Goal: Contribute content: Contribute content

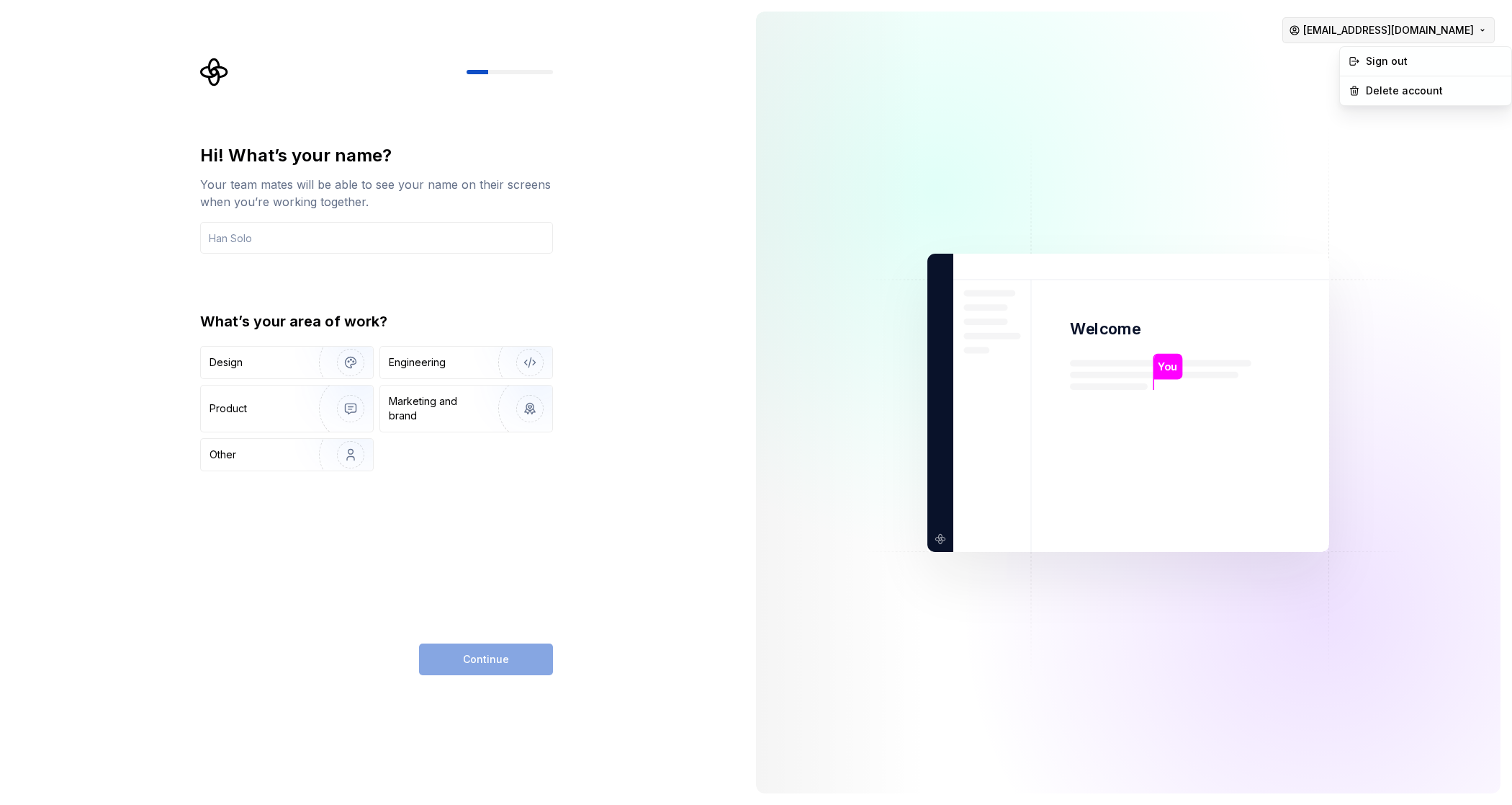
click at [1479, 25] on html "Hi! What’s your name? Your team mates will be able to see your name on their sc…" at bounding box center [756, 402] width 1512 height 805
click at [1457, 62] on div "Sign out" at bounding box center [1435, 61] width 137 height 15
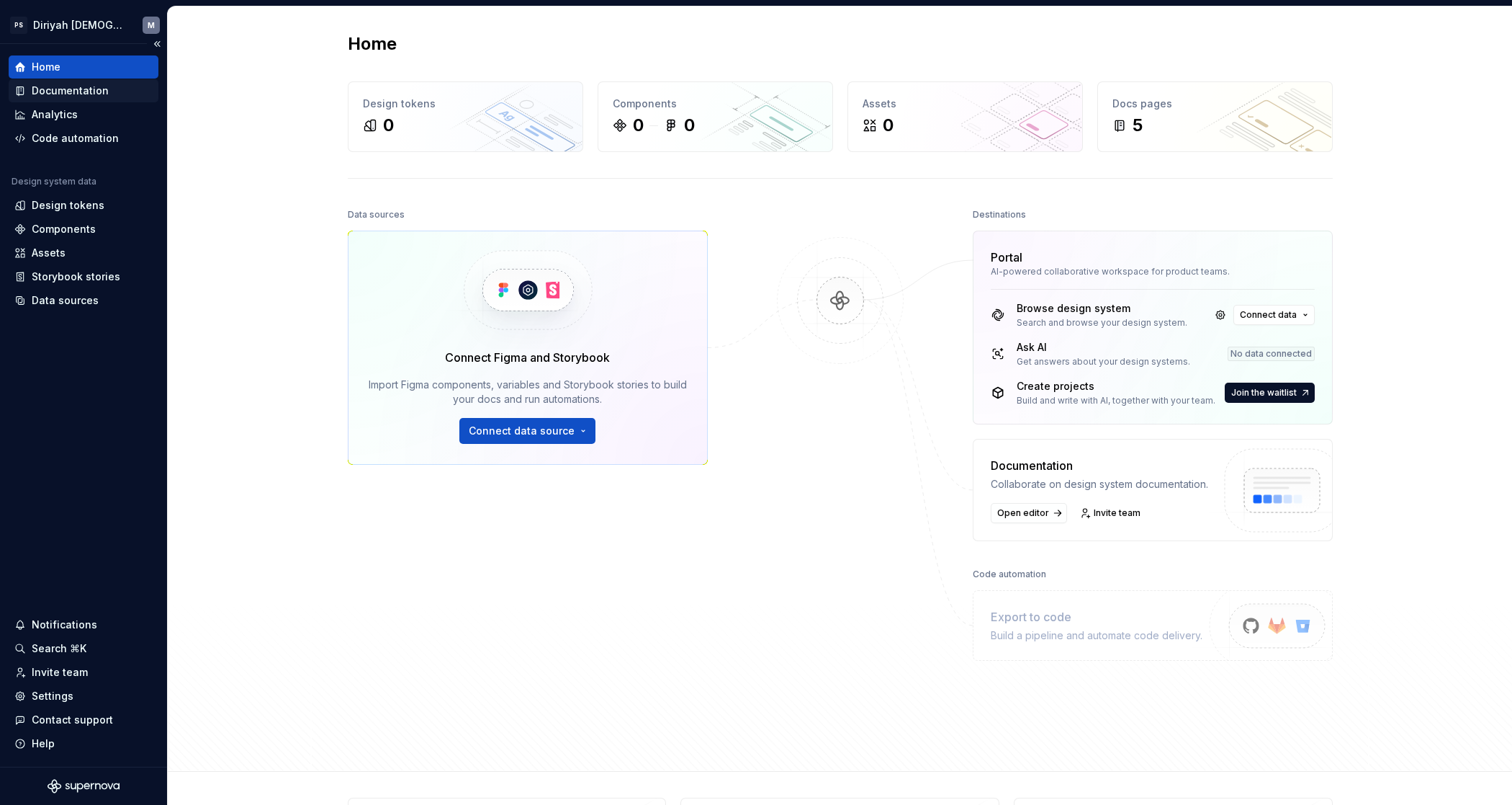
click at [122, 92] on div "Documentation" at bounding box center [84, 90] width 139 height 15
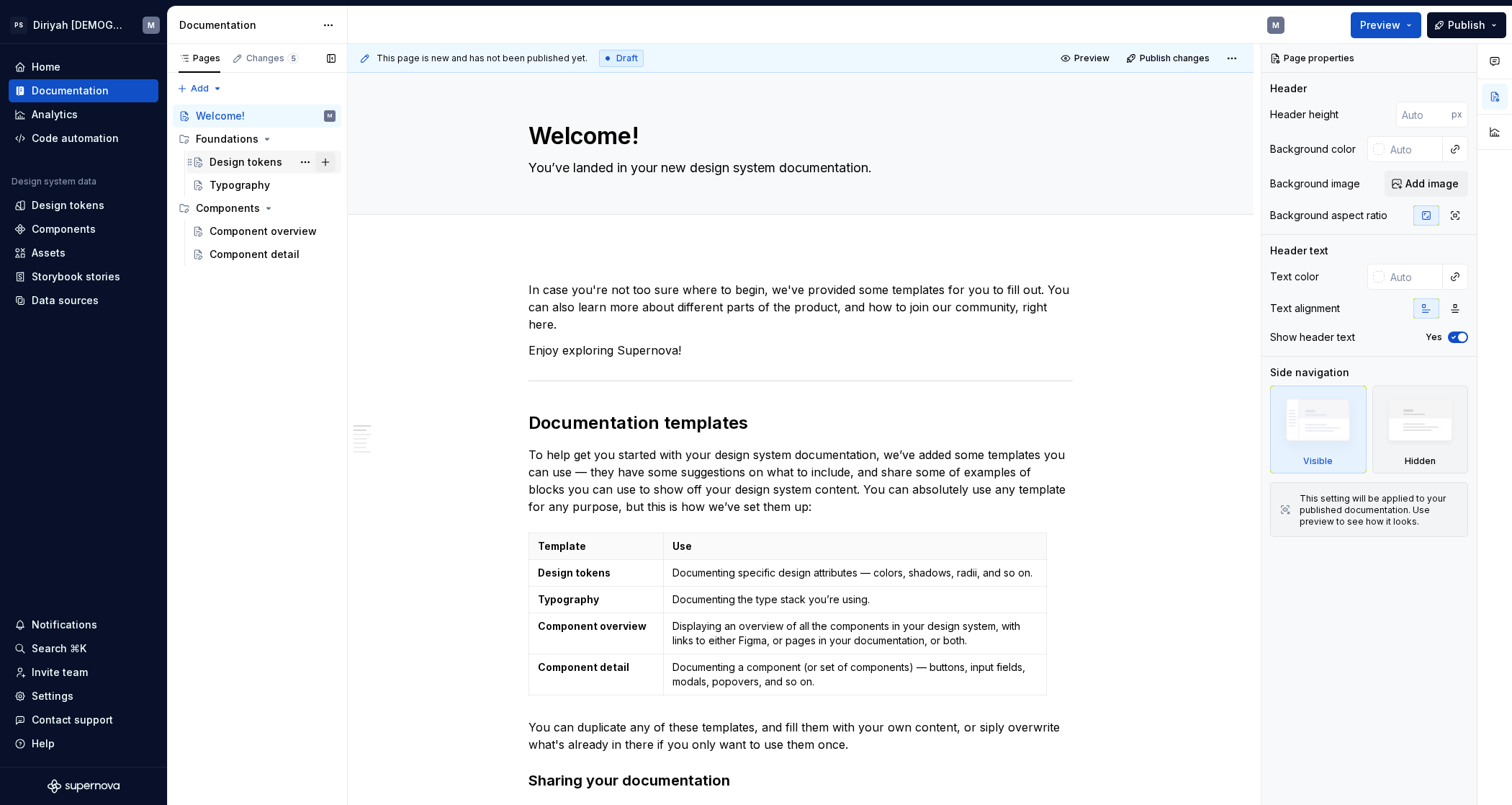
click at [326, 163] on button "Page tree" at bounding box center [325, 162] width 20 height 20
type textarea "*"
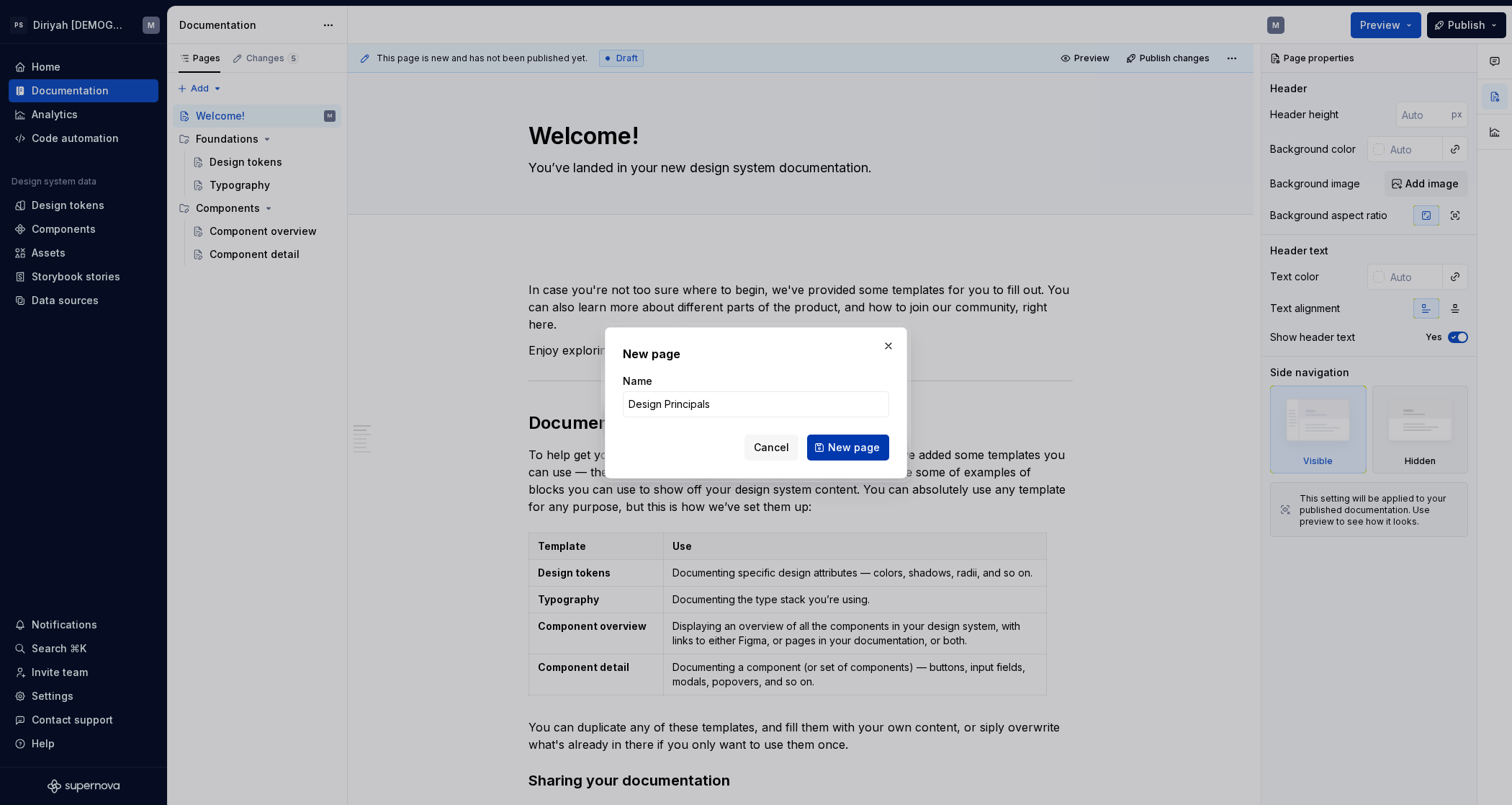
type input "Design Principals"
click at [842, 442] on span "New page" at bounding box center [854, 447] width 52 height 15
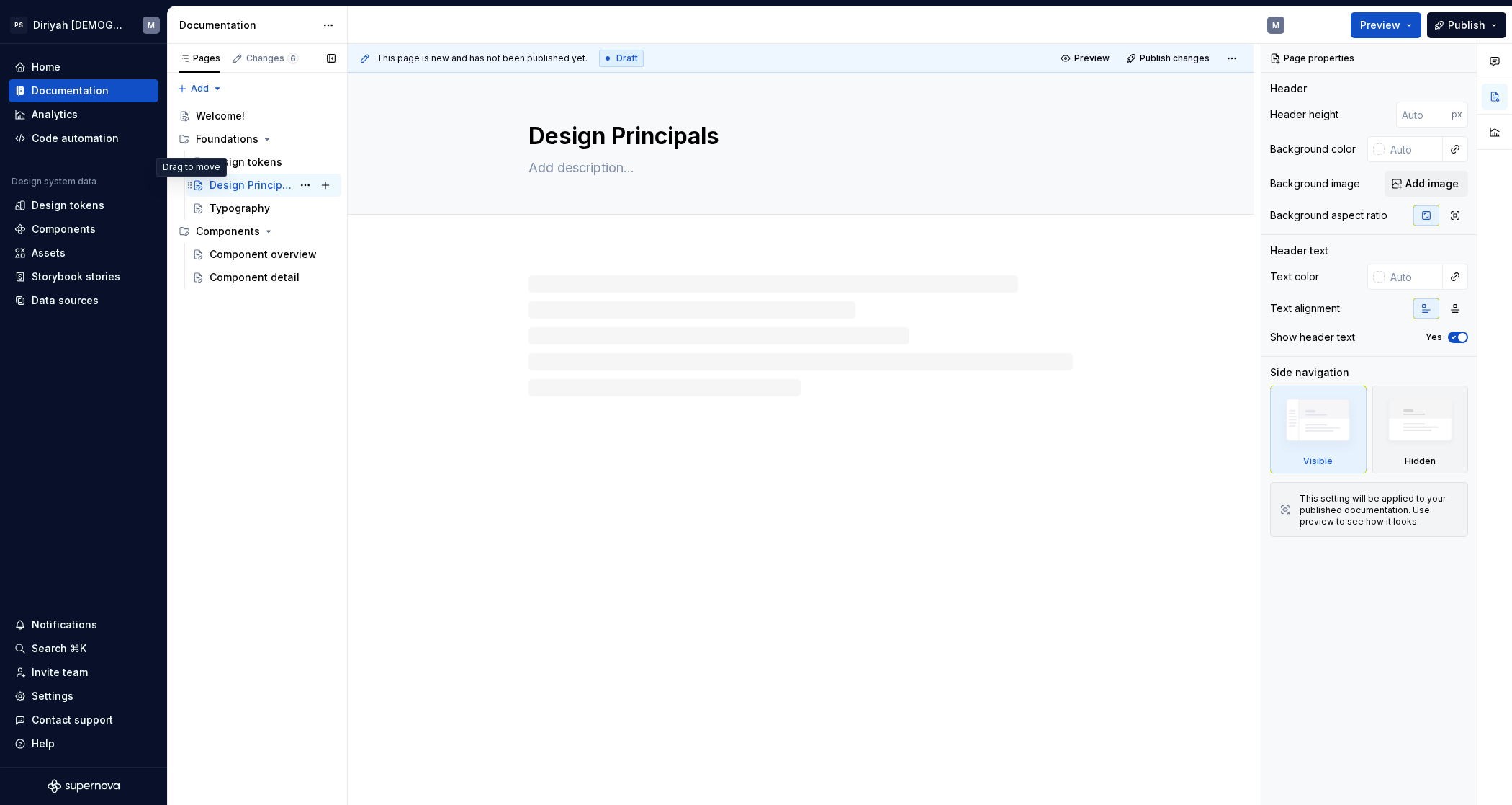
click at [191, 183] on icon "Page tree" at bounding box center [190, 185] width 12 height 12
drag, startPoint x: 191, startPoint y: 183, endPoint x: 198, endPoint y: 151, distance: 32.8
click at [198, 151] on div "Design tokens Design Principals M Typography" at bounding box center [257, 185] width 168 height 69
click at [261, 189] on div "Design tokens" at bounding box center [245, 184] width 72 height 15
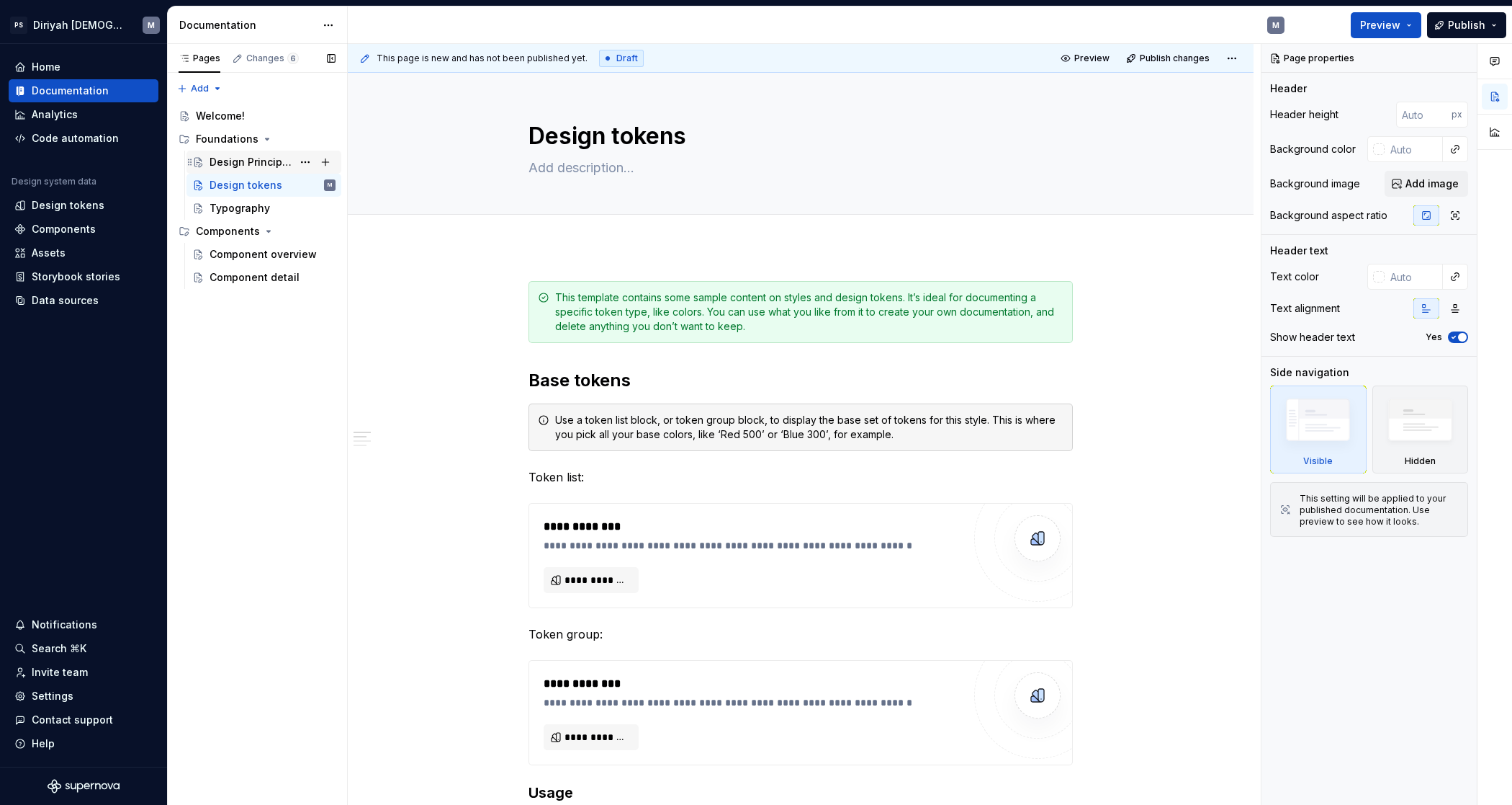
click at [262, 157] on div "Design Principals" at bounding box center [251, 162] width 83 height 15
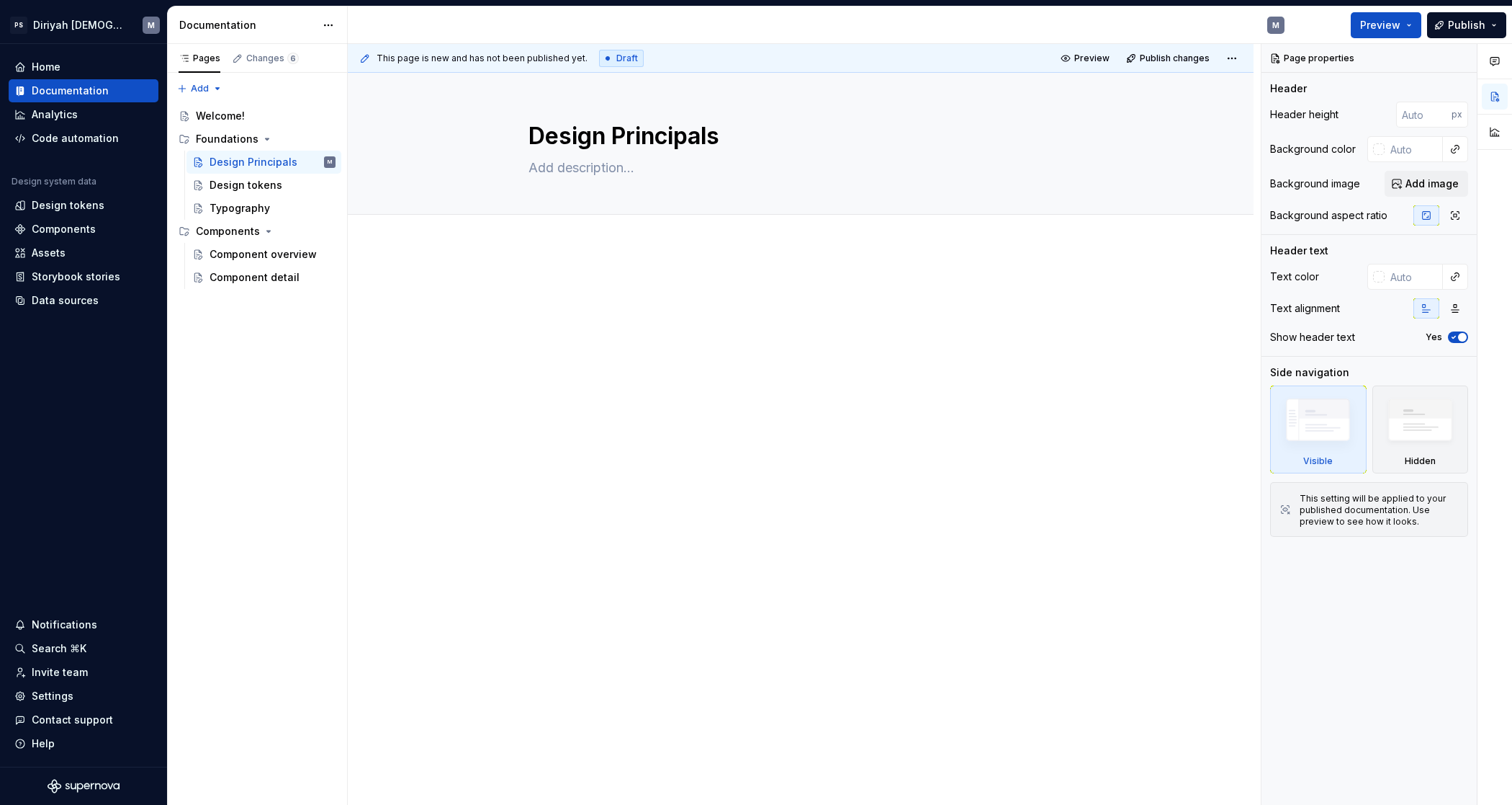
click at [594, 277] on div at bounding box center [801, 420] width 906 height 348
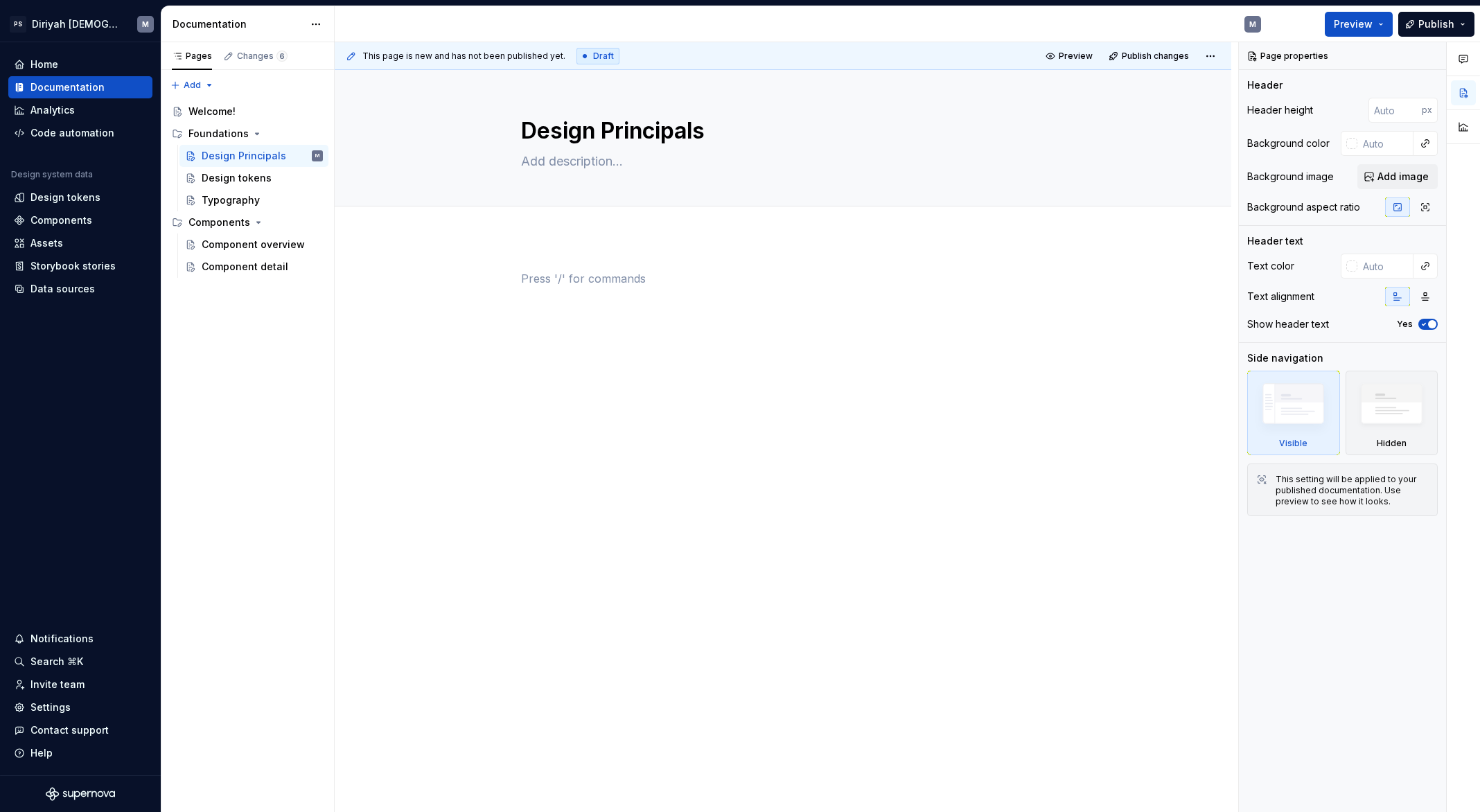
click at [555, 274] on p at bounding box center [782, 277] width 524 height 16
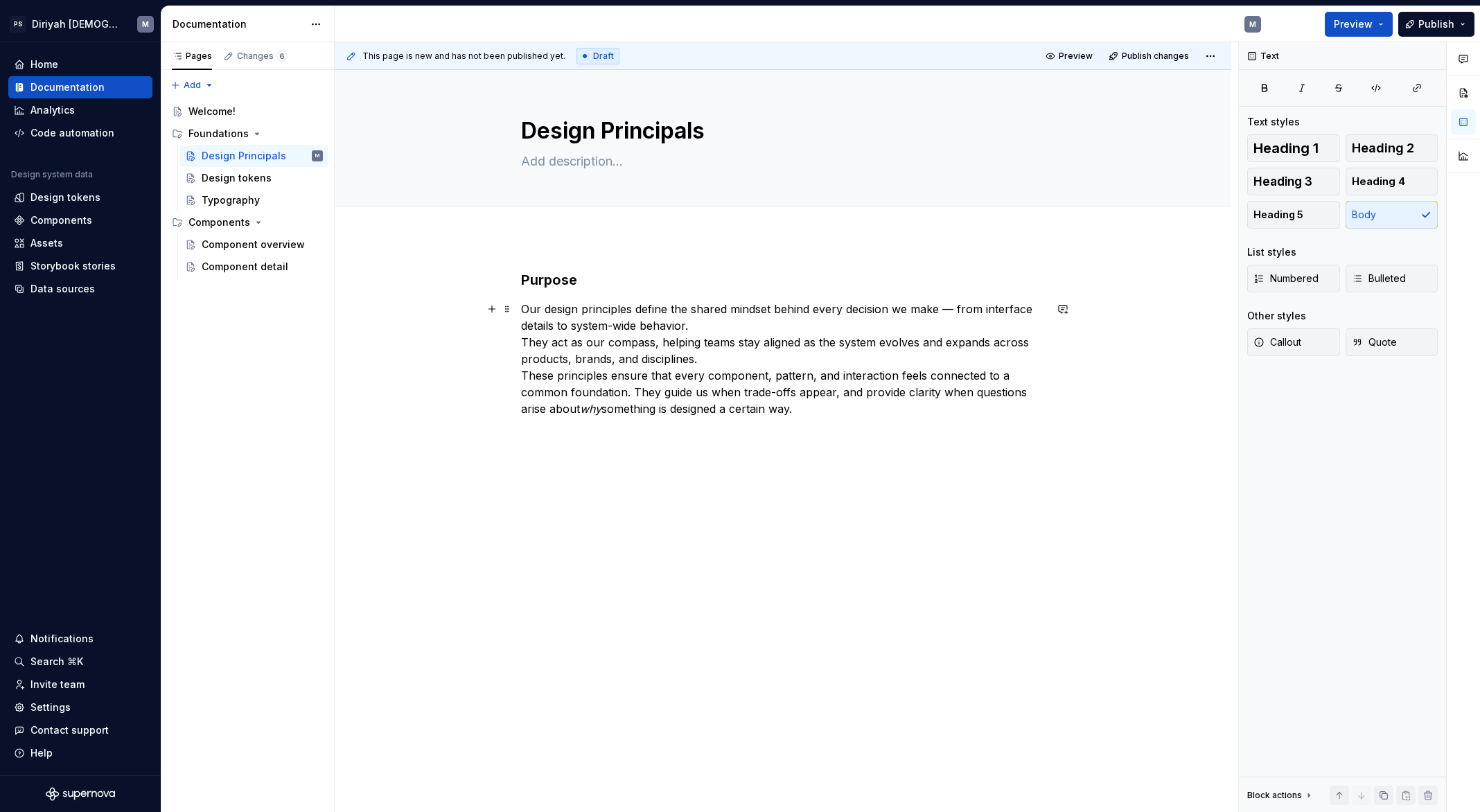
click at [525, 341] on p "Our design principles define the shared mindset behind every decision we make —…" at bounding box center [782, 358] width 524 height 116
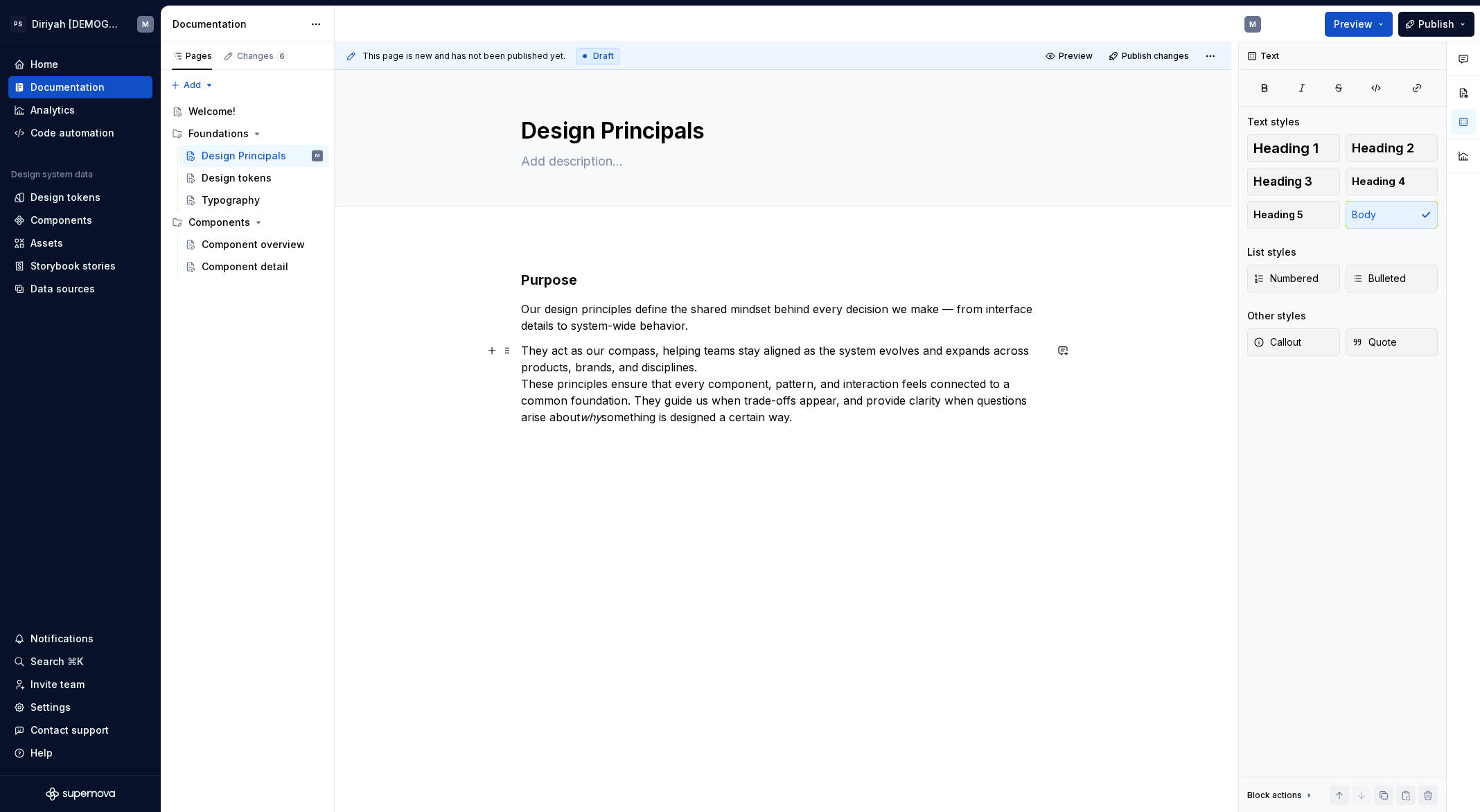
click at [525, 381] on p "They act as our compass, helping teams stay aligned as the system evolves and e…" at bounding box center [782, 383] width 524 height 83
click at [848, 423] on p "These principles ensure that every component, pattern, and interaction feels co…" at bounding box center [782, 409] width 524 height 50
click at [546, 476] on p at bounding box center [782, 475] width 524 height 16
click at [558, 479] on p at bounding box center [782, 475] width 524 height 16
click at [599, 485] on div "Purpose Our design principles define the shared mindset behind every decision w…" at bounding box center [782, 384] width 524 height 230
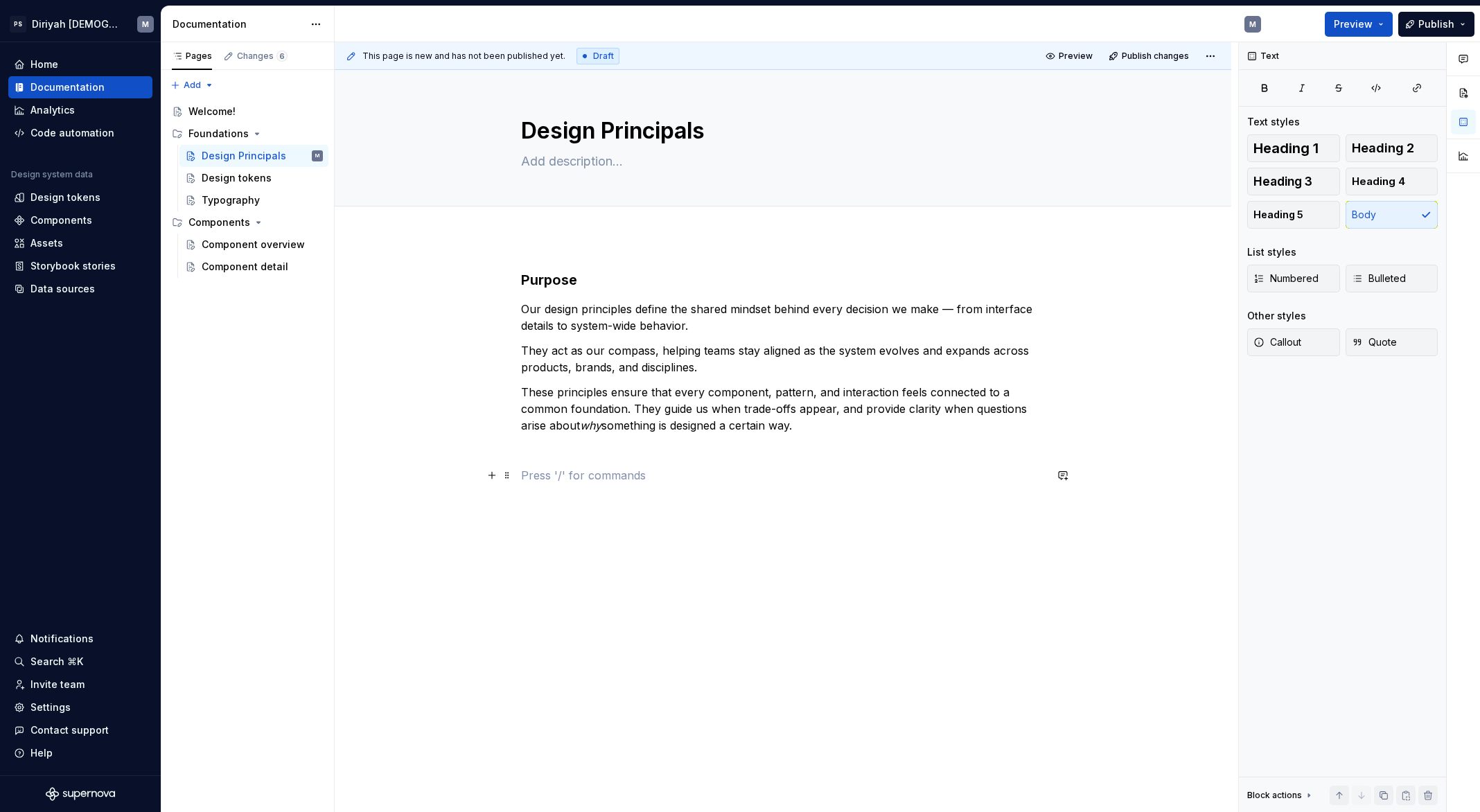
click at [565, 479] on p at bounding box center [782, 475] width 524 height 16
click at [572, 484] on div "Purpose Our design principles define the shared mindset behind every decision w…" at bounding box center [782, 384] width 524 height 230
click at [564, 477] on p at bounding box center [782, 475] width 524 height 16
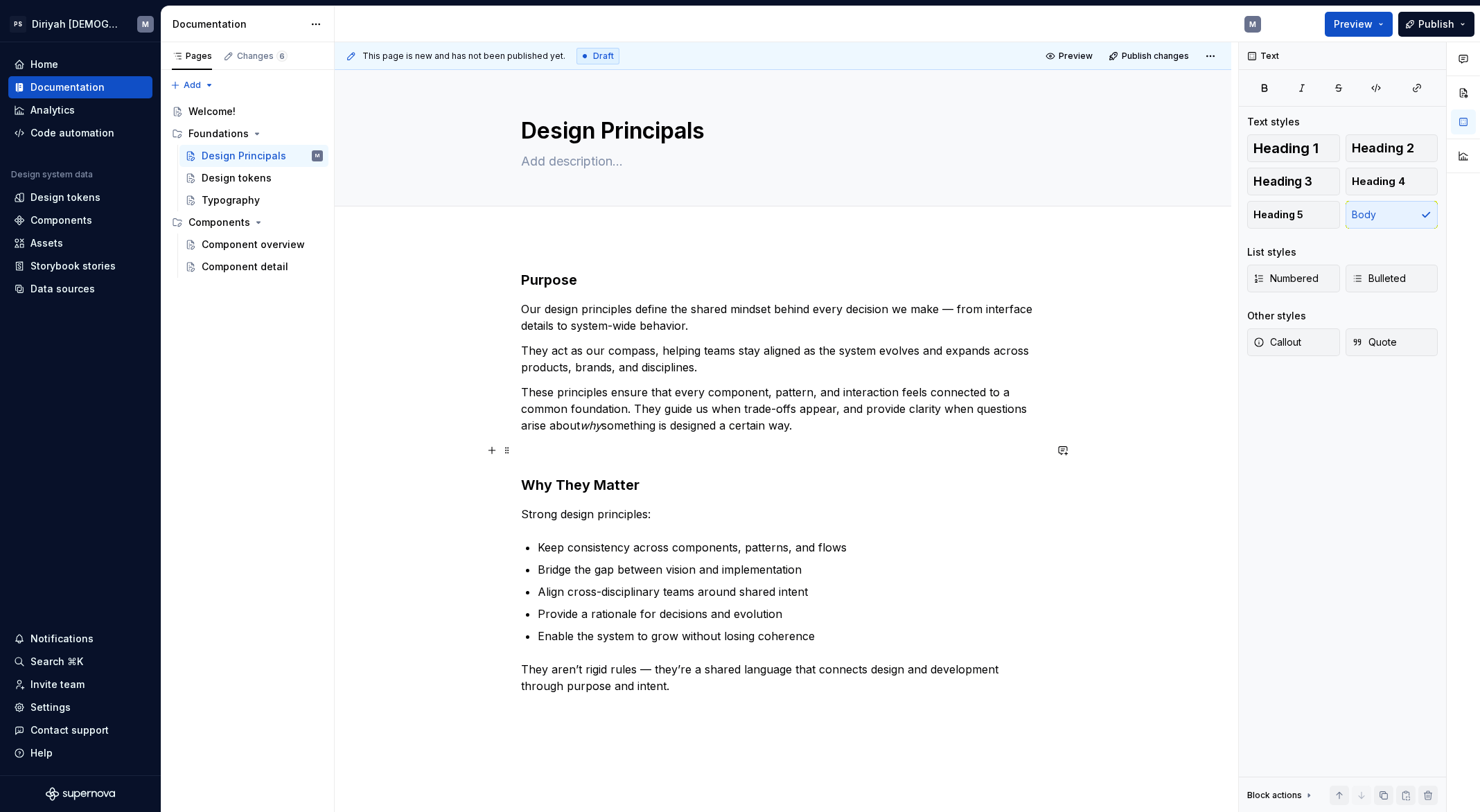
click at [586, 446] on p at bounding box center [782, 450] width 524 height 16
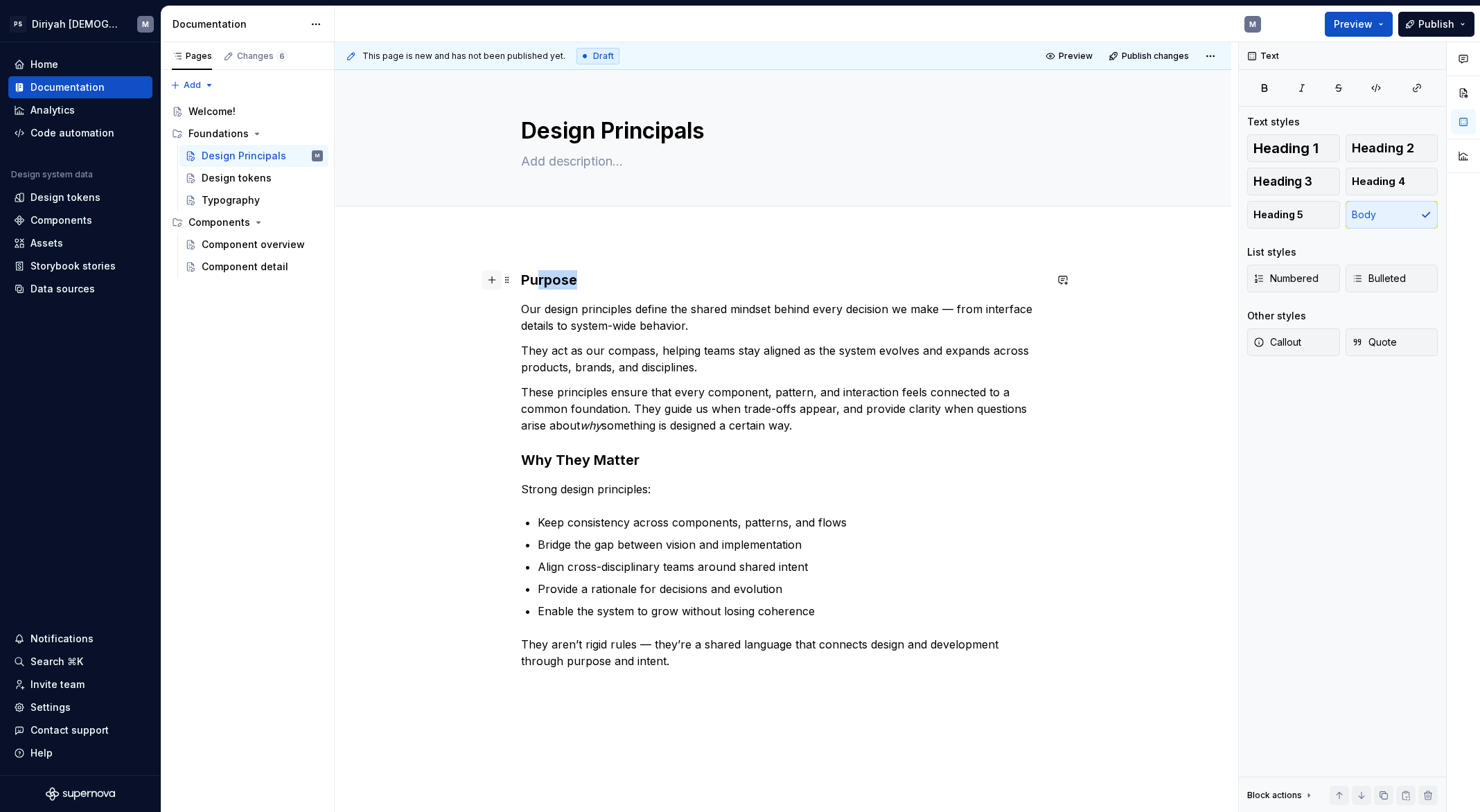
drag, startPoint x: 579, startPoint y: 281, endPoint x: 495, endPoint y: 280, distance: 84.0
click at [521, 280] on div "Purpose Our design principles define the shared mindset behind every decision w…" at bounding box center [782, 477] width 524 height 416
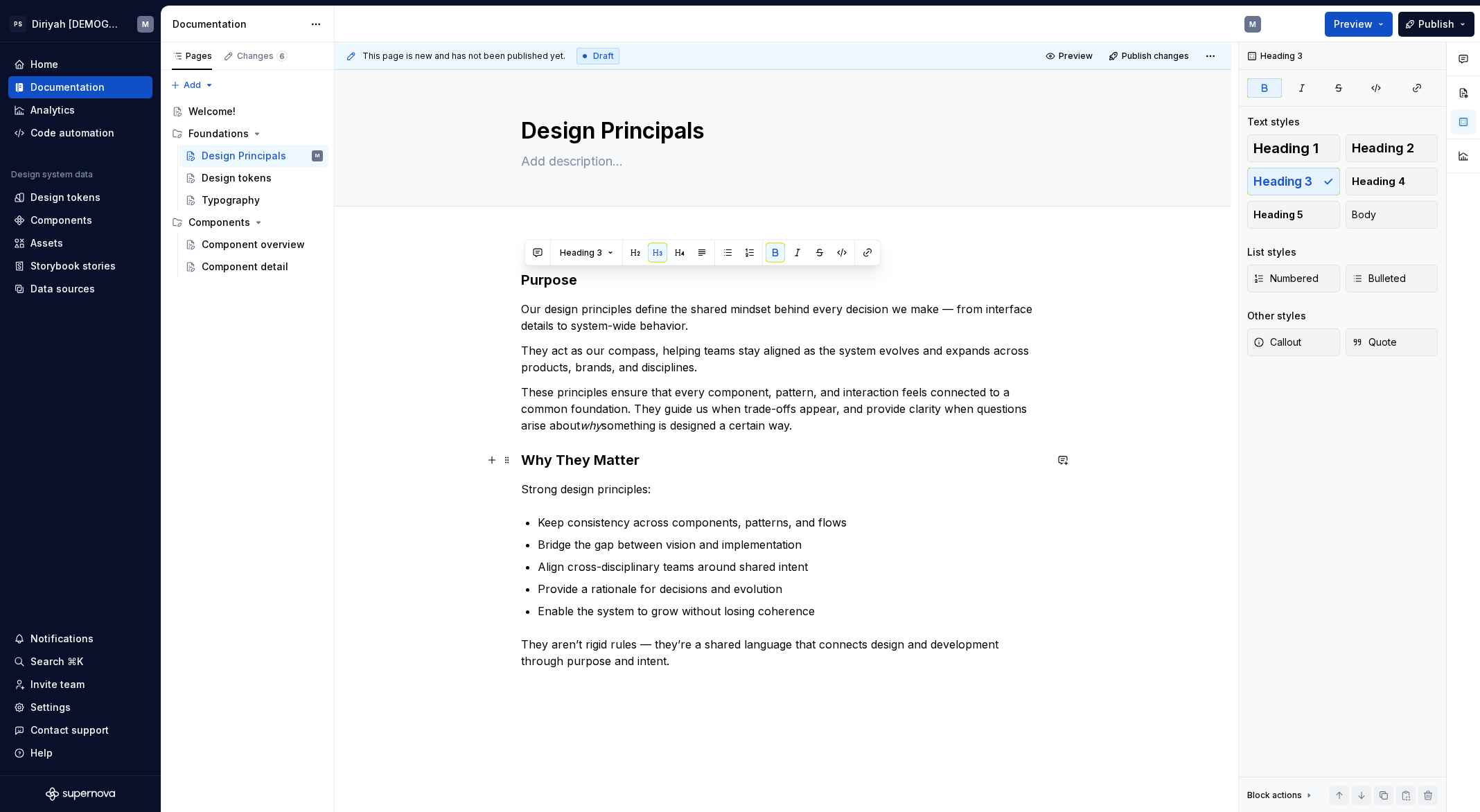
click at [643, 456] on h3 "Why They Matter" at bounding box center [782, 459] width 524 height 19
click at [650, 661] on p "They aren’t rigid rules — they’re a shared language that connects design and de…" at bounding box center [782, 652] width 524 height 33
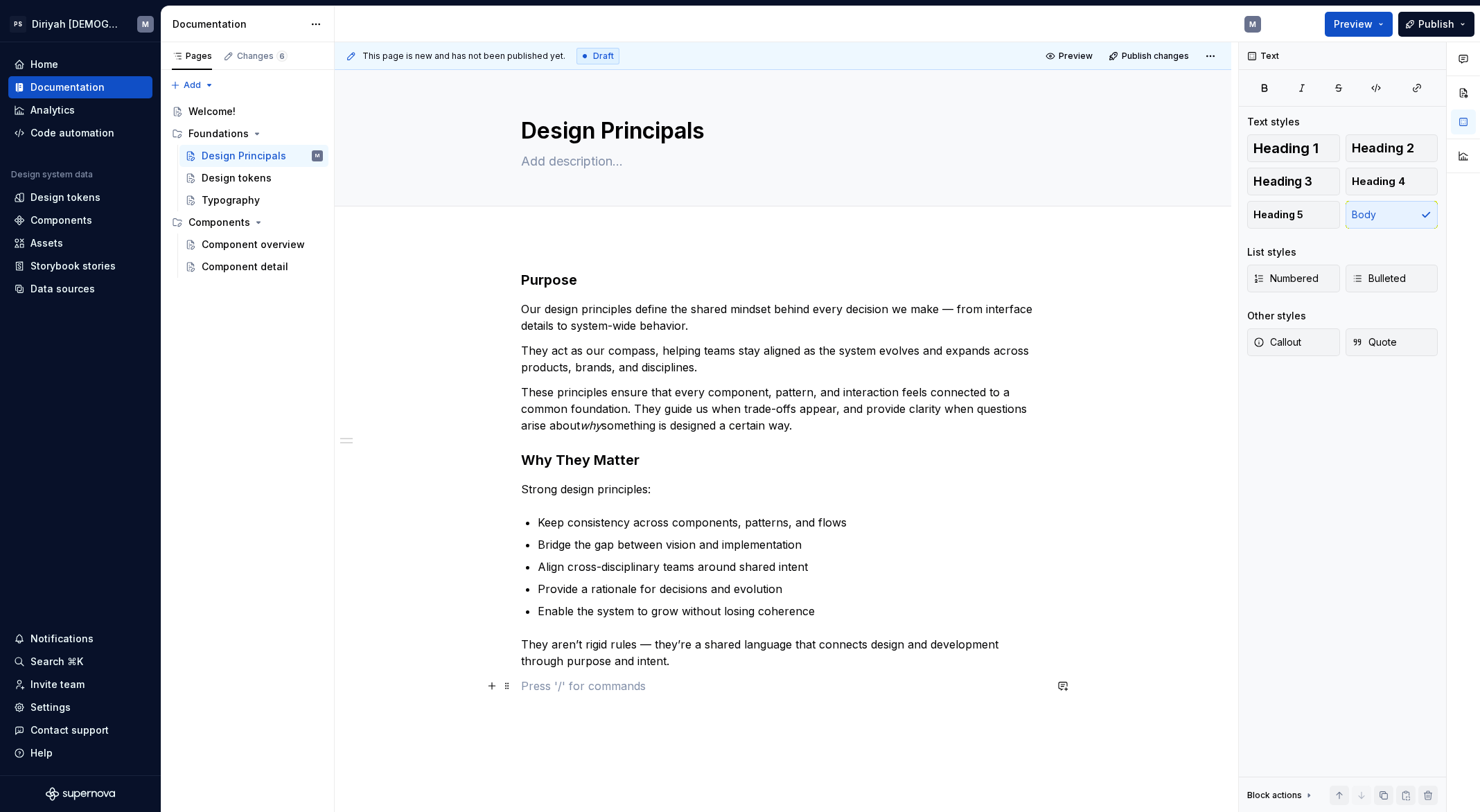
click at [566, 674] on div "Purpose Our design principles define the shared mindset behind every decision w…" at bounding box center [782, 481] width 524 height 424
click at [565, 689] on p "Our Core Principles" at bounding box center [782, 685] width 524 height 16
click at [586, 661] on button "Text" at bounding box center [575, 660] width 42 height 19
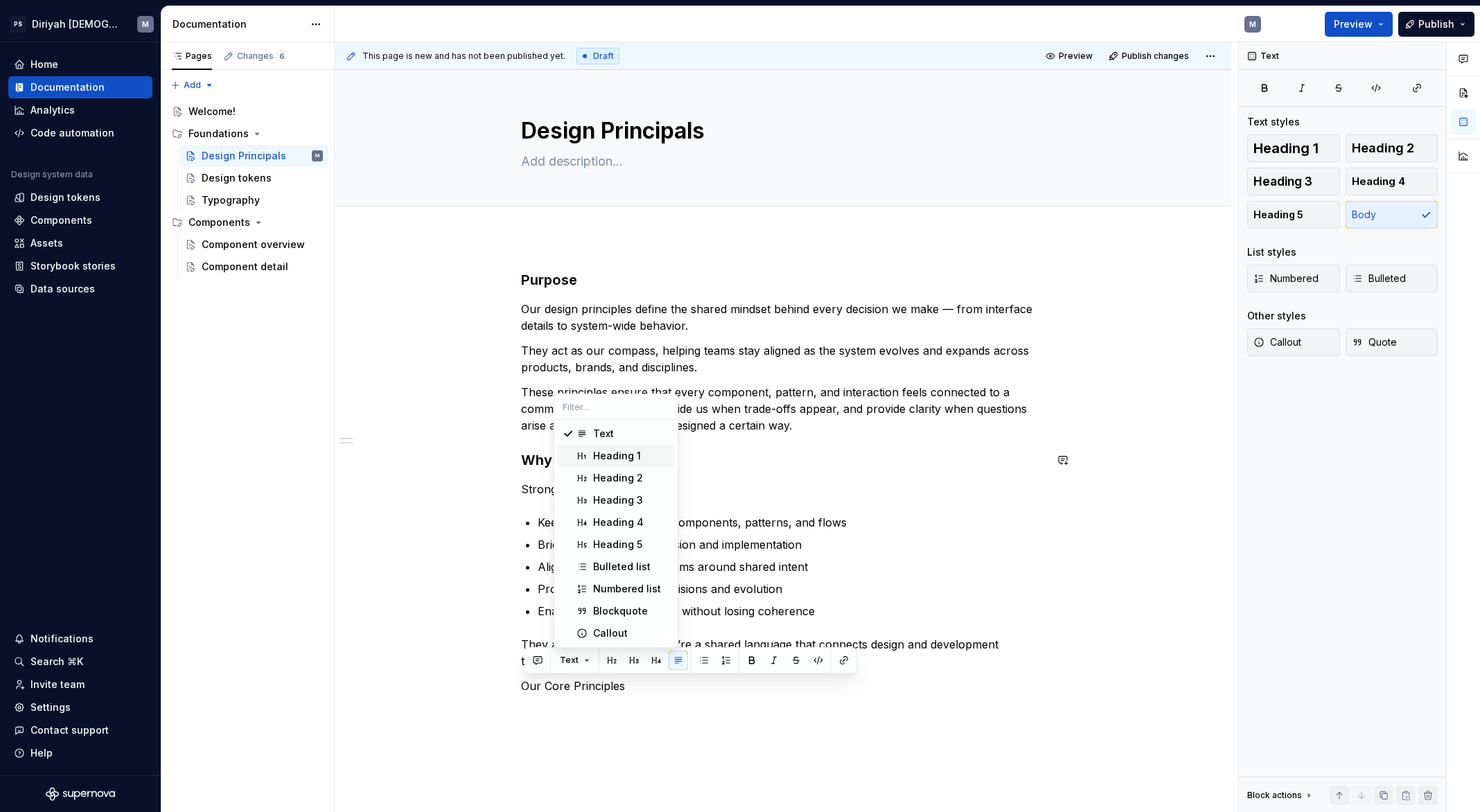
click at [627, 450] on div "Heading 1" at bounding box center [617, 456] width 48 height 14
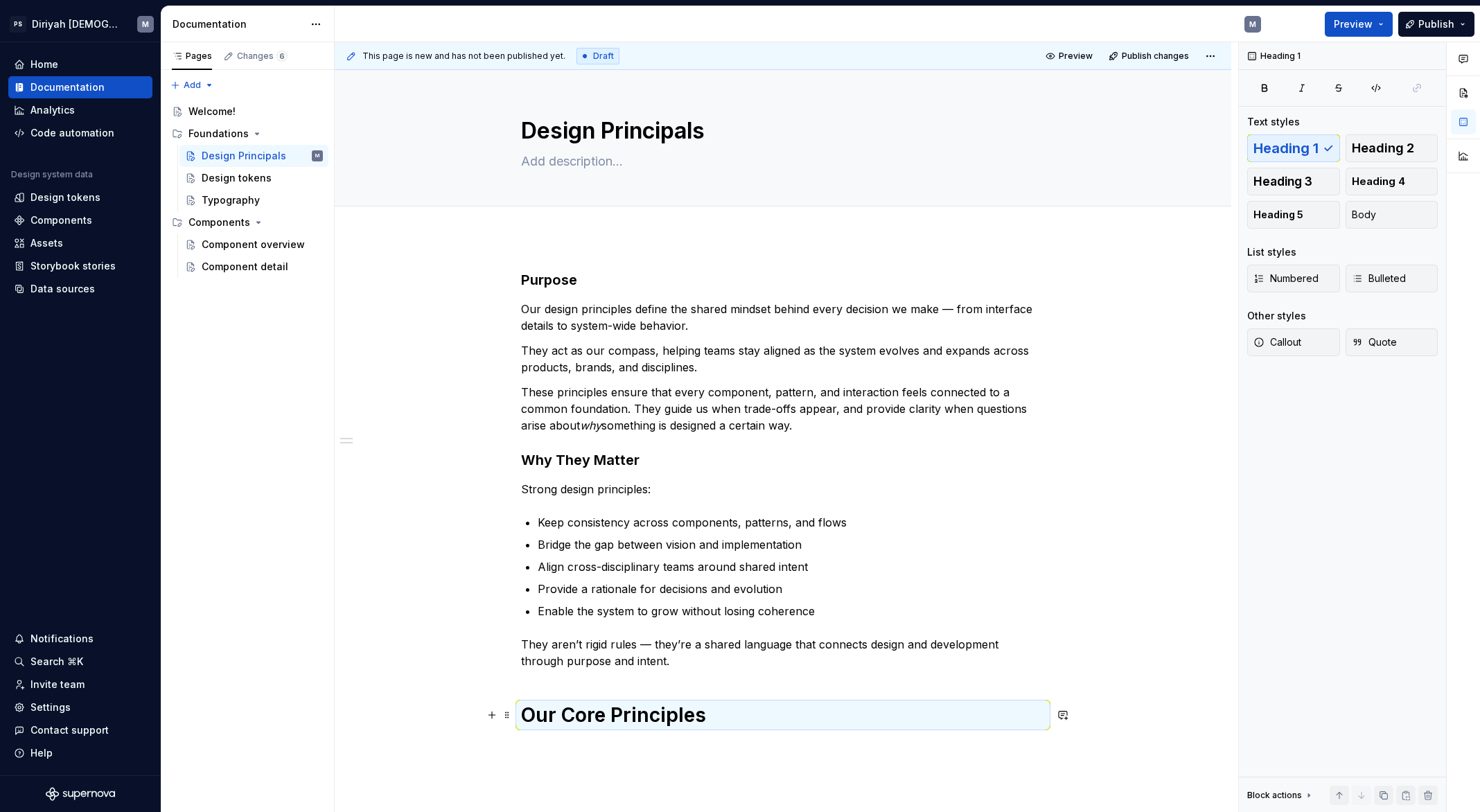
click at [622, 710] on h1 "Our Core Principles" at bounding box center [782, 715] width 524 height 25
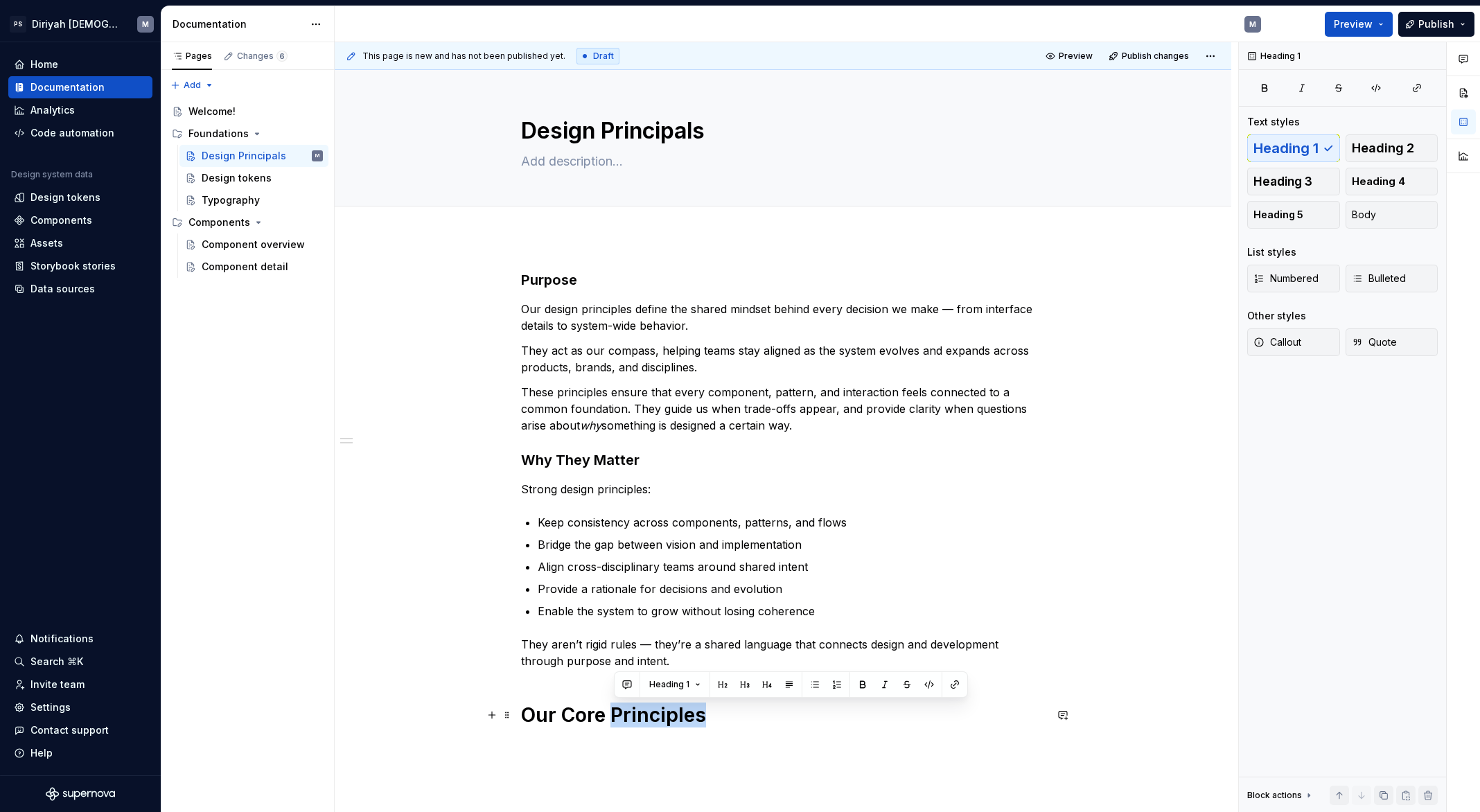
click at [622, 710] on h1 "Our Core Principles" at bounding box center [782, 715] width 524 height 25
click at [598, 681] on span "Heading 1" at bounding box center [580, 684] width 40 height 11
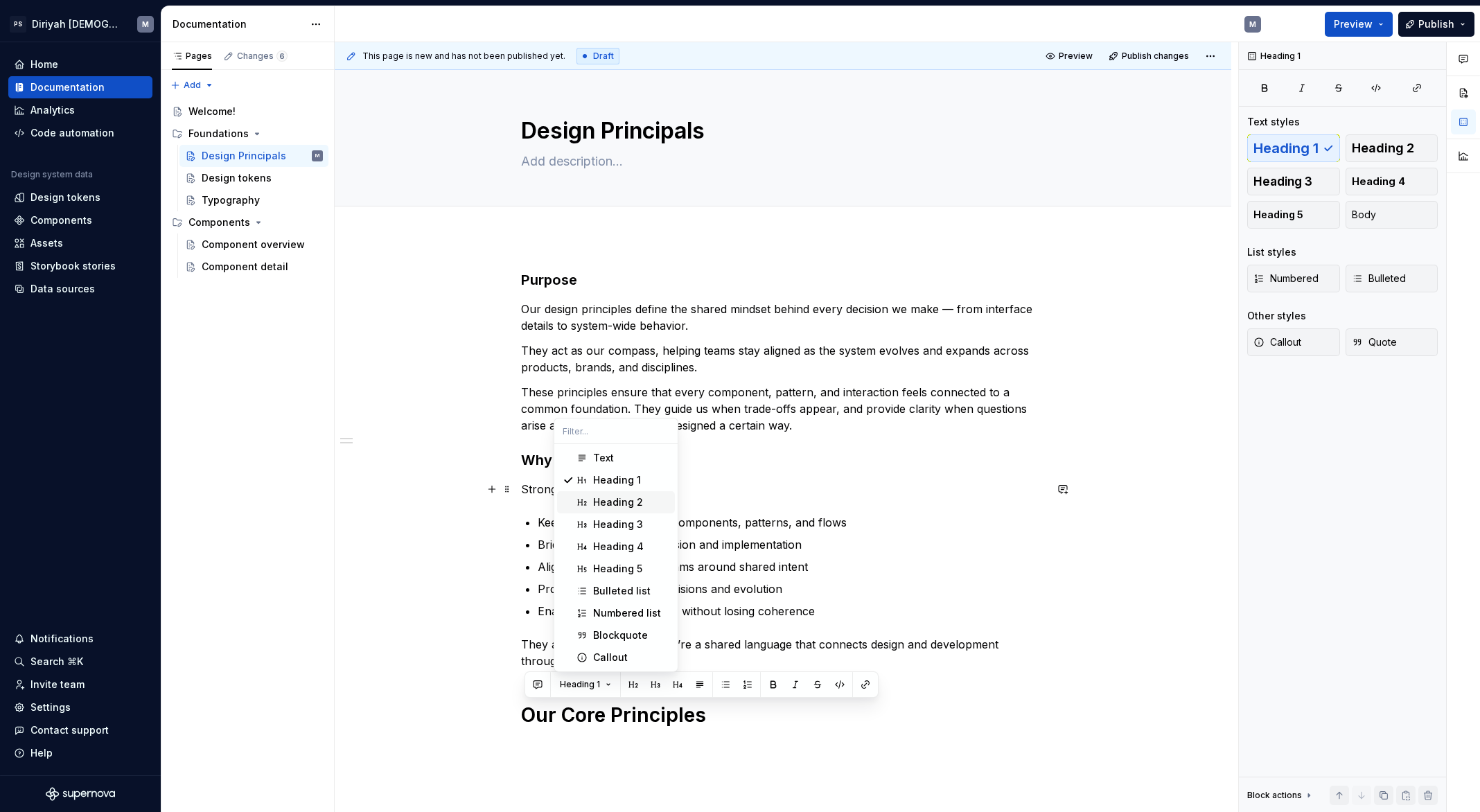
click at [636, 497] on div "Heading 2" at bounding box center [618, 502] width 50 height 14
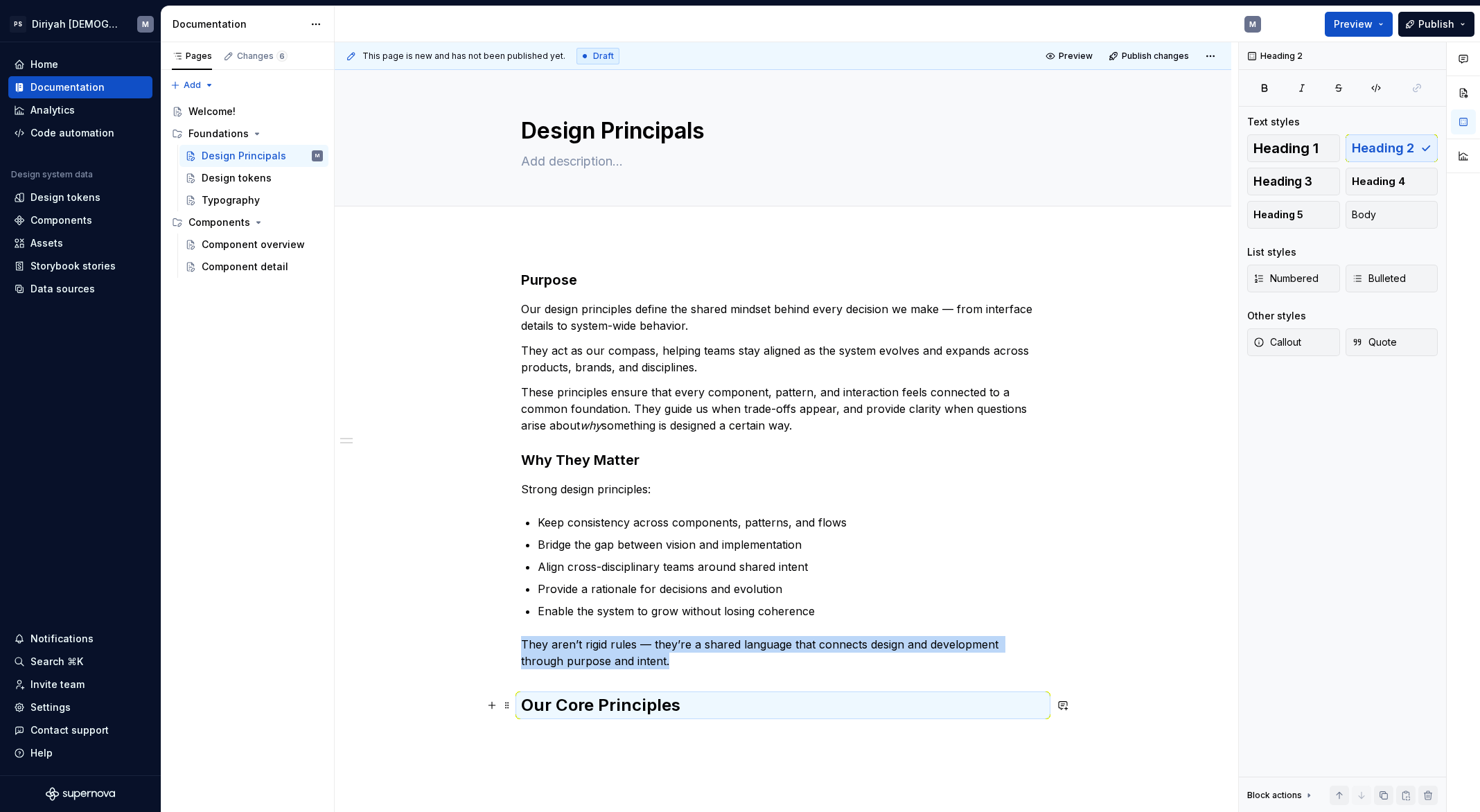
click at [635, 703] on h2 "Our Core Principles" at bounding box center [782, 704] width 524 height 22
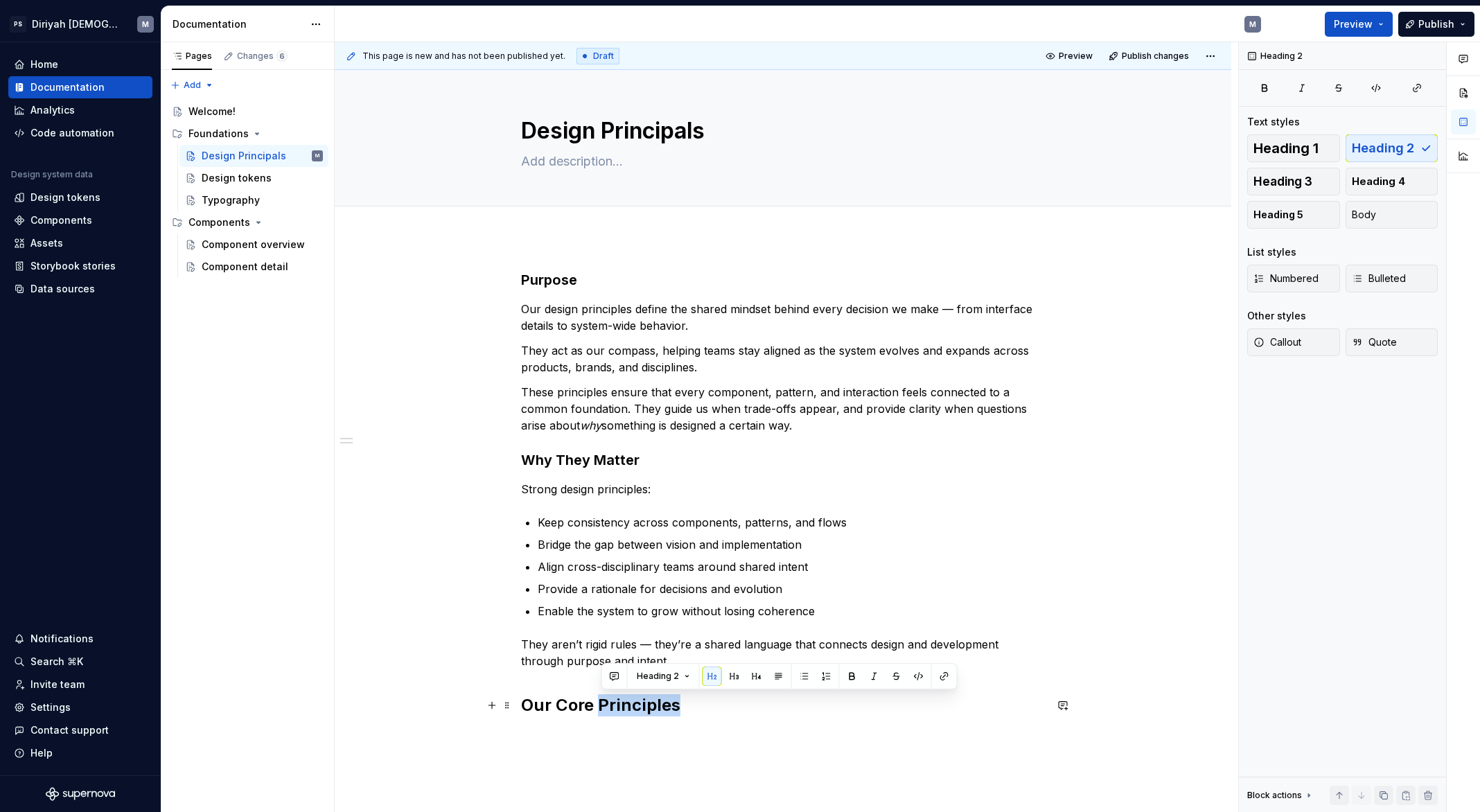
click at [635, 703] on h2 "Our Core Principles" at bounding box center [782, 704] width 524 height 22
click at [607, 680] on button "Heading 2" at bounding box center [586, 676] width 66 height 19
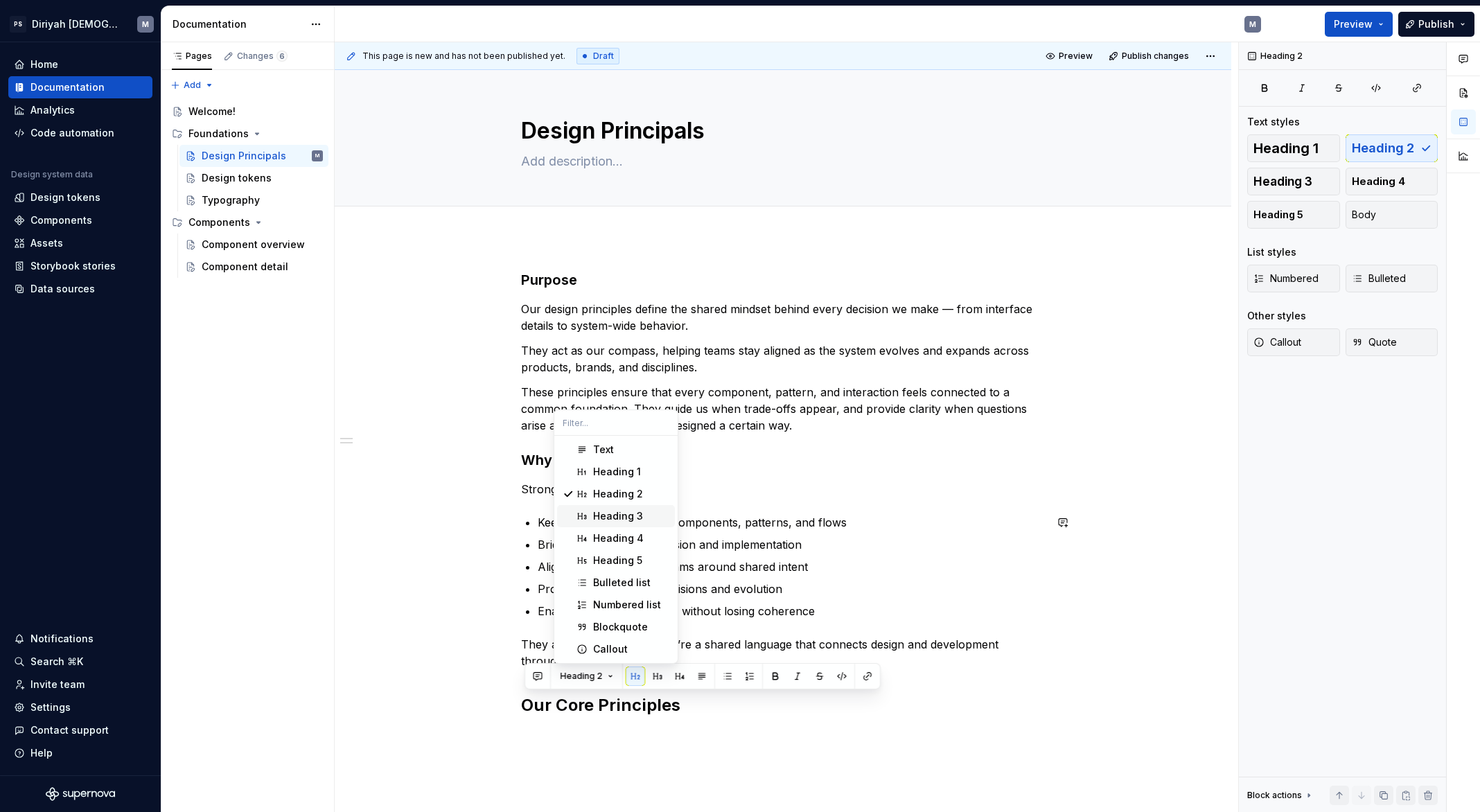
click at [630, 508] on span "Heading 3" at bounding box center [616, 516] width 118 height 22
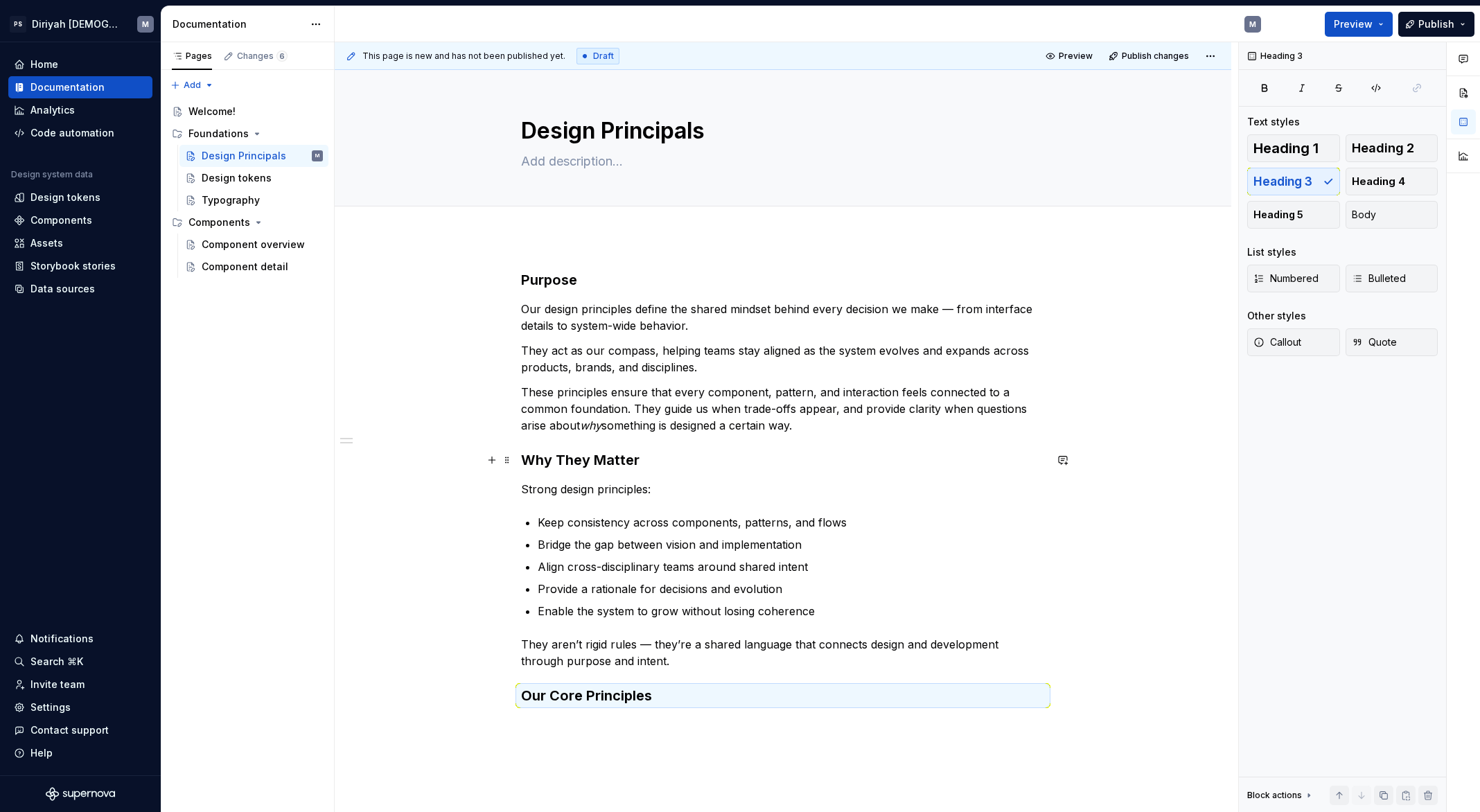
click at [661, 455] on h3 "Why They Matter" at bounding box center [782, 459] width 524 height 19
click at [674, 694] on h3 "Our Core Principles" at bounding box center [782, 695] width 524 height 19
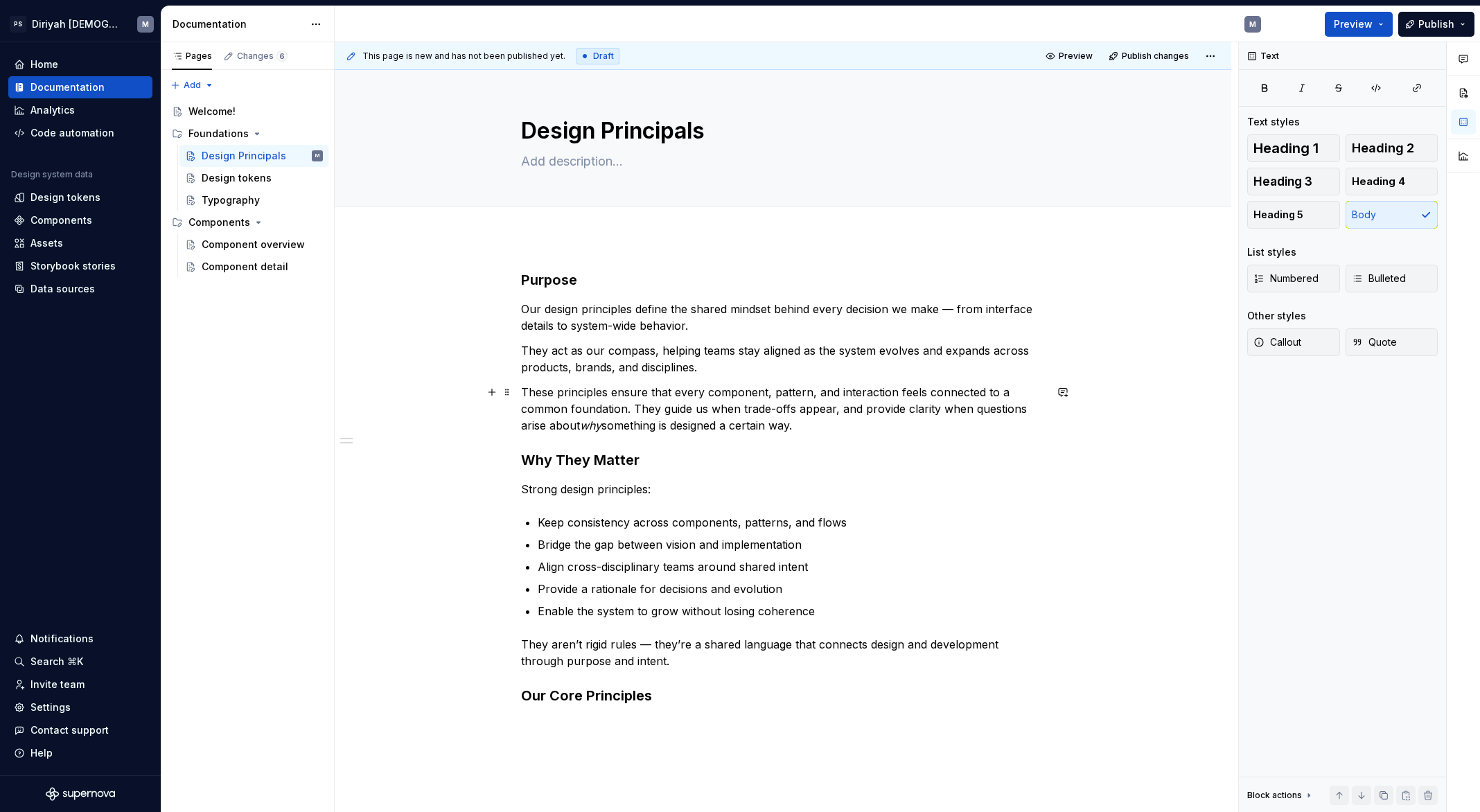
click at [808, 427] on p "These principles ensure that every component, pattern, and interaction feels co…" at bounding box center [782, 409] width 524 height 50
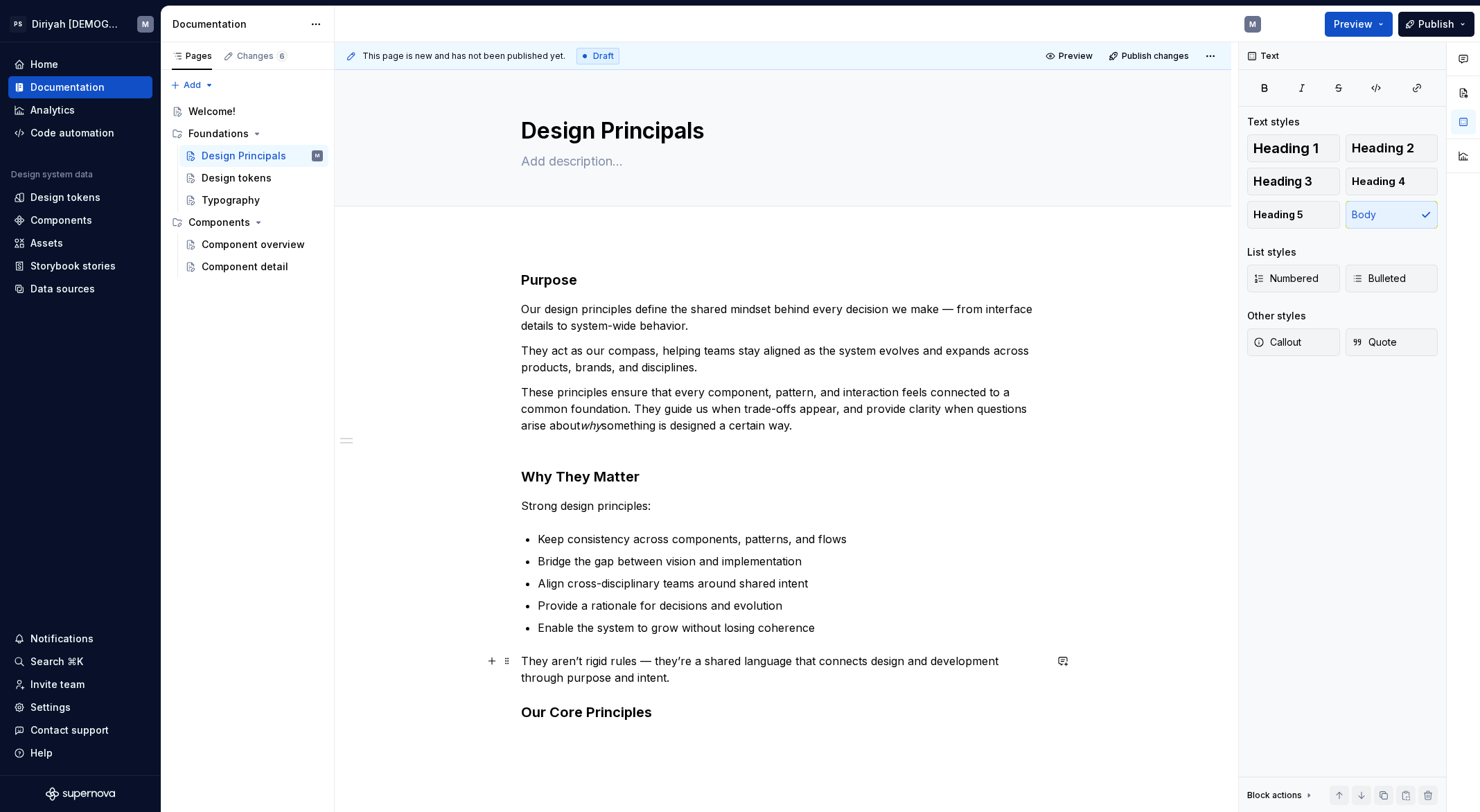
click at [732, 683] on p "They aren’t rigid rules — they’re a shared language that connects design and de…" at bounding box center [782, 669] width 524 height 33
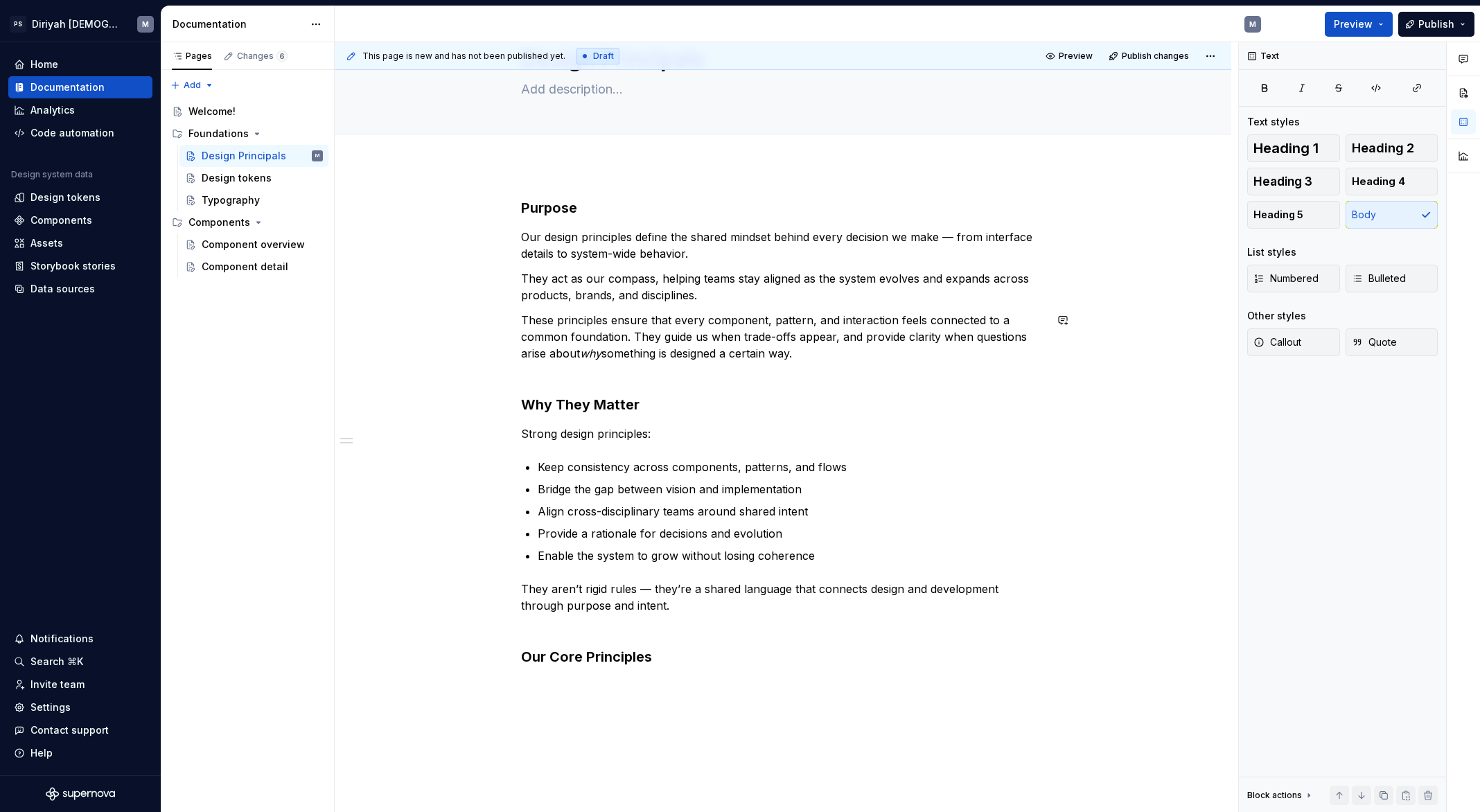
scroll to position [186, 0]
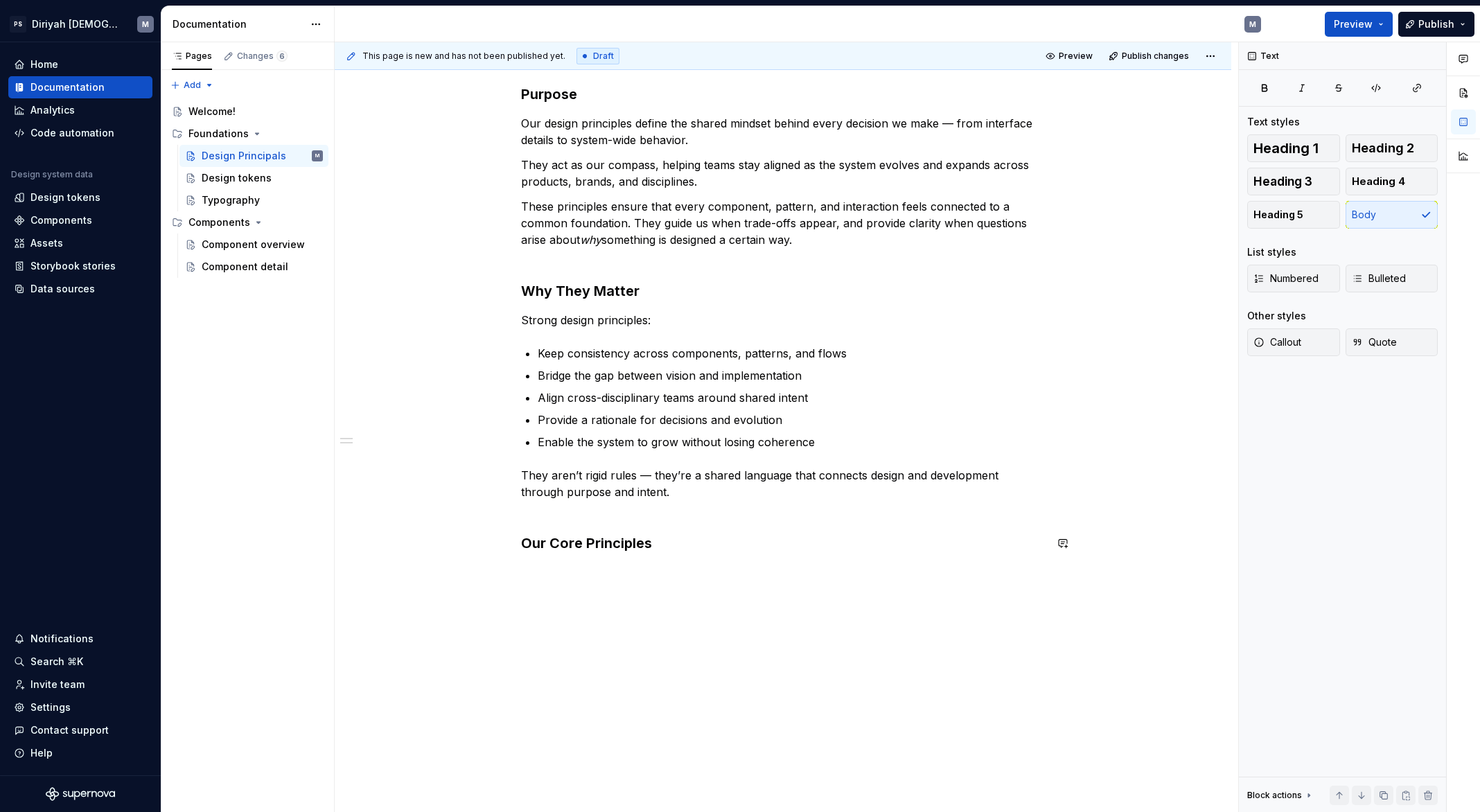
click at [636, 574] on div "Purpose Our design principles define the shared mindset behind every decision w…" at bounding box center [783, 432] width 896 height 761
click at [1386, 277] on span "Bulleted" at bounding box center [1379, 278] width 54 height 14
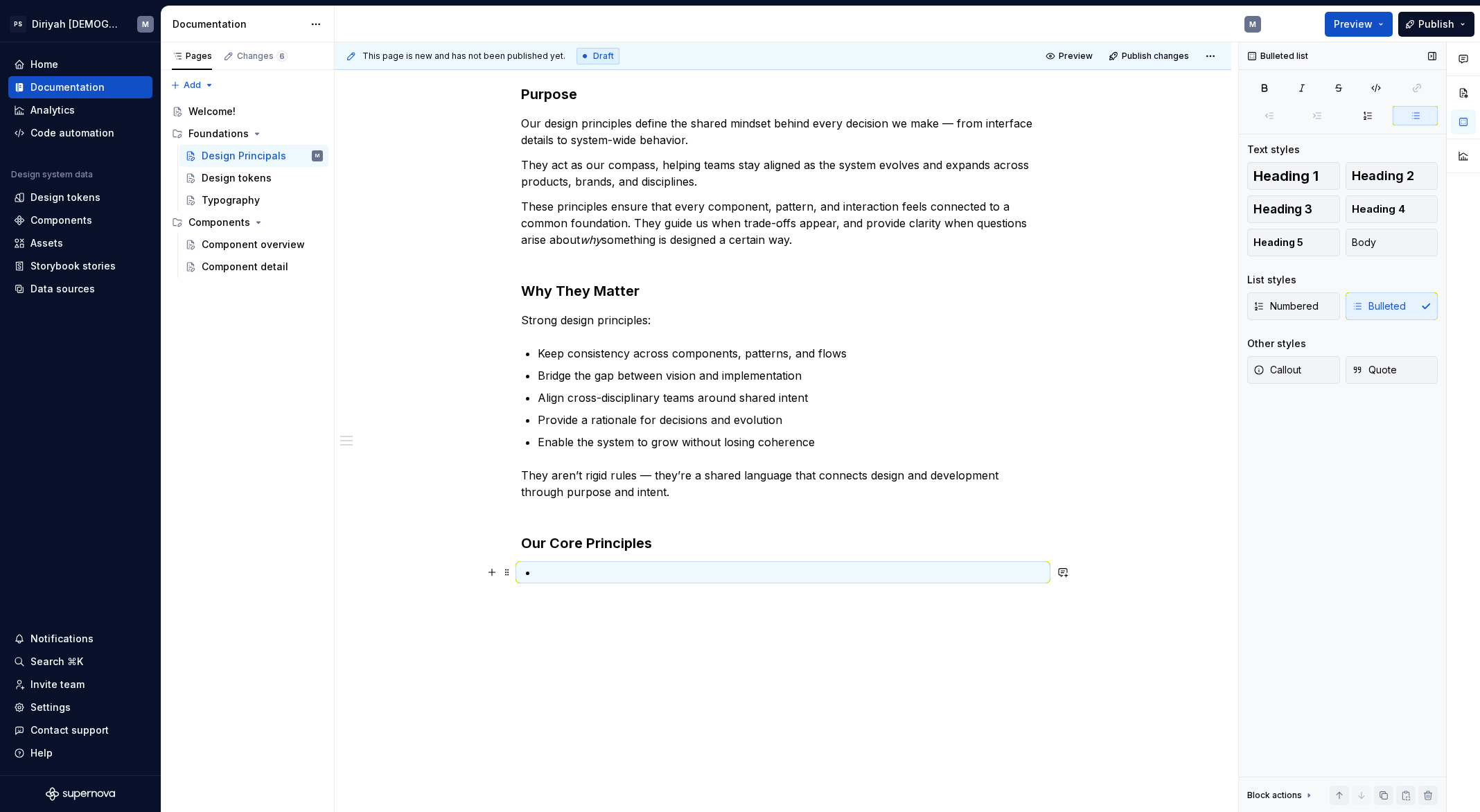
click at [607, 568] on p at bounding box center [791, 572] width 507 height 16
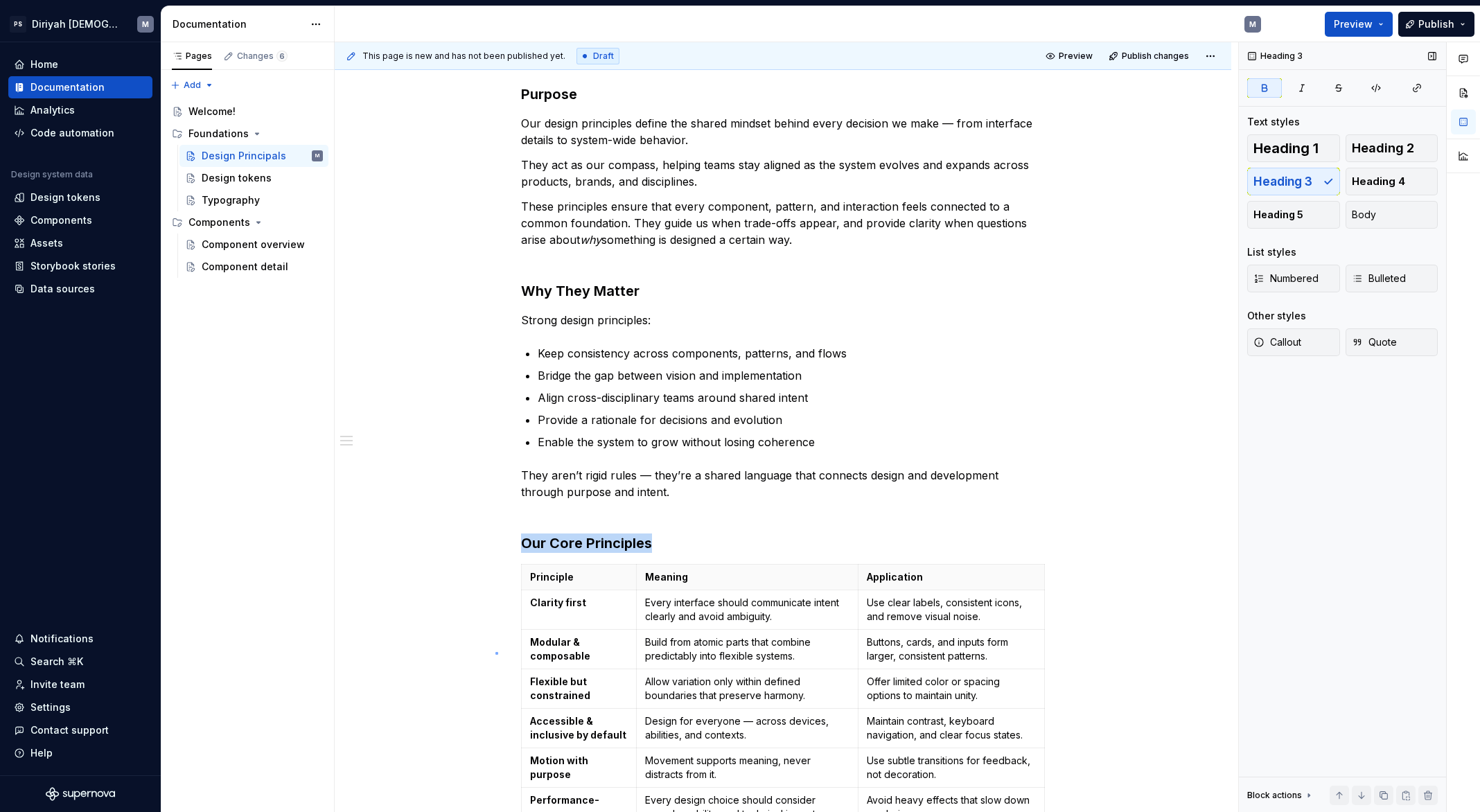
click at [496, 653] on div "This page is new and has not been published yet. Draft Preview Publish changes …" at bounding box center [787, 427] width 904 height 770
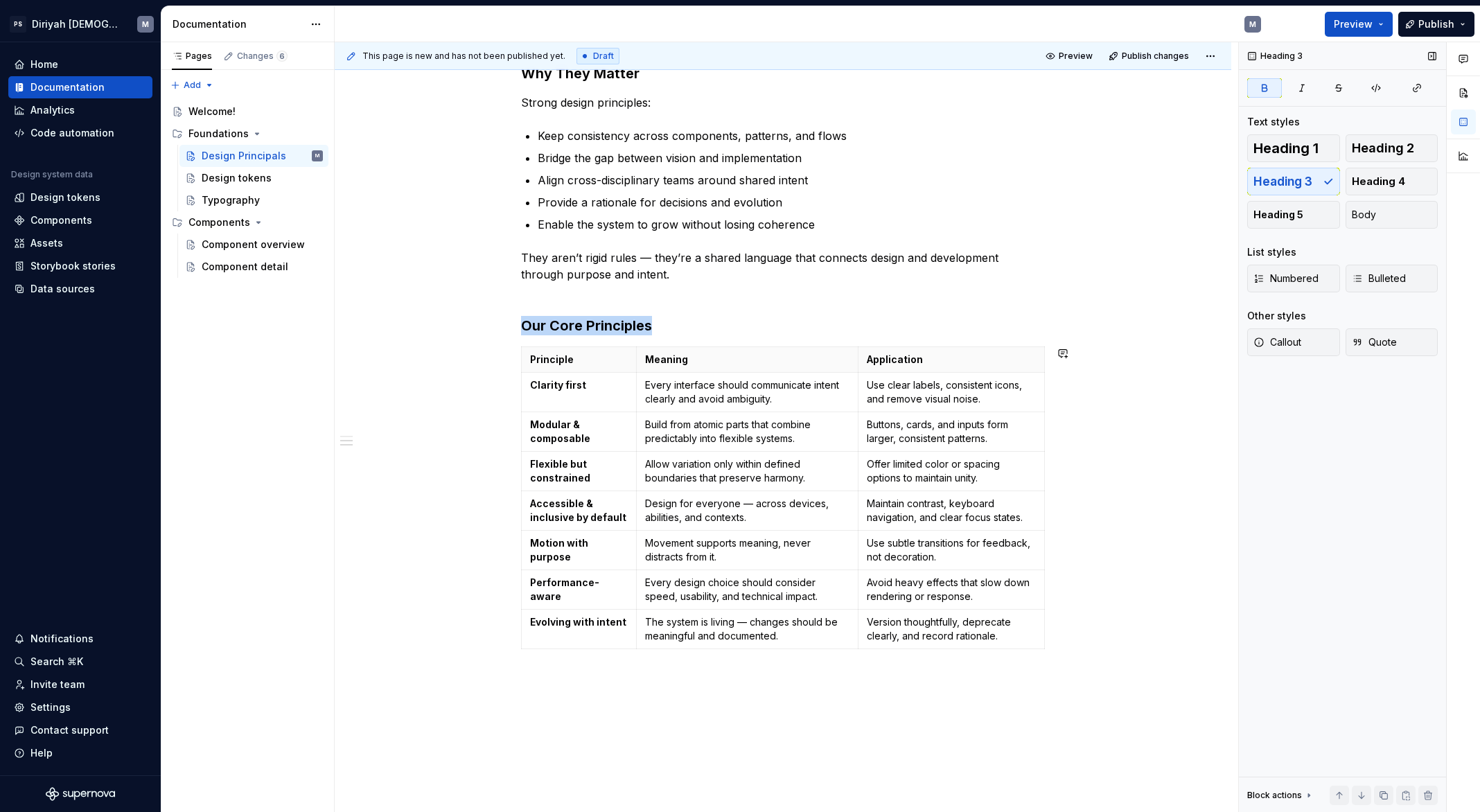
click at [597, 682] on div "Purpose Our design principles define the shared mindset behind every decision w…" at bounding box center [783, 375] width 896 height 1081
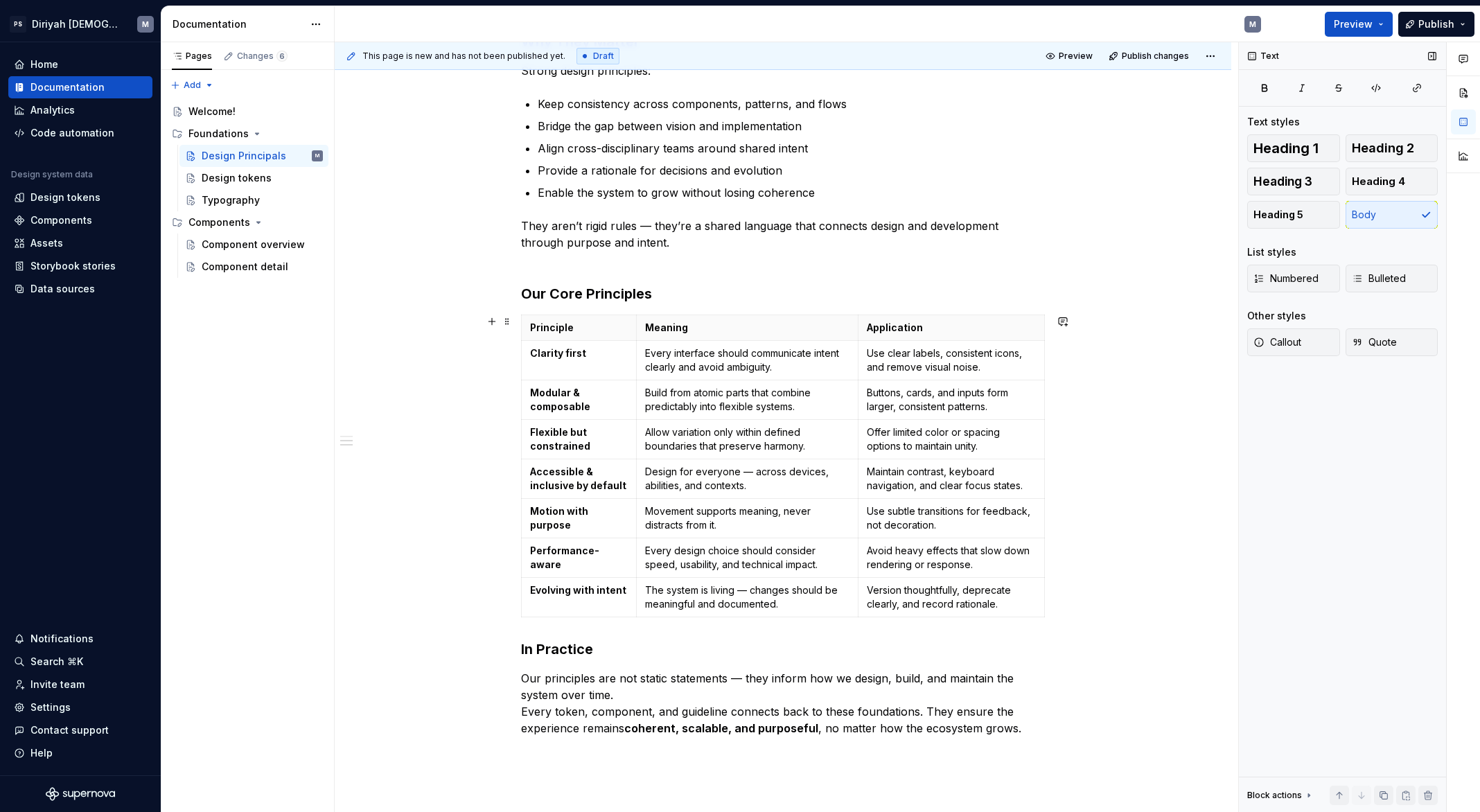
scroll to position [531, 0]
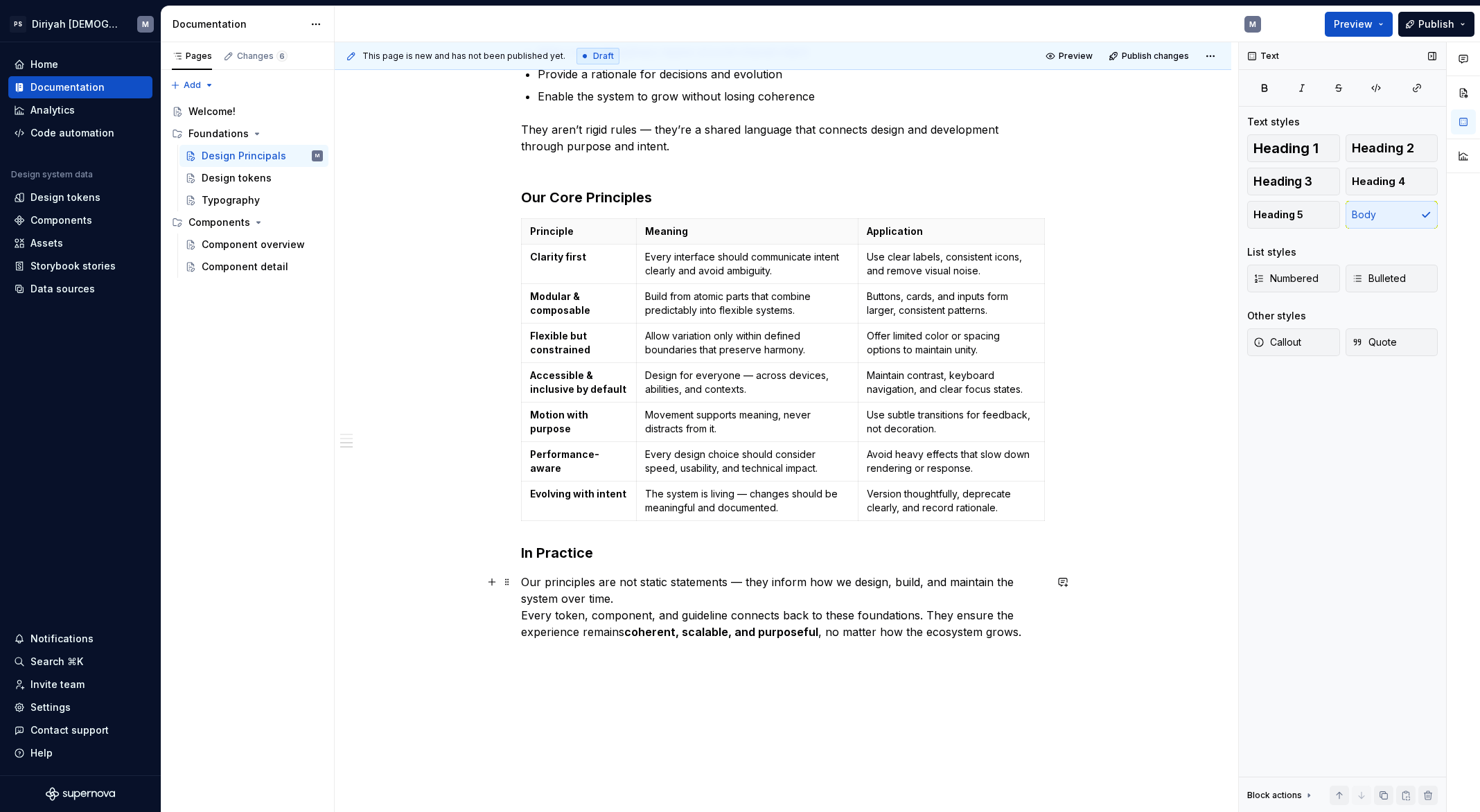
click at [526, 615] on p "Our principles are not static statements — they inform how we design, build, an…" at bounding box center [782, 607] width 524 height 67
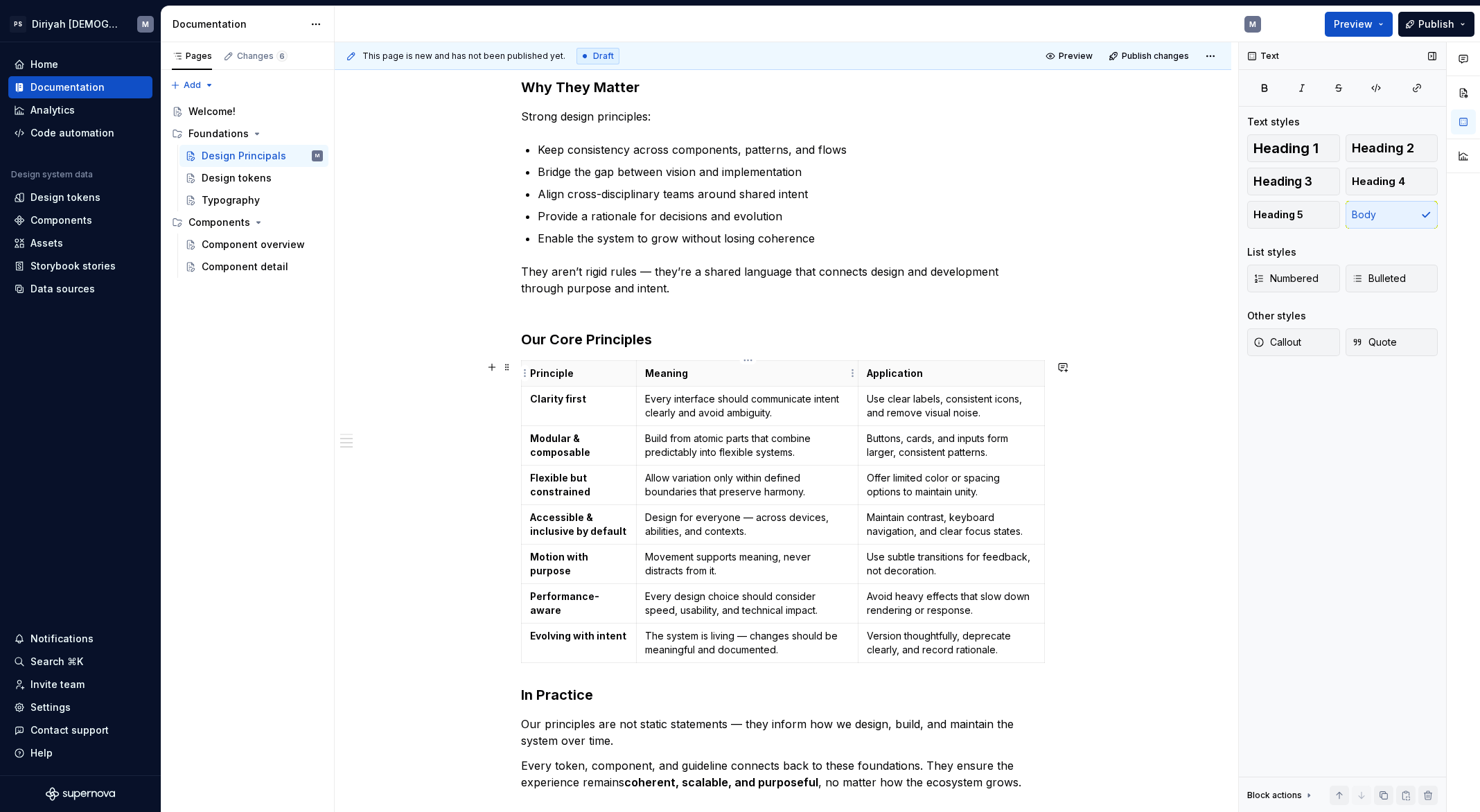
scroll to position [374, 0]
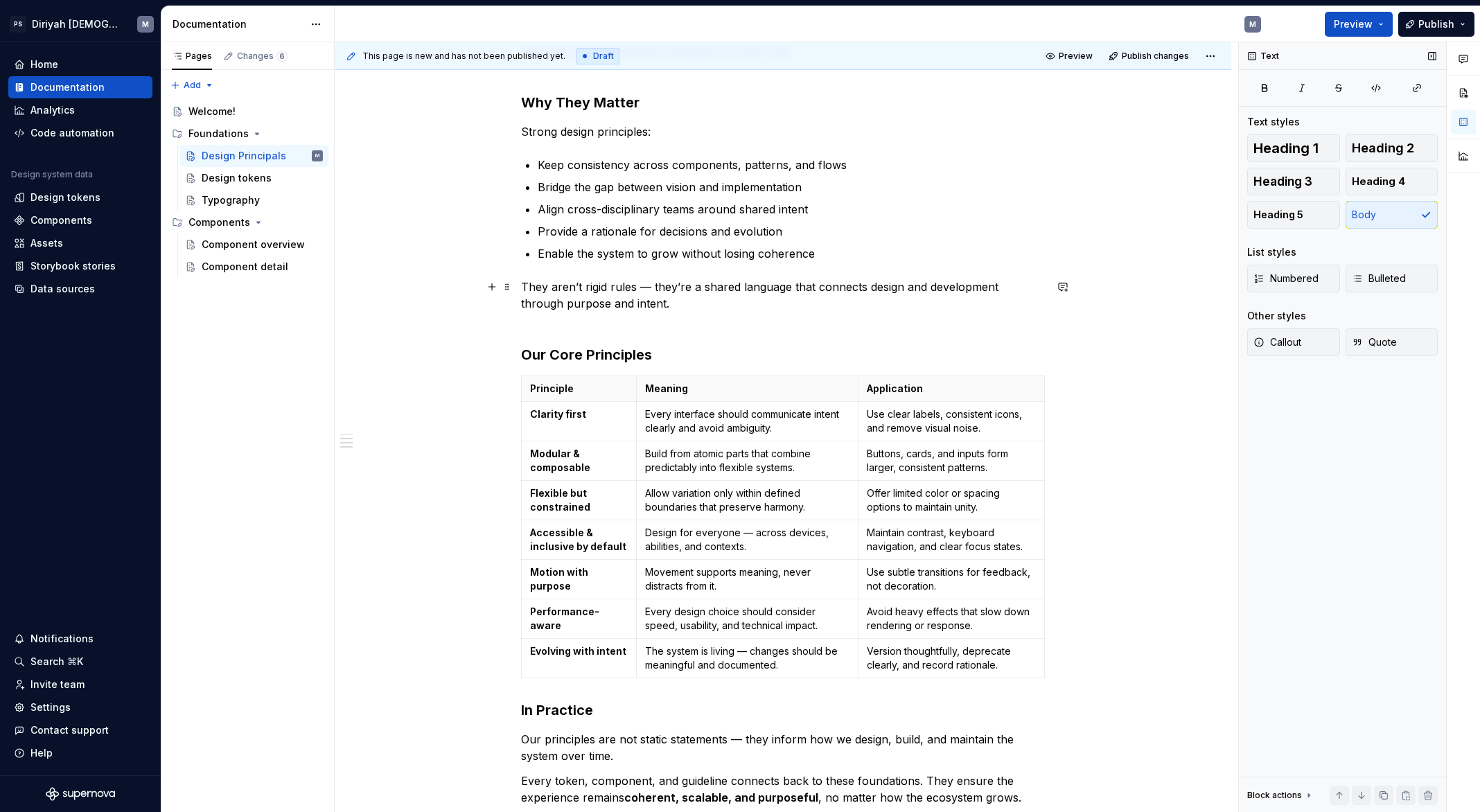
click at [644, 317] on p "They aren’t rigid rules — they’re a shared language that connects design and de…" at bounding box center [782, 303] width 524 height 50
click at [1052, 680] on div "Purpose Our design principles define the shared mindset behind every decision w…" at bounding box center [783, 464] width 896 height 1203
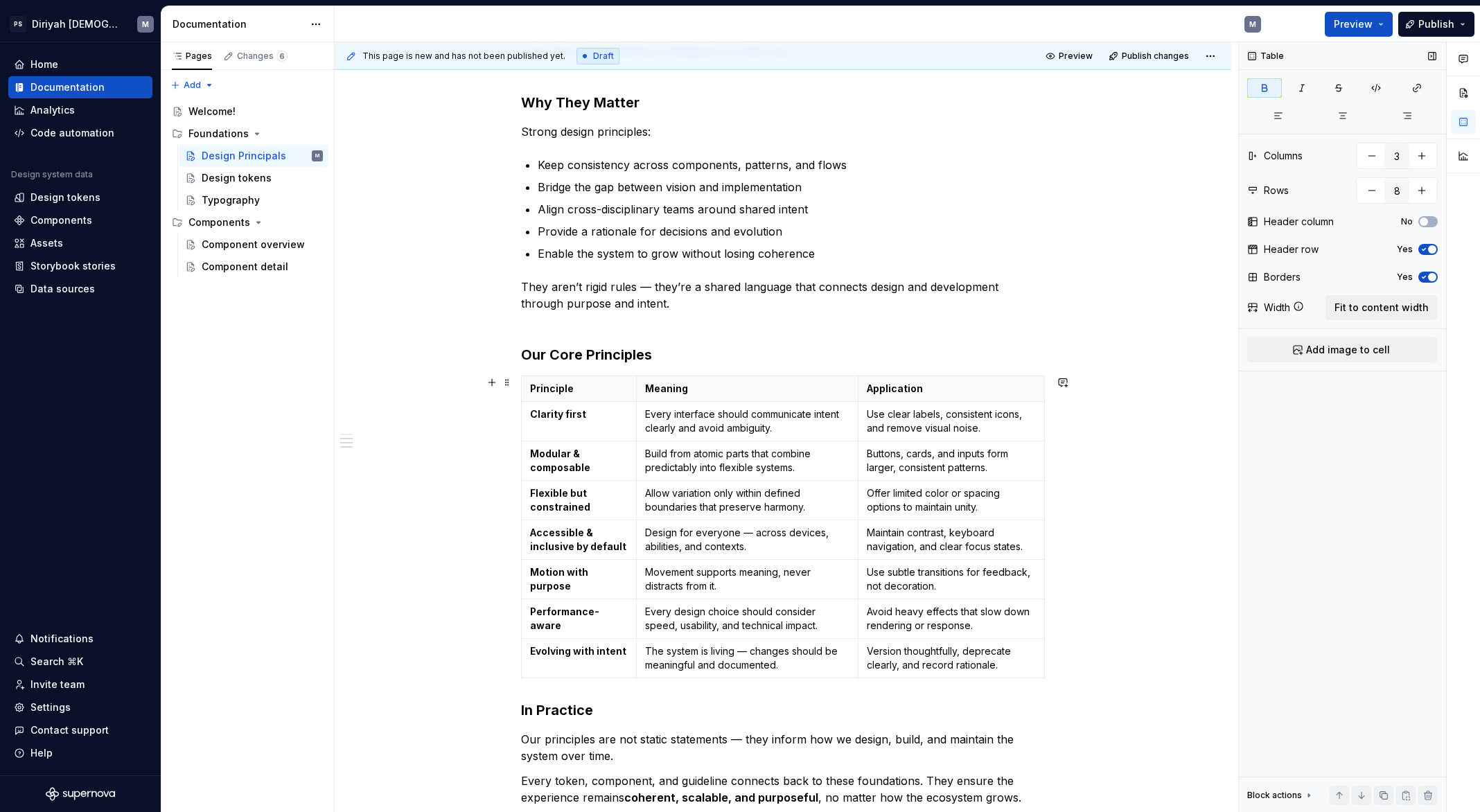
click at [1066, 665] on div "Purpose Our design principles define the shared mindset behind every decision w…" at bounding box center [783, 464] width 896 height 1203
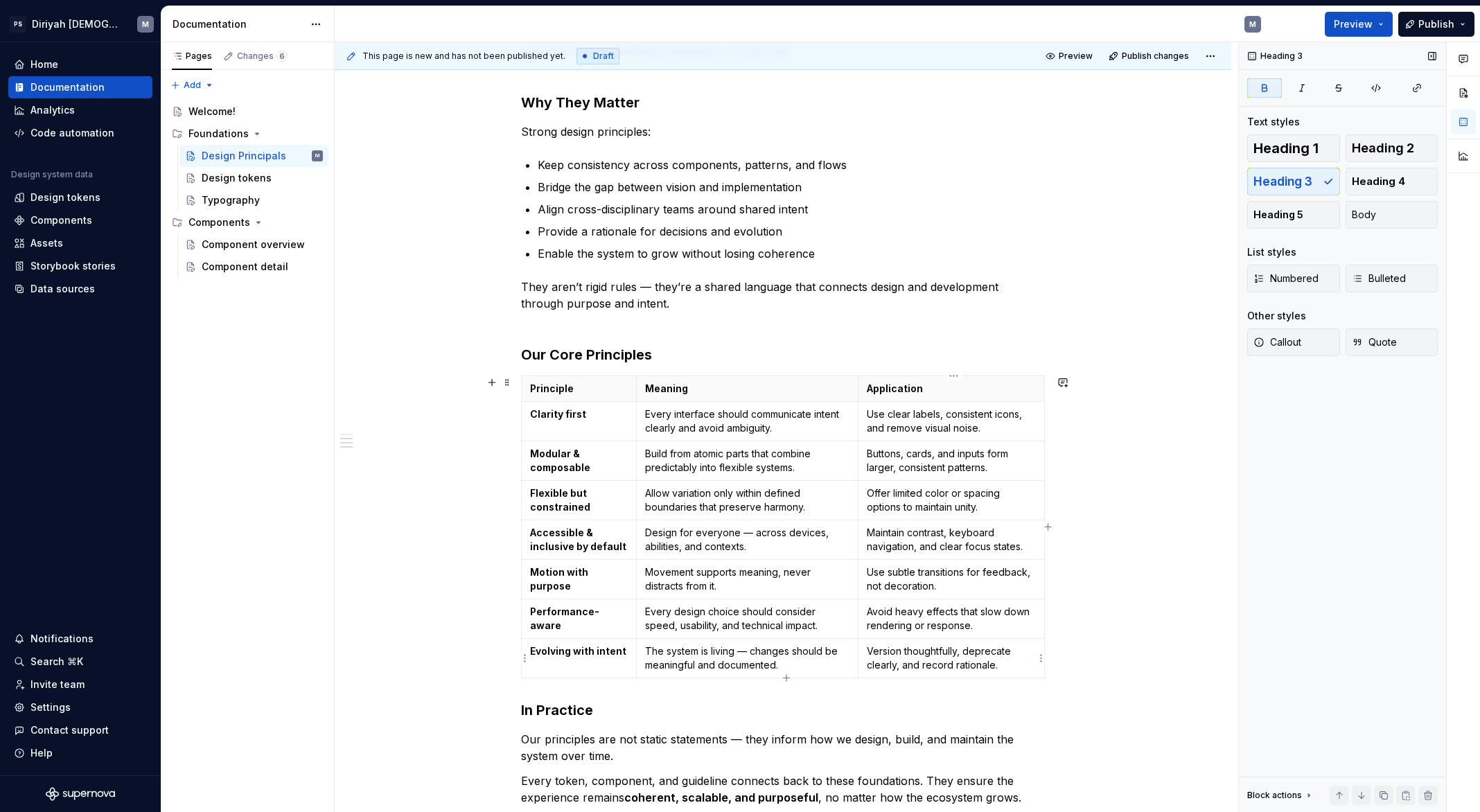
click at [1001, 667] on p "Version thoughtfully, deprecate clearly, and record rationale." at bounding box center [951, 658] width 169 height 28
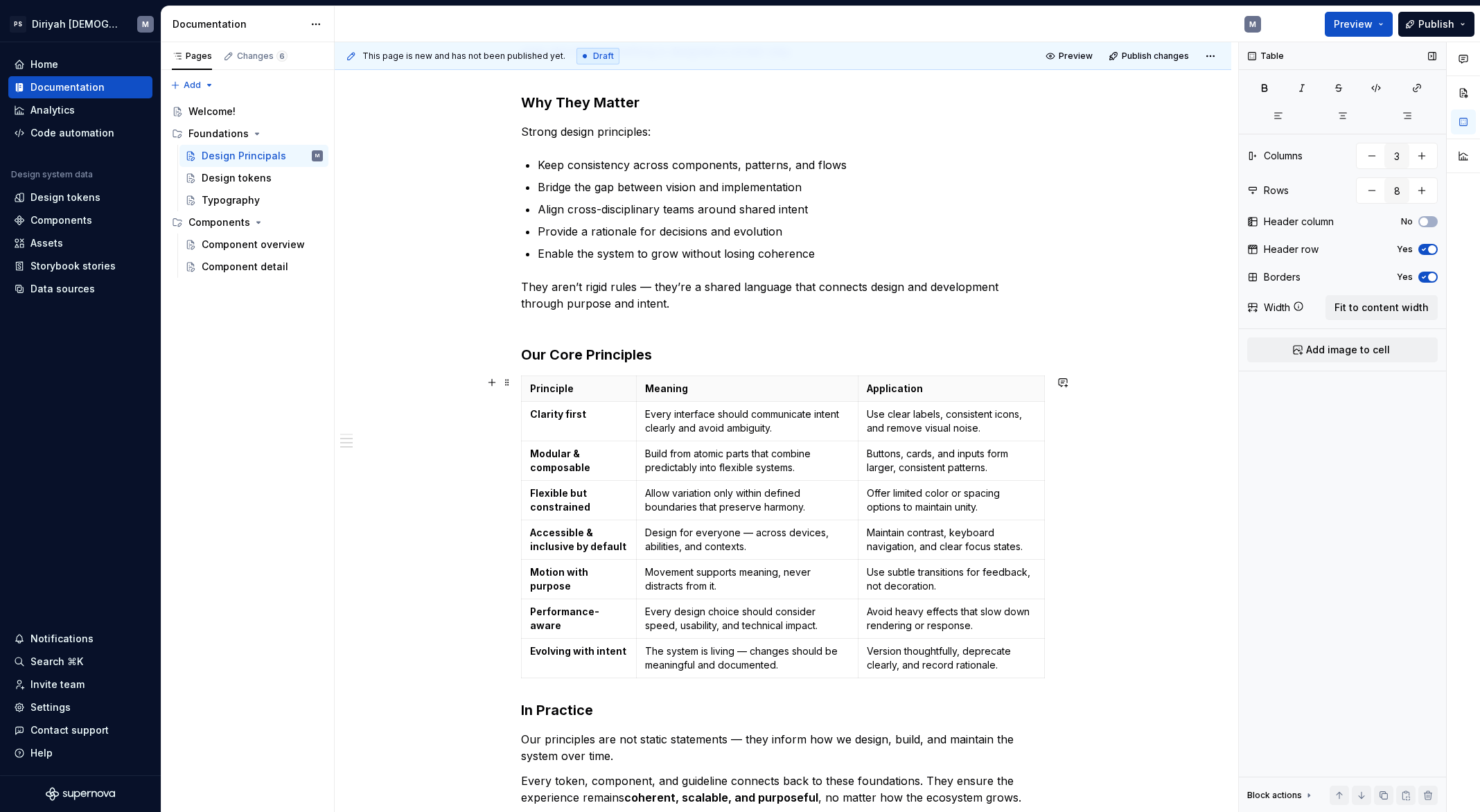
click at [663, 674] on td "The system is living — changes should be meaningful and documented." at bounding box center [747, 658] width 222 height 39
click at [569, 684] on div "Purpose Our design principles define the shared mindset behind every decision w…" at bounding box center [782, 351] width 524 height 909
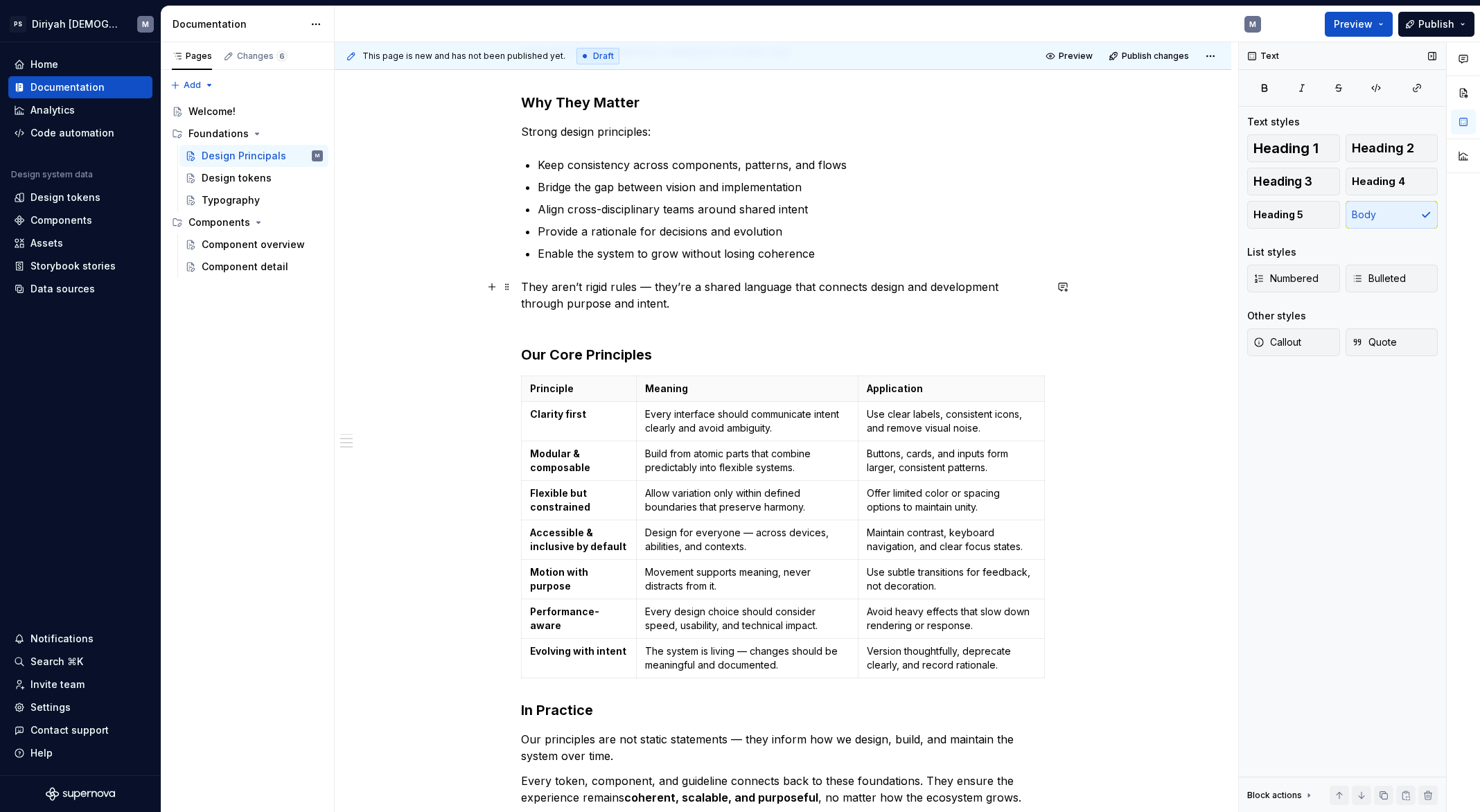
click at [601, 321] on p "They aren’t rigid rules — they’re a shared language that connects design and de…" at bounding box center [782, 303] width 524 height 50
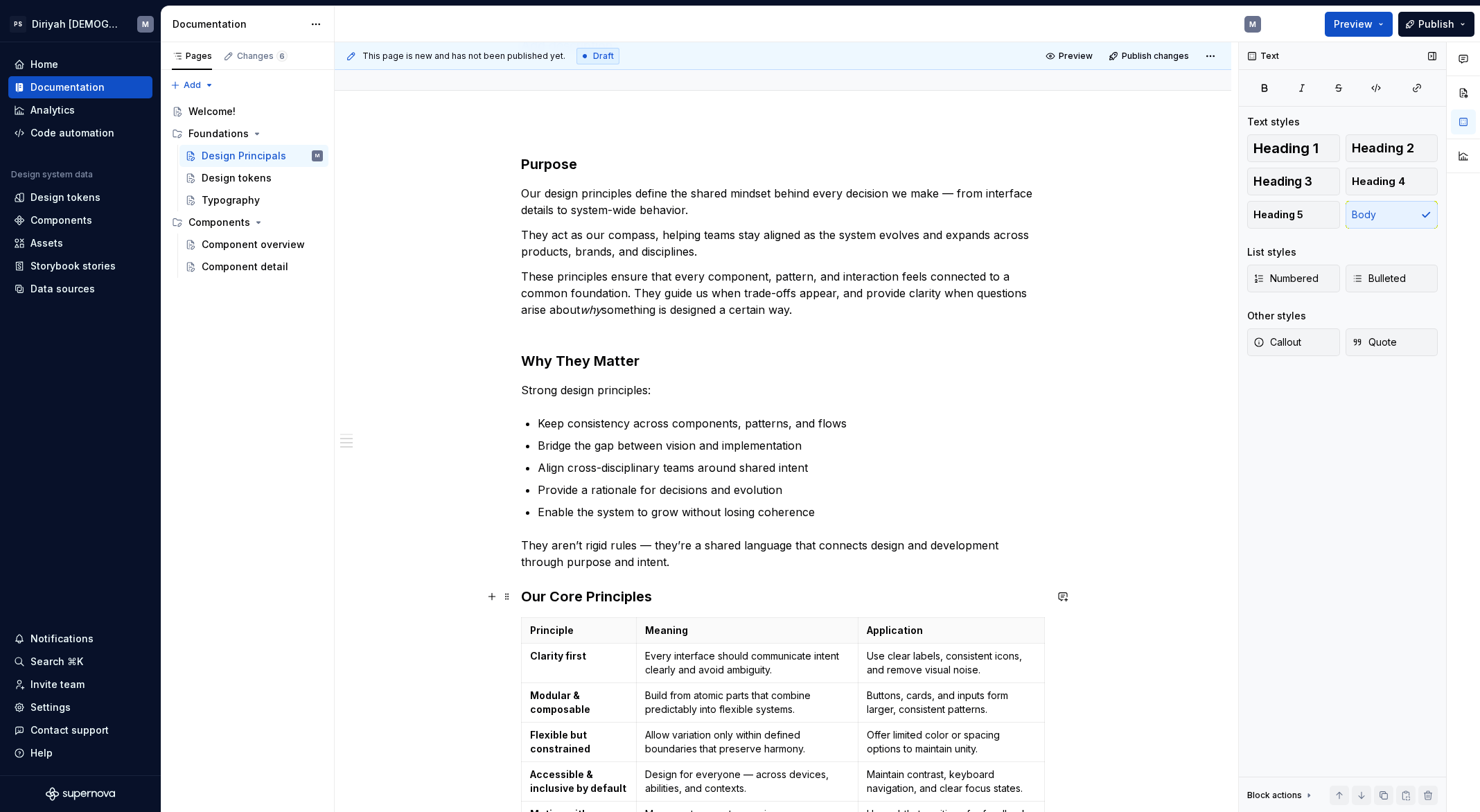
scroll to position [89, 0]
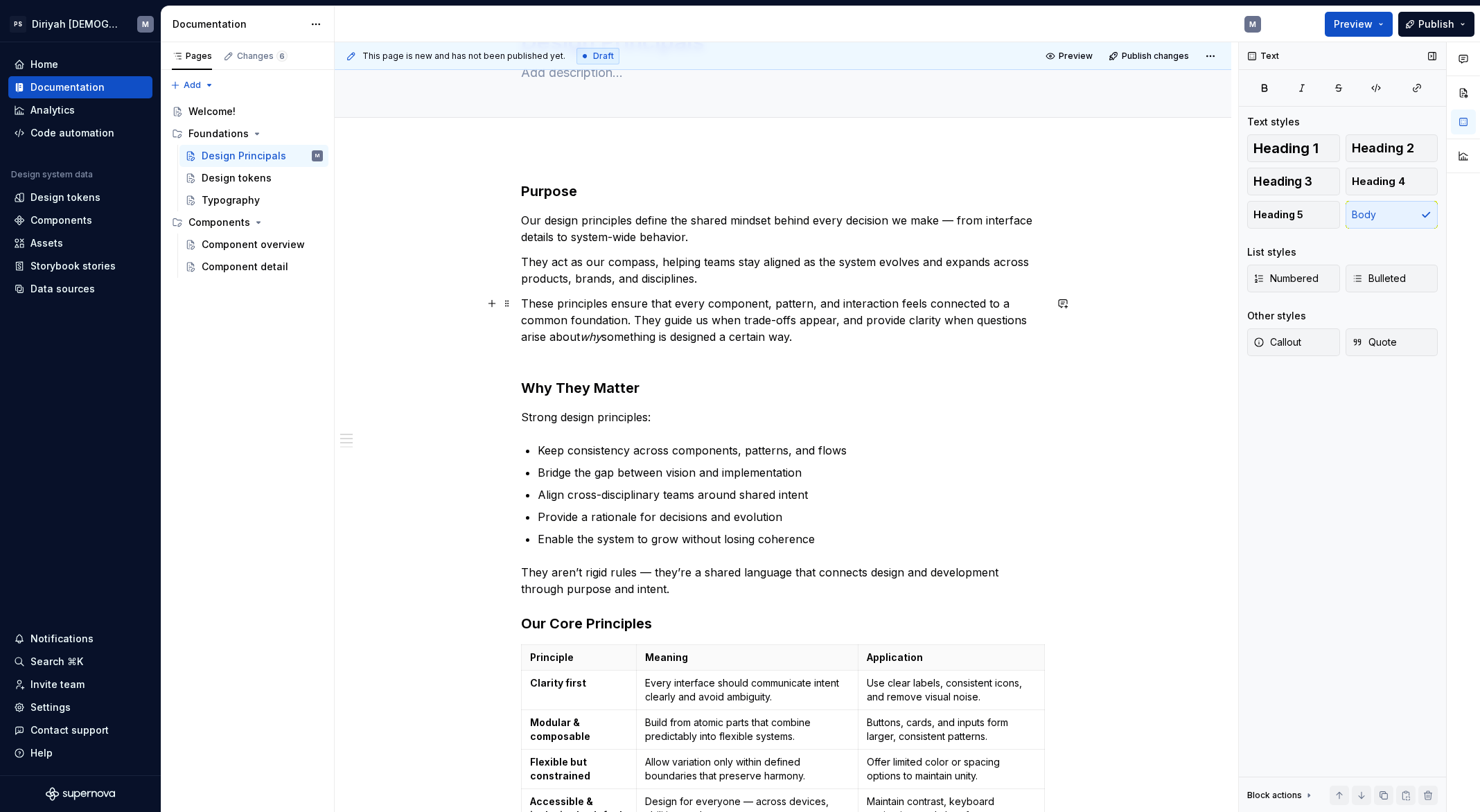
click at [580, 351] on p "These principles ensure that every component, pattern, and interaction feels co…" at bounding box center [782, 329] width 524 height 67
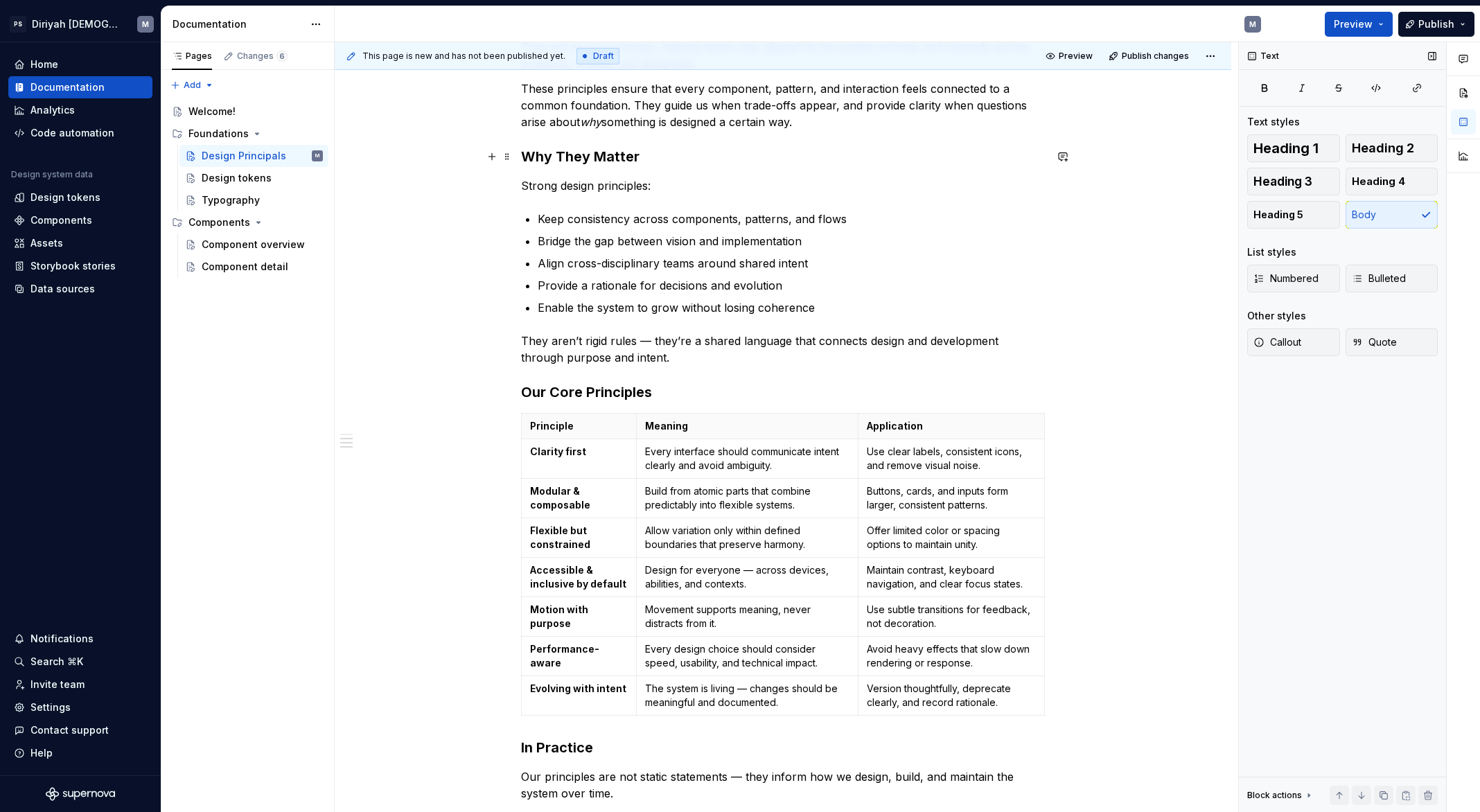
scroll to position [363, 0]
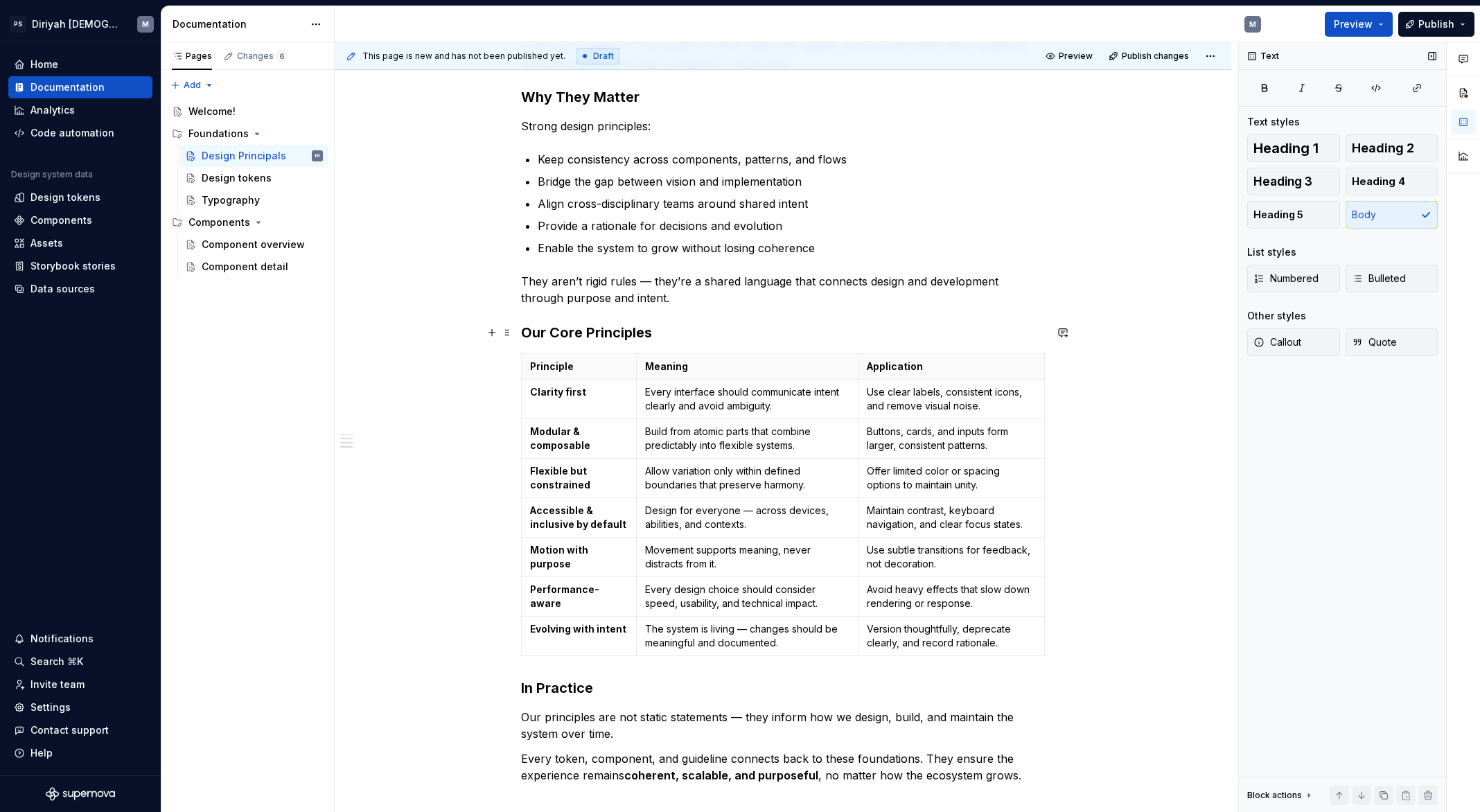
click at [525, 328] on h3 "Our Core Principles" at bounding box center [782, 333] width 524 height 19
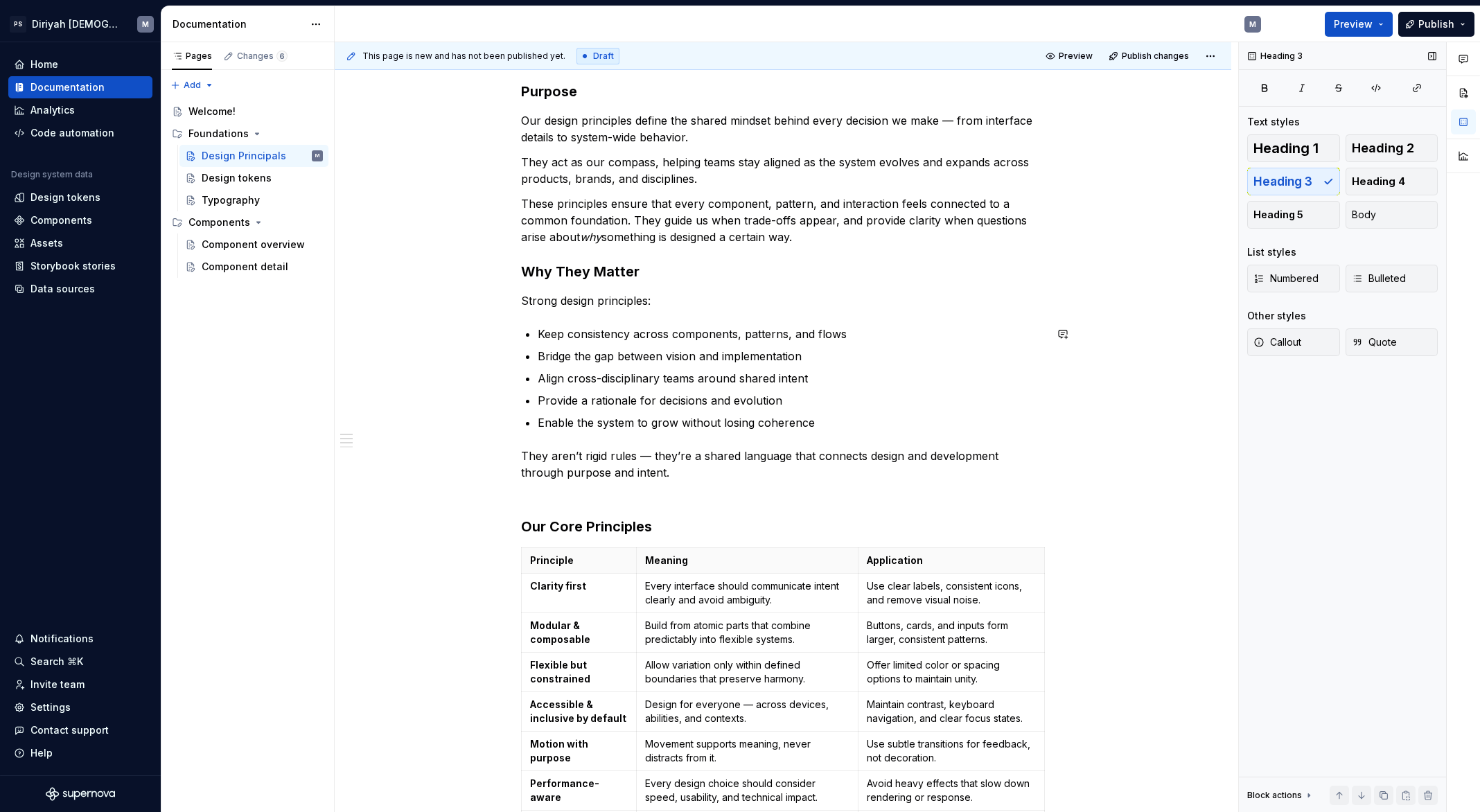
scroll to position [181, 0]
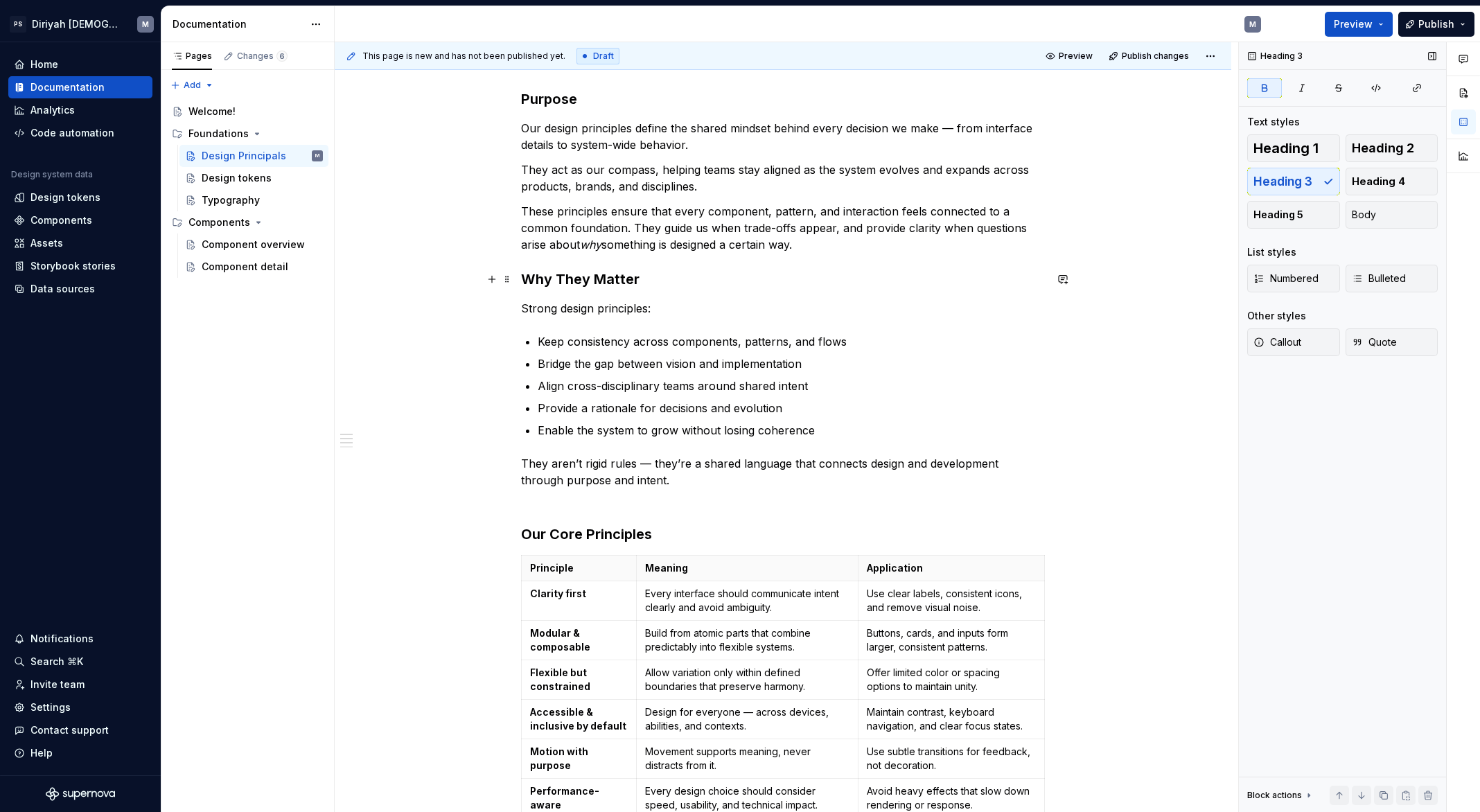
click at [525, 277] on strong "Why They Matter" at bounding box center [580, 278] width 118 height 16
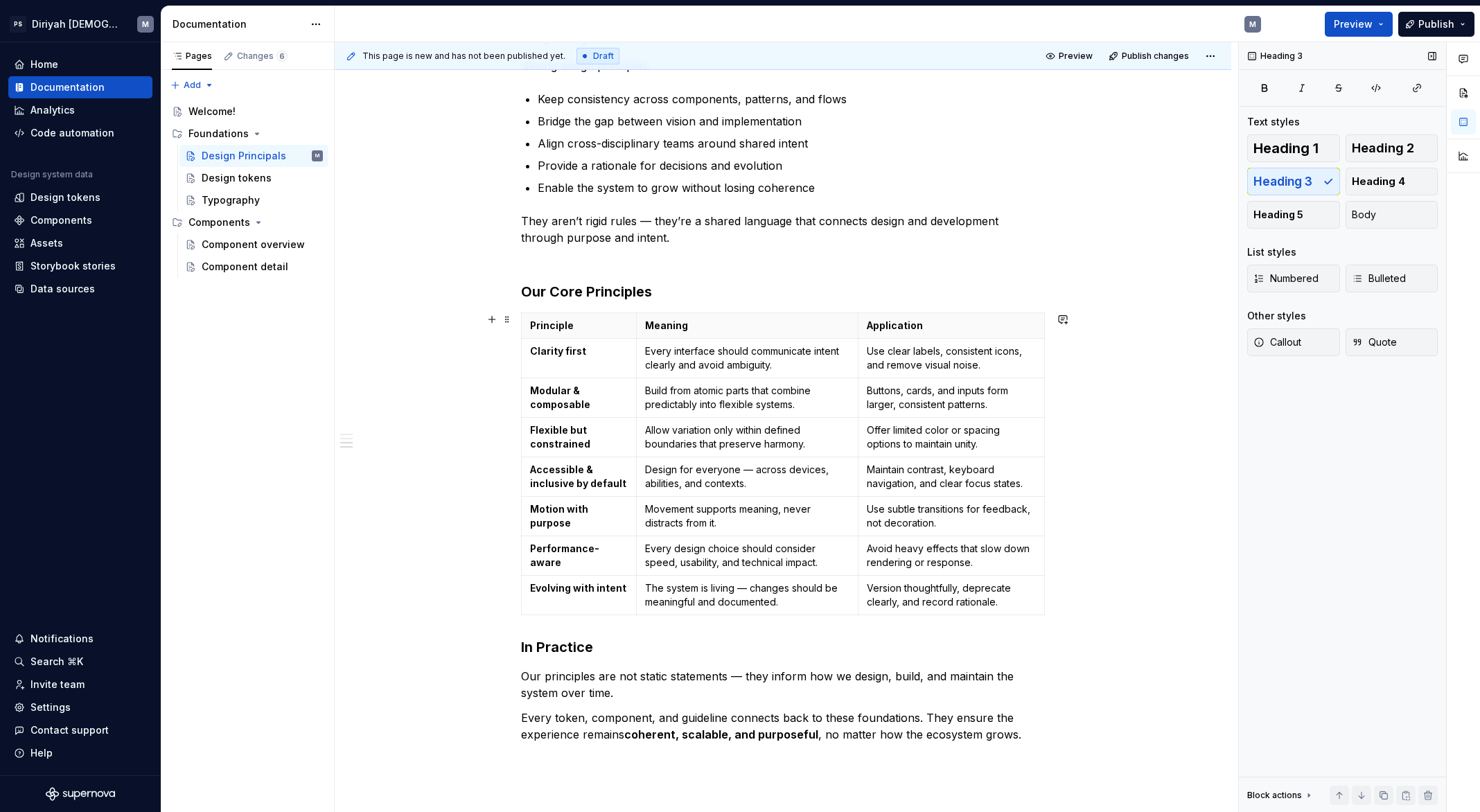
scroll to position [566, 0]
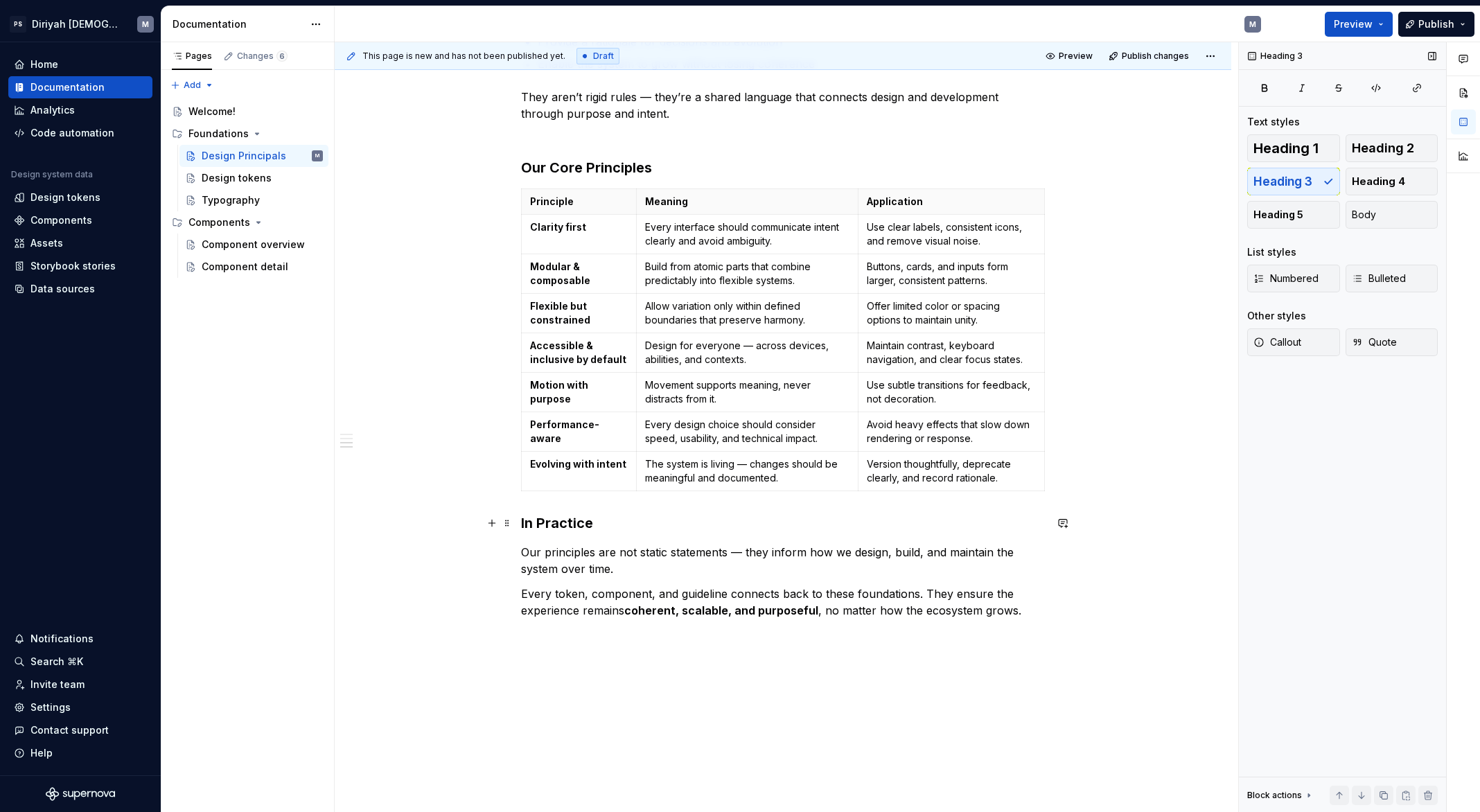
click at [524, 518] on strong "In Practice" at bounding box center [557, 522] width 72 height 16
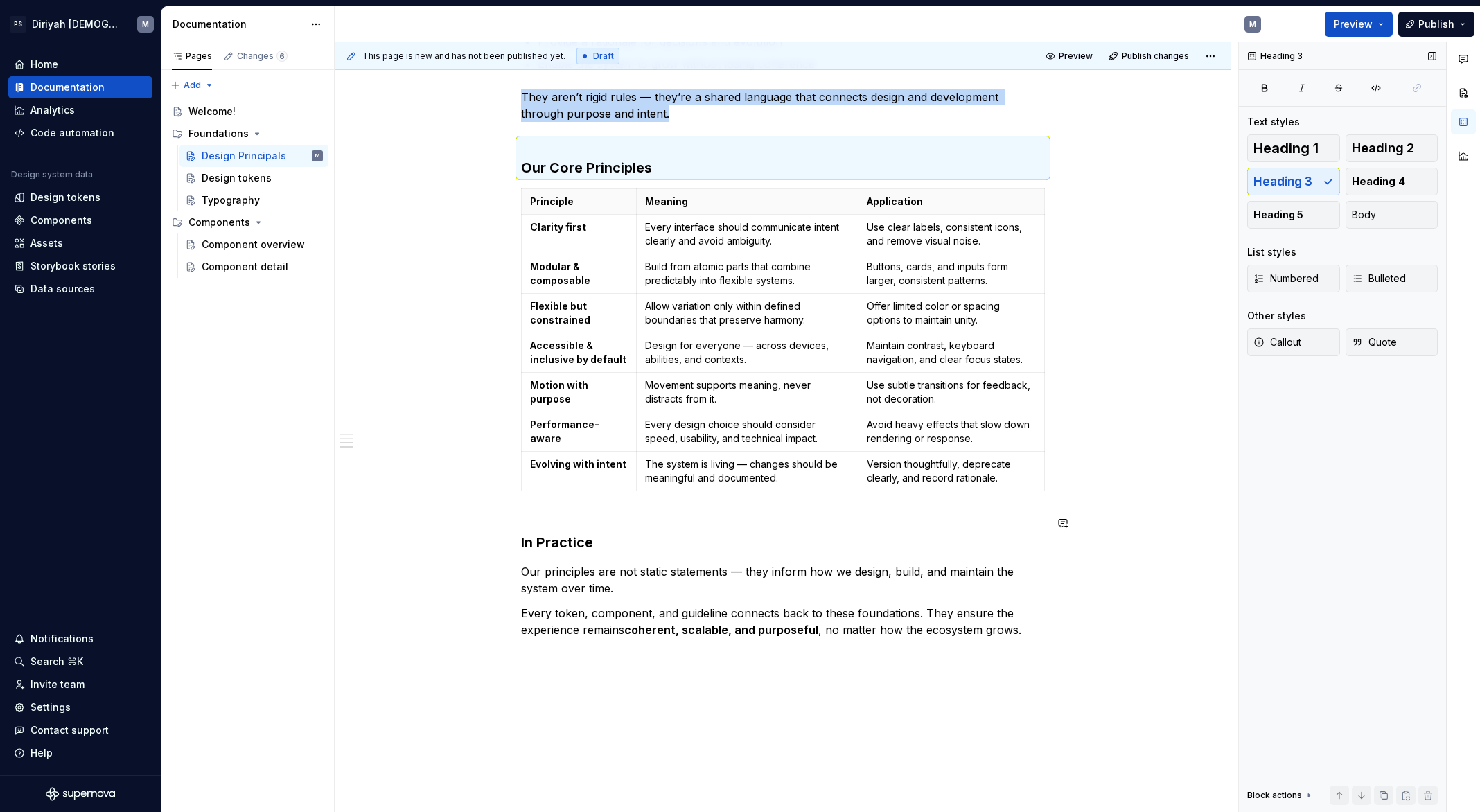
click at [583, 497] on div "Purpose Our design principles define the shared mindset behind every decision w…" at bounding box center [782, 171] width 524 height 934
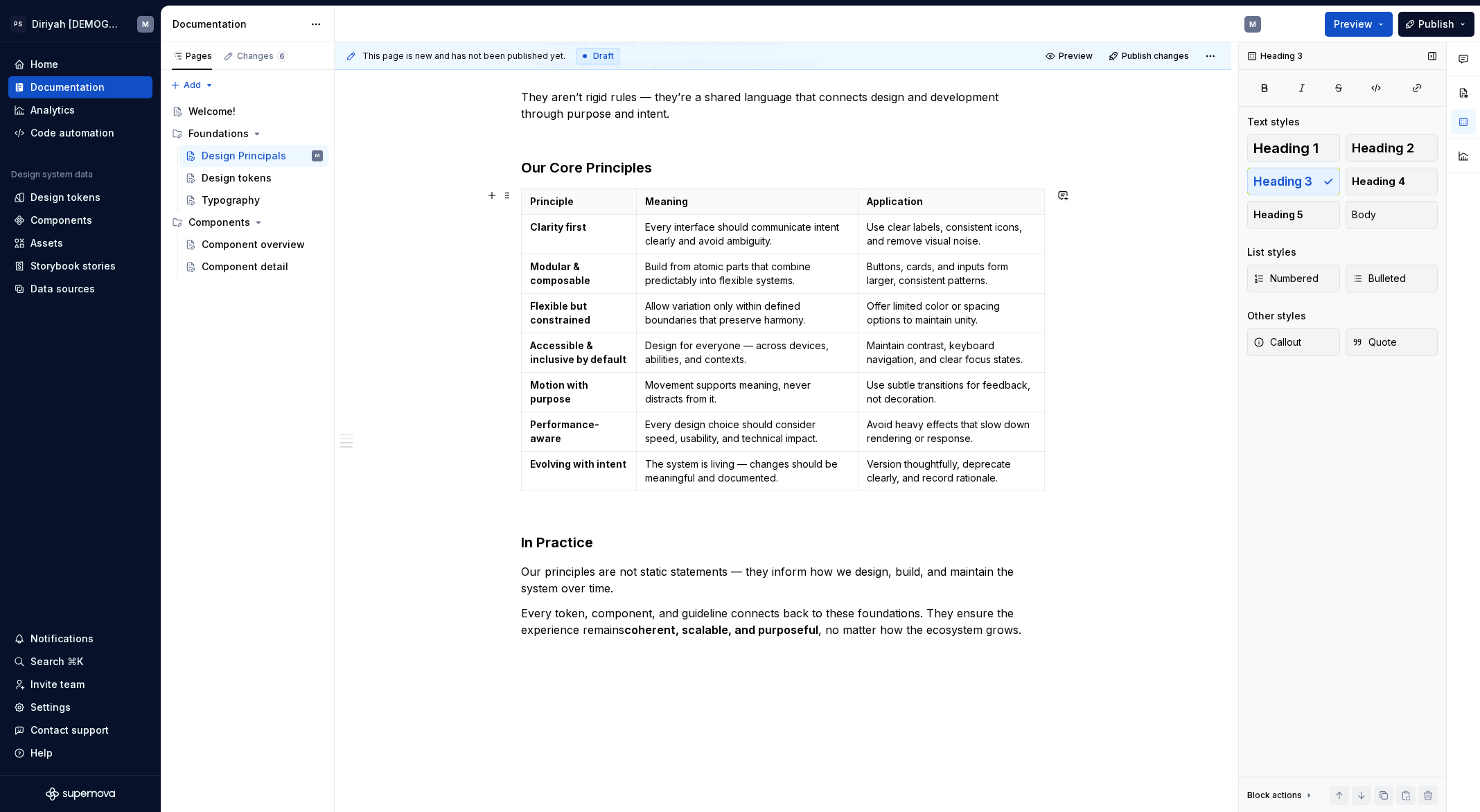
click at [1150, 372] on div "Purpose Our design principles define the shared mindset behind every decision w…" at bounding box center [783, 284] width 896 height 1228
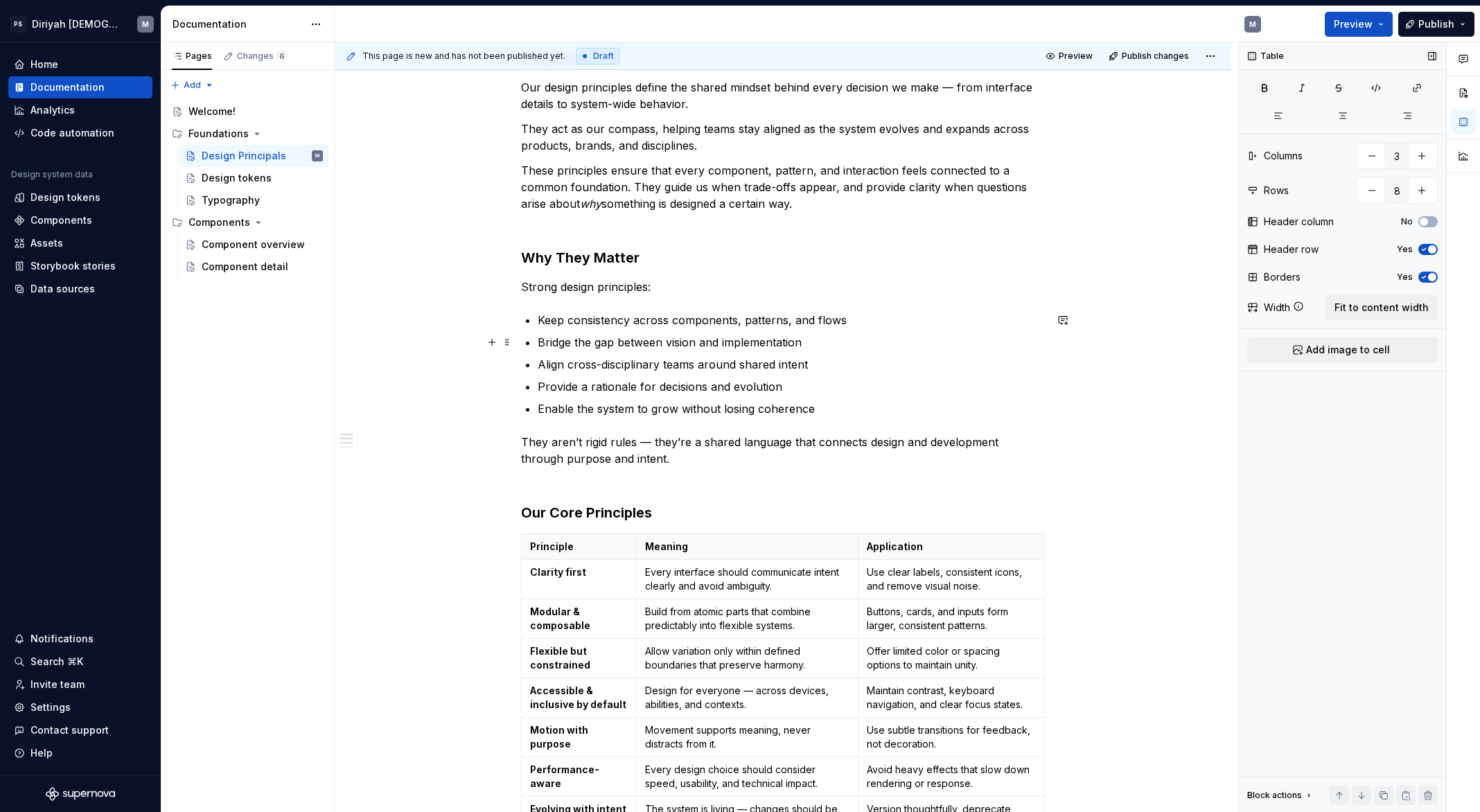
scroll to position [0, 0]
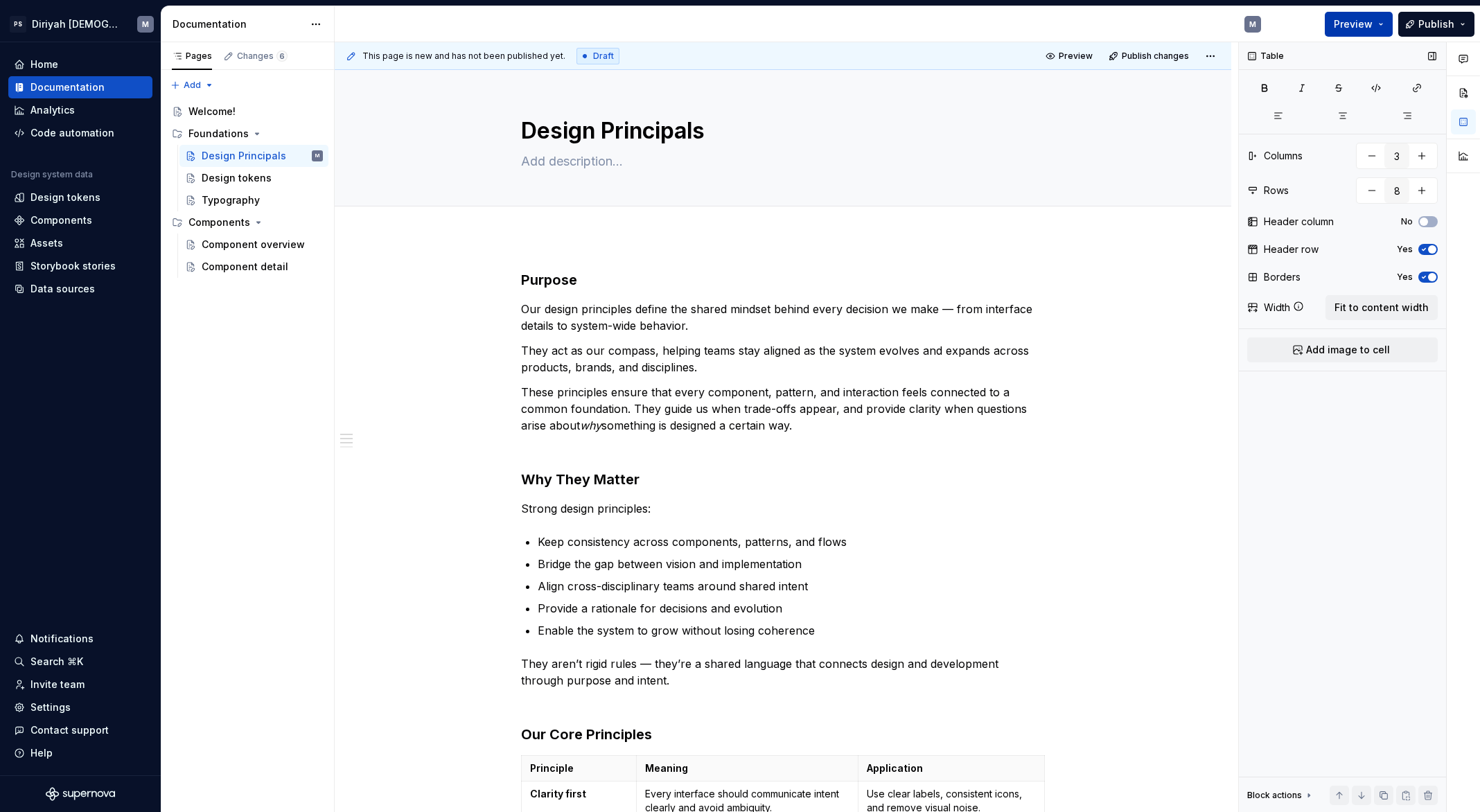
click at [1369, 26] on span "Preview" at bounding box center [1353, 24] width 39 height 14
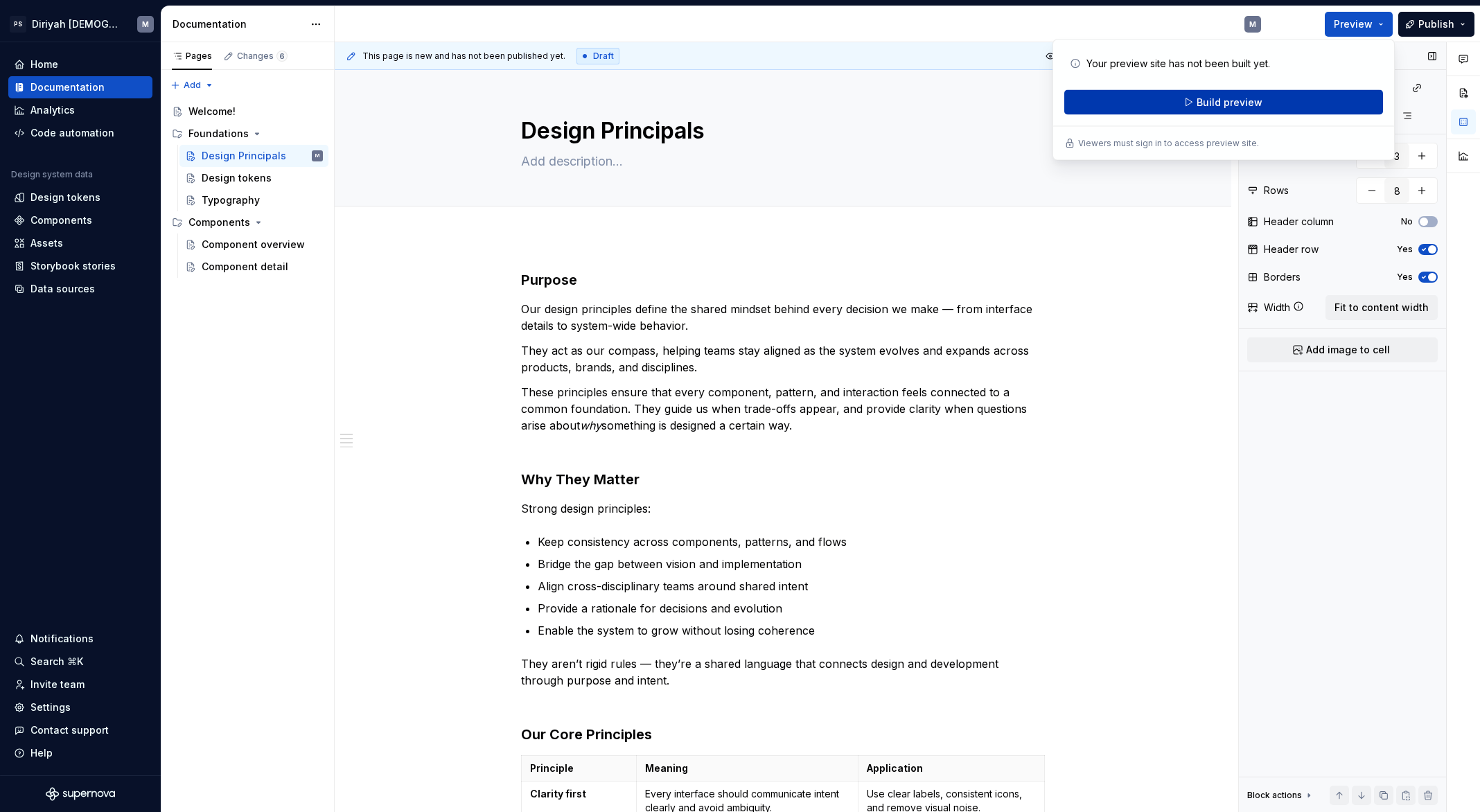
click at [1282, 105] on button "Build preview" at bounding box center [1223, 102] width 319 height 25
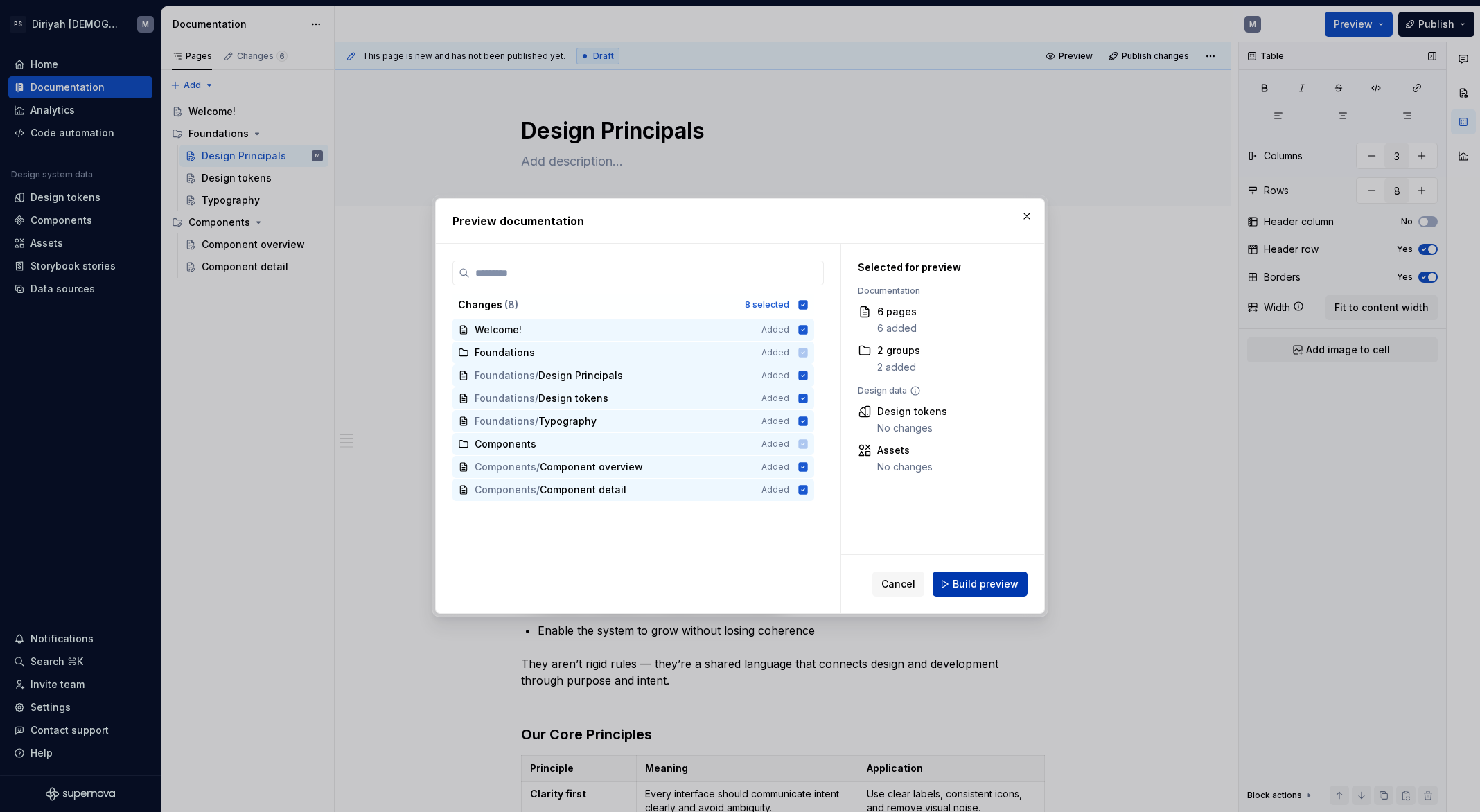
click at [987, 580] on span "Build preview" at bounding box center [985, 583] width 66 height 14
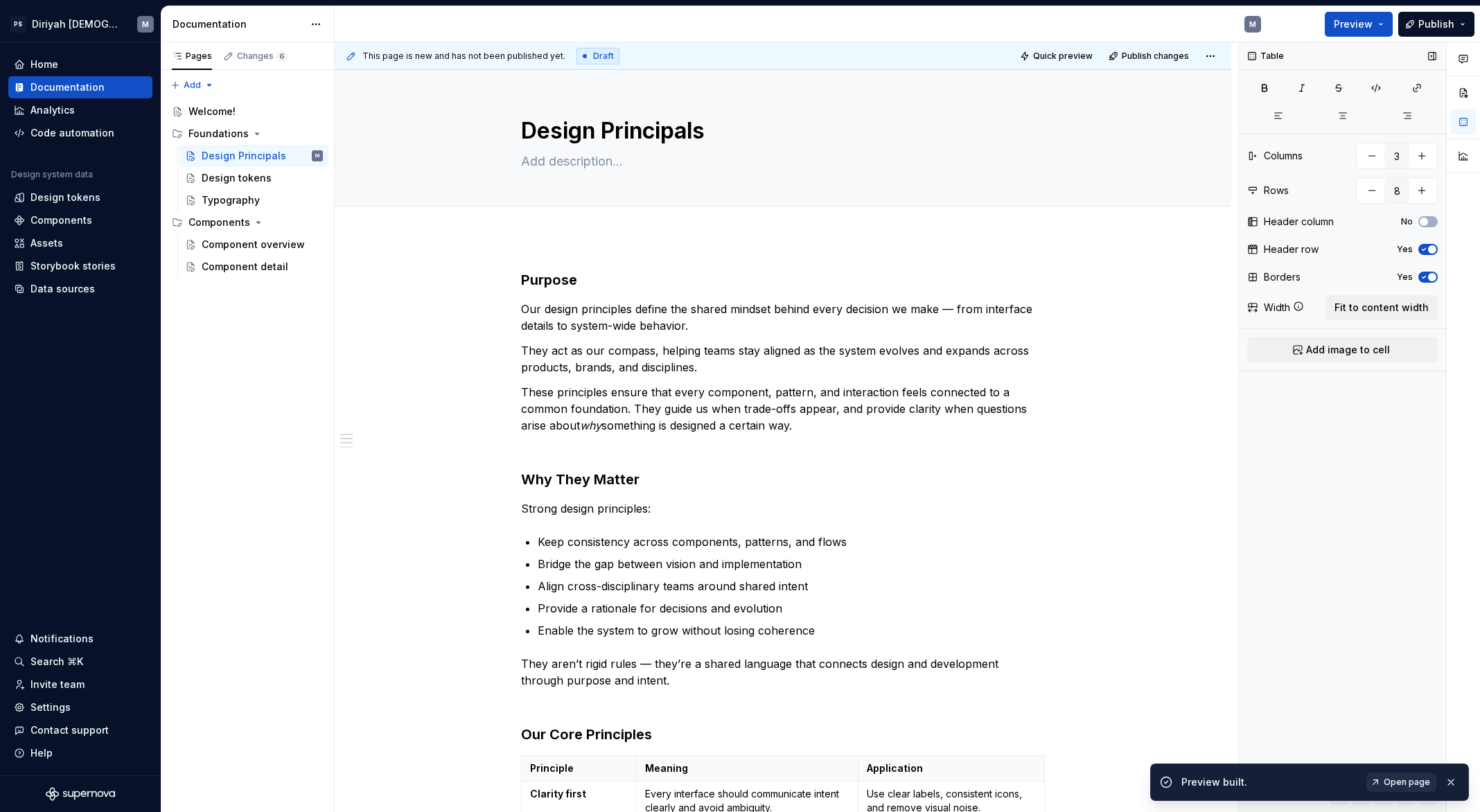
click at [1411, 773] on span "Open page" at bounding box center [1407, 782] width 47 height 11
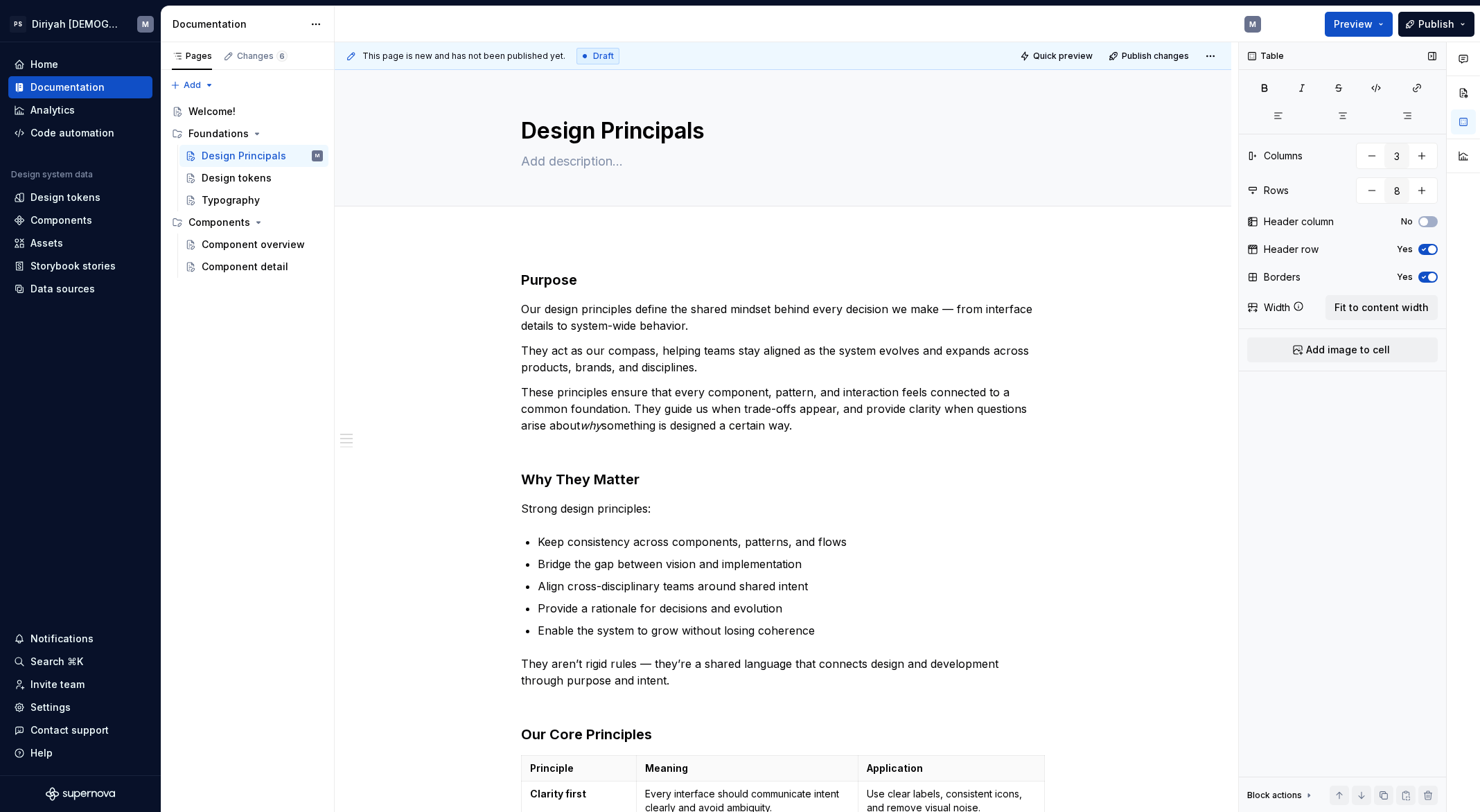
type textarea "*"
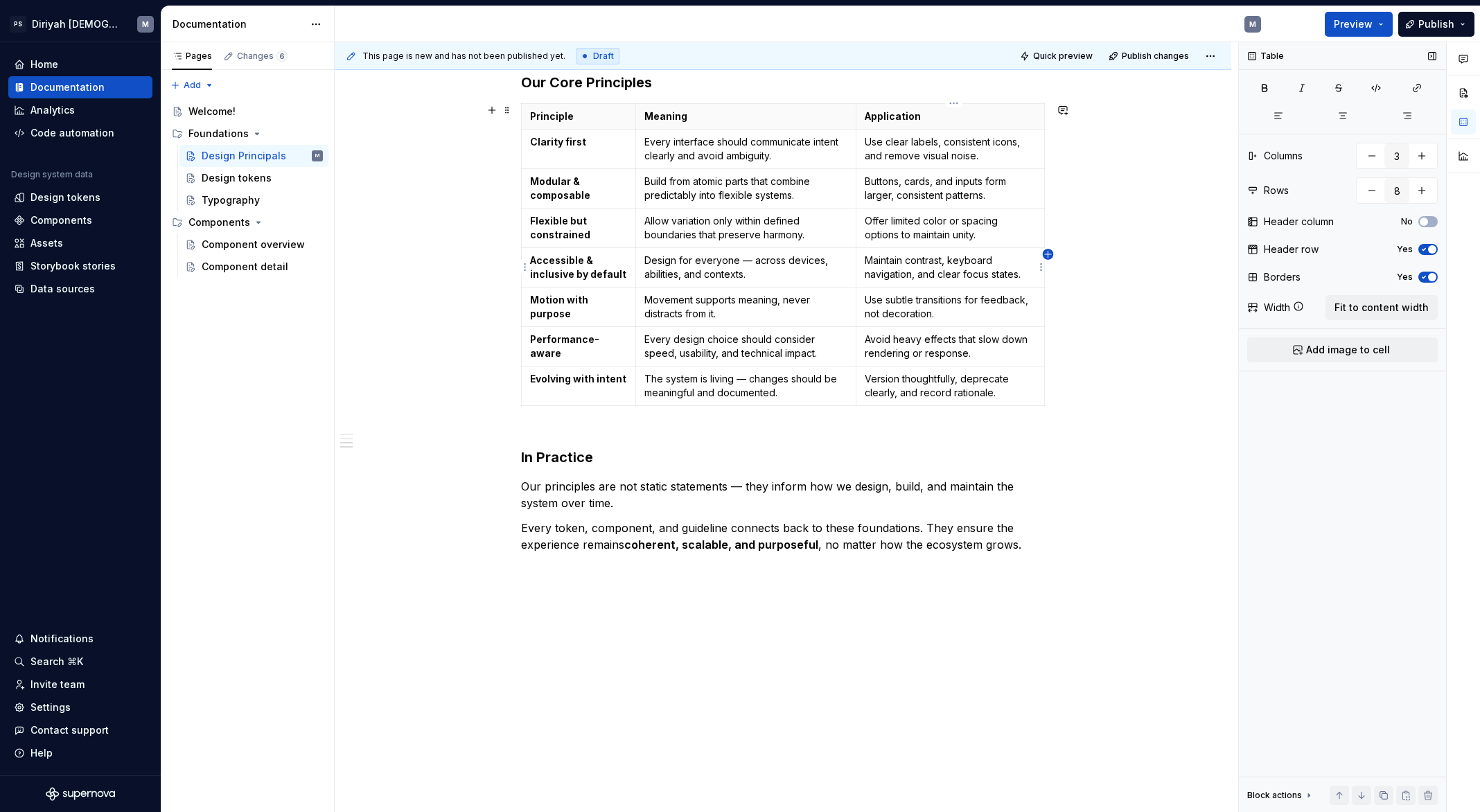
click at [1048, 252] on icon "button" at bounding box center [1048, 254] width 7 height 7
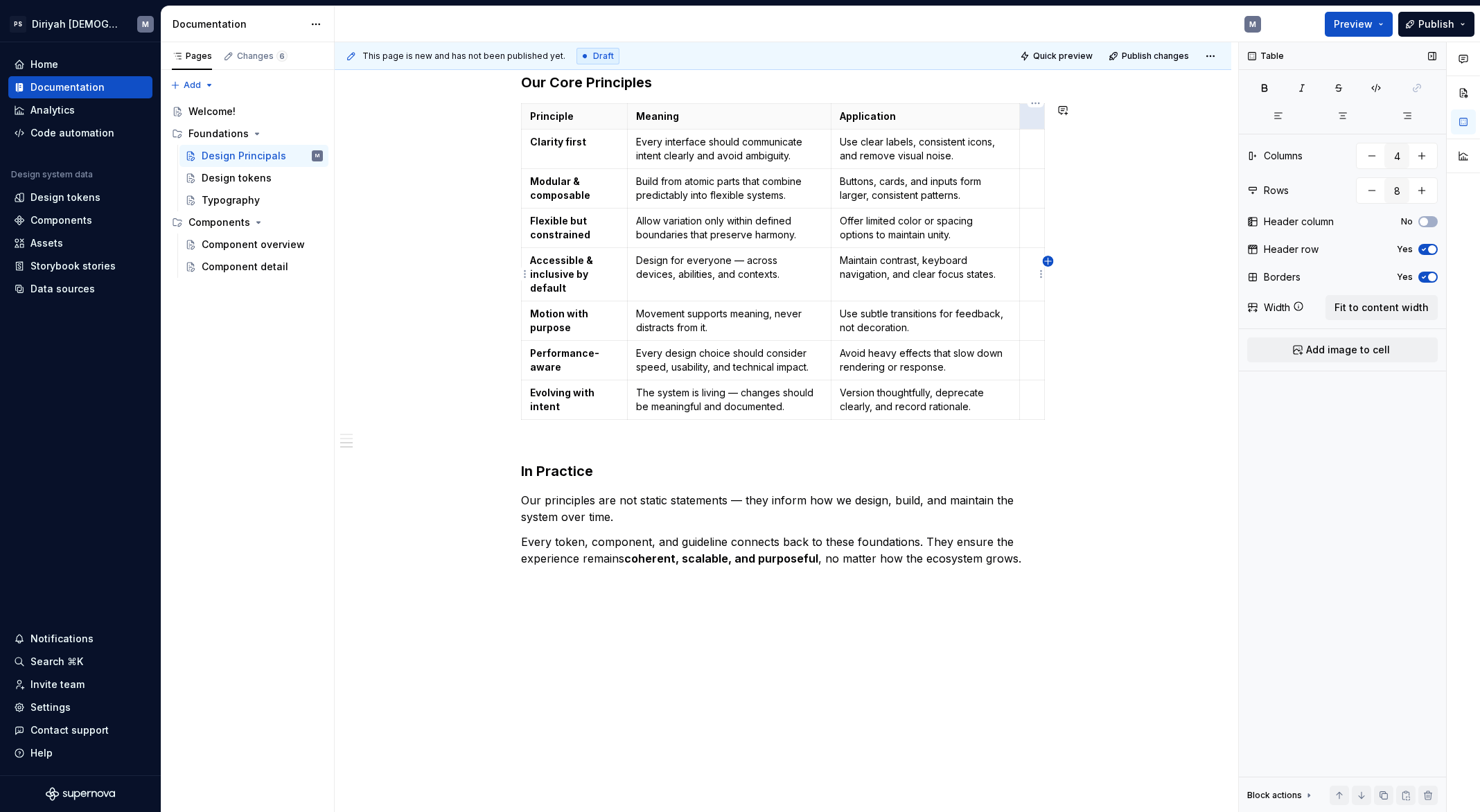
type input "3"
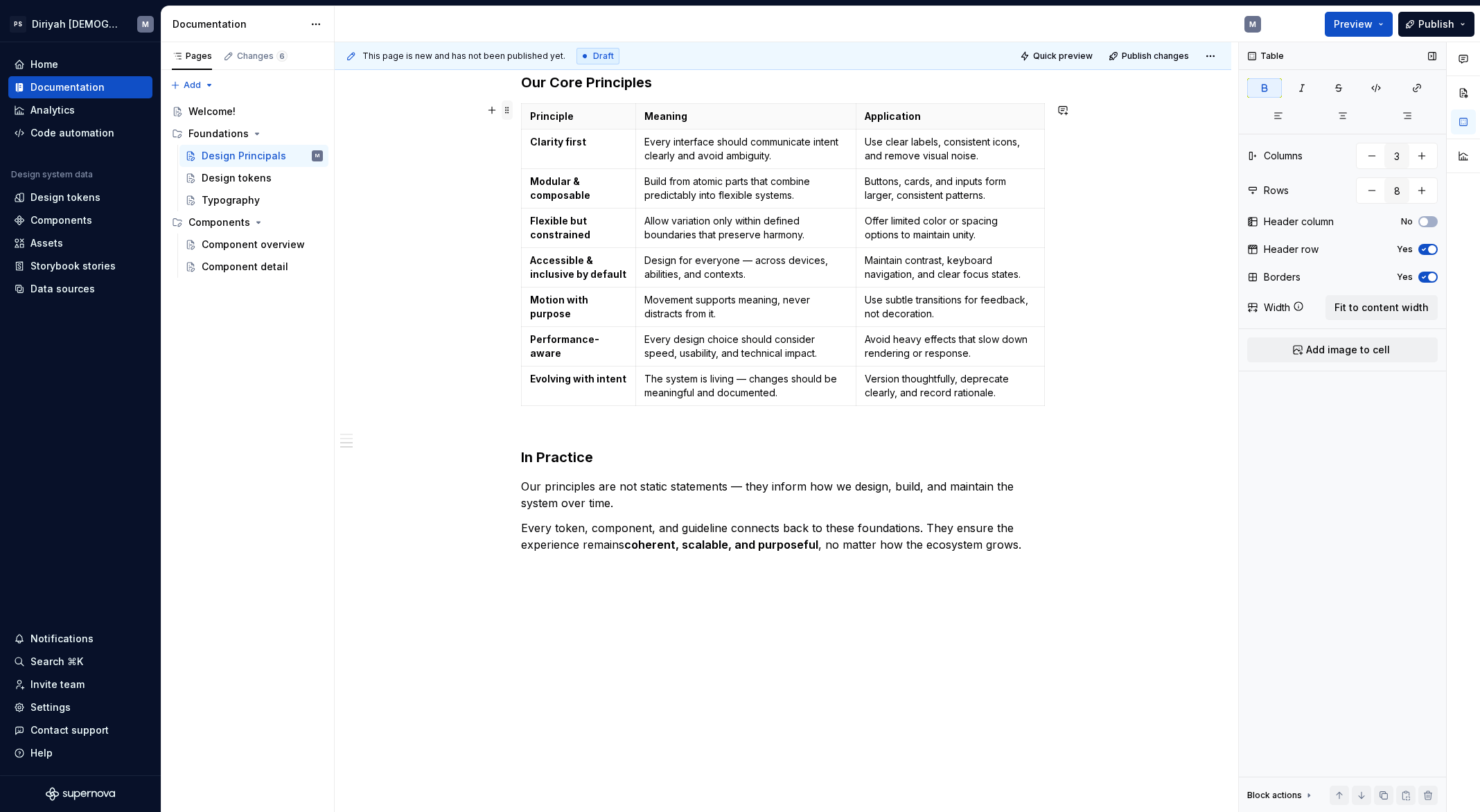
click at [511, 107] on span at bounding box center [507, 110] width 11 height 19
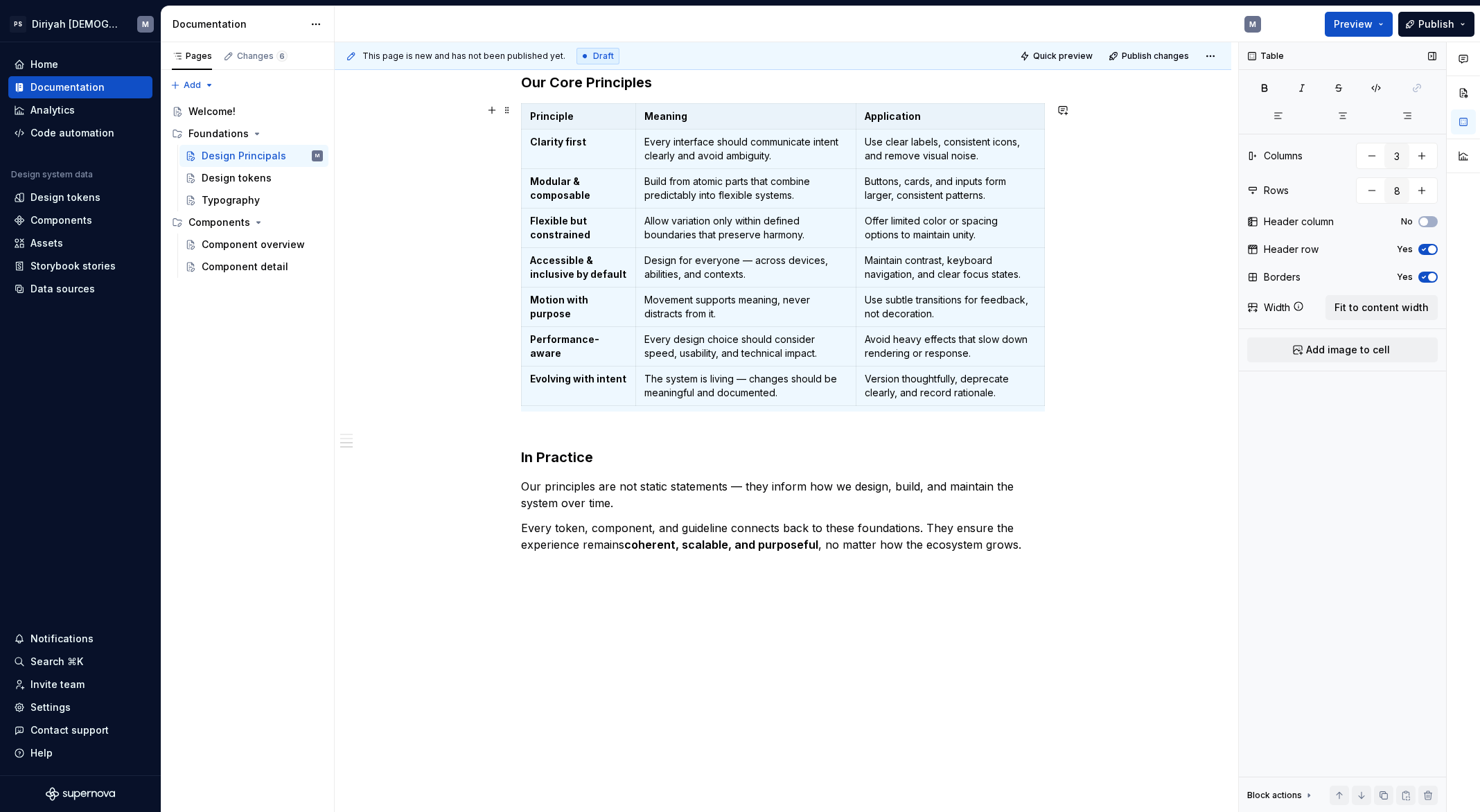
click at [468, 321] on div "Purpose Our design principles define the shared mindset behind every decision w…" at bounding box center [783, 199] width 896 height 1228
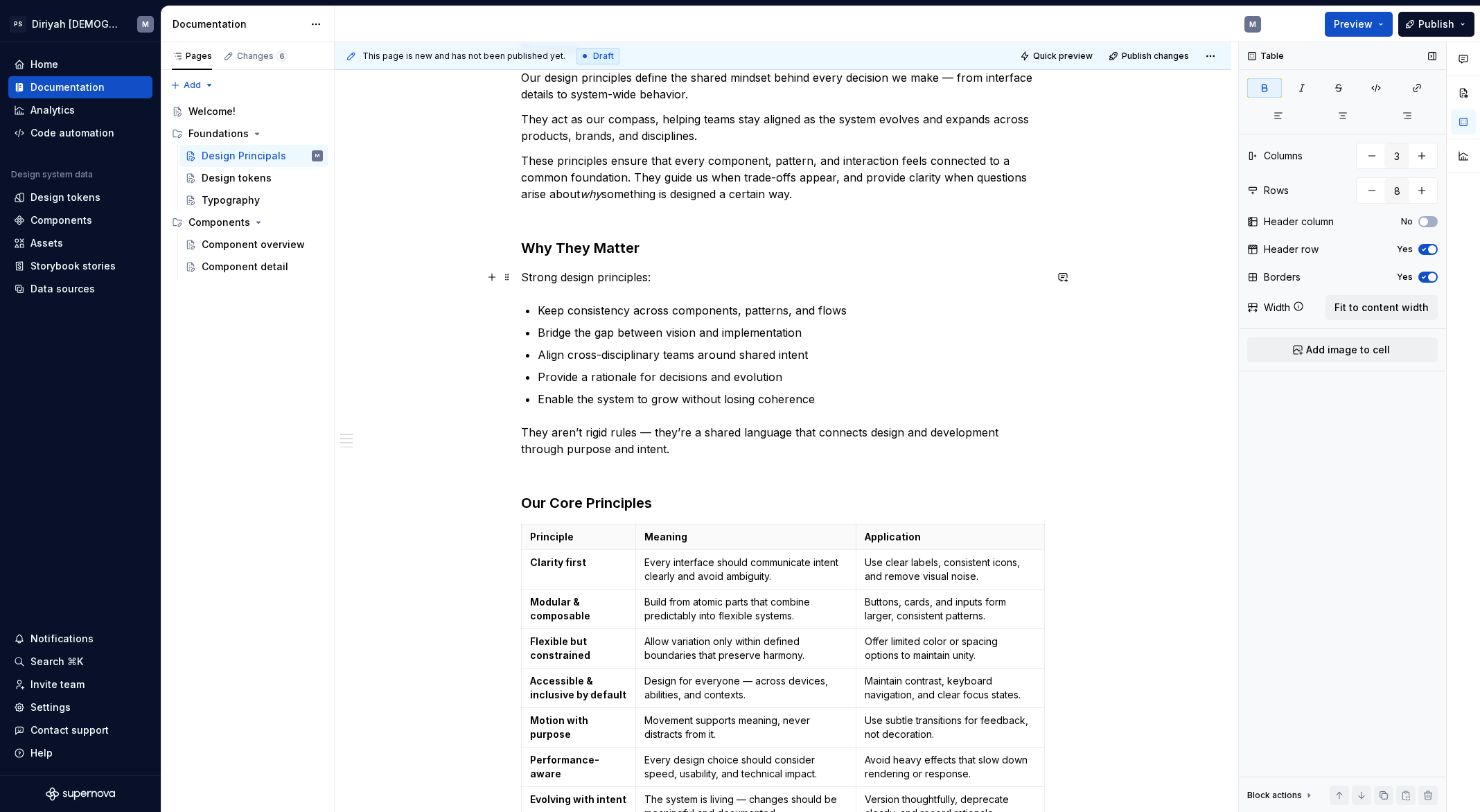
scroll to position [216, 0]
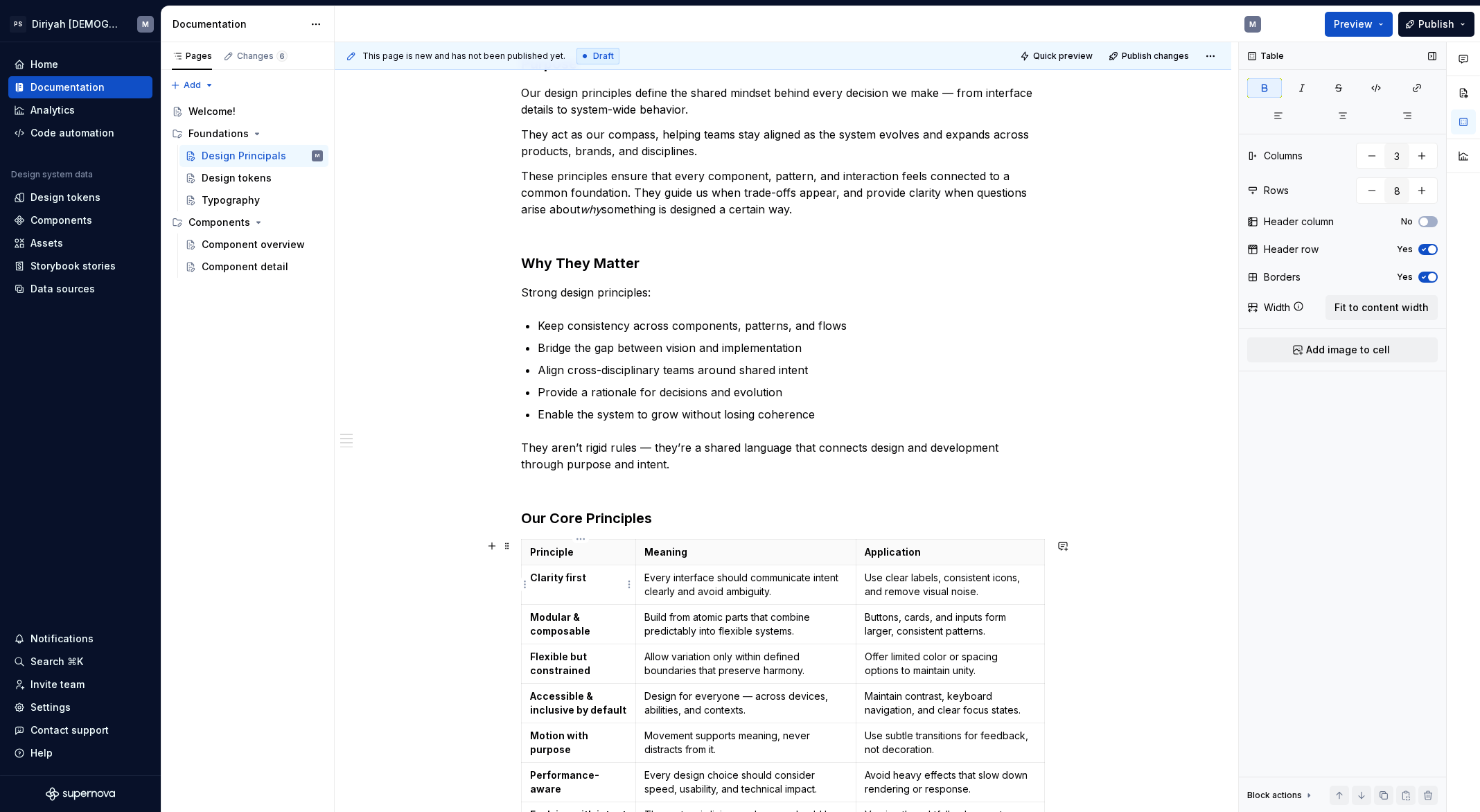
type textarea "*"
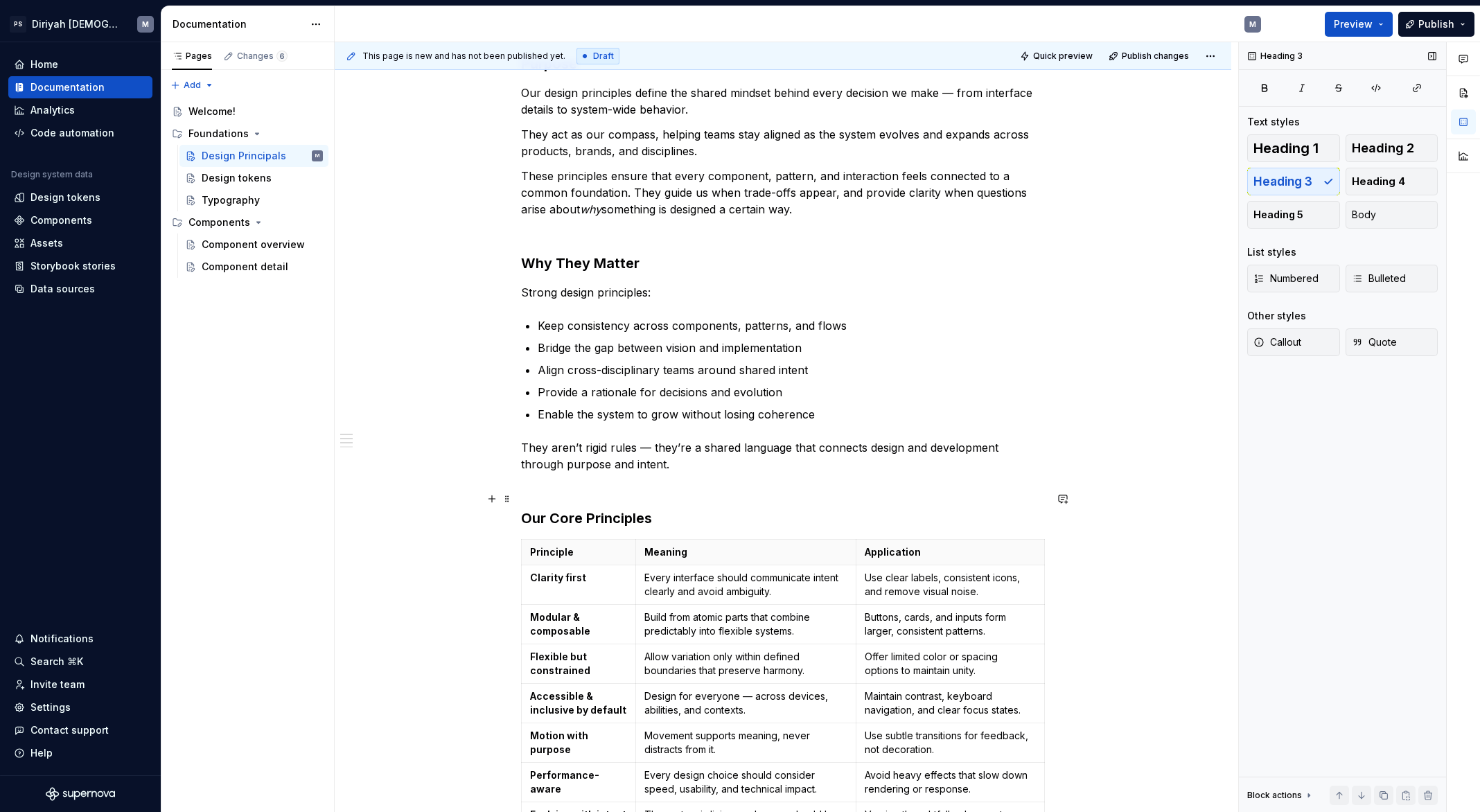
click at [661, 523] on h3 "Our Core Principles" at bounding box center [782, 508] width 524 height 39
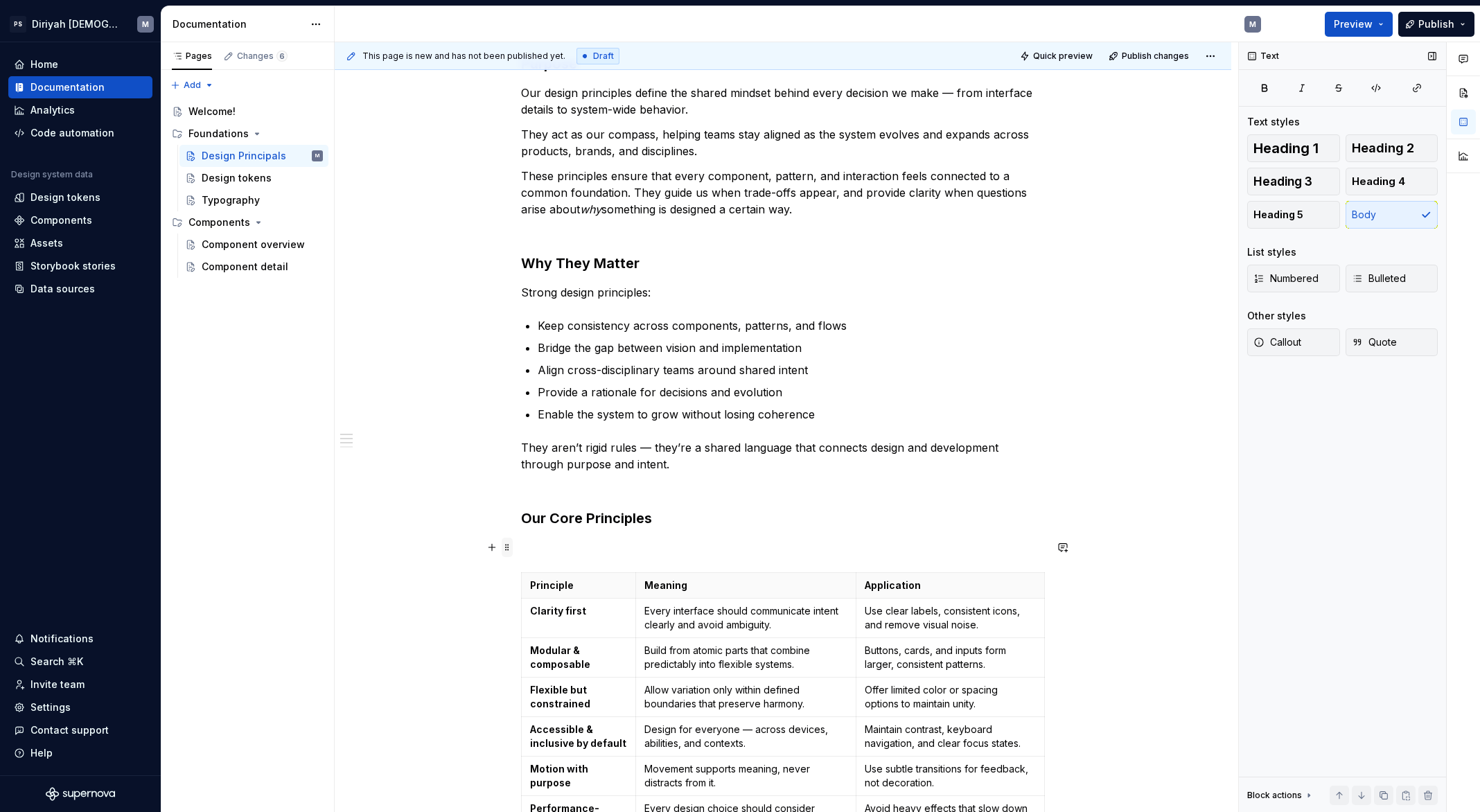
click at [511, 546] on span at bounding box center [507, 547] width 11 height 19
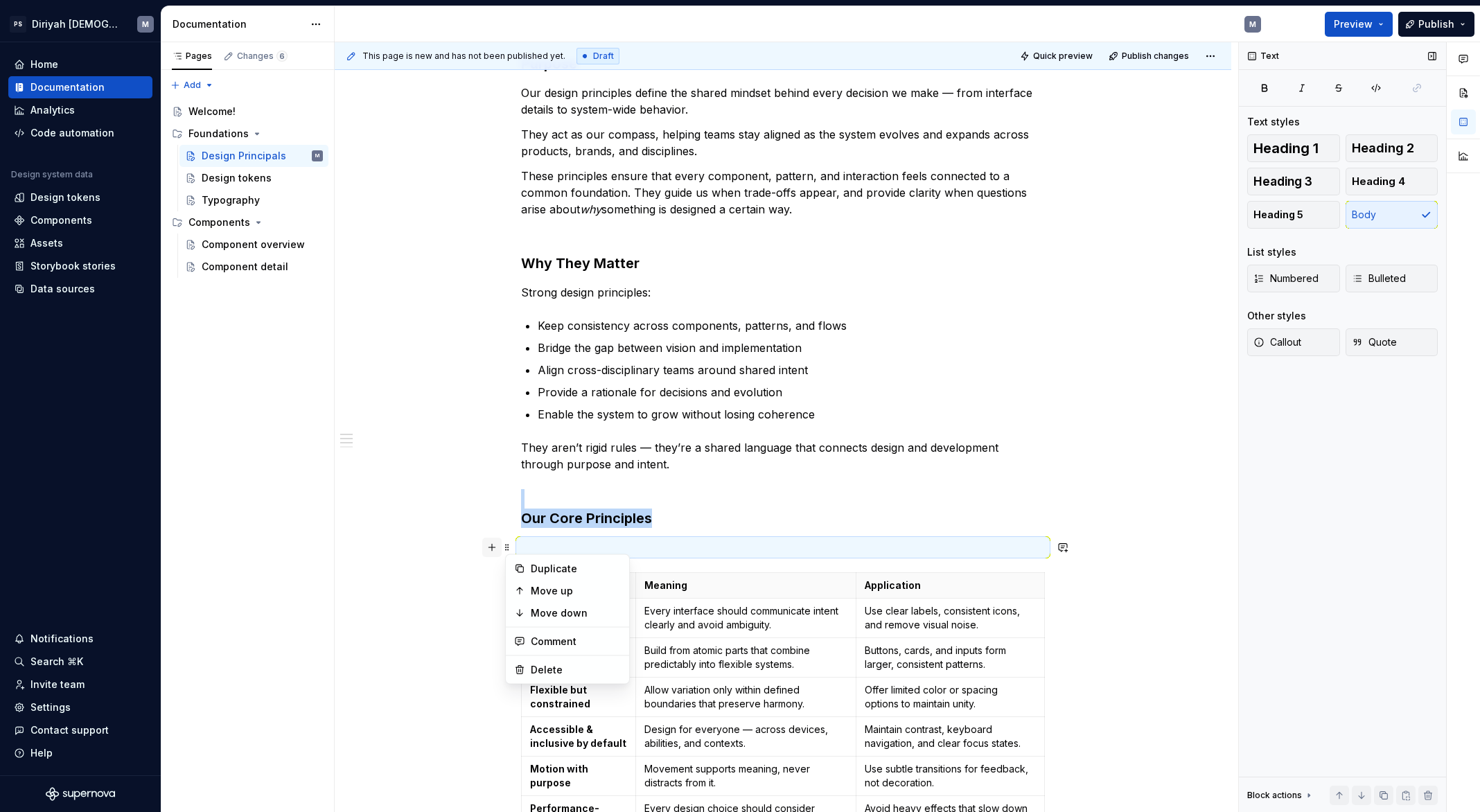
click at [493, 546] on button "button" at bounding box center [492, 547] width 19 height 19
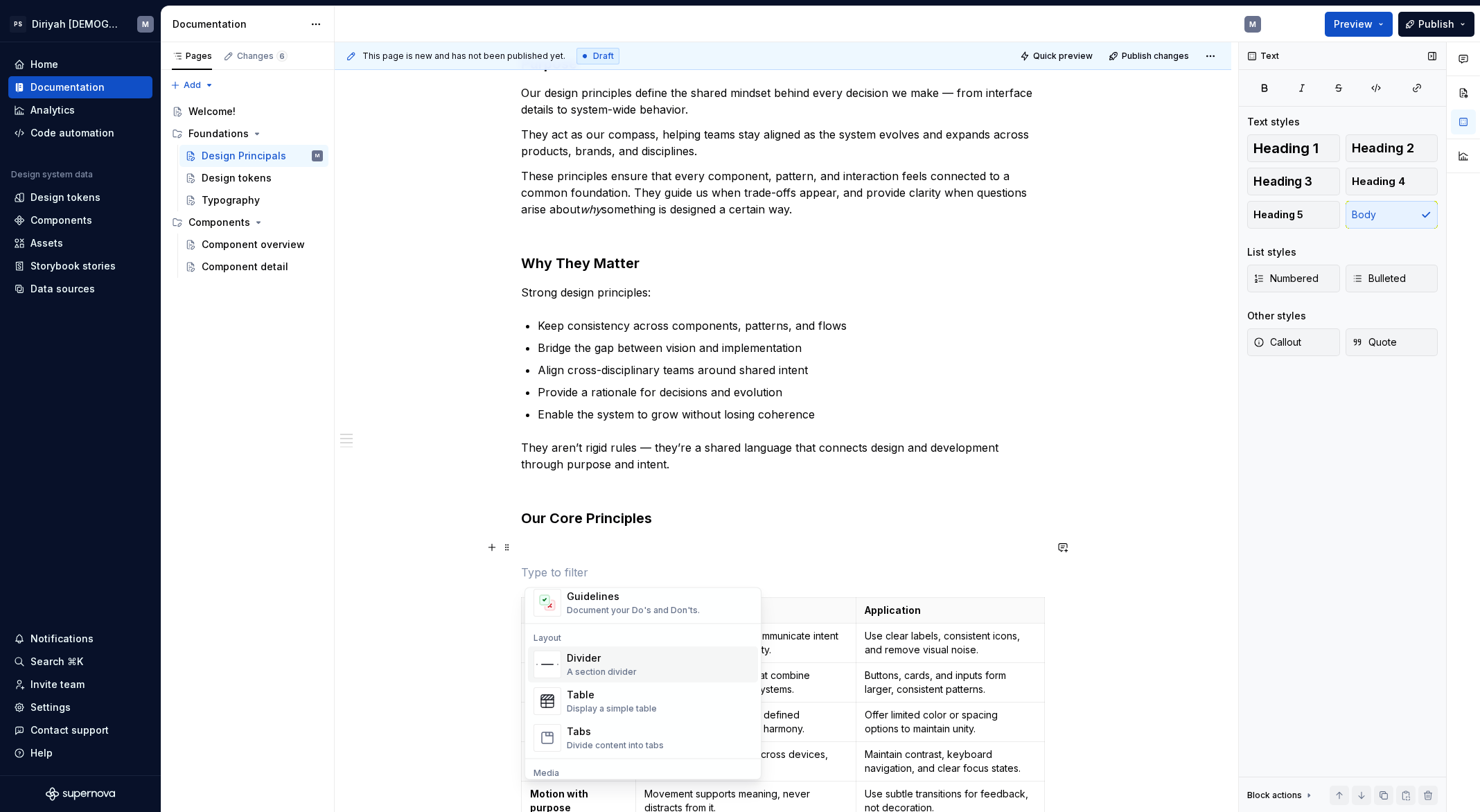
scroll to position [419, 0]
click at [624, 701] on div "Display a simple table" at bounding box center [611, 707] width 90 height 11
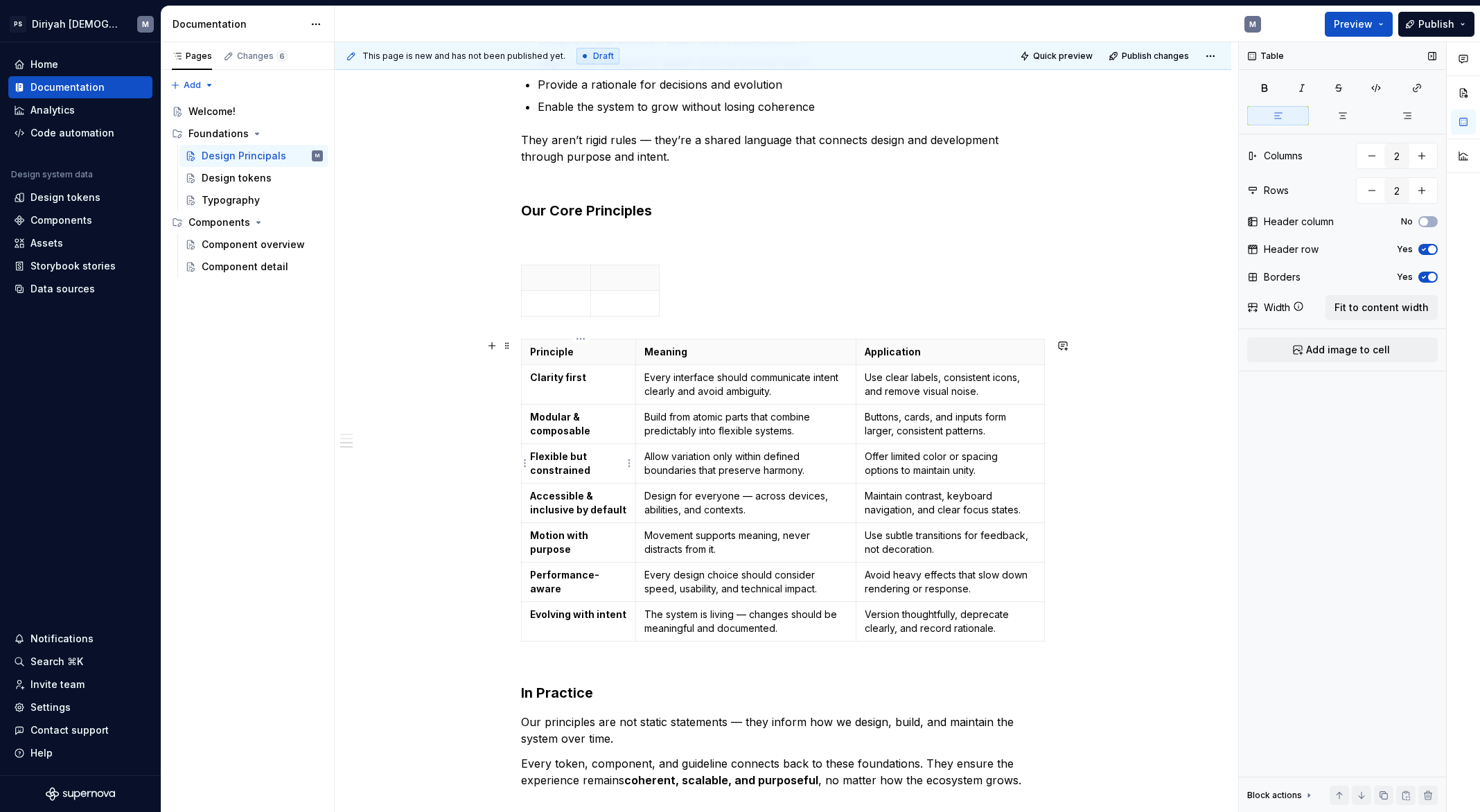
scroll to position [506, 0]
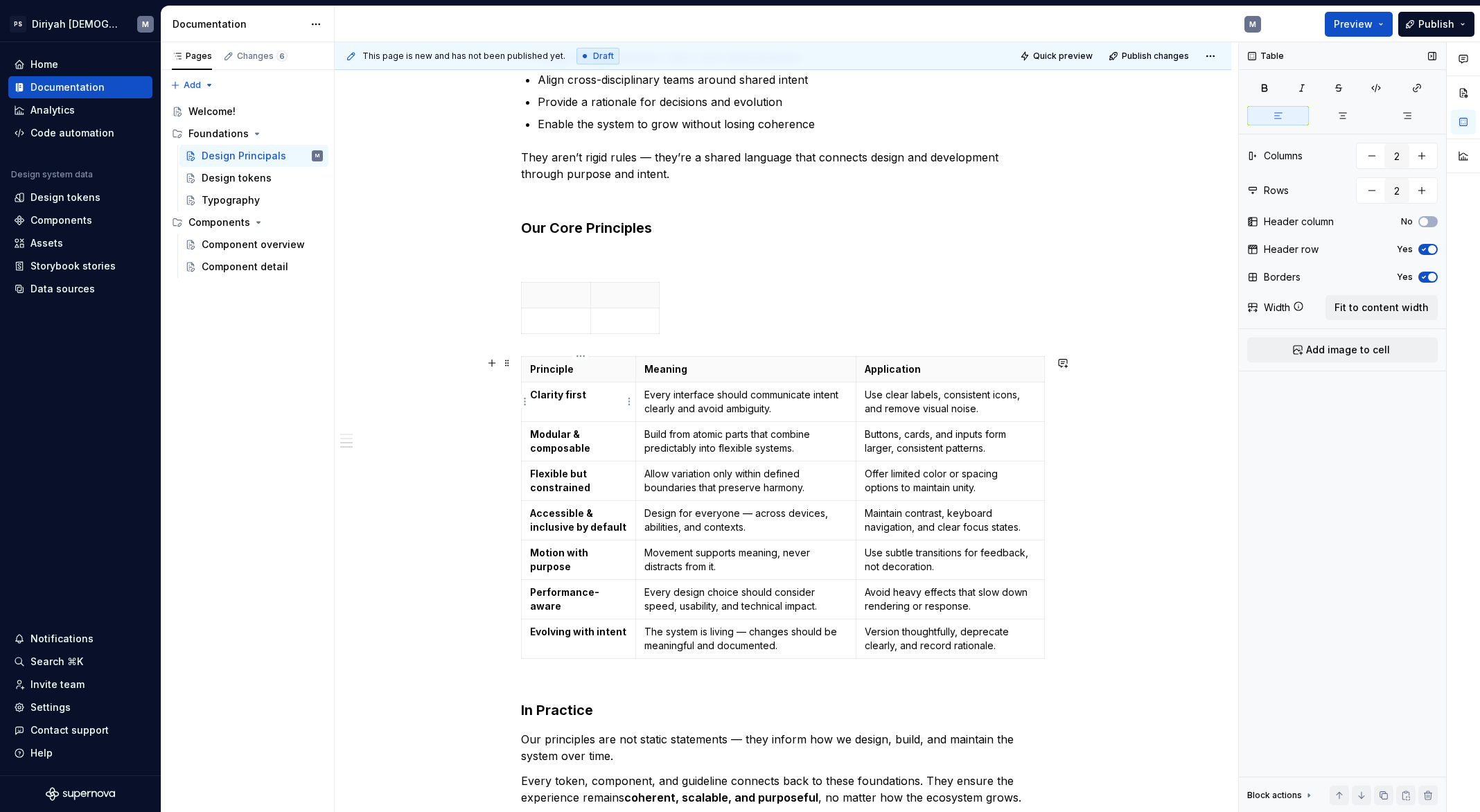
type input "3"
type input "8"
click at [567, 396] on strong "Clarity first" at bounding box center [558, 395] width 56 height 11
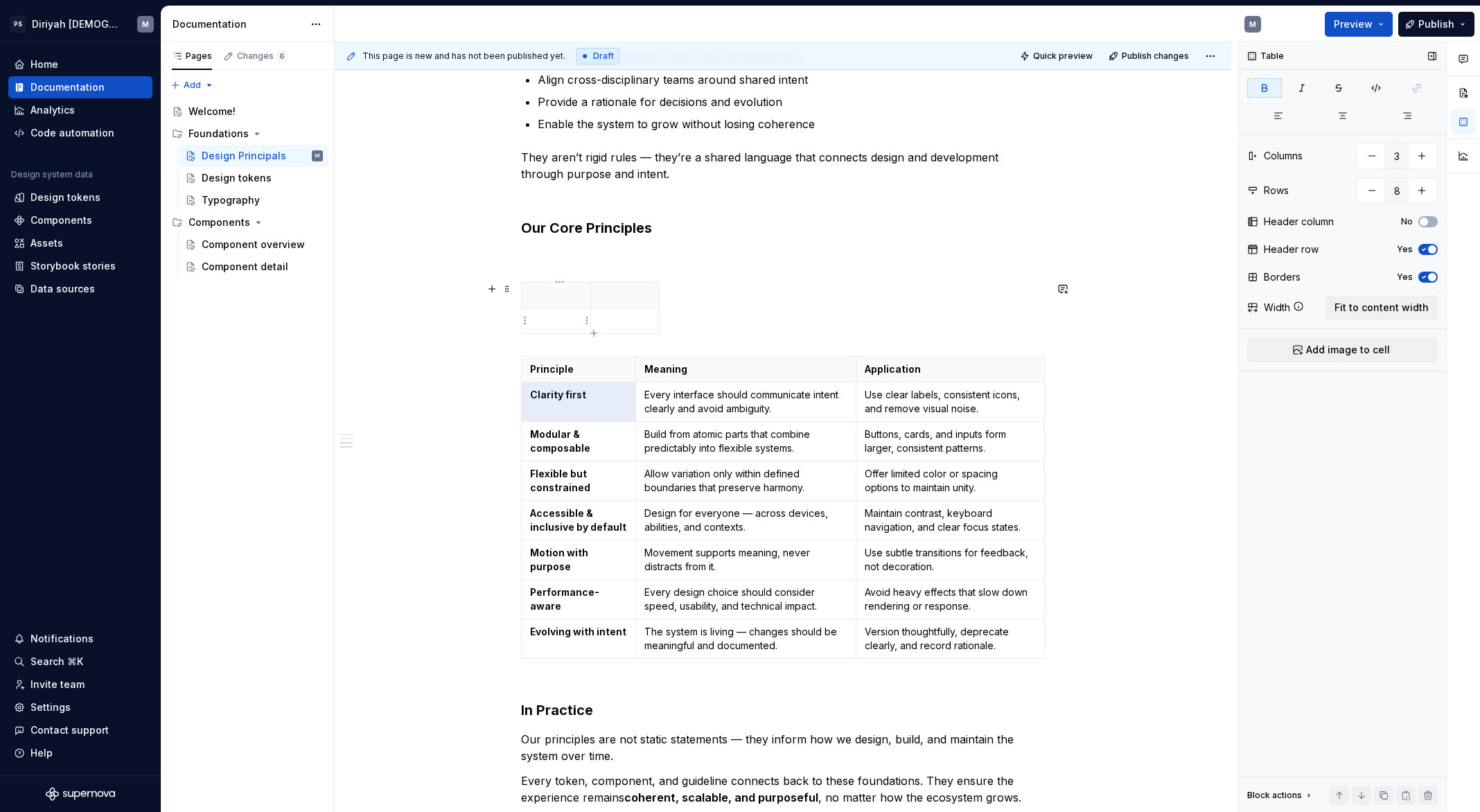
type input "2"
click at [569, 311] on td at bounding box center [556, 320] width 70 height 26
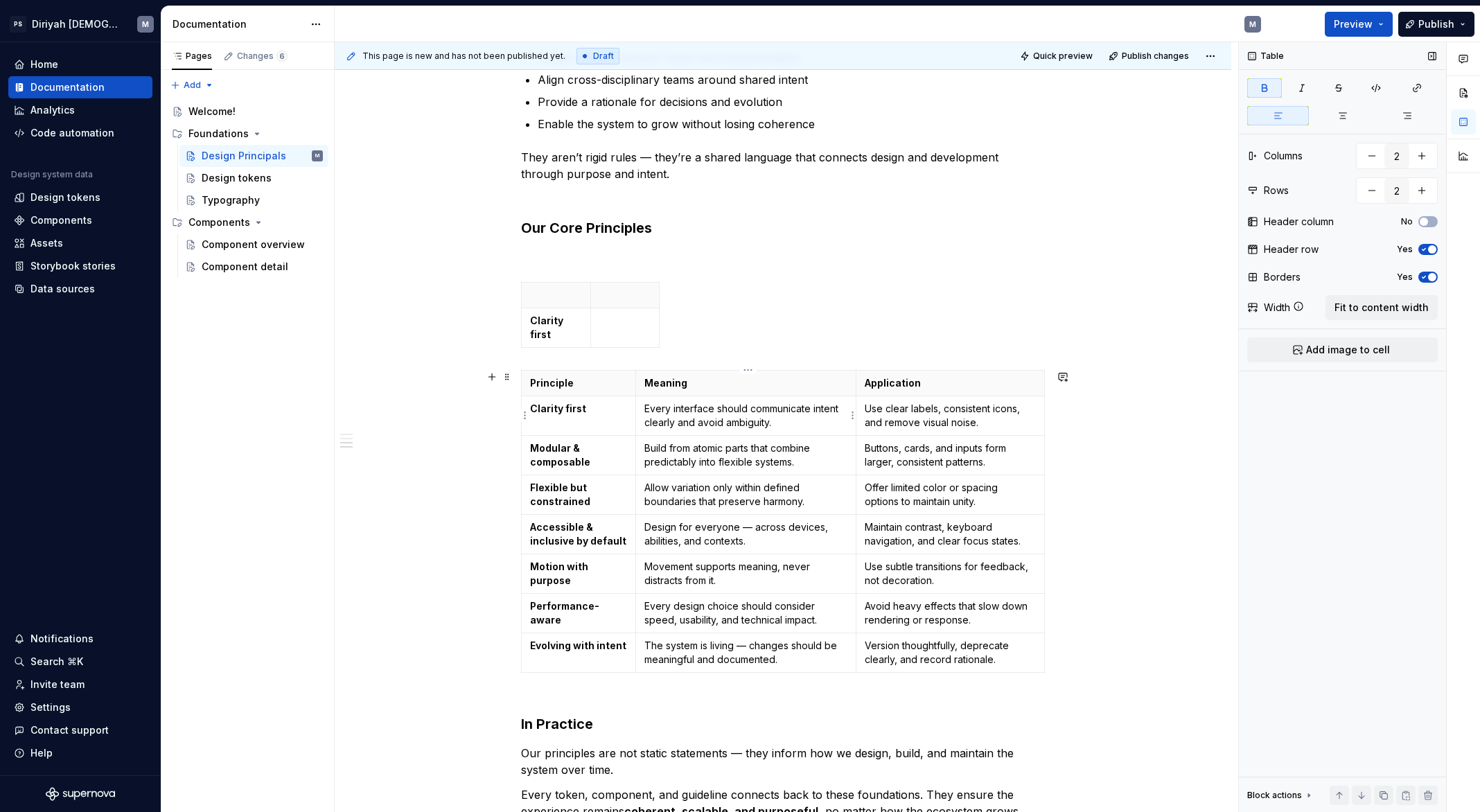
type input "3"
type input "8"
click at [709, 416] on p "Every interface should communicate intent clearly and avoid ambiguity." at bounding box center [746, 415] width 203 height 28
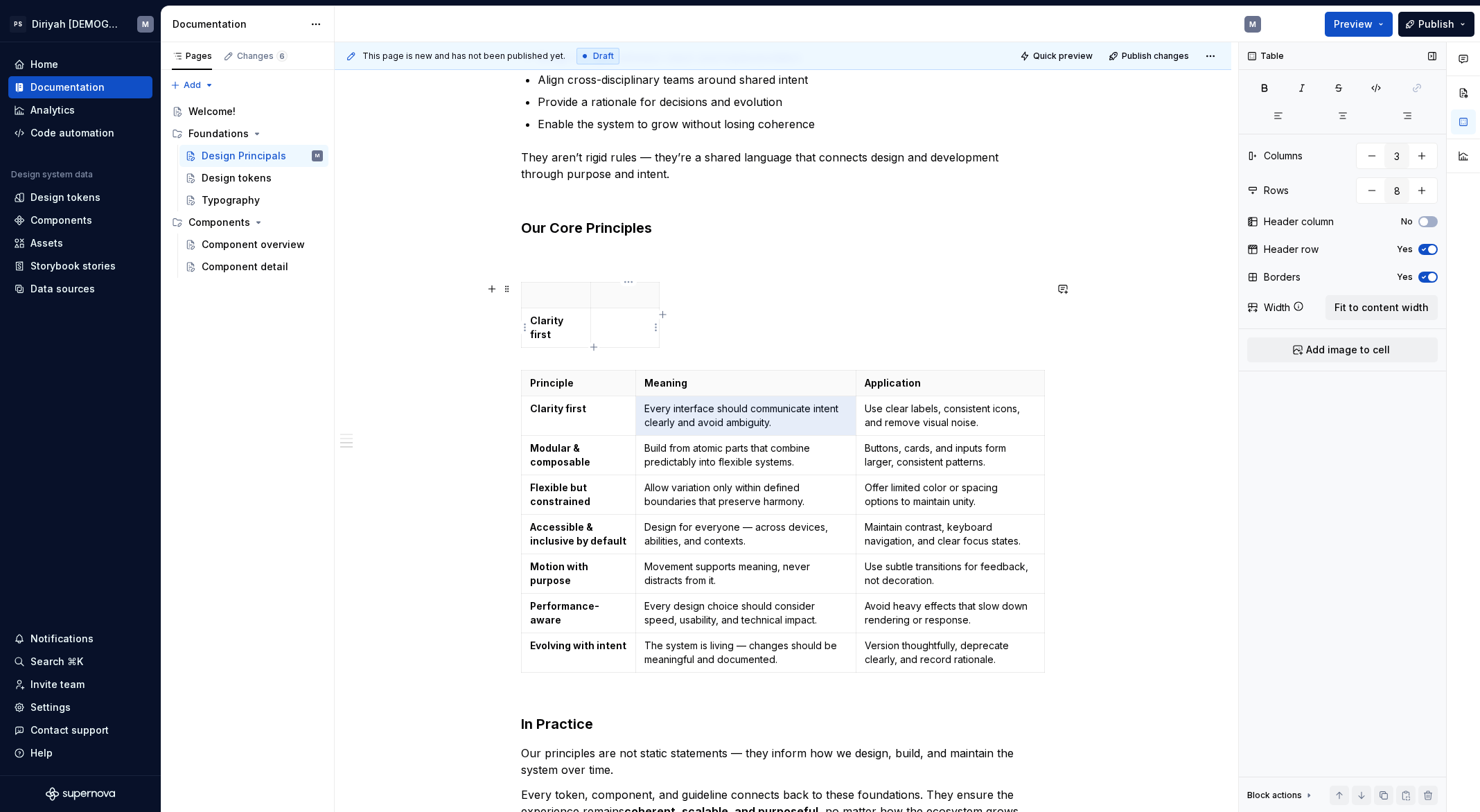
type input "2"
click at [625, 319] on p at bounding box center [626, 320] width 52 height 14
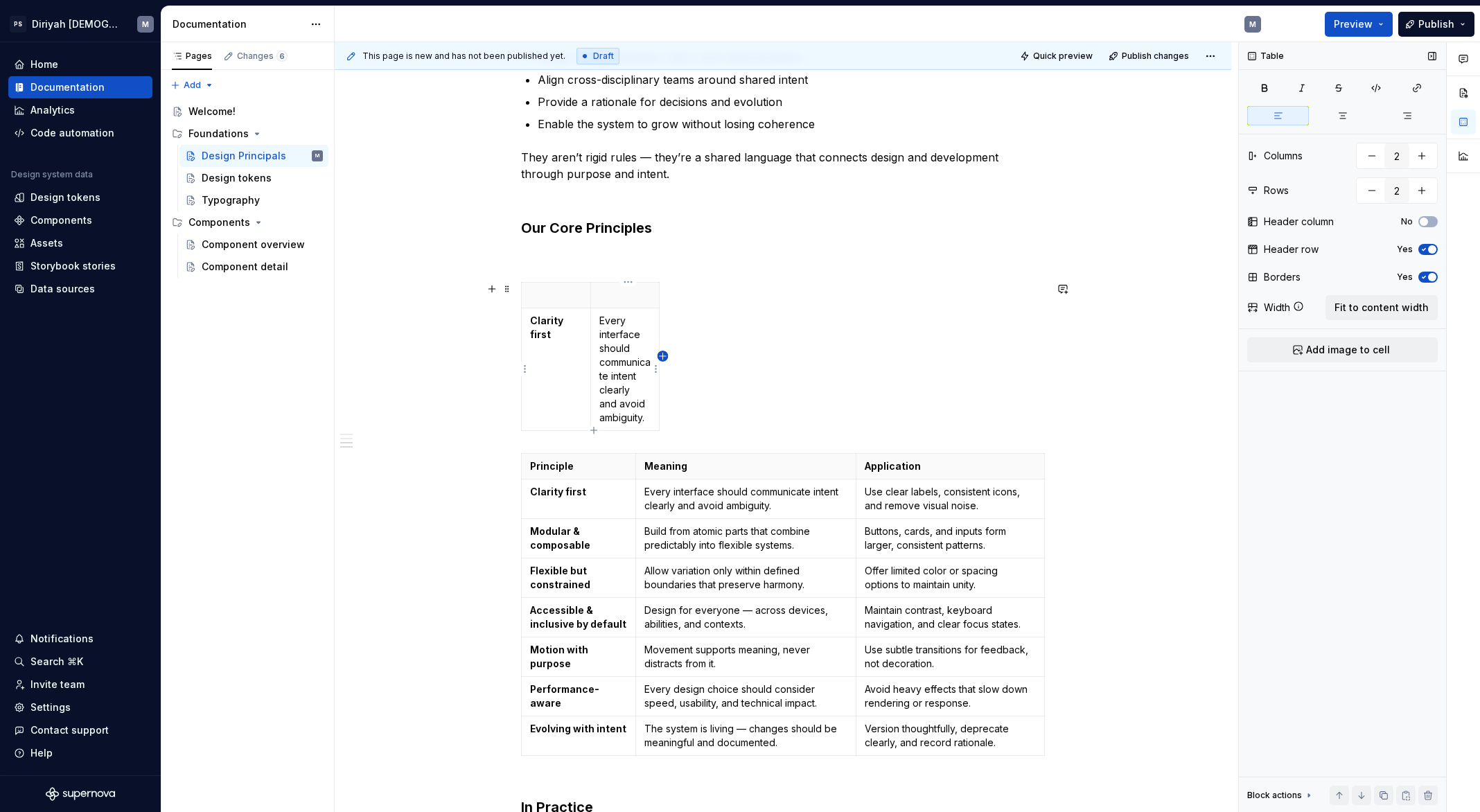
click at [663, 354] on icon "button" at bounding box center [664, 356] width 11 height 11
type input "3"
click at [921, 505] on p "Use clear labels, consistent icons, and remove visual noise." at bounding box center [950, 498] width 171 height 28
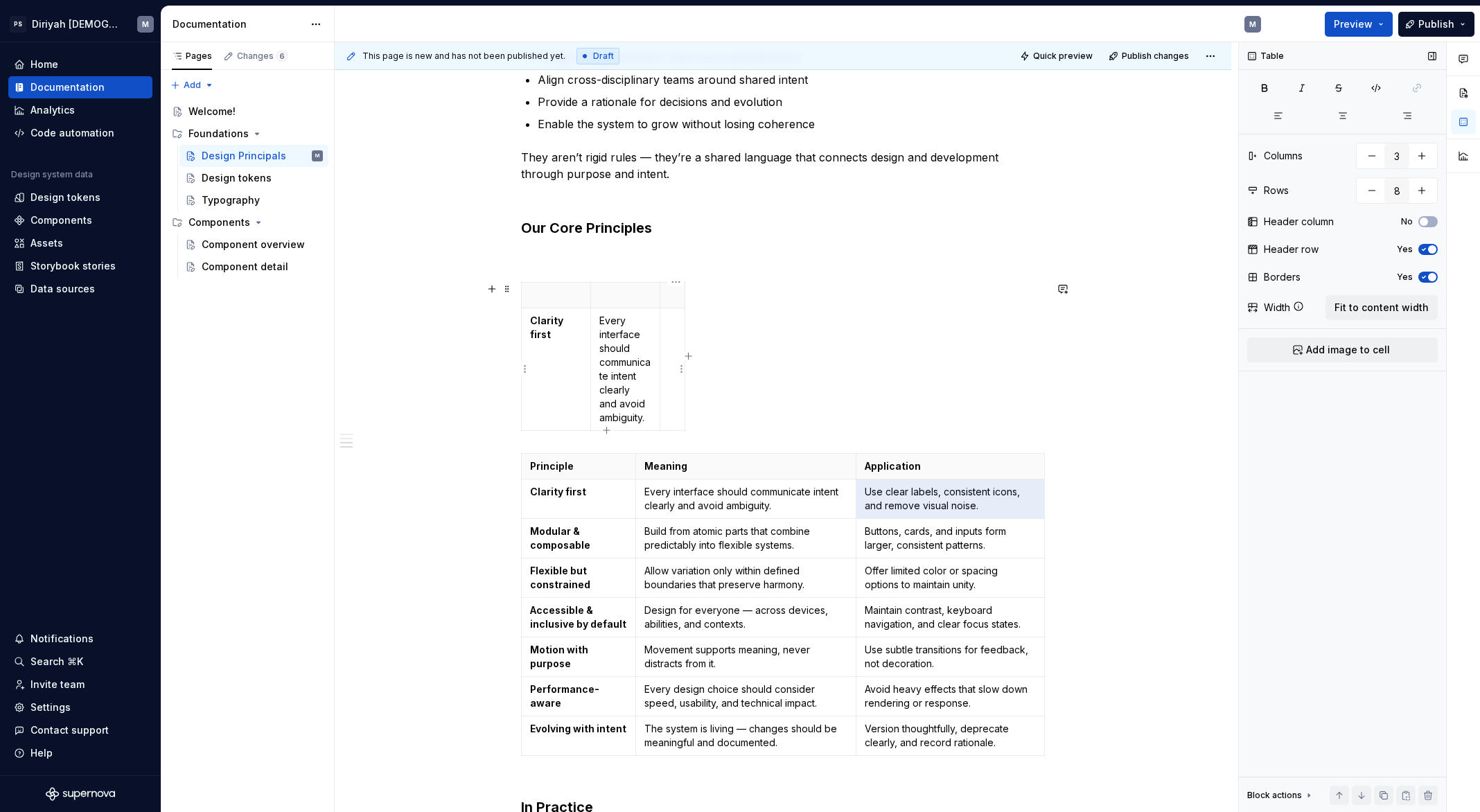
type input "2"
click at [673, 326] on p at bounding box center [672, 320] width 8 height 14
click at [1018, 332] on div "Clarity first Every interface should communicate intent clearly and avoid ambig…" at bounding box center [782, 359] width 524 height 154
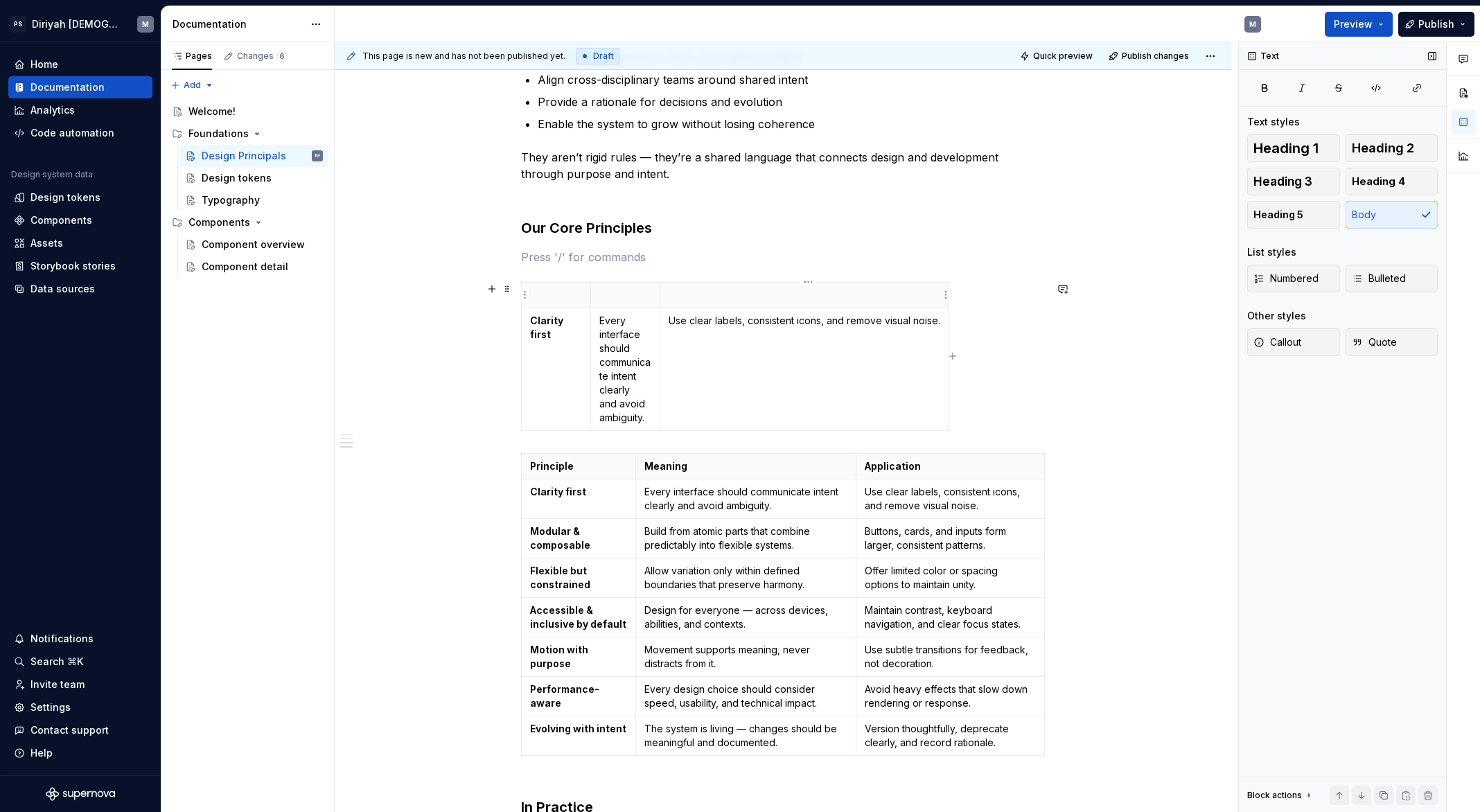
click at [953, 297] on div "Clarity first Every interface should communicate intent clearly and avoid ambig…" at bounding box center [782, 359] width 524 height 154
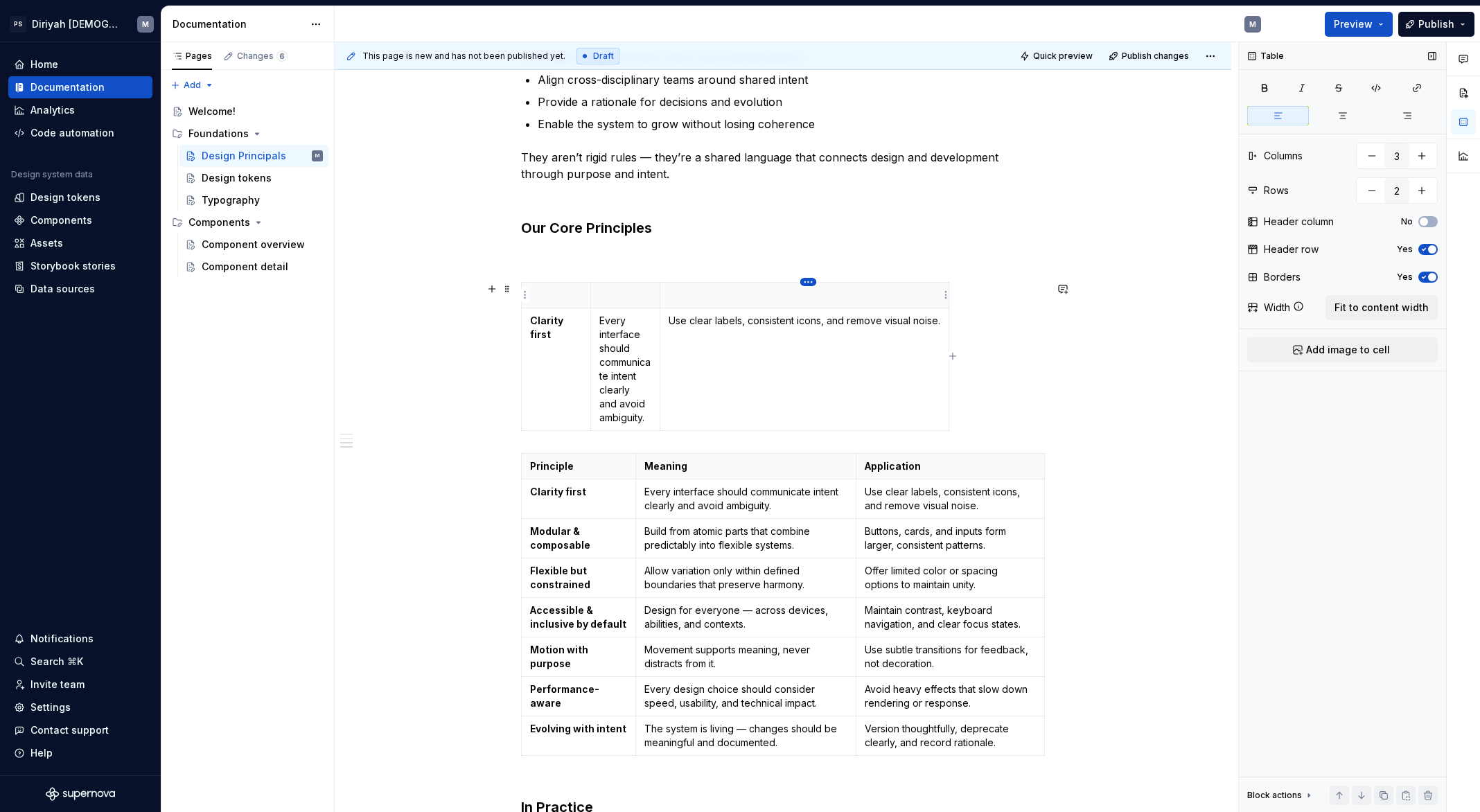
click at [807, 282] on html "PS Diriyah LDS M Home Documentation Analytics Code automation Design system dat…" at bounding box center [740, 406] width 1480 height 812
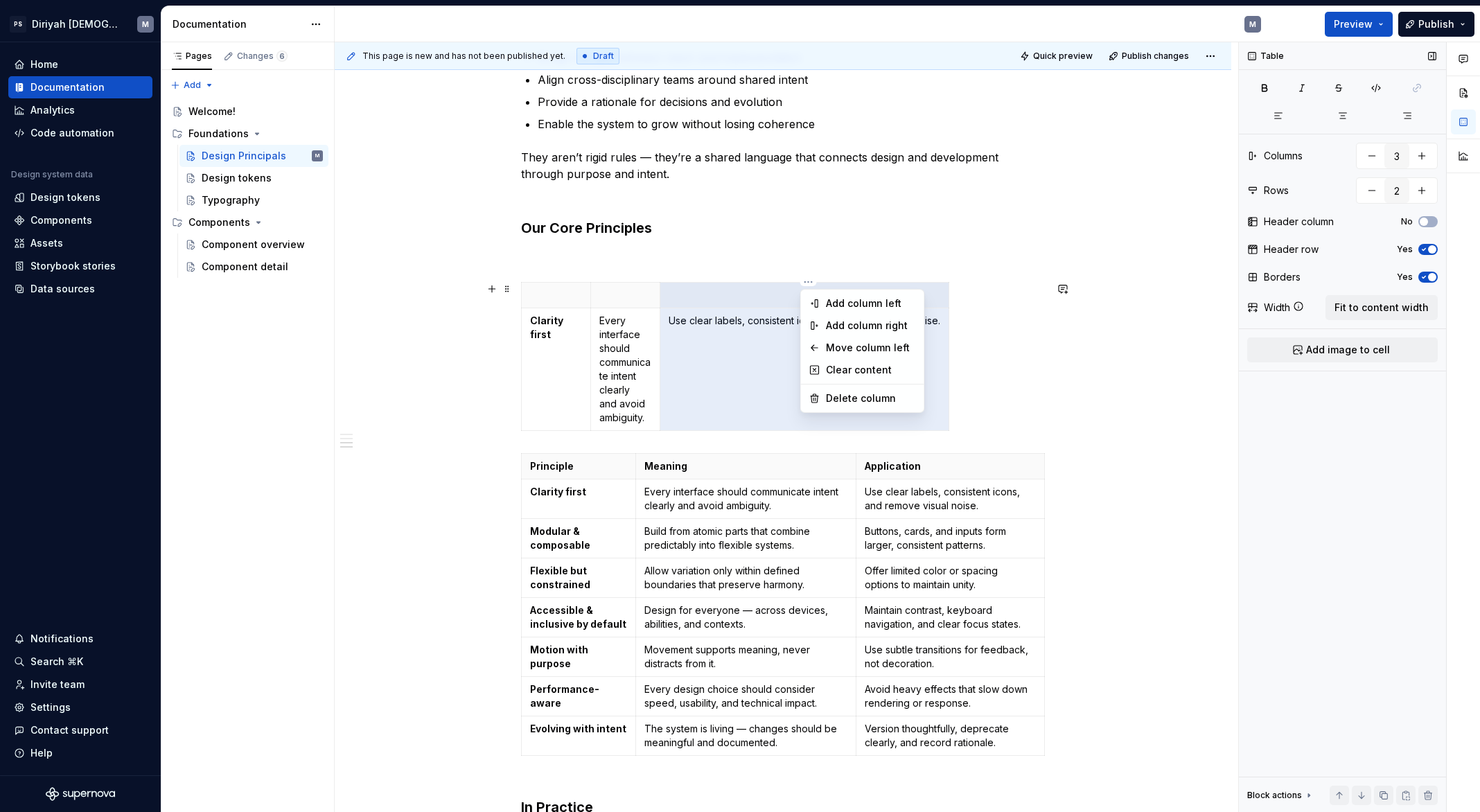
click at [1004, 295] on html "PS Diriyah LDS M Home Documentation Analytics Code automation Design system dat…" at bounding box center [740, 406] width 1480 height 812
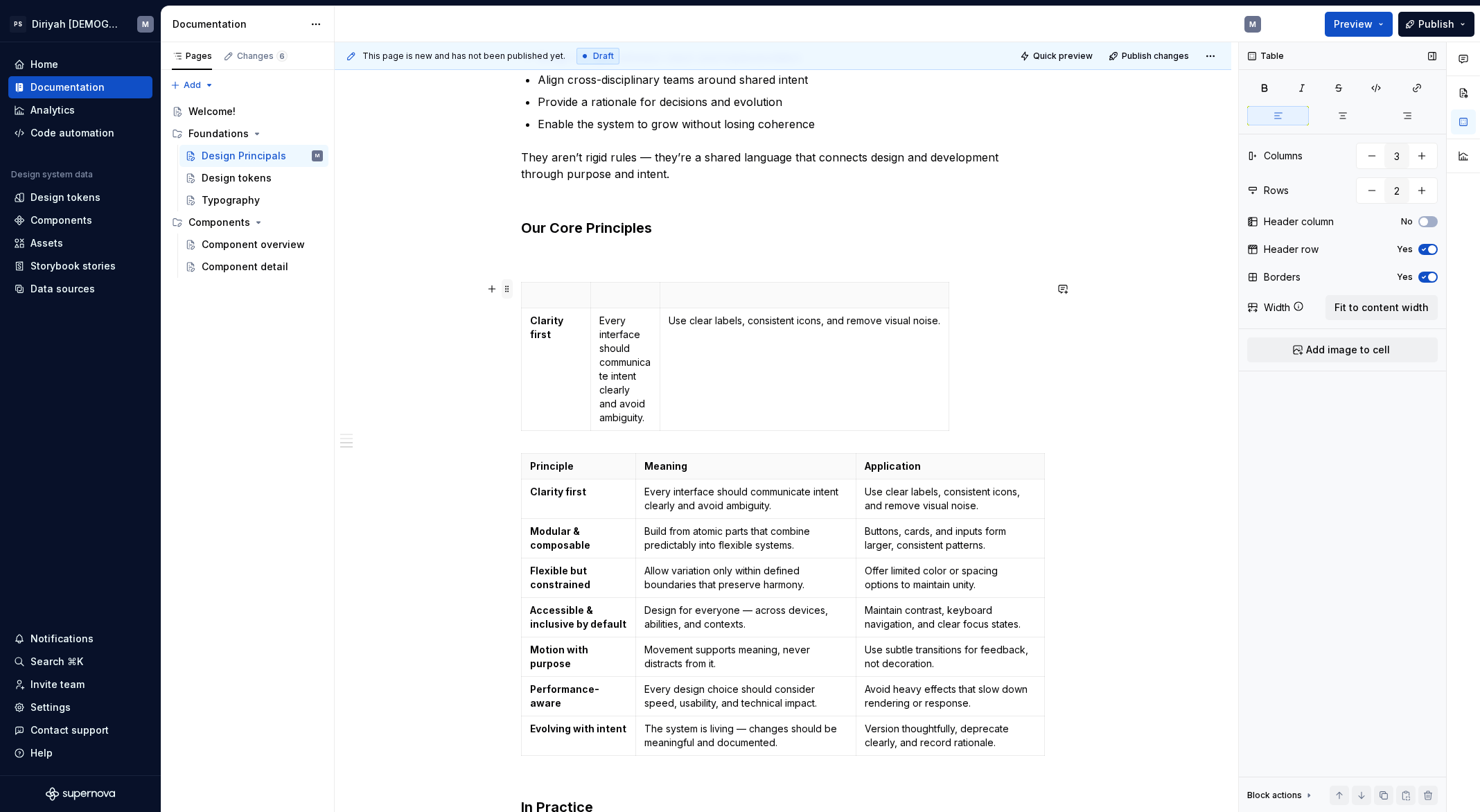
click at [513, 288] on span at bounding box center [507, 289] width 11 height 19
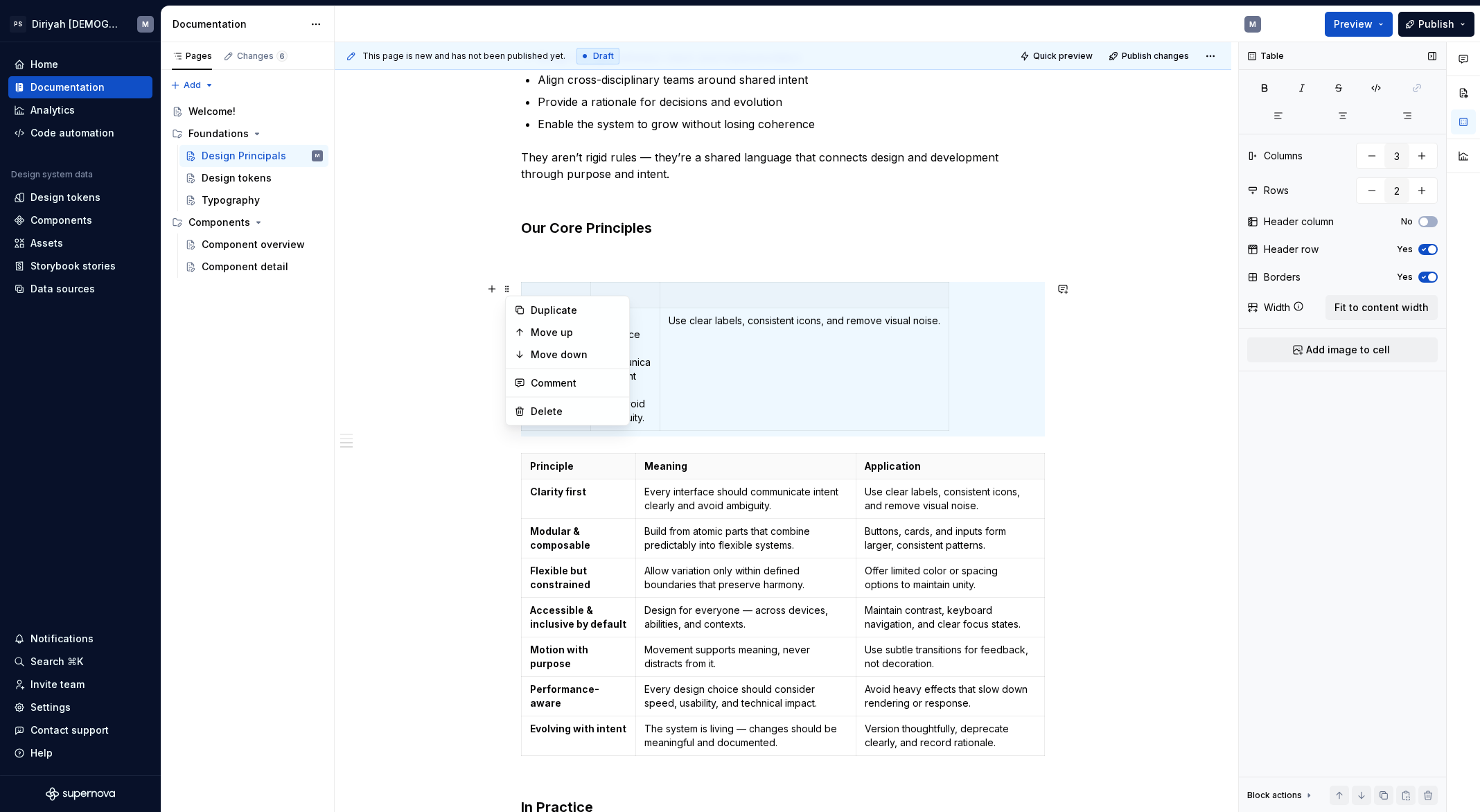
click at [1114, 371] on div "This page is new and has not been published yet. Draft Quick preview Publish ch…" at bounding box center [787, 427] width 904 height 770
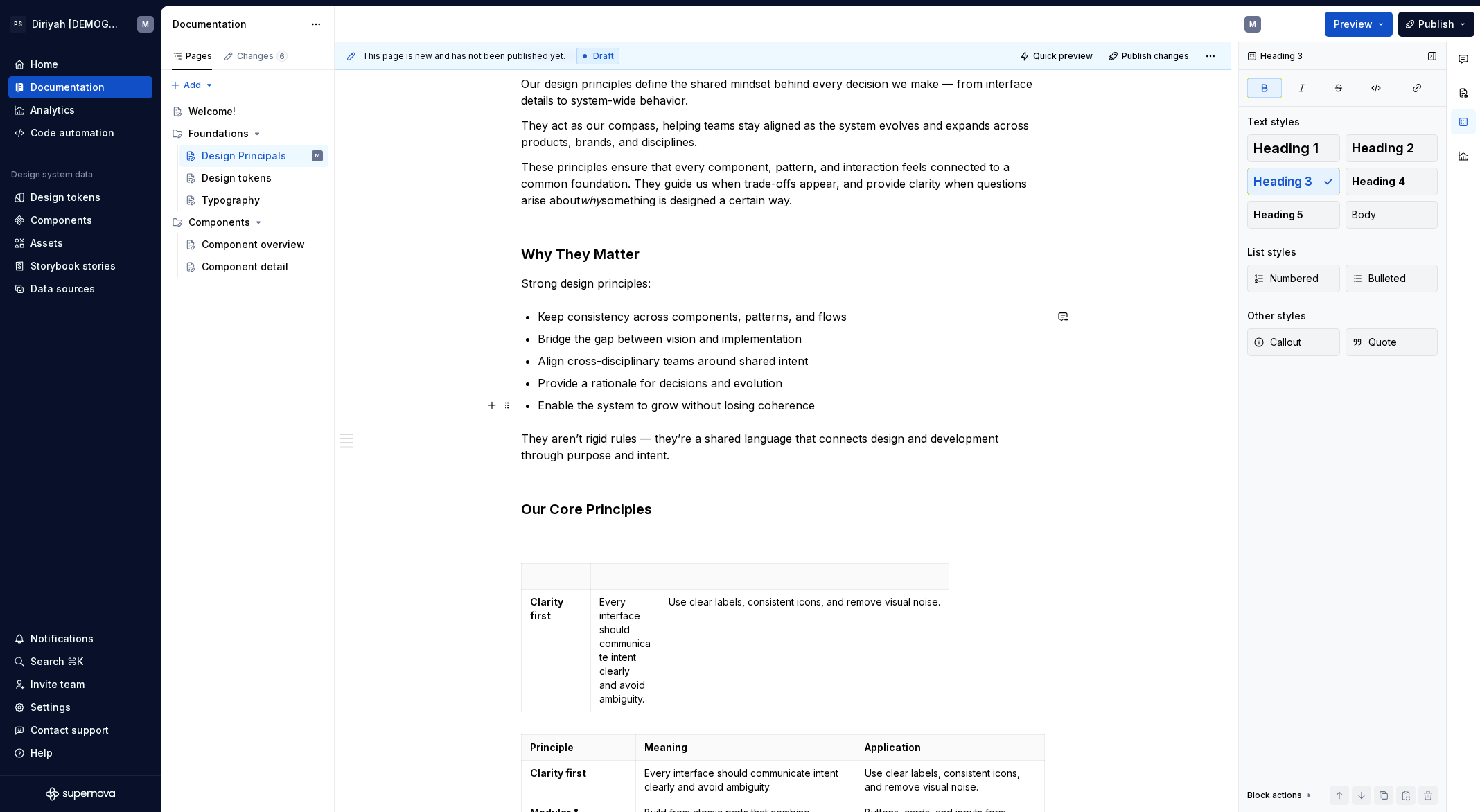
scroll to position [271, 0]
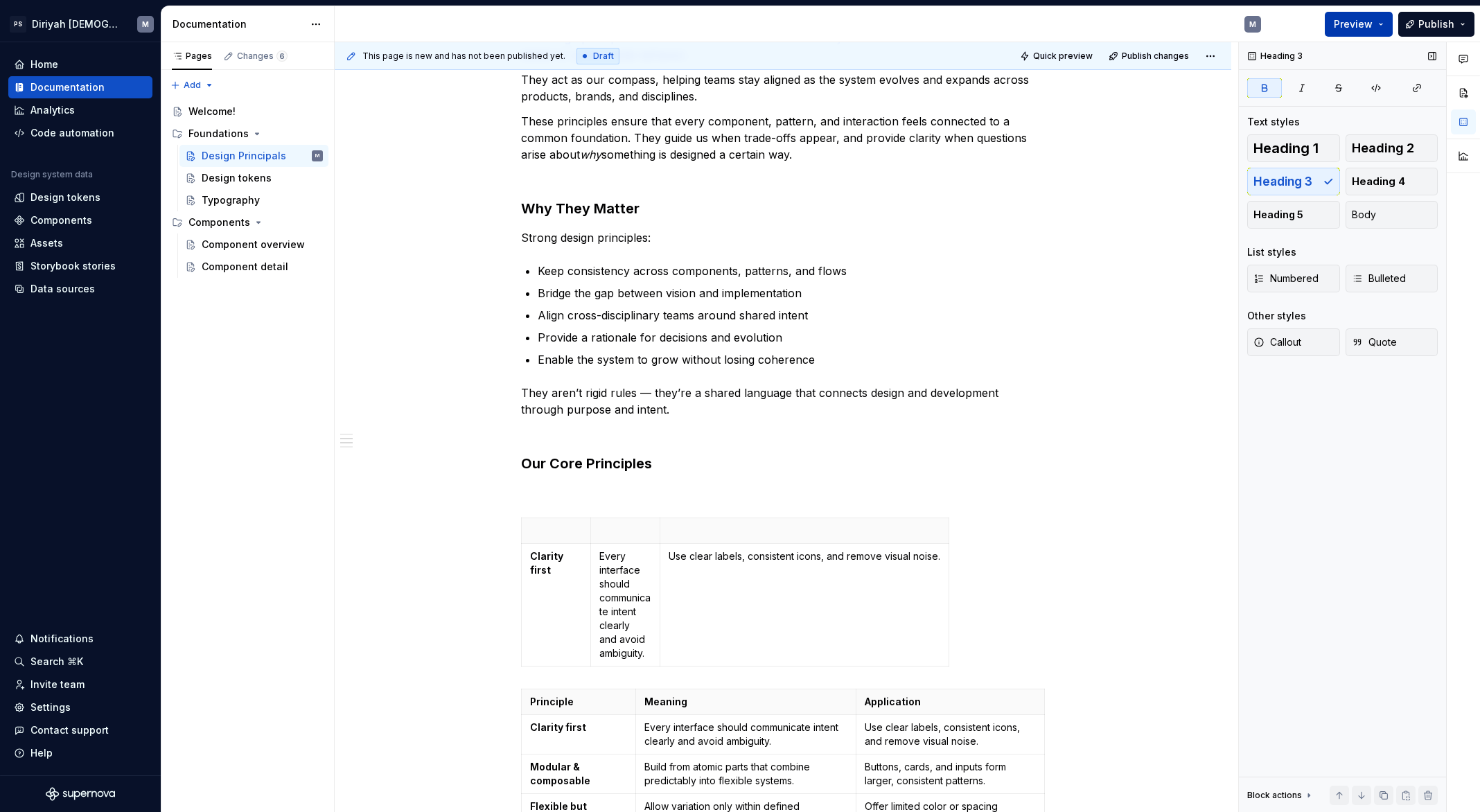
click at [1369, 19] on span "Preview" at bounding box center [1353, 24] width 39 height 14
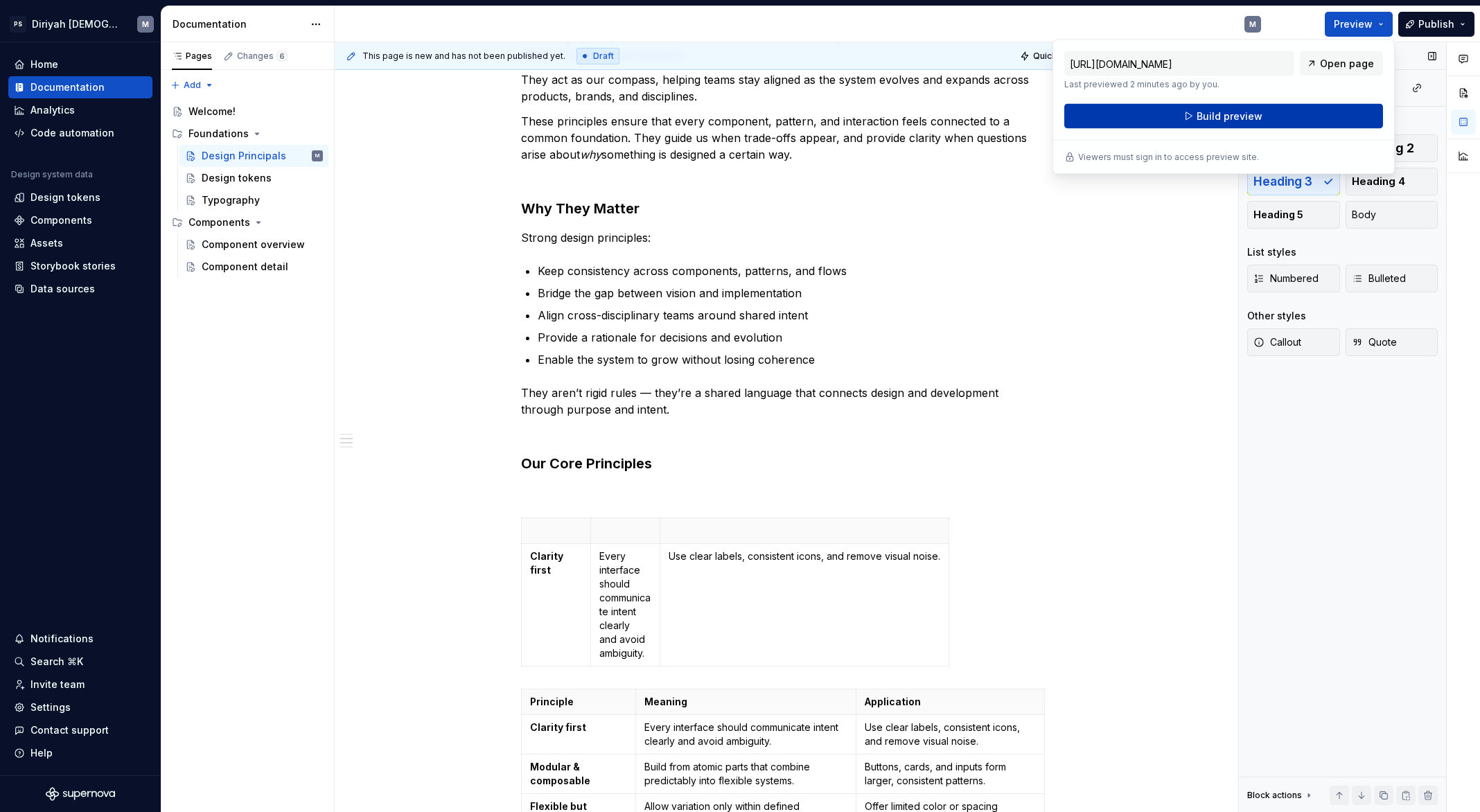
click at [1295, 115] on button "Build preview" at bounding box center [1223, 116] width 319 height 25
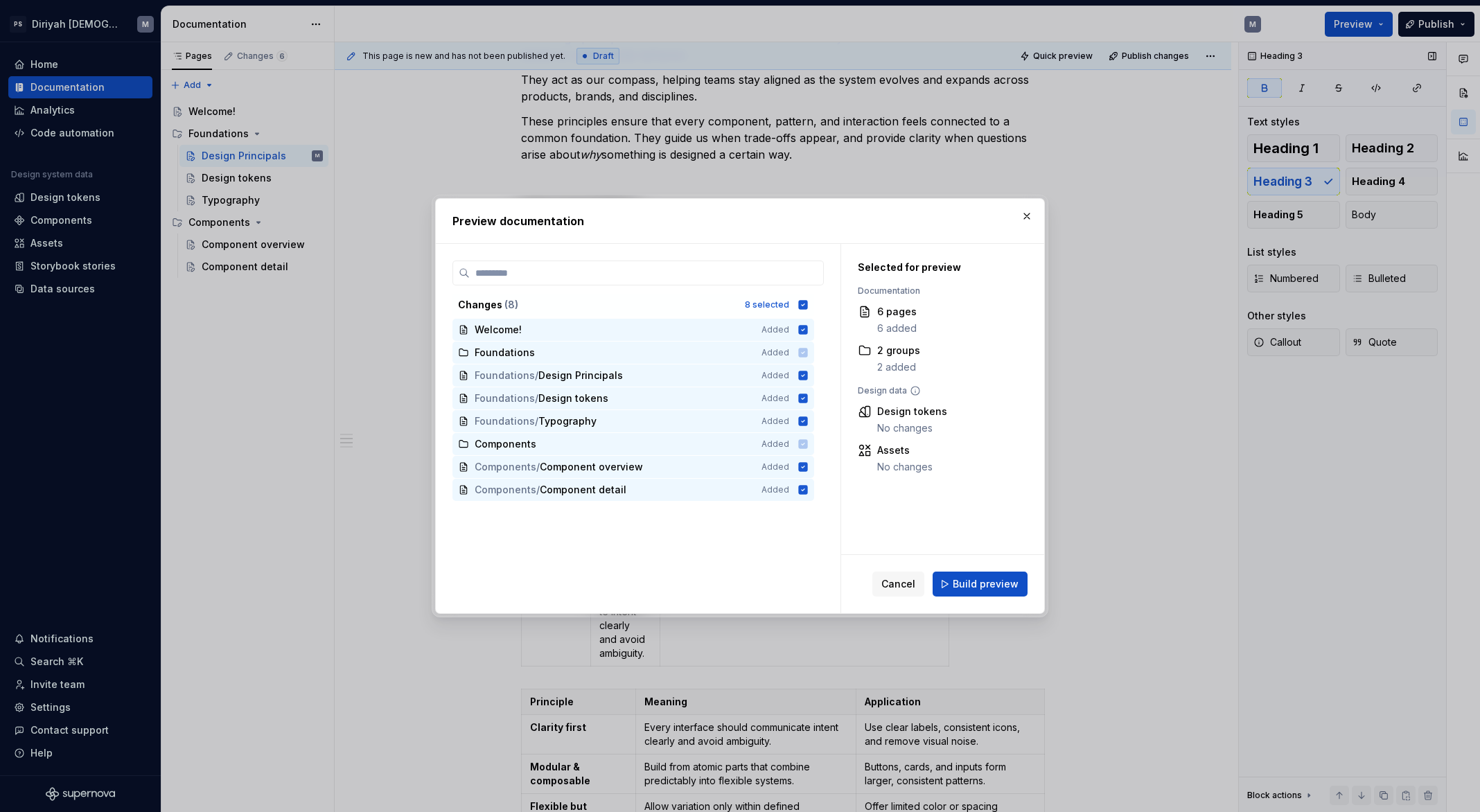
click at [1002, 589] on span "Build preview" at bounding box center [985, 583] width 66 height 14
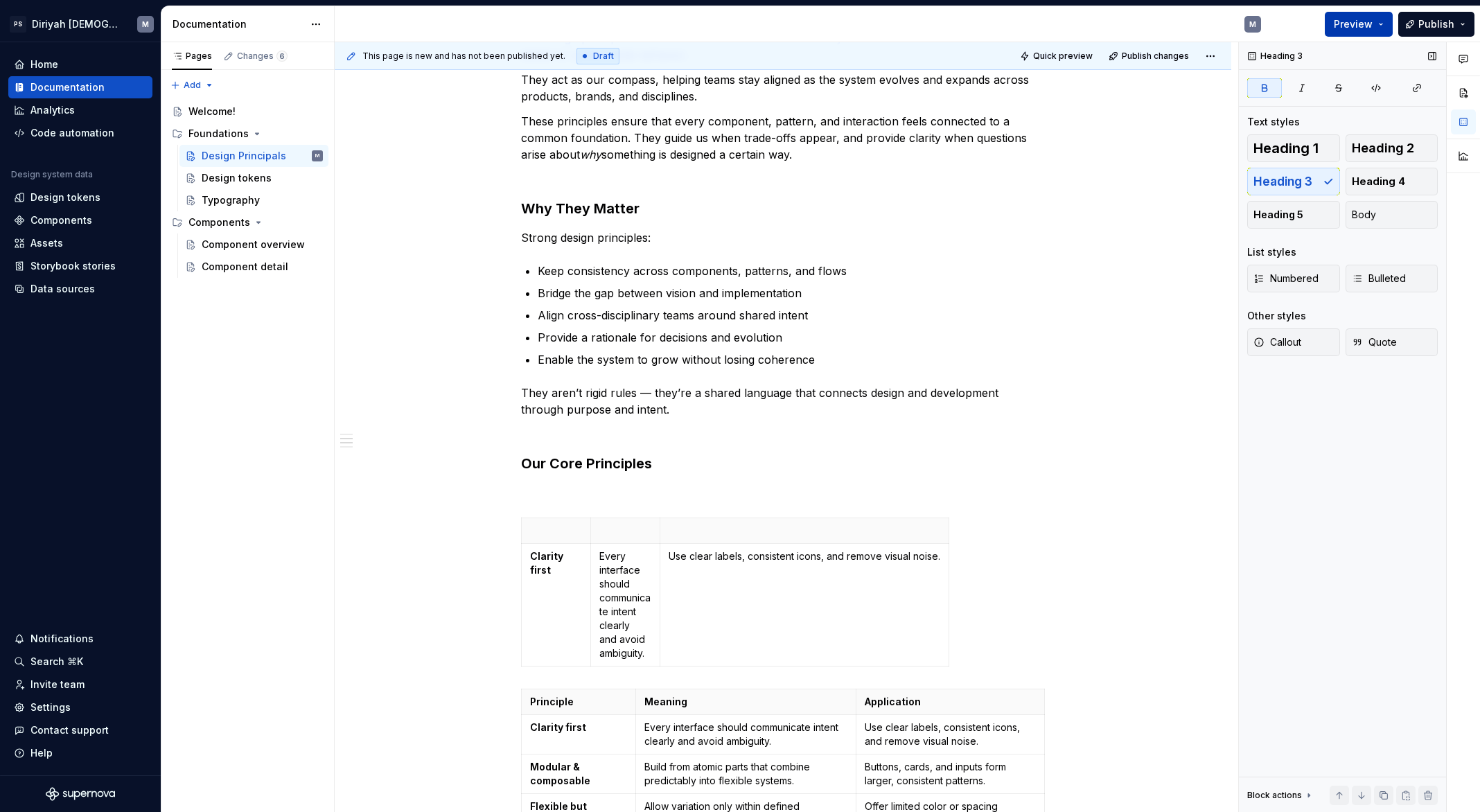
click at [1378, 22] on button "Preview" at bounding box center [1358, 24] width 68 height 25
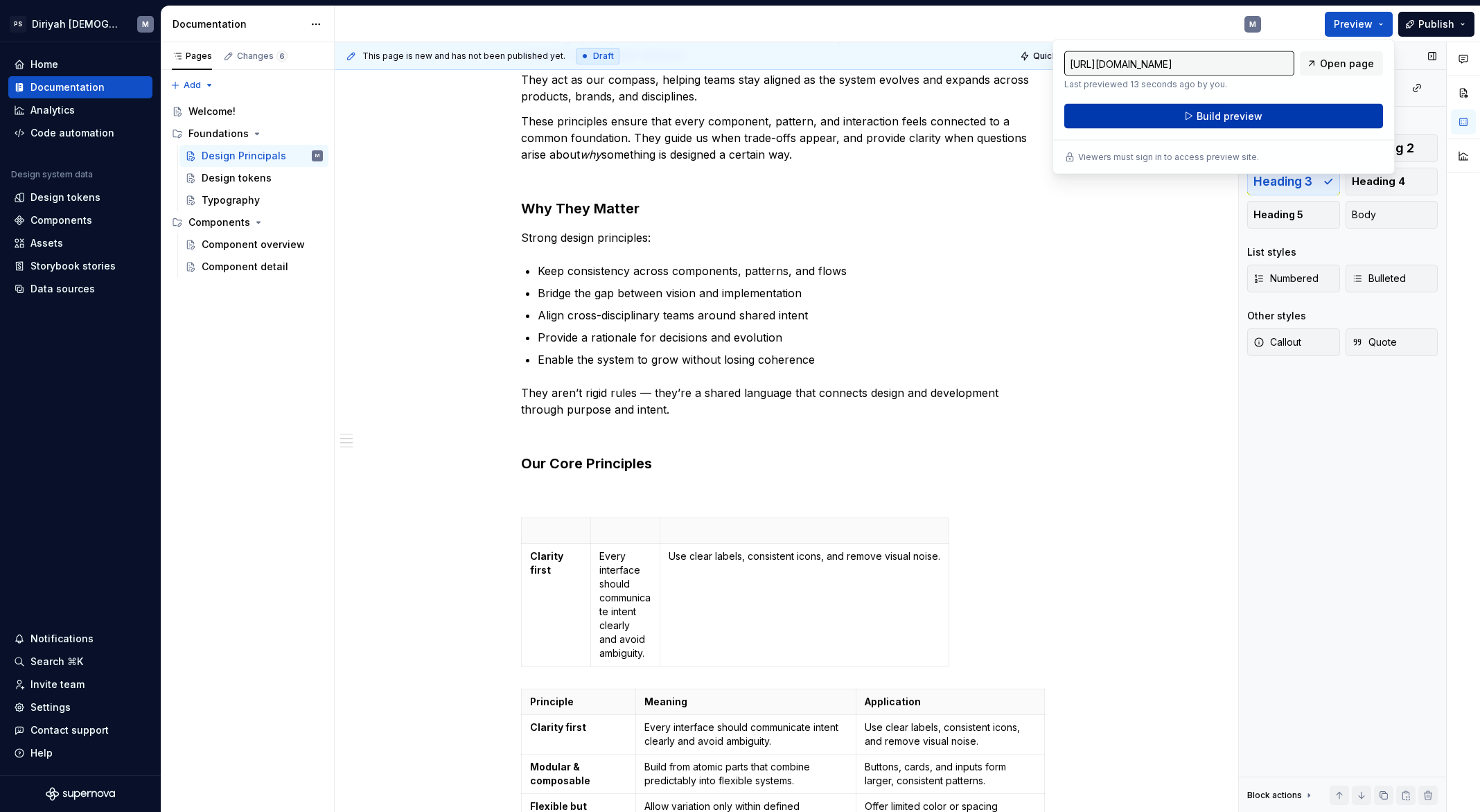
click at [1276, 108] on button "Build preview" at bounding box center [1223, 116] width 319 height 25
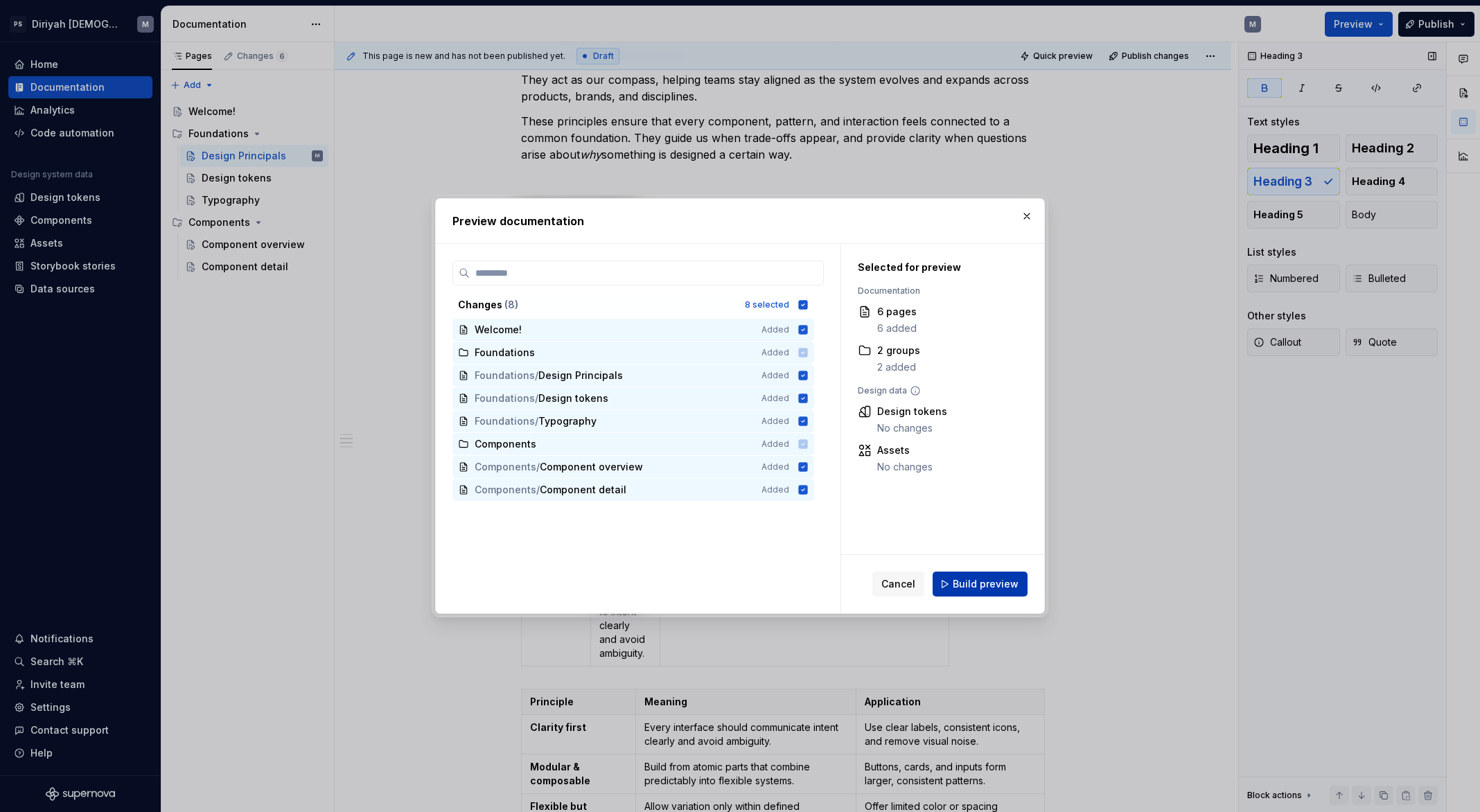
click at [990, 581] on span "Build preview" at bounding box center [985, 583] width 66 height 14
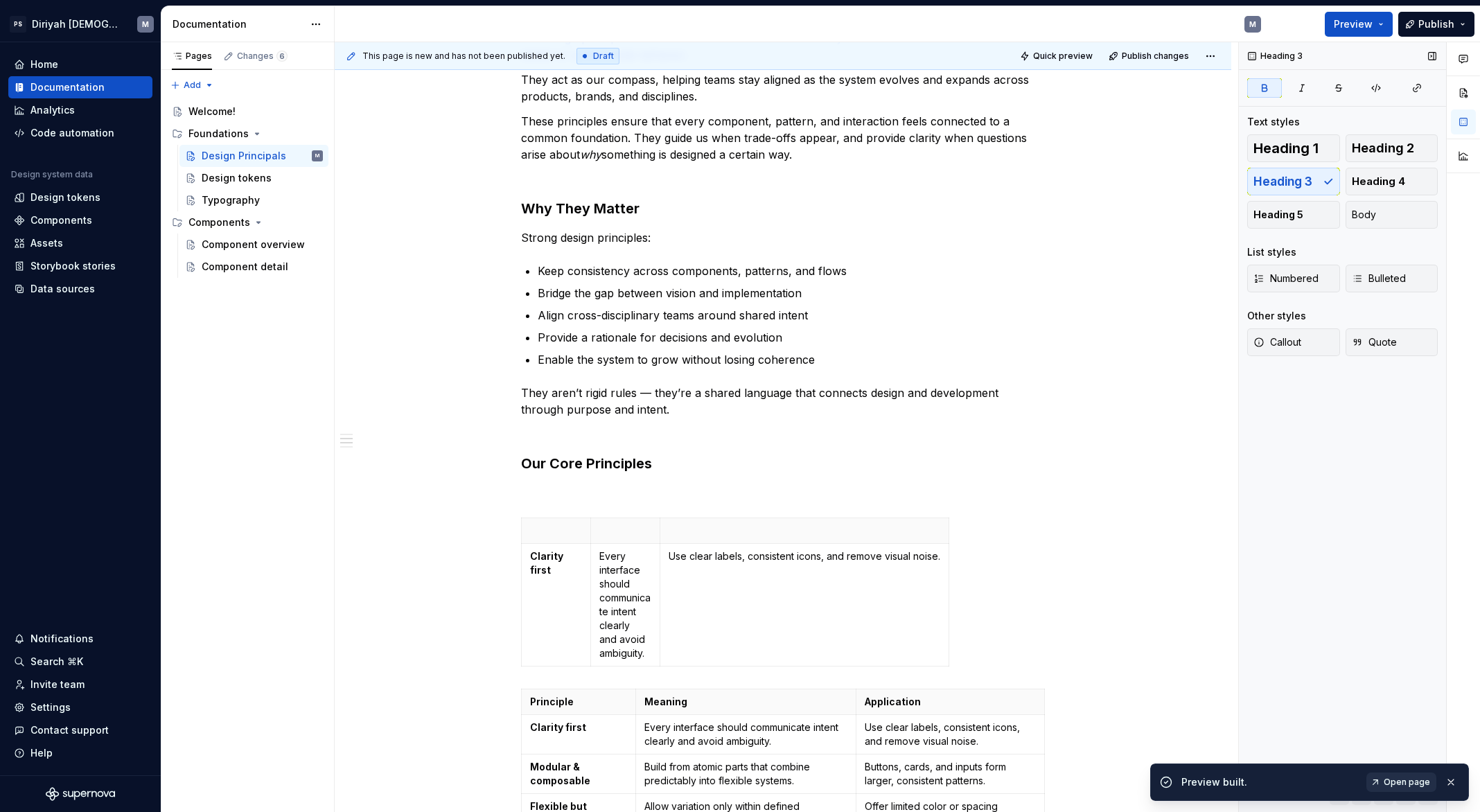
click at [1408, 773] on span "Open page" at bounding box center [1407, 782] width 47 height 11
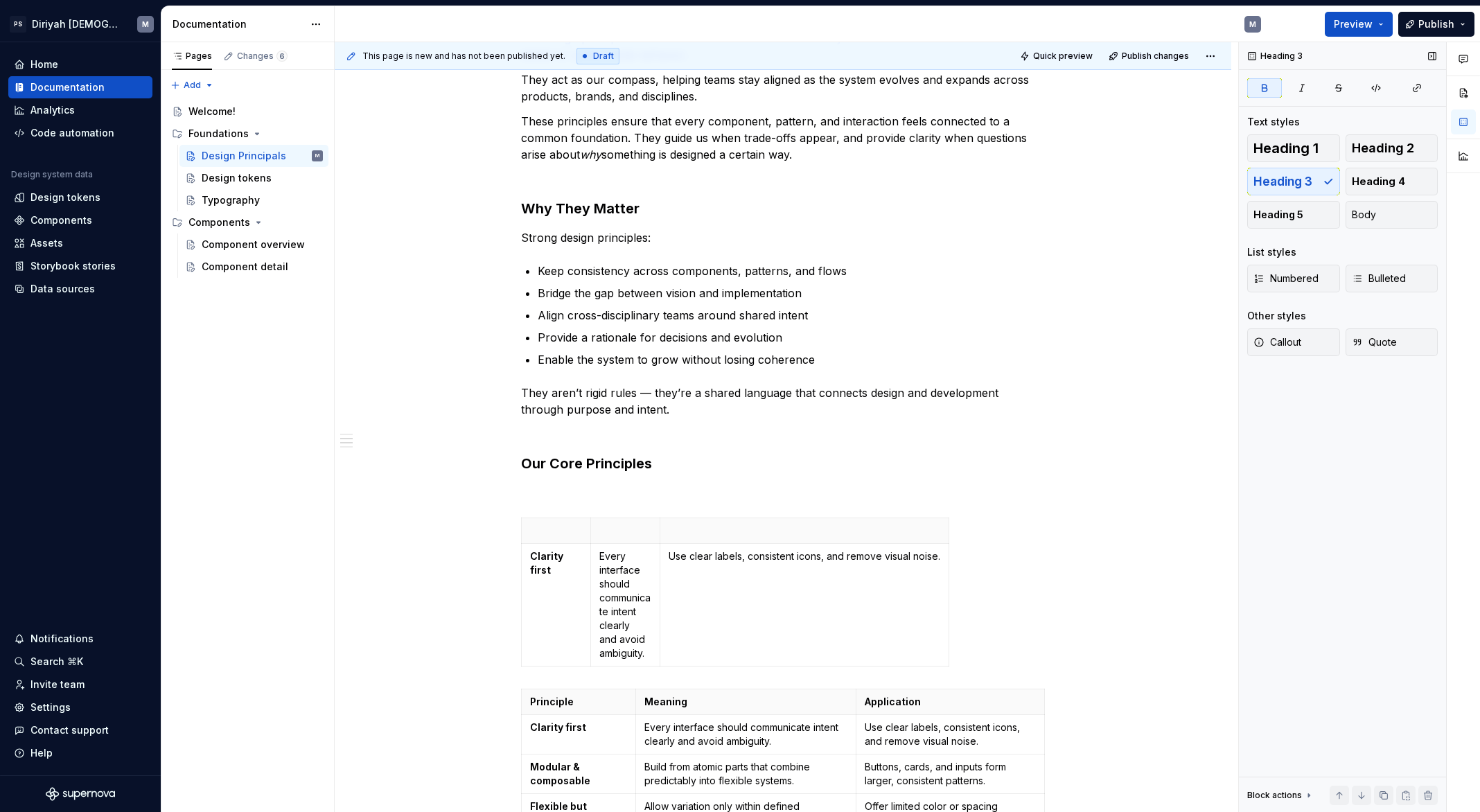
type textarea "*"
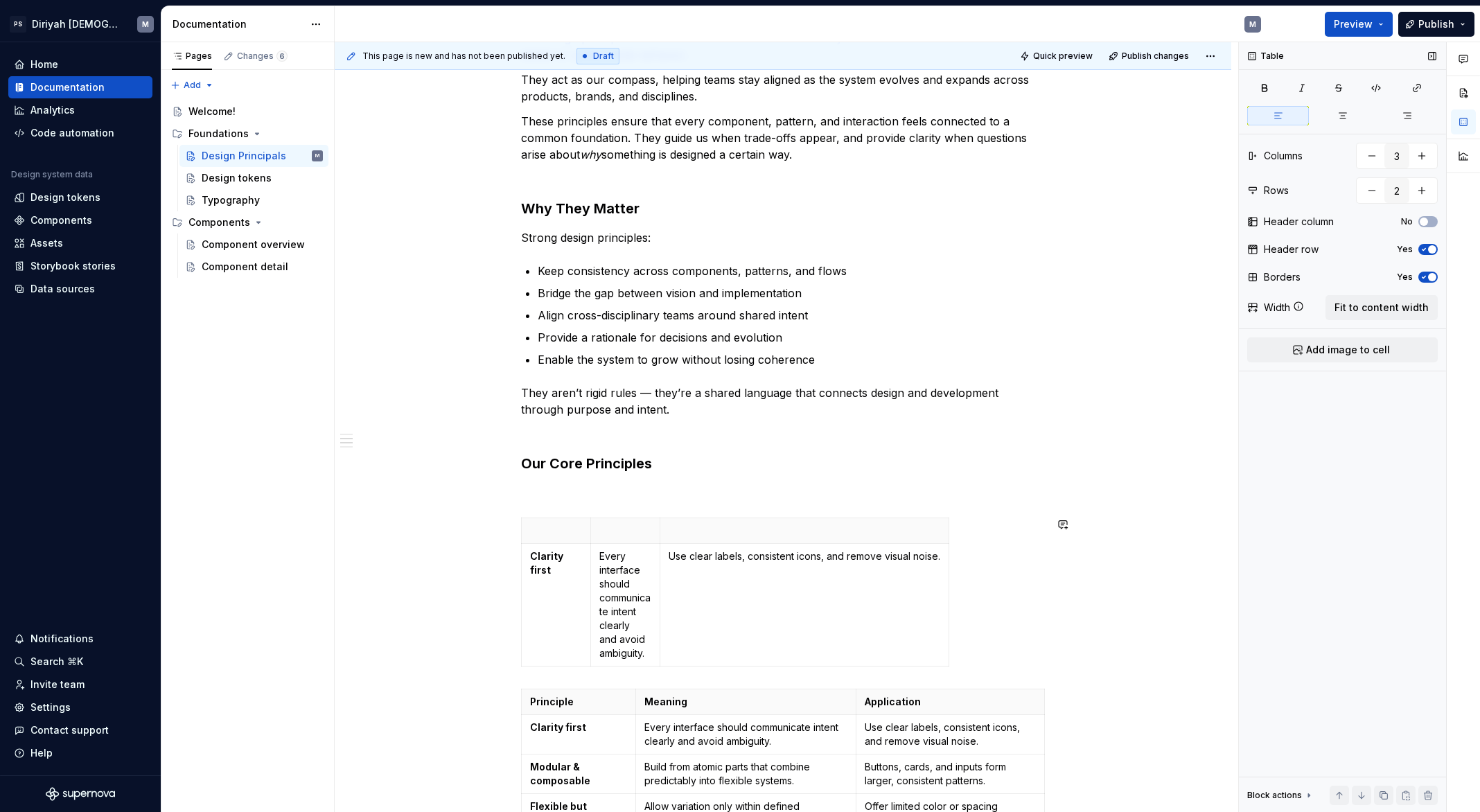
click at [747, 518] on table "Clarity first Every interface should communicate intent clearly and avoid ambig…" at bounding box center [734, 592] width 428 height 149
click at [668, 518] on table "Clarity first Every interface should communicate intent clearly and avoid ambig…" at bounding box center [734, 592] width 428 height 149
click at [667, 506] on div "Purpose Our design principles define the shared mindset behind every decision w…" at bounding box center [782, 568] width 524 height 1139
click at [1133, 656] on div "This page is new and has not been published yet. Draft Quick preview Publish ch…" at bounding box center [787, 427] width 904 height 770
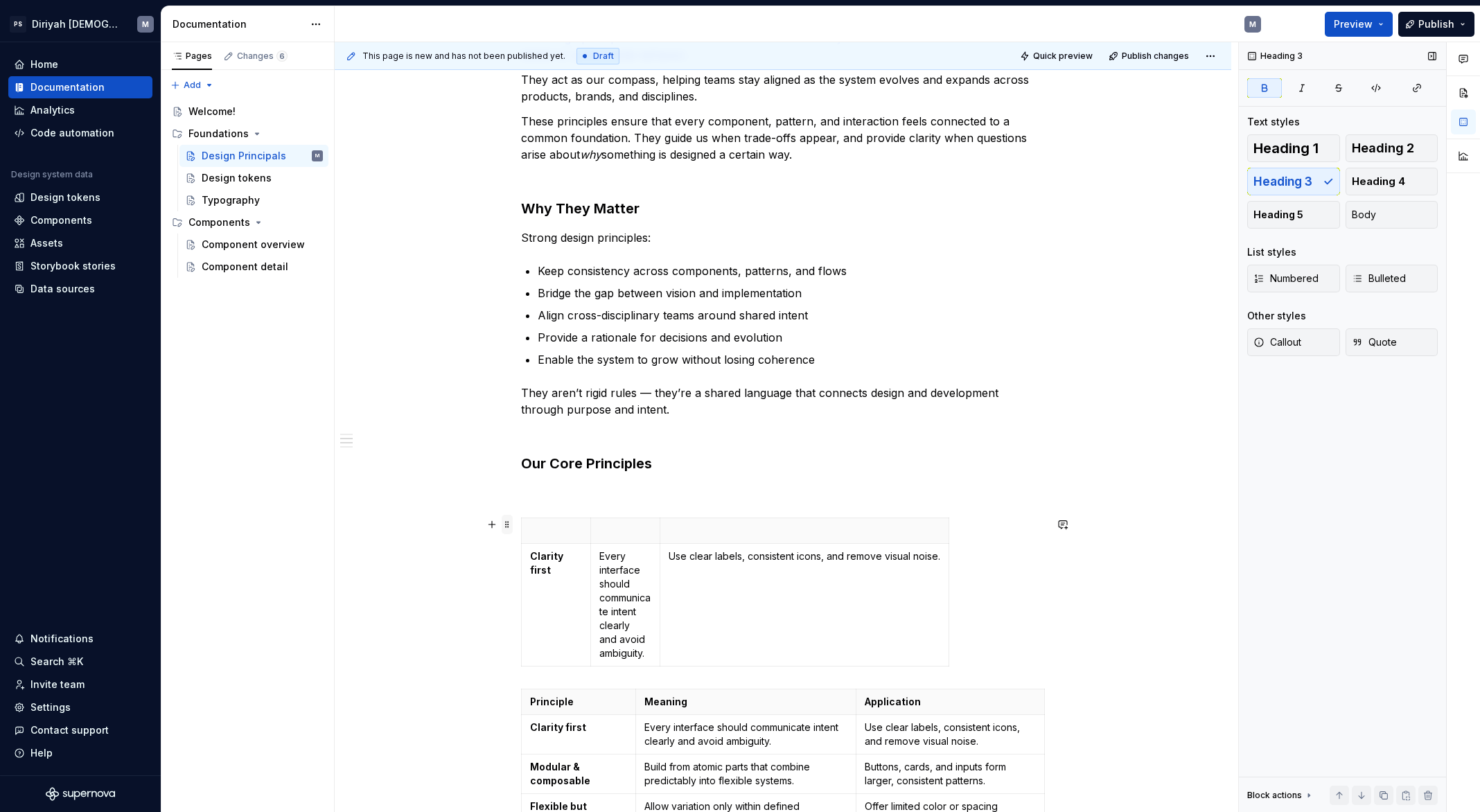
click at [512, 520] on span at bounding box center [507, 524] width 11 height 19
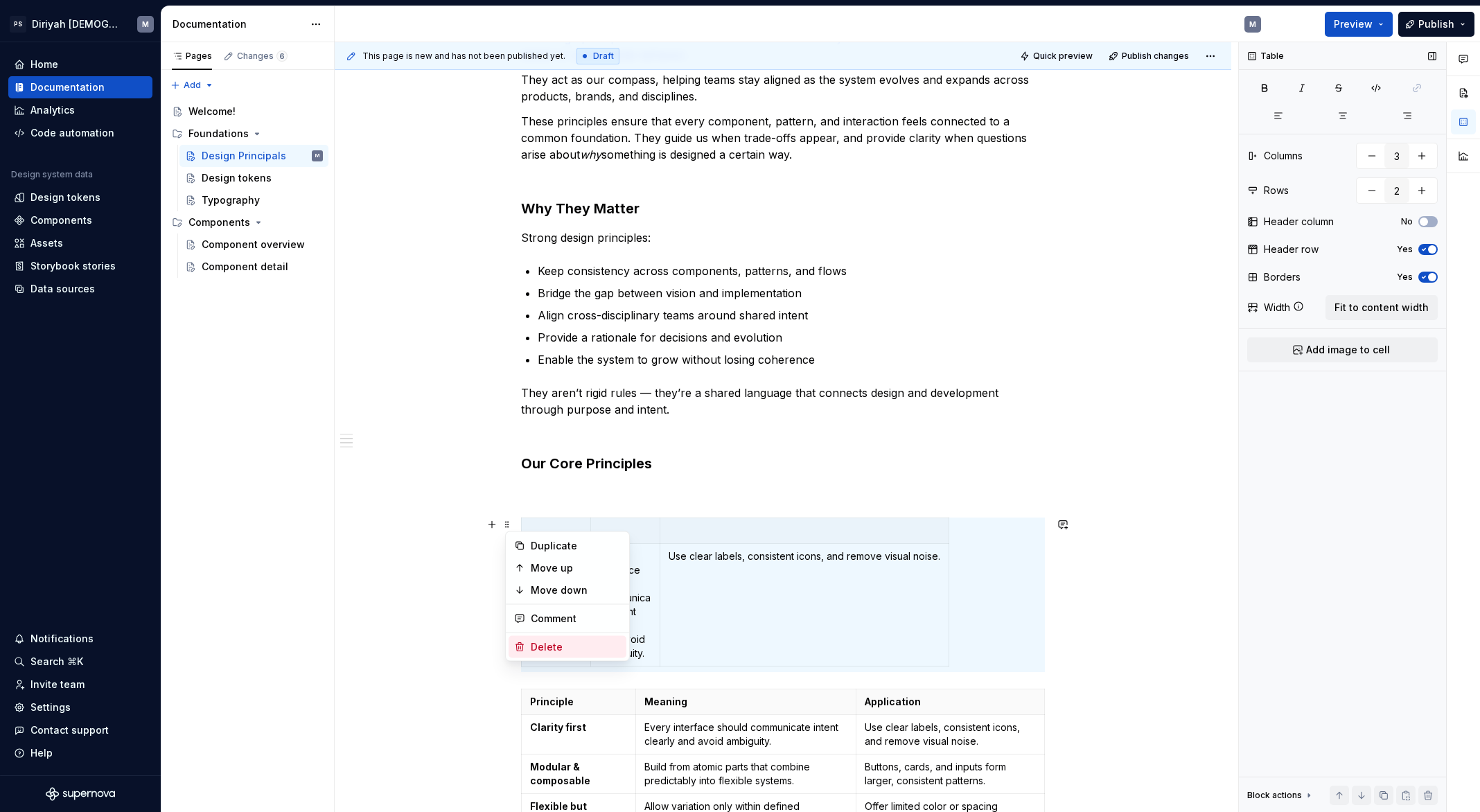
click at [566, 643] on div "Delete" at bounding box center [576, 646] width 90 height 14
type input "8"
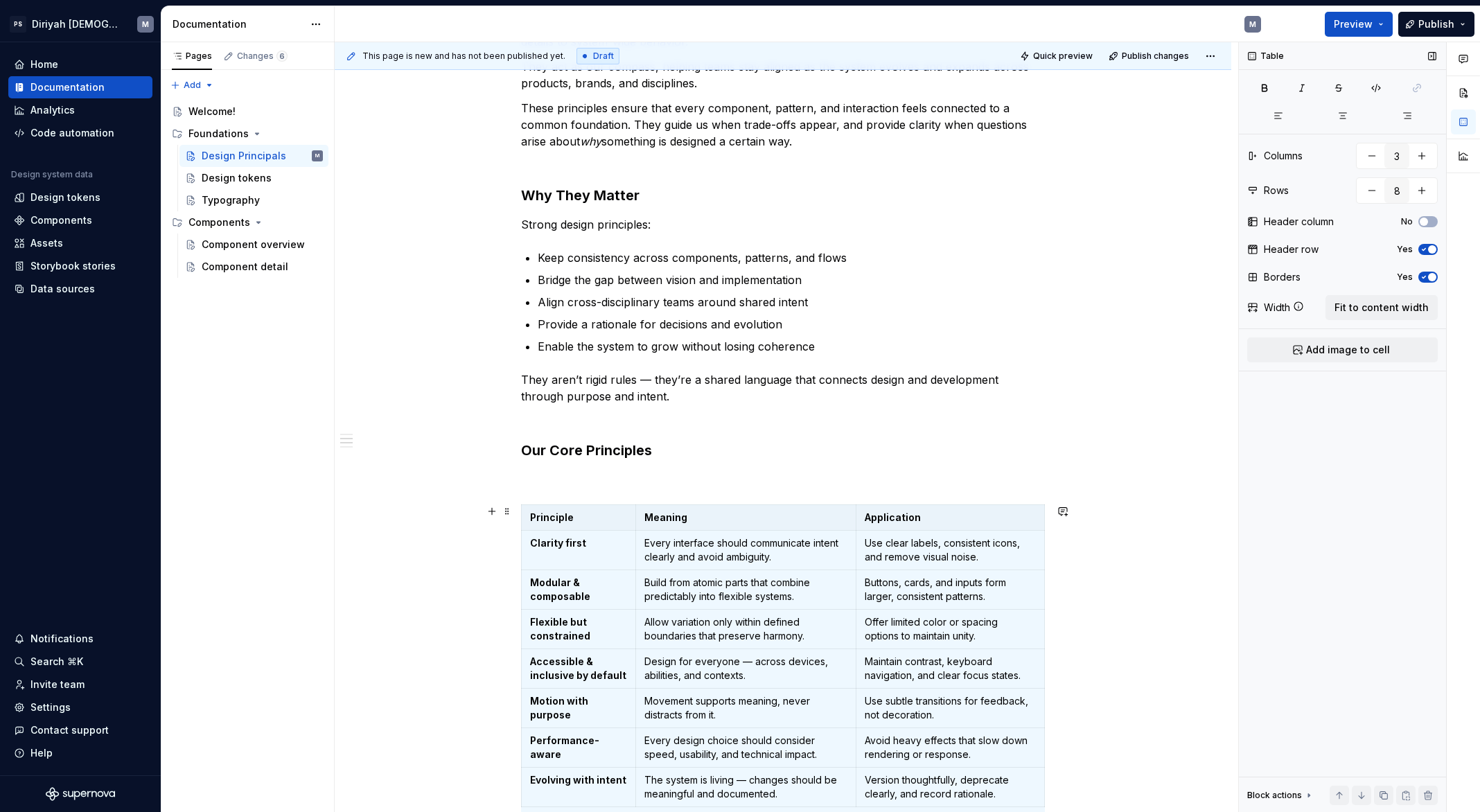
click at [1130, 560] on div "This page is new and has not been published yet. Draft Quick preview Publish ch…" at bounding box center [787, 427] width 904 height 770
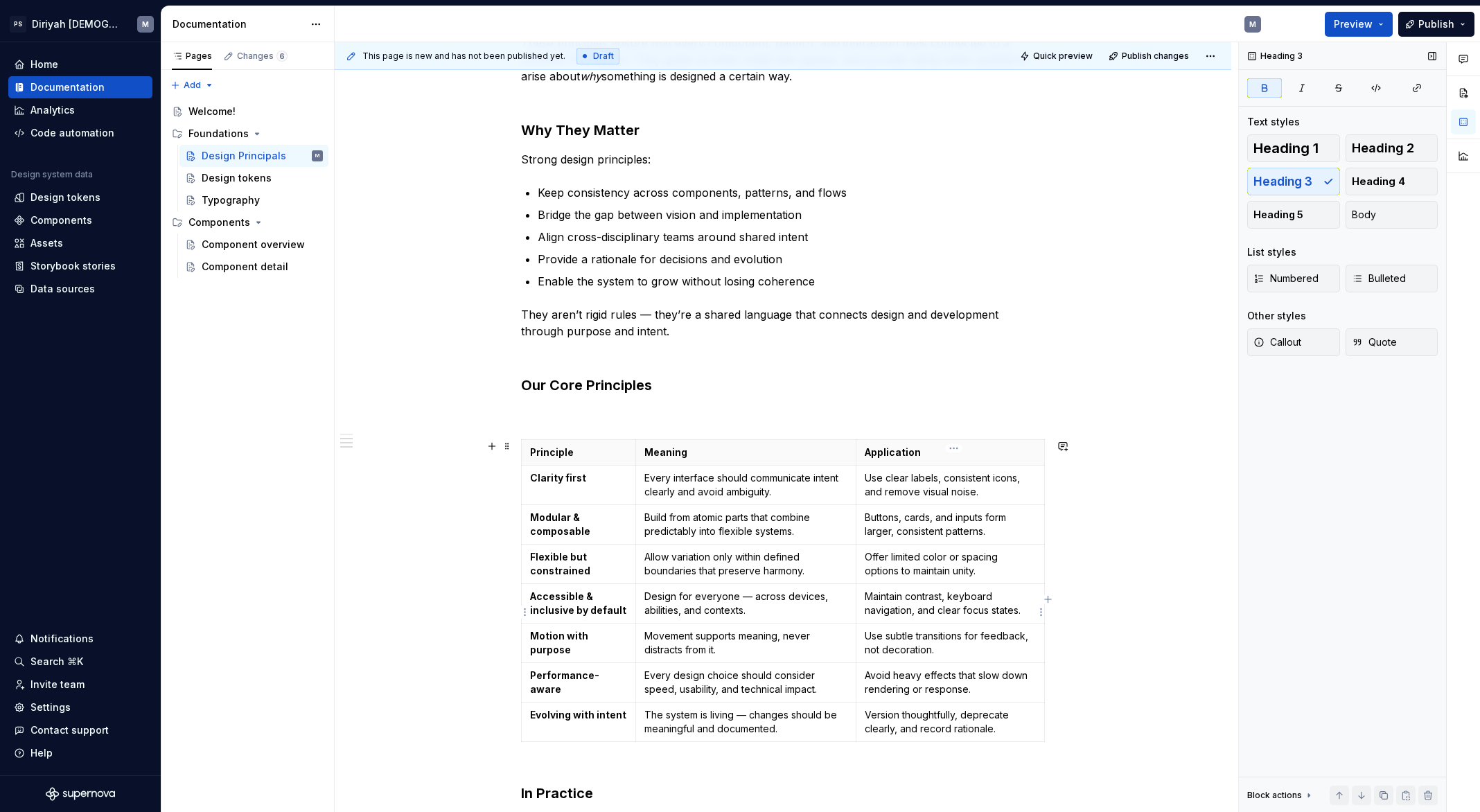
scroll to position [405, 0]
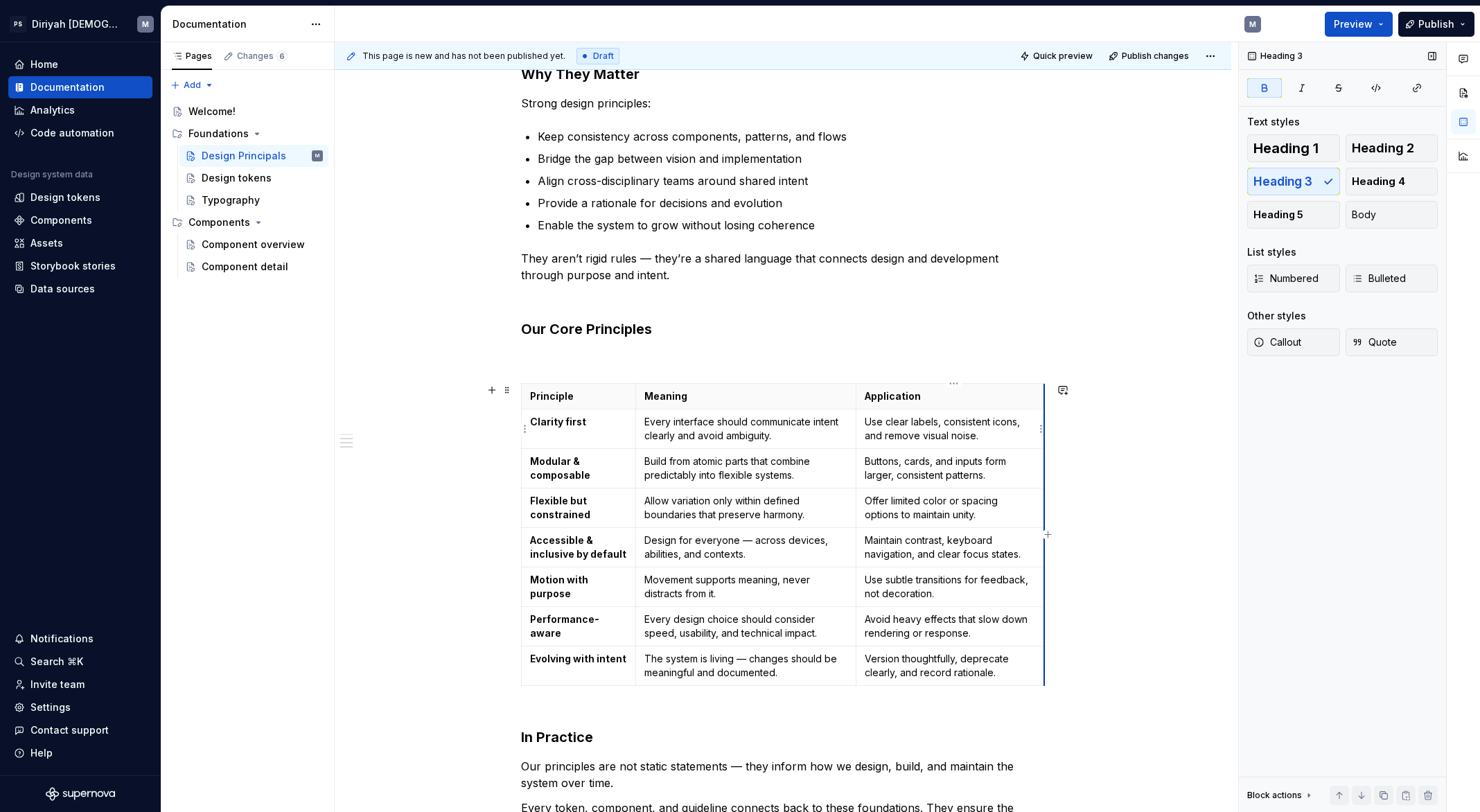
click at [1045, 422] on td "Use clear labels, consistent icons, and remove visual noise." at bounding box center [951, 428] width 189 height 39
click at [1032, 403] on th "Application" at bounding box center [951, 396] width 189 height 26
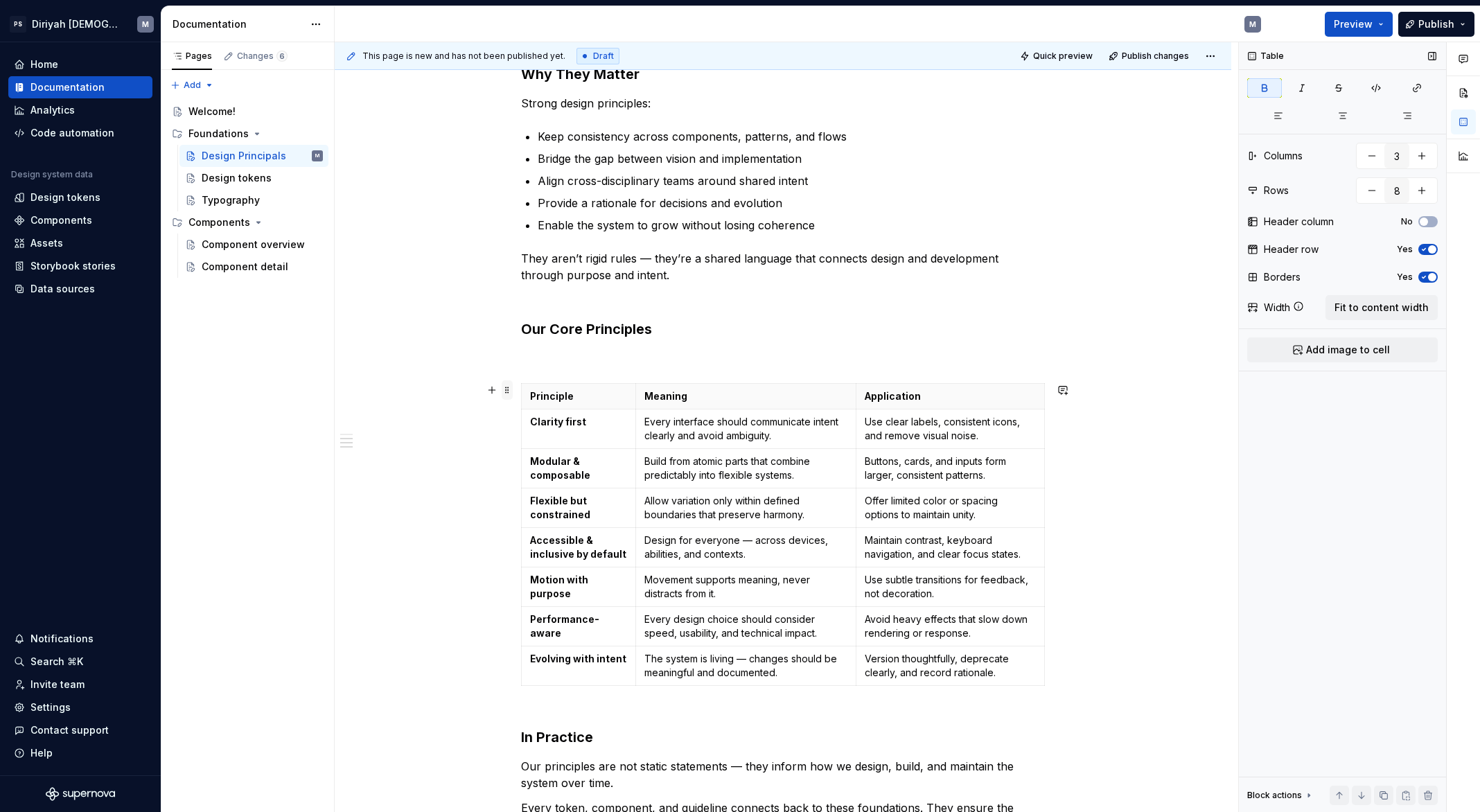
click at [511, 386] on span at bounding box center [507, 390] width 11 height 19
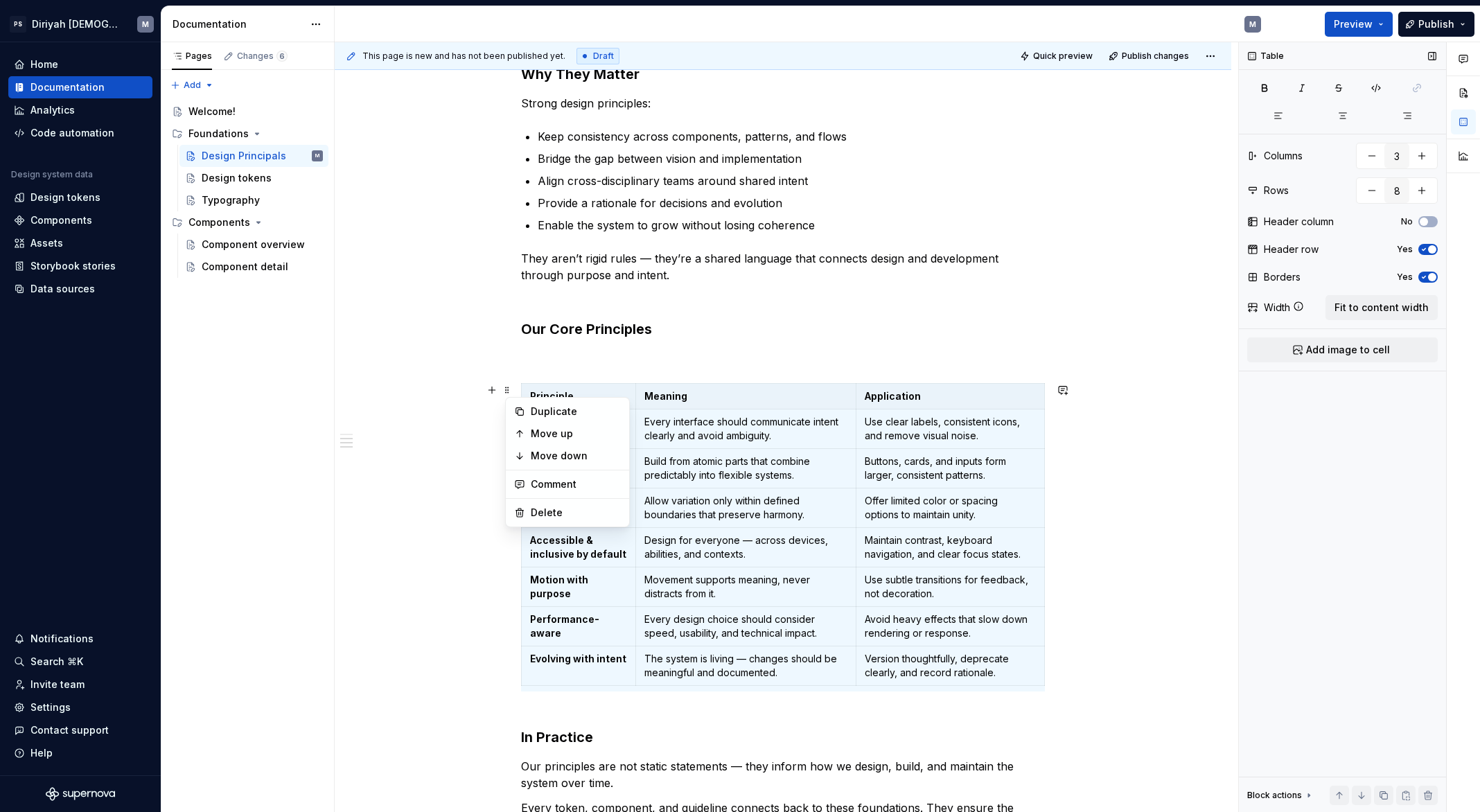
click at [1048, 430] on div "Purpose Our design principles define the shared mindset behind every decision w…" at bounding box center [783, 461] width 896 height 1261
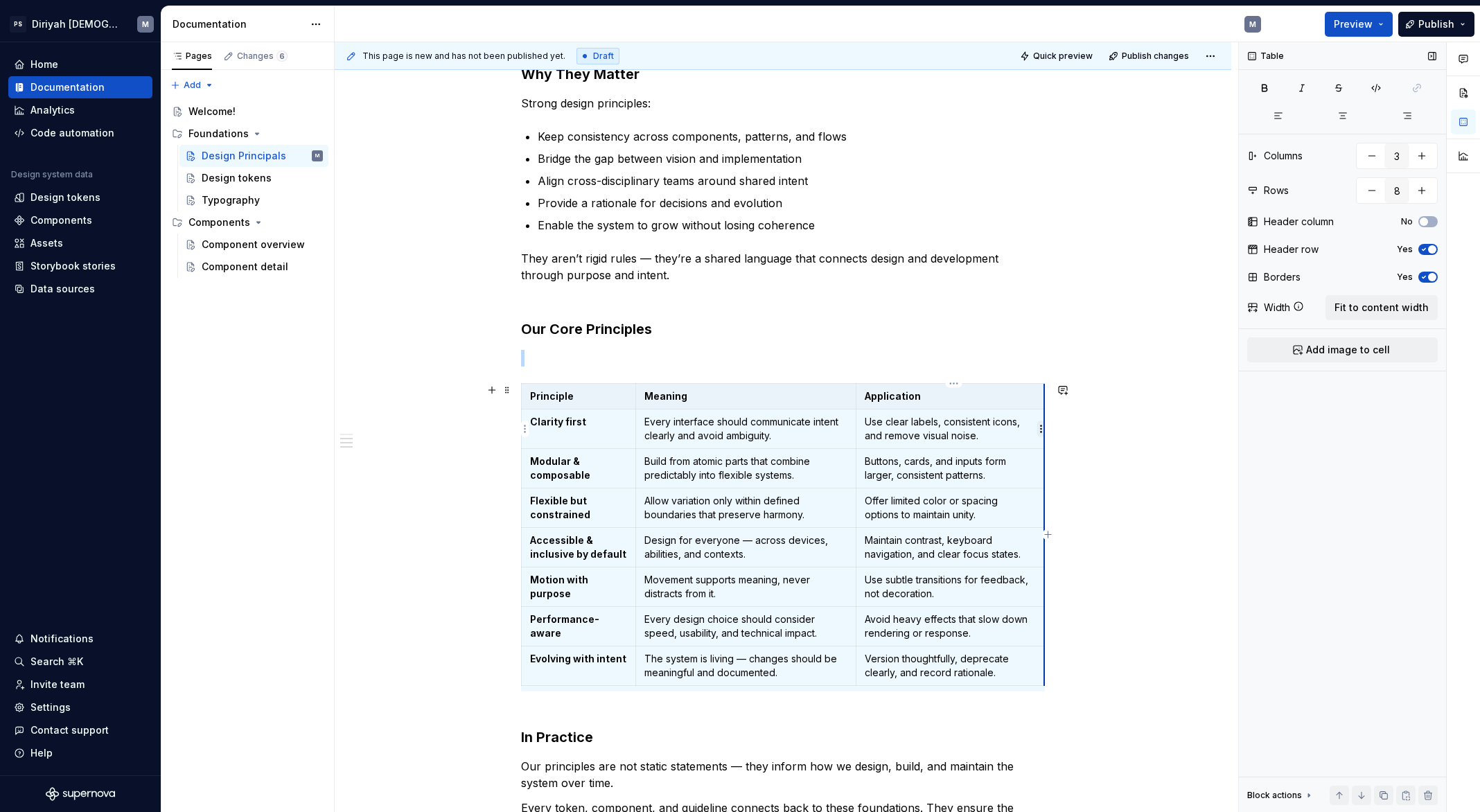
click at [1045, 430] on html "PS Diriyah LDS M Home Documentation Analytics Code automation Design system dat…" at bounding box center [740, 406] width 1480 height 812
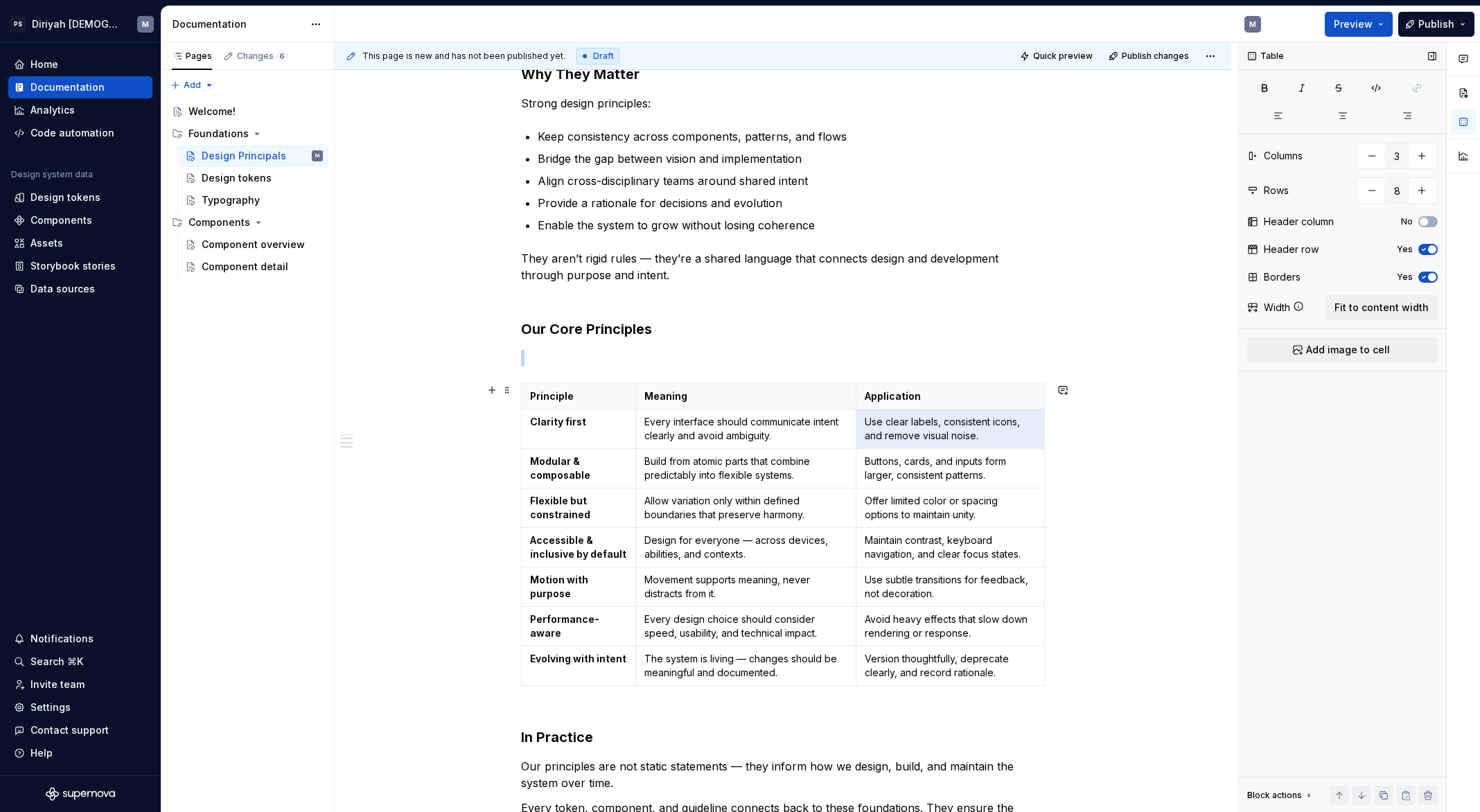
click at [1053, 409] on html "PS Diriyah LDS M Home Documentation Analytics Code automation Design system dat…" at bounding box center [740, 406] width 1480 height 812
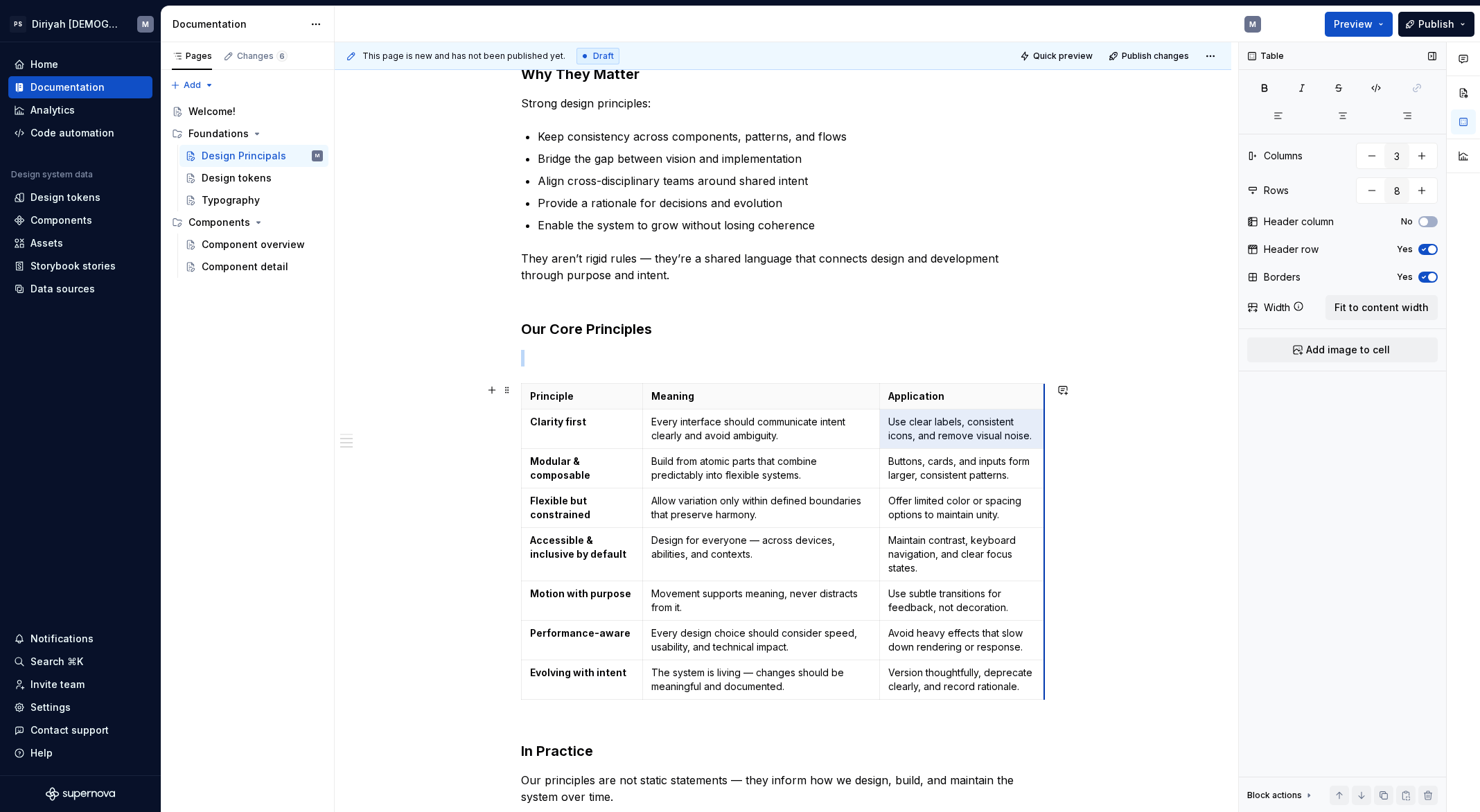
drag, startPoint x: 1047, startPoint y: 397, endPoint x: 1023, endPoint y: 403, distance: 24.7
click at [1158, 442] on div "This page is new and has not been published yet. Draft Quick preview Publish ch…" at bounding box center [787, 427] width 904 height 770
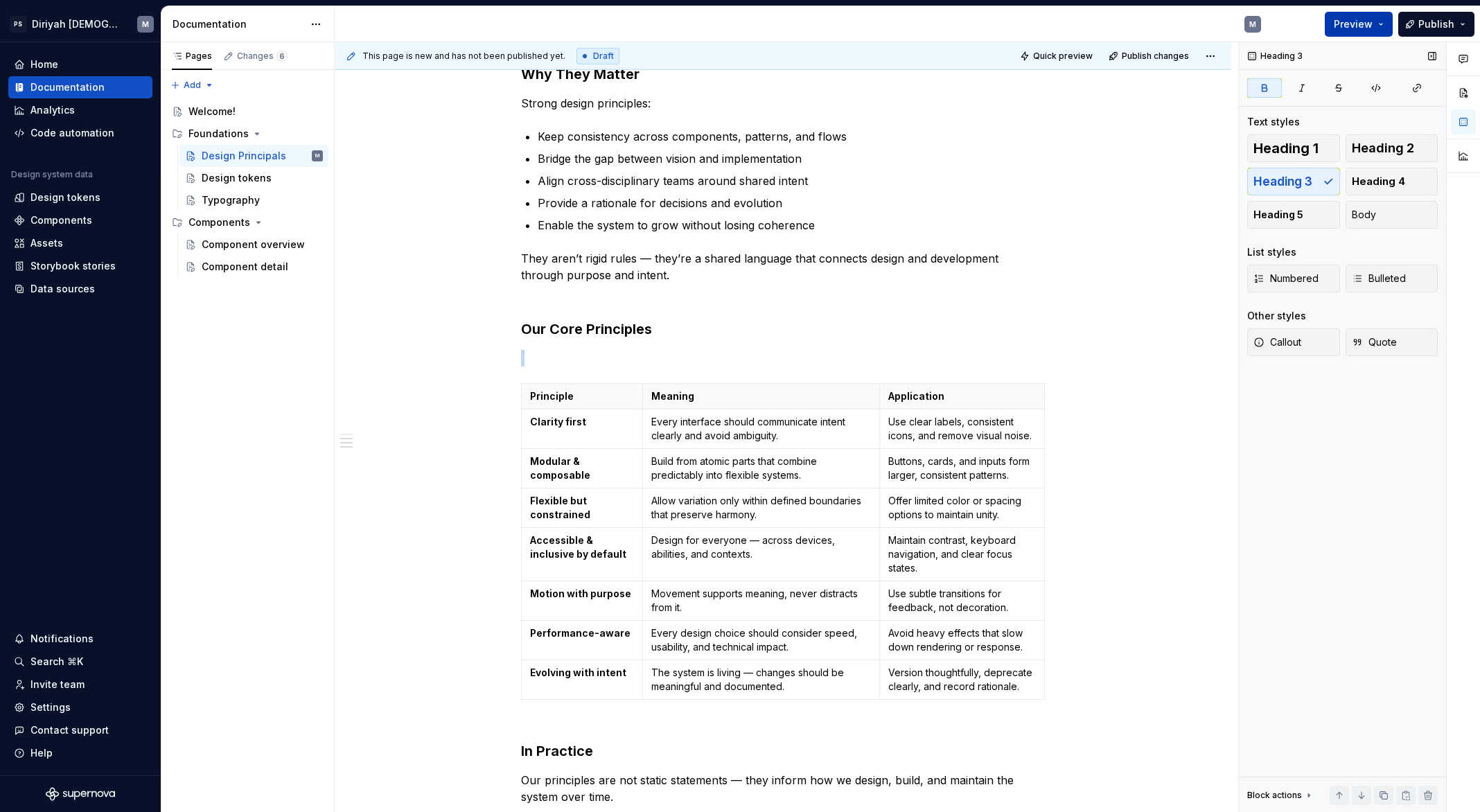
click at [1367, 22] on span "Preview" at bounding box center [1353, 24] width 39 height 14
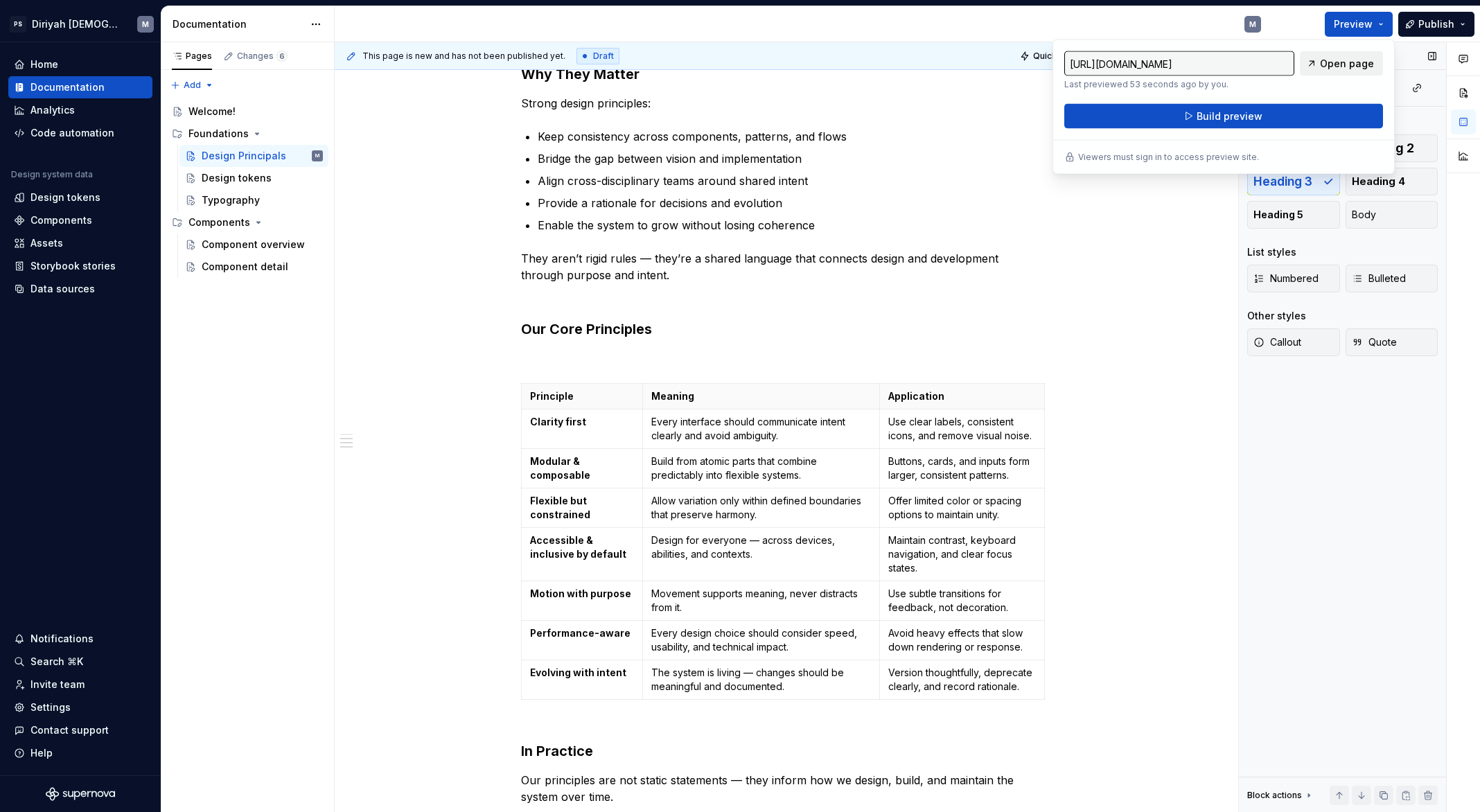
click at [1363, 63] on span "Open page" at bounding box center [1346, 64] width 54 height 14
click at [1363, 22] on span "Preview" at bounding box center [1353, 24] width 39 height 14
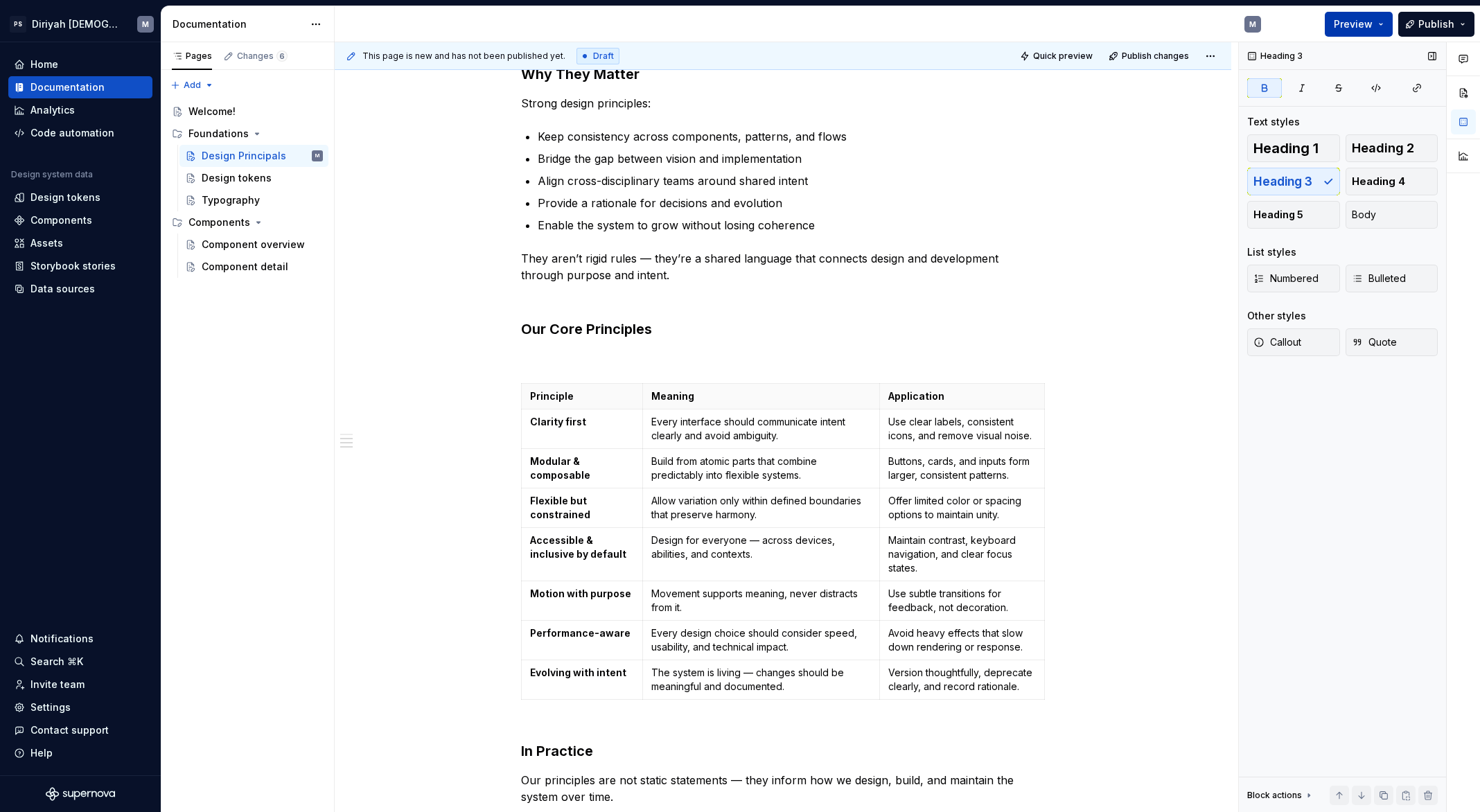
click at [1363, 22] on span "Preview" at bounding box center [1353, 24] width 39 height 14
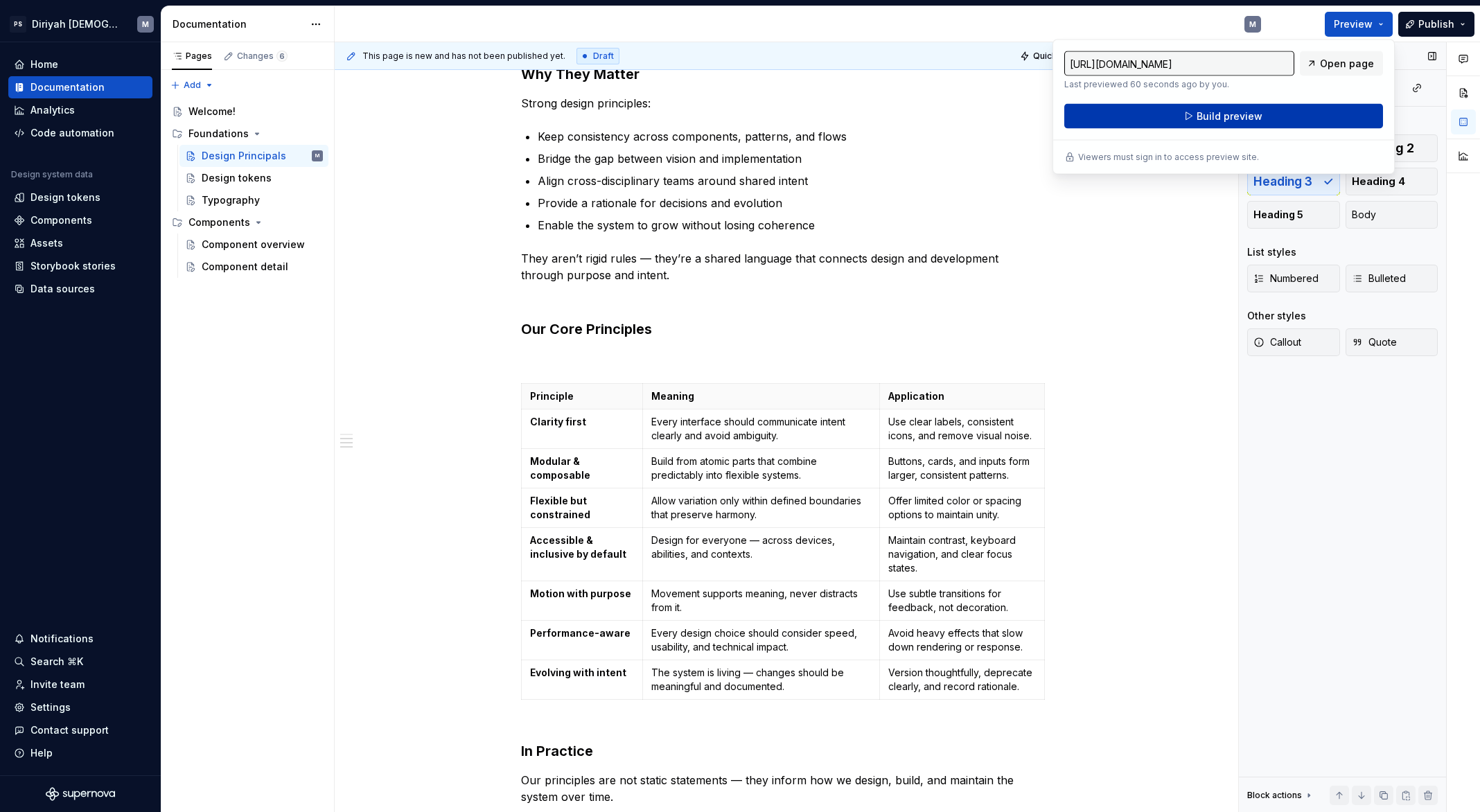
click at [1297, 119] on button "Build preview" at bounding box center [1223, 116] width 319 height 25
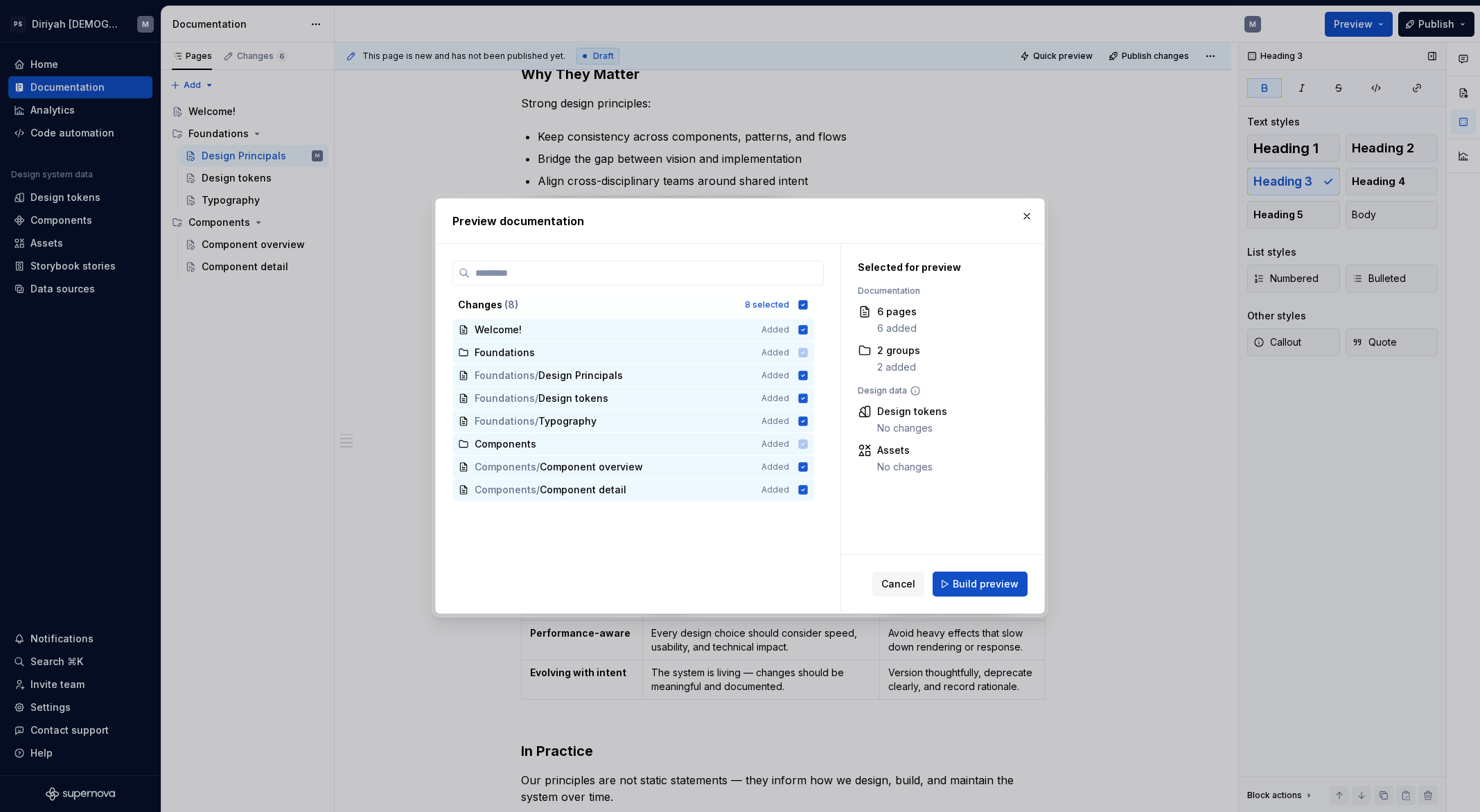
click at [997, 579] on span "Build preview" at bounding box center [985, 583] width 66 height 14
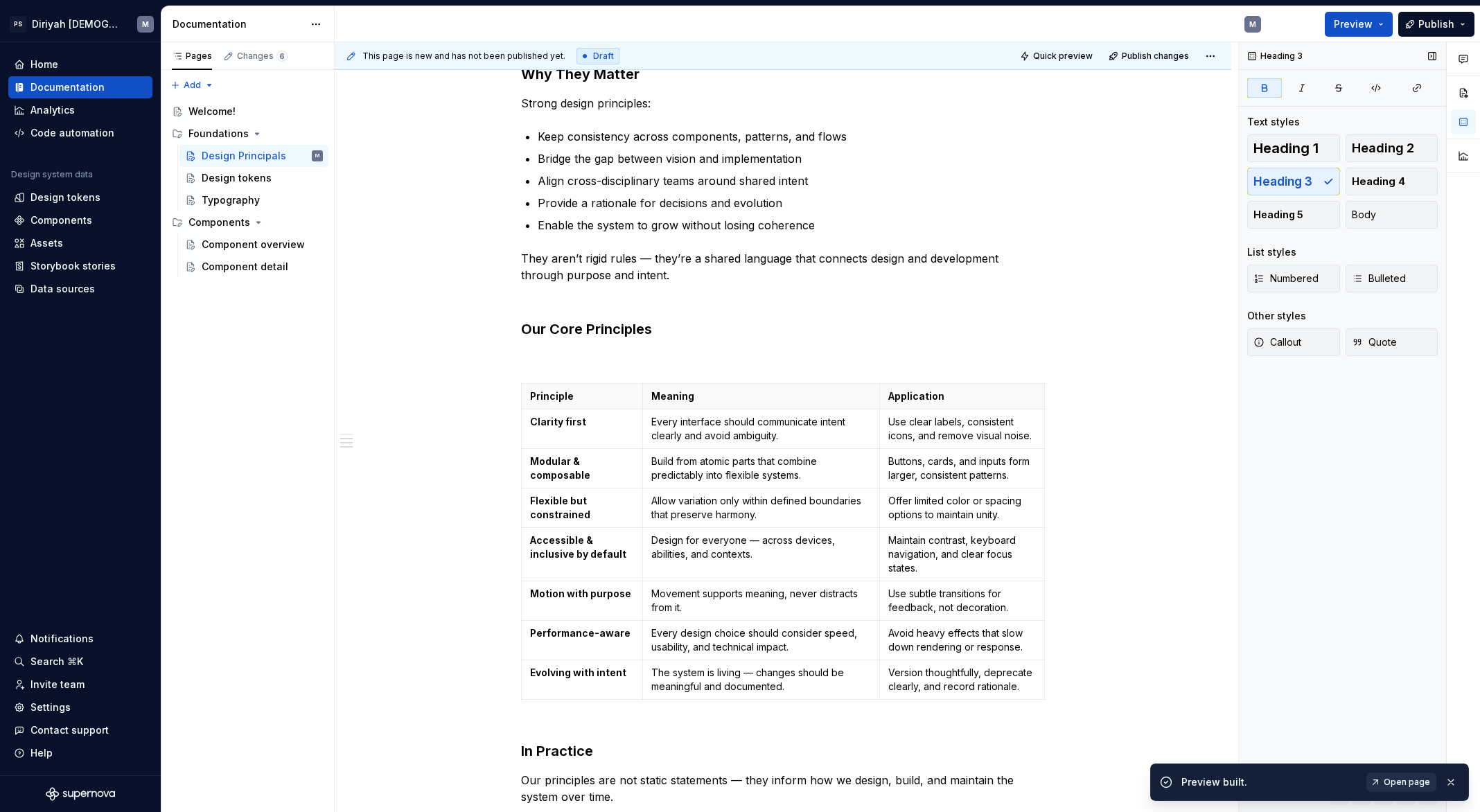
click at [1419, 773] on span "Open page" at bounding box center [1407, 782] width 47 height 11
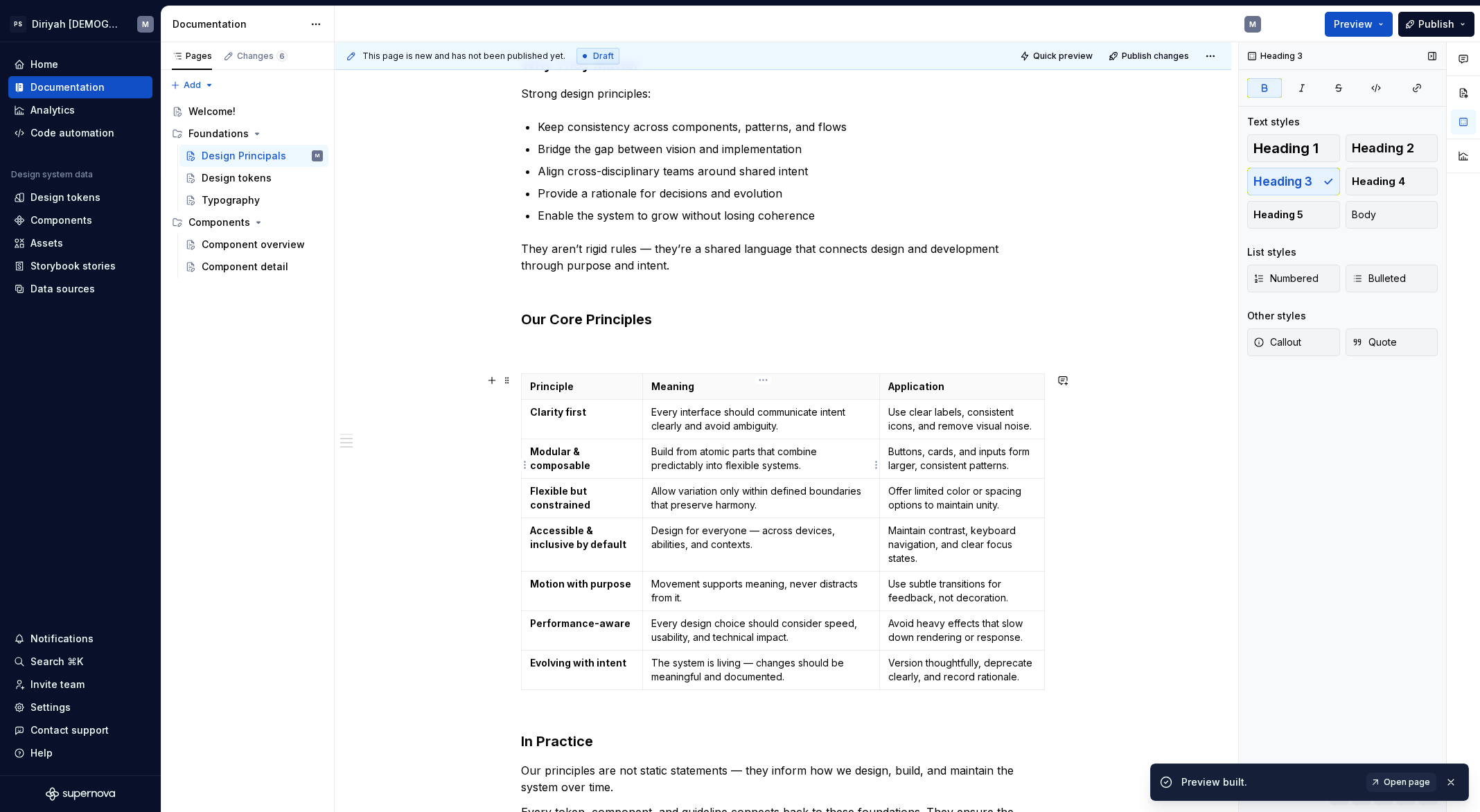
scroll to position [425, 0]
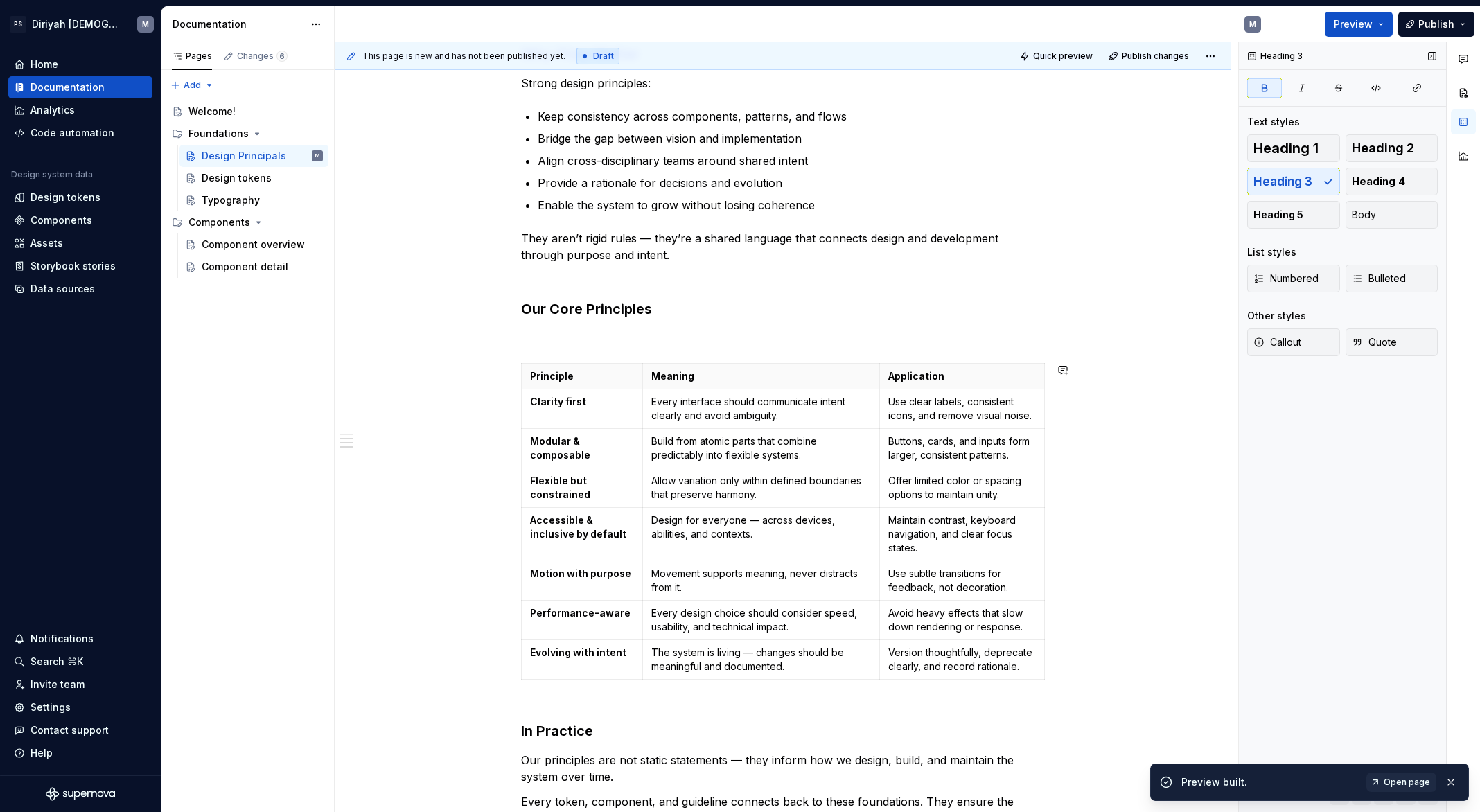
click at [603, 348] on div "Purpose Our design principles define the shared mindset behind every decision w…" at bounding box center [782, 335] width 524 height 982
click at [563, 335] on p at bounding box center [782, 337] width 524 height 16
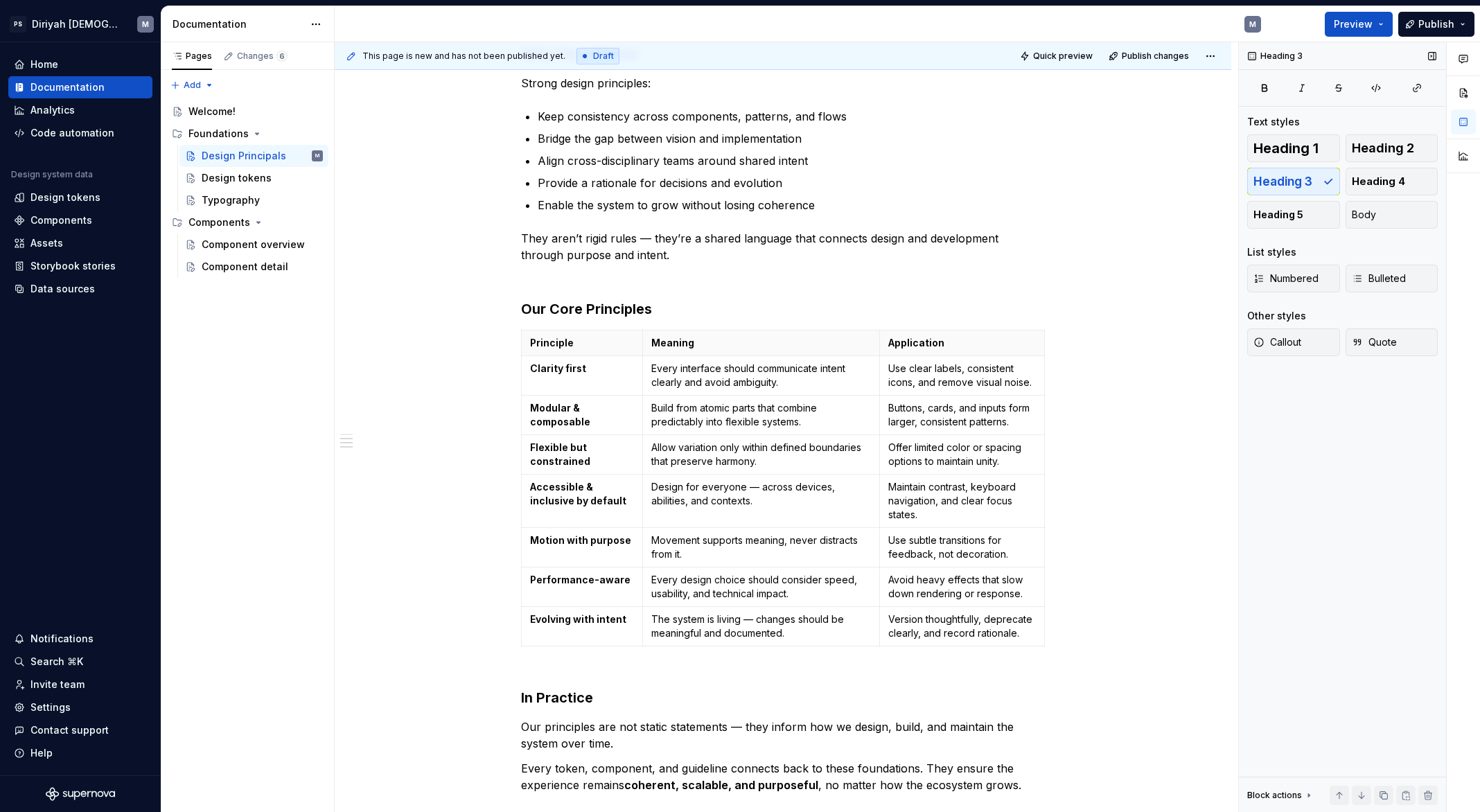
click at [1398, 23] on div "Preview Publish" at bounding box center [1376, 24] width 208 height 35
click at [1390, 24] on button "Preview" at bounding box center [1358, 24] width 68 height 25
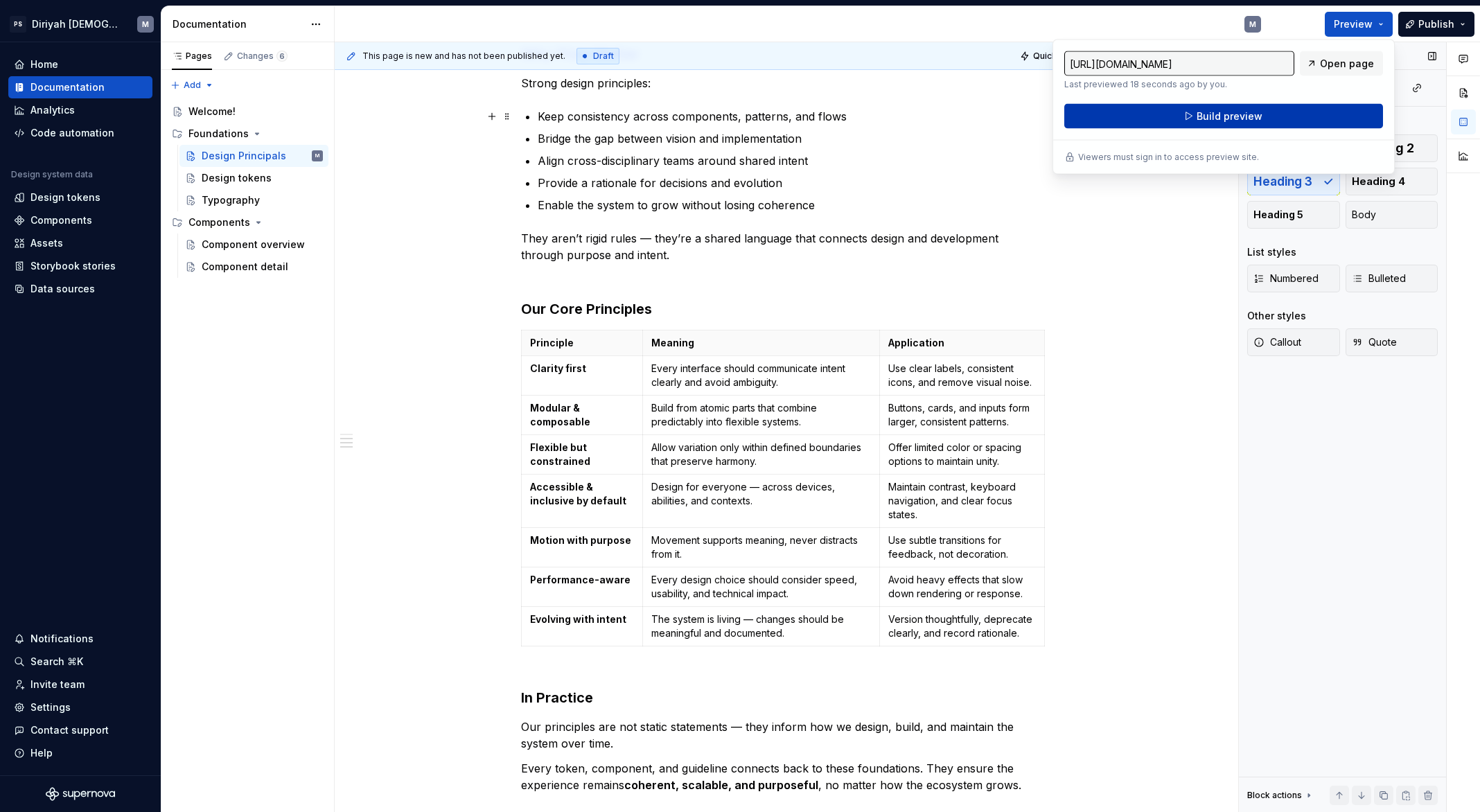
click at [1239, 111] on span "Build preview" at bounding box center [1229, 116] width 66 height 14
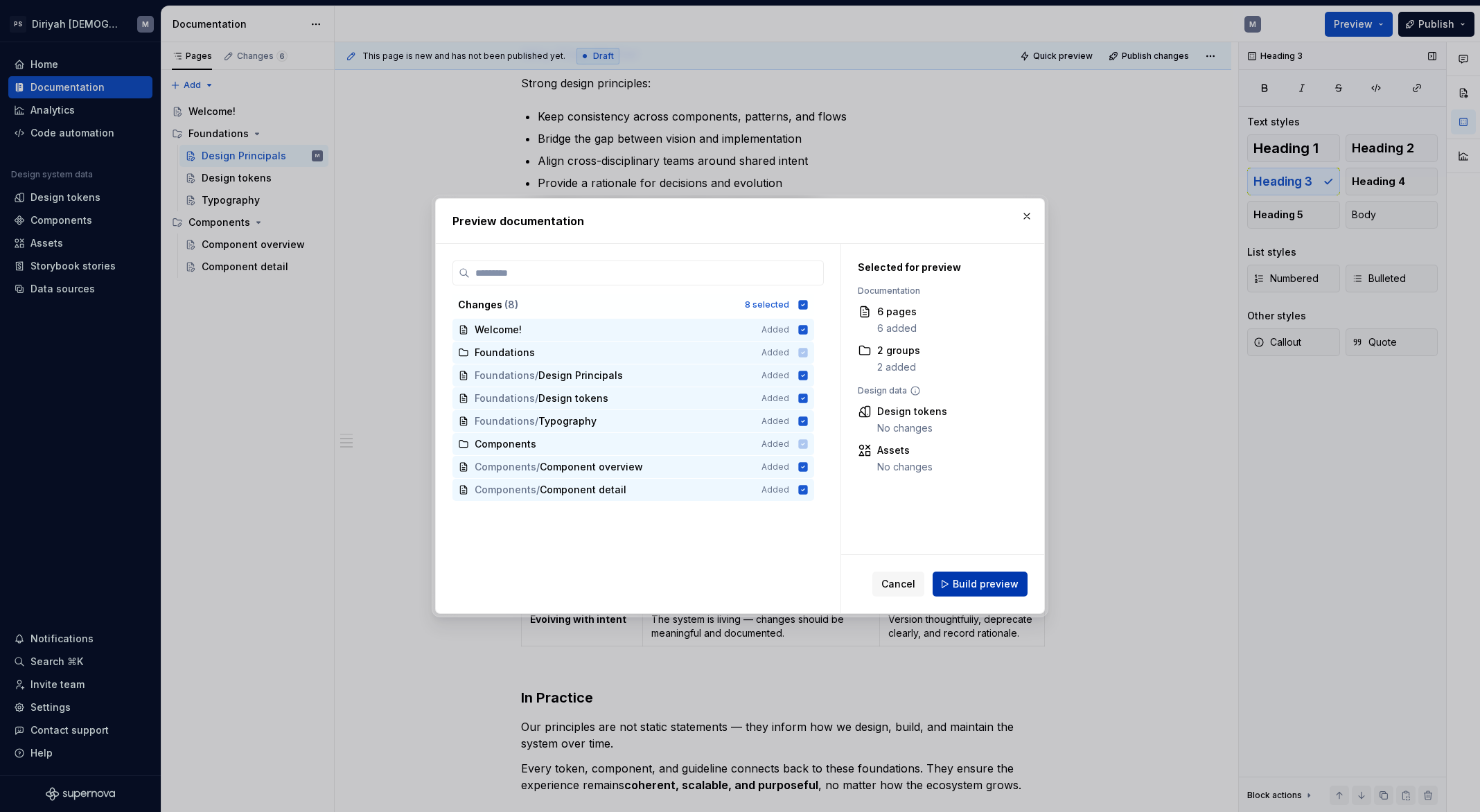
click at [982, 584] on span "Build preview" at bounding box center [985, 583] width 66 height 14
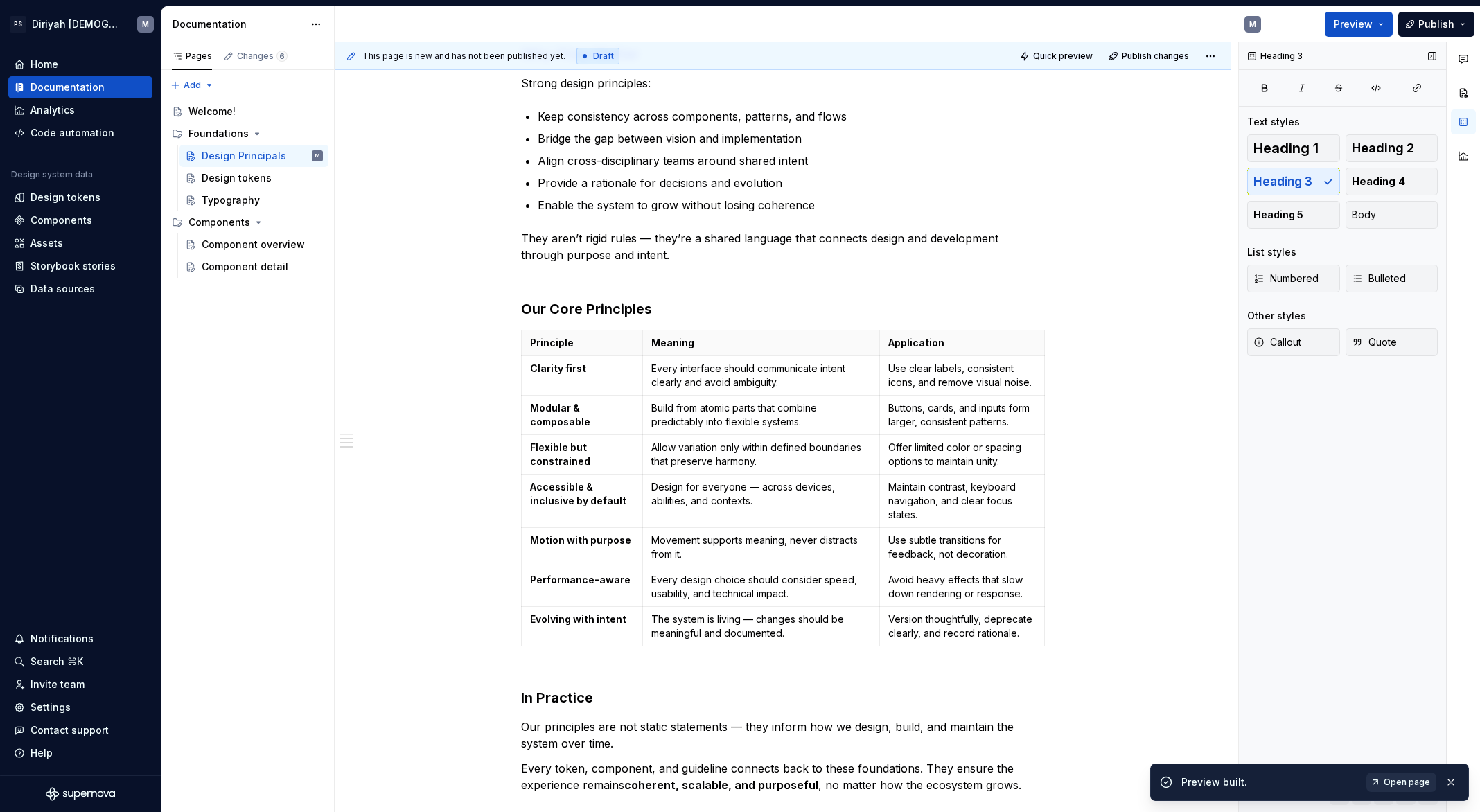
click at [1422, 773] on span "Open page" at bounding box center [1407, 782] width 47 height 11
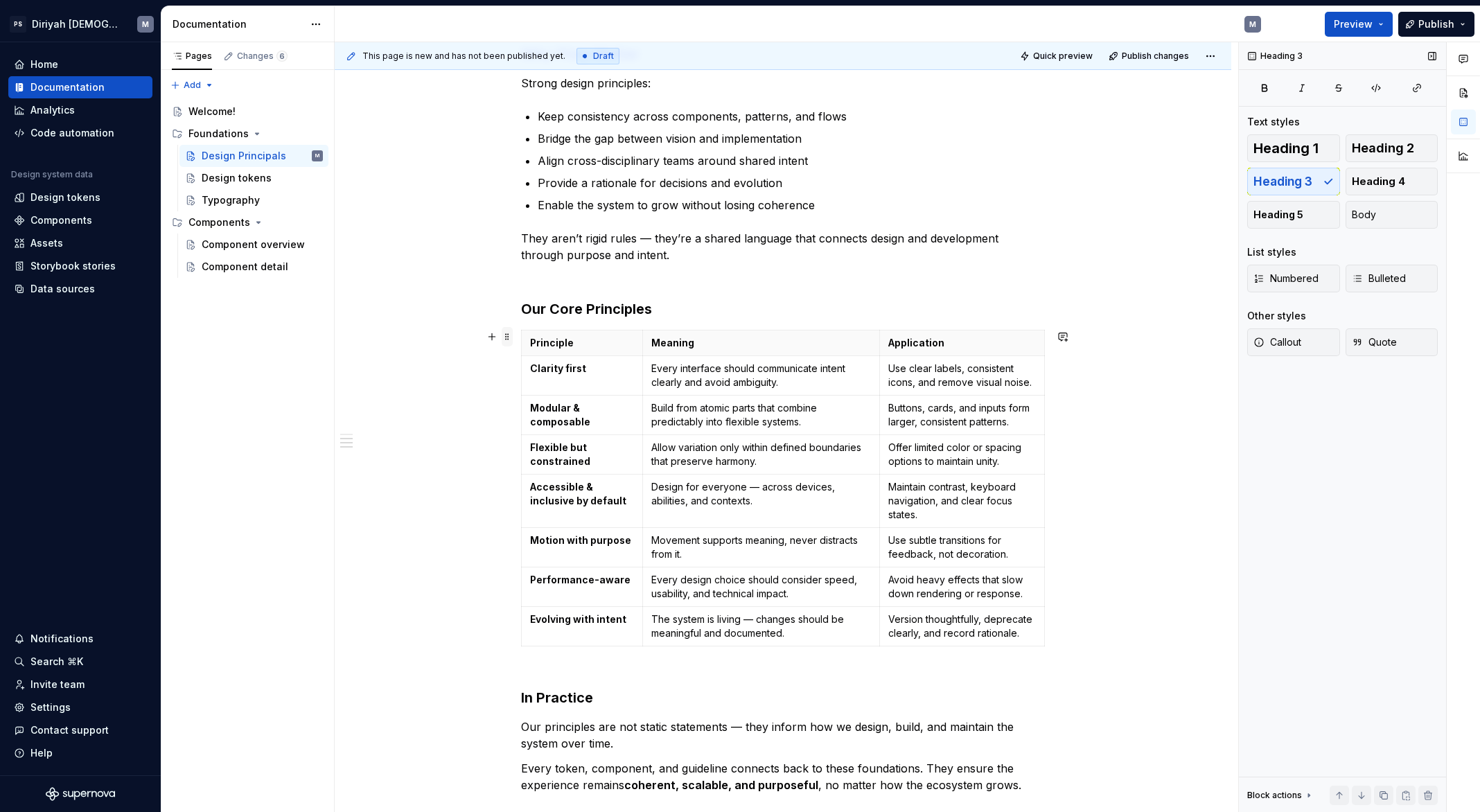
click at [509, 341] on span at bounding box center [507, 336] width 11 height 19
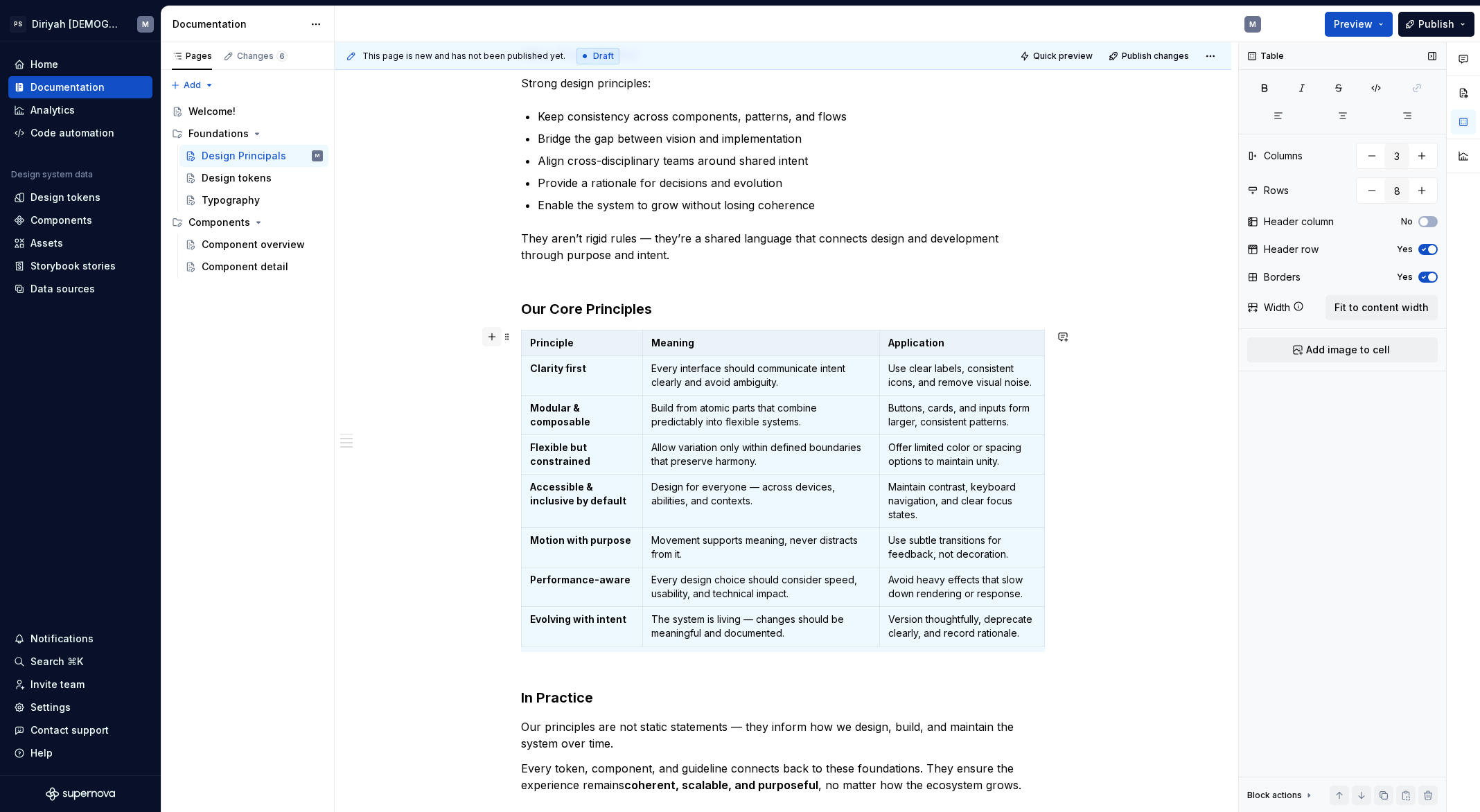
click at [502, 335] on button "button" at bounding box center [492, 336] width 19 height 19
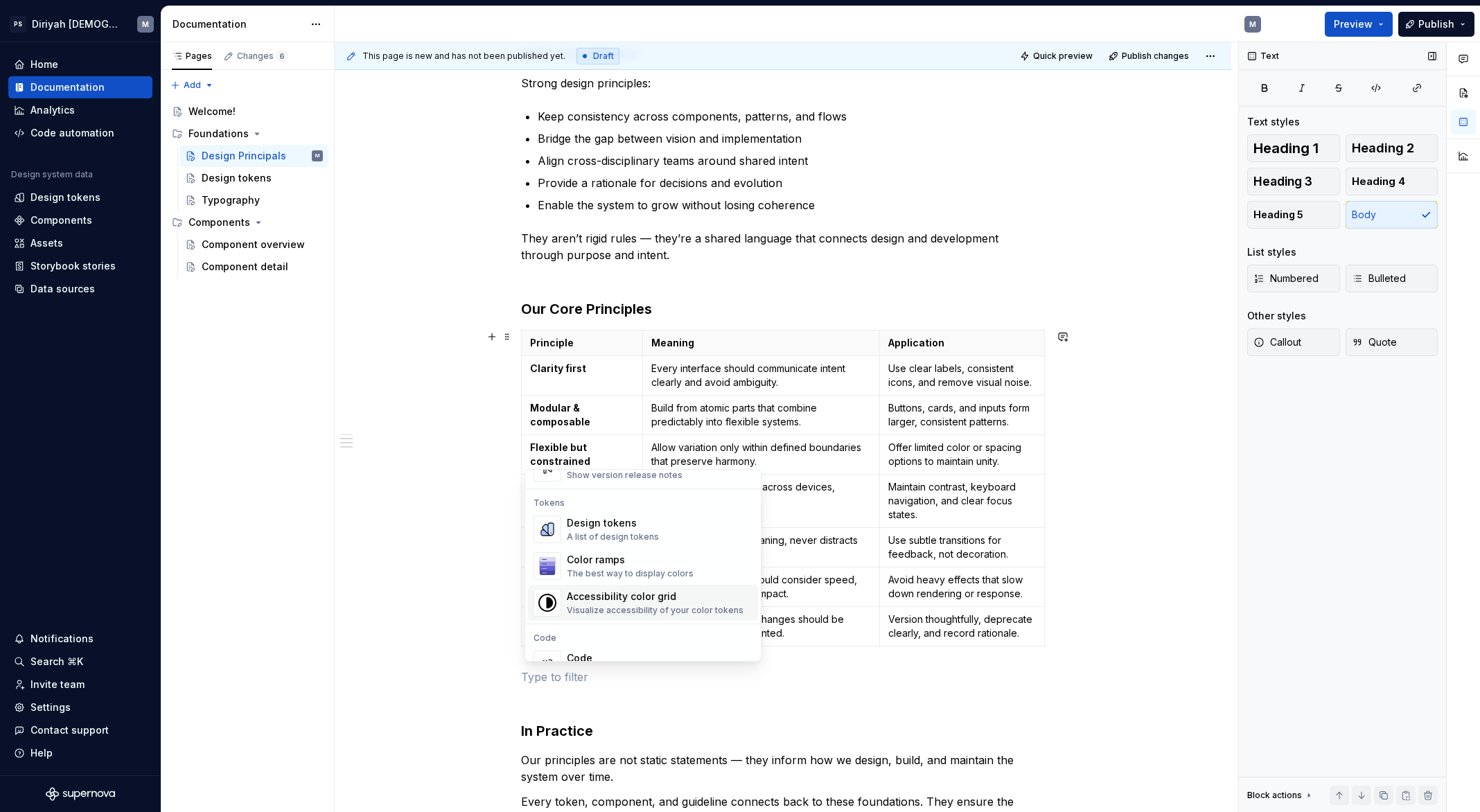
scroll to position [868, 0]
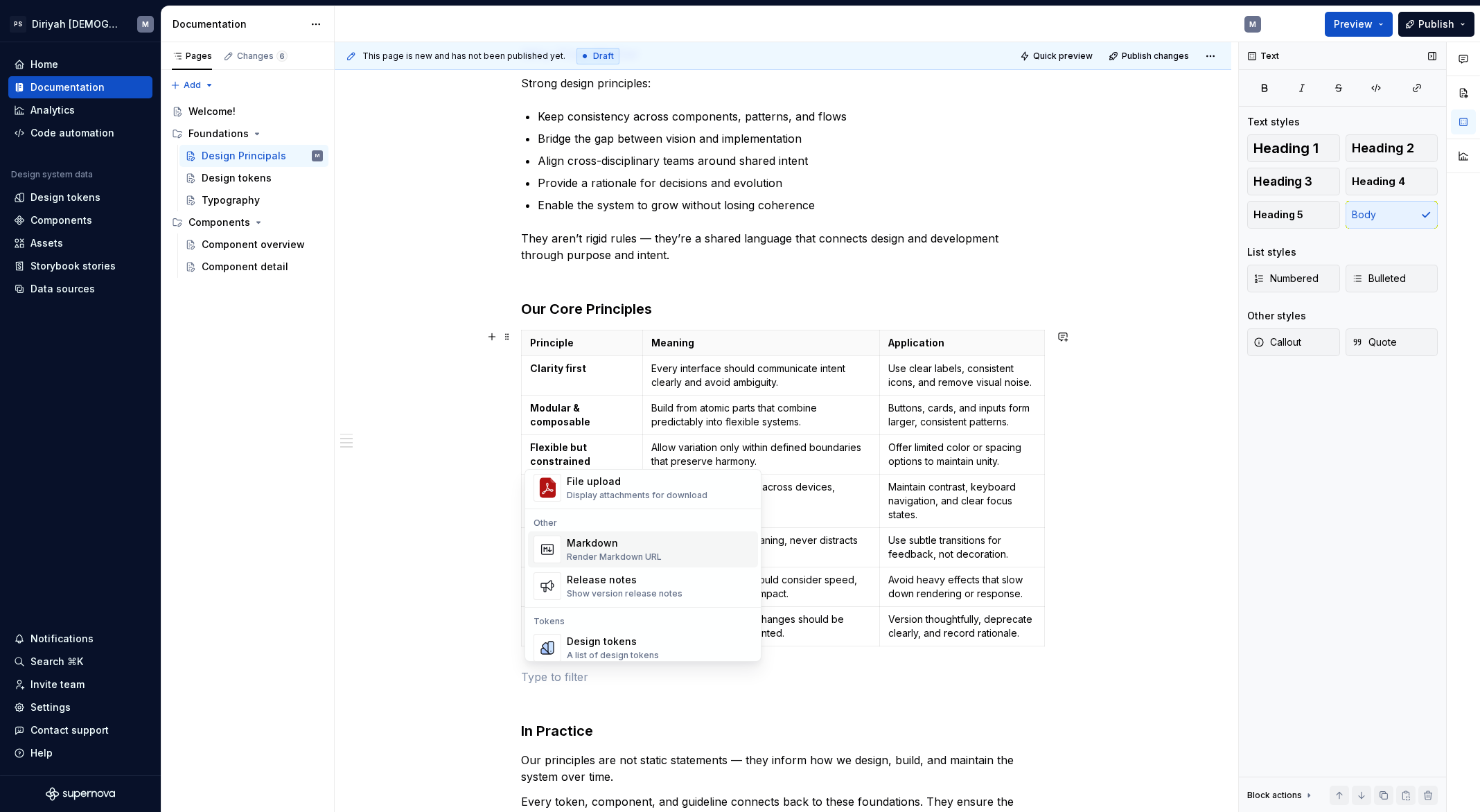
click at [625, 548] on div "Markdown" at bounding box center [614, 542] width 95 height 14
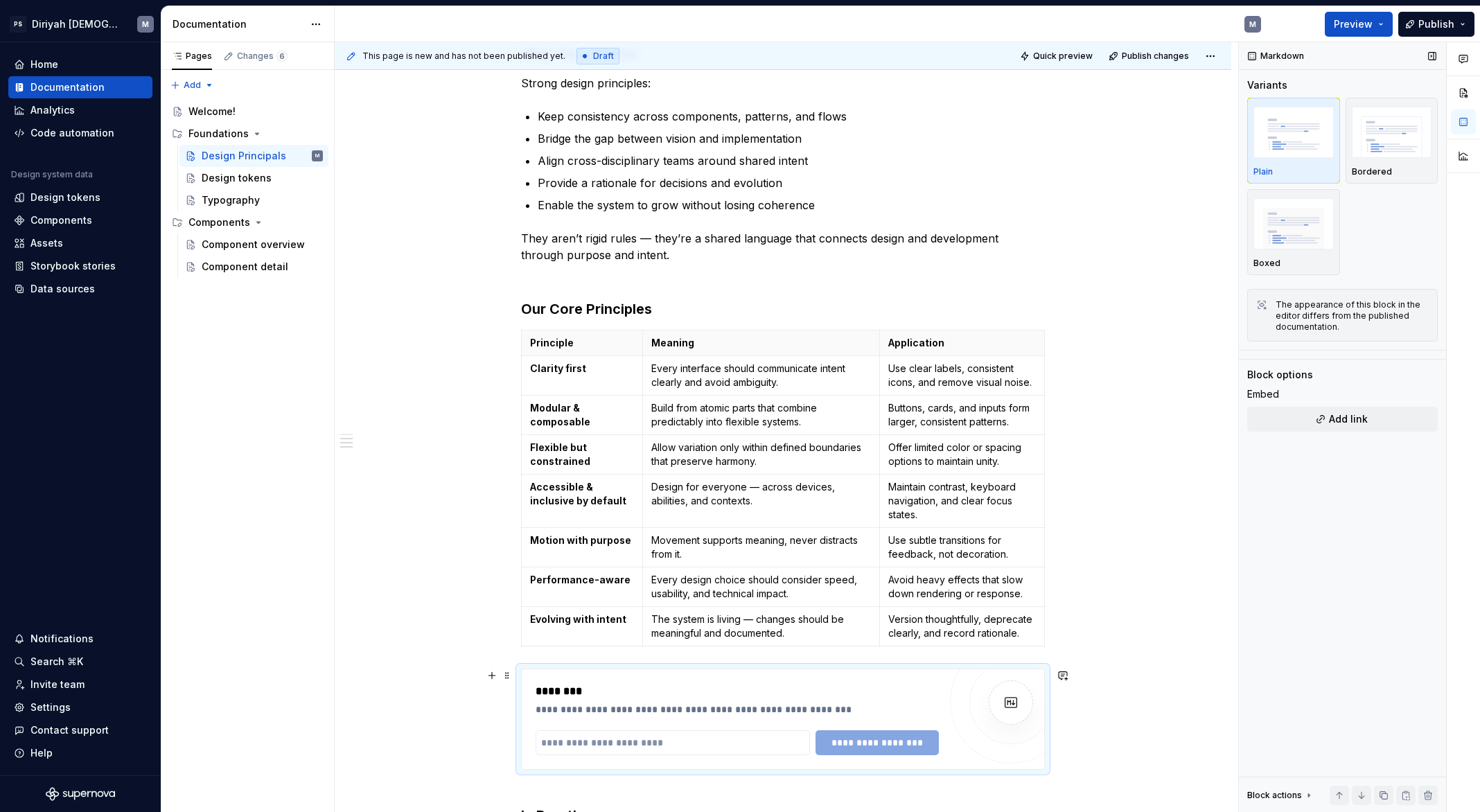
scroll to position [580, 0]
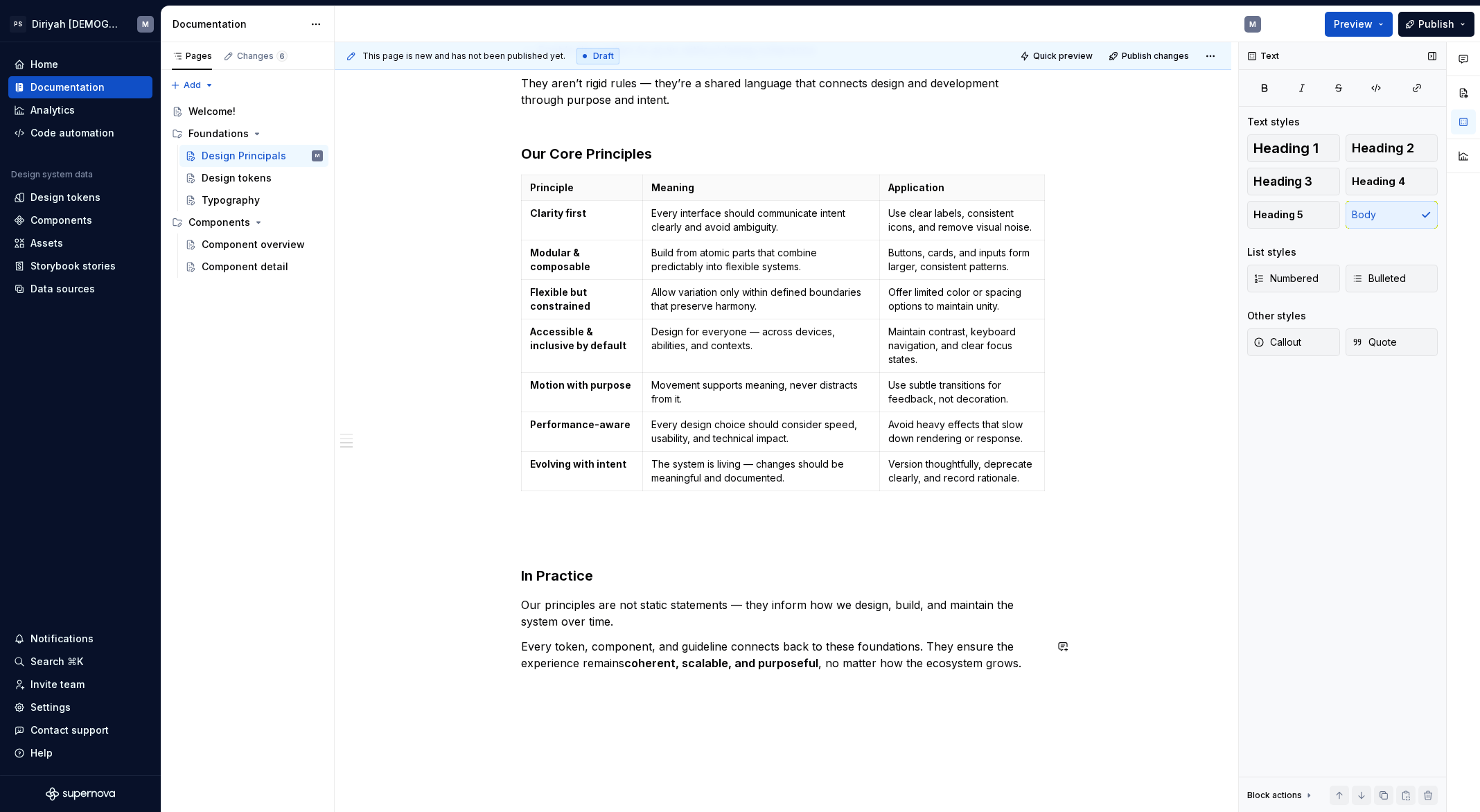
click at [467, 716] on div "Purpose Our design principles define the shared mindset behind every decision w…" at bounding box center [783, 294] width 896 height 1275
click at [568, 523] on p at bounding box center [782, 520] width 524 height 16
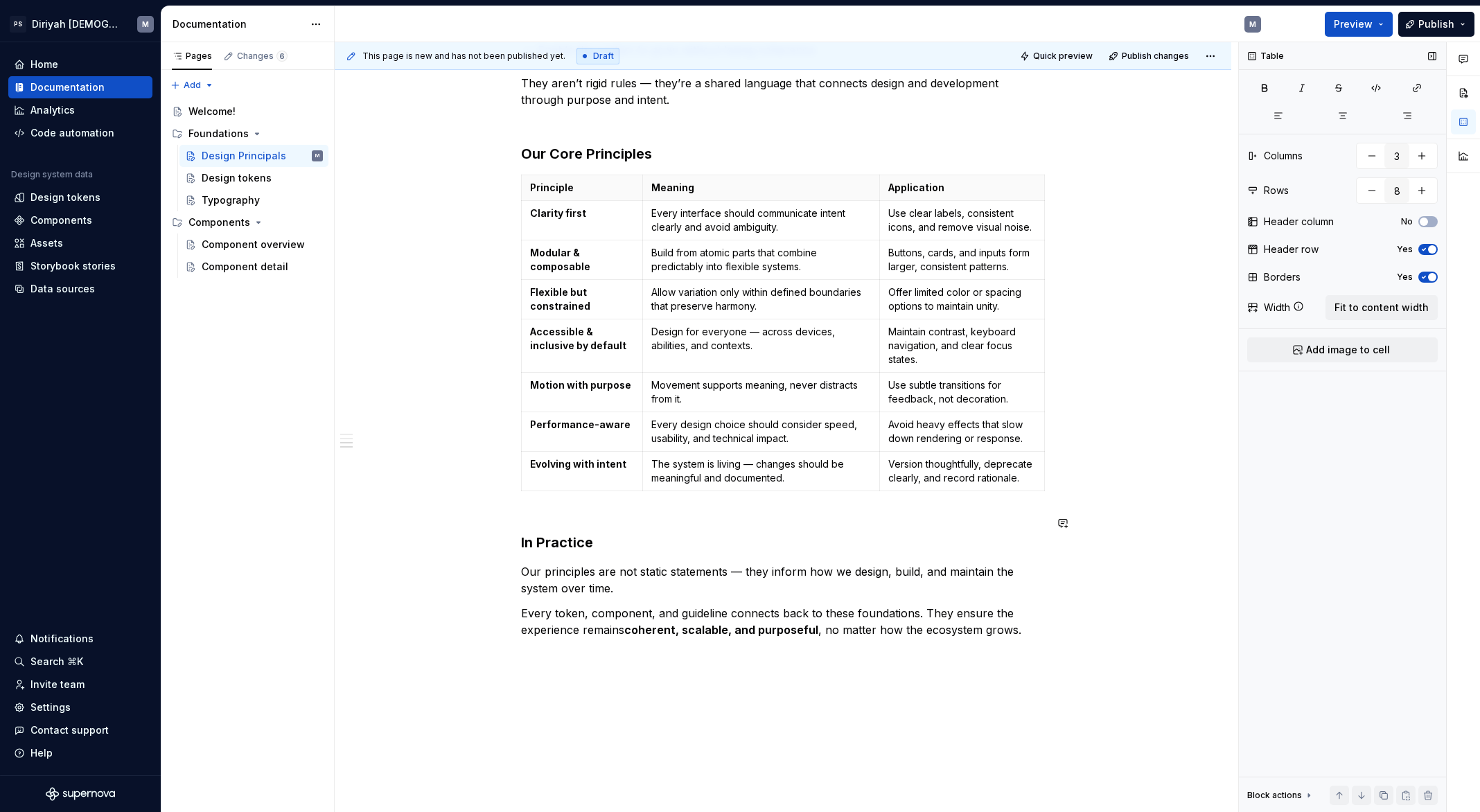
click at [584, 503] on div "Purpose Our design principles define the shared mindset behind every decision w…" at bounding box center [782, 163] width 524 height 948
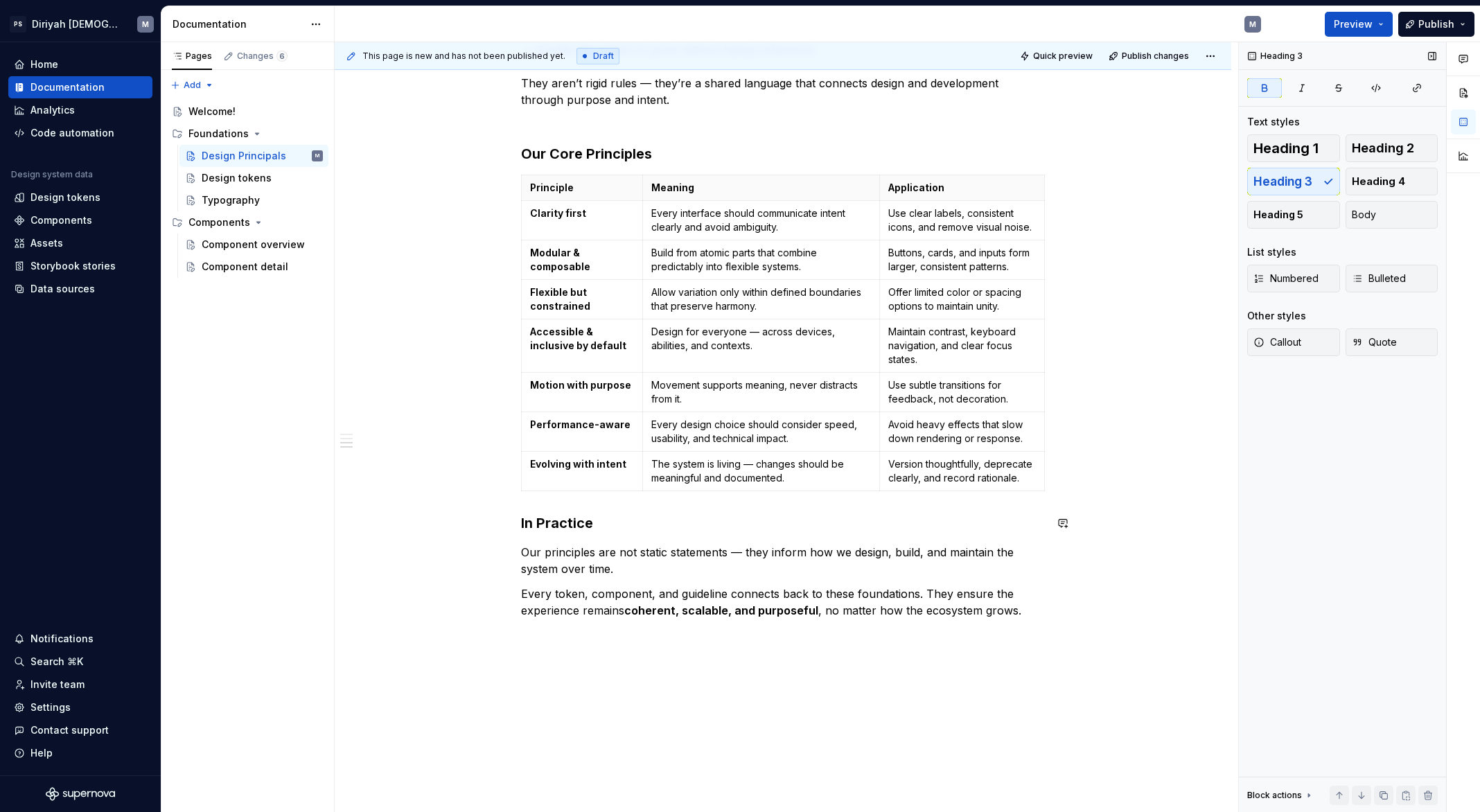
scroll to position [225, 0]
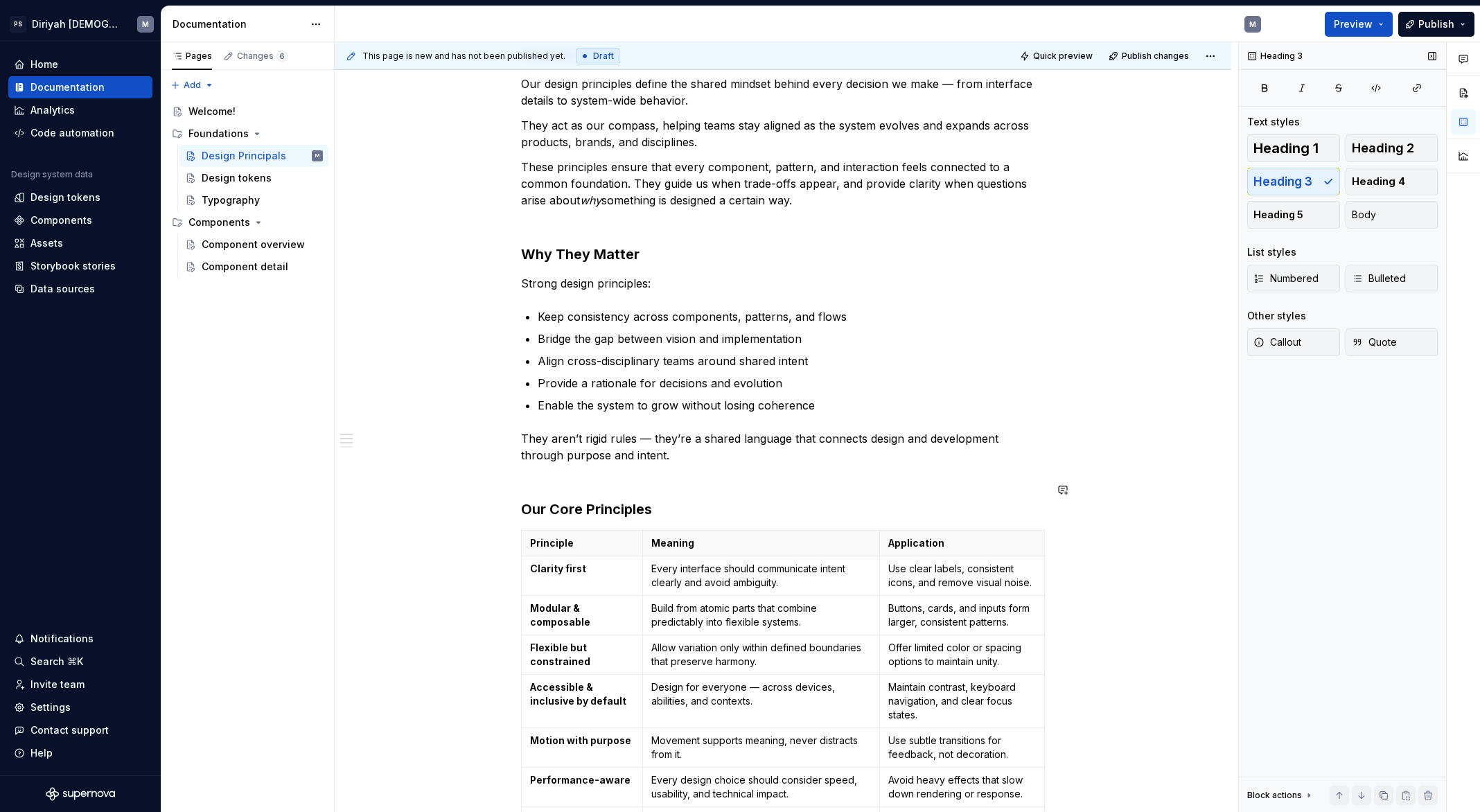
click at [564, 476] on div "Purpose Our design principles define the shared mindset behind every decision w…" at bounding box center [782, 509] width 524 height 928
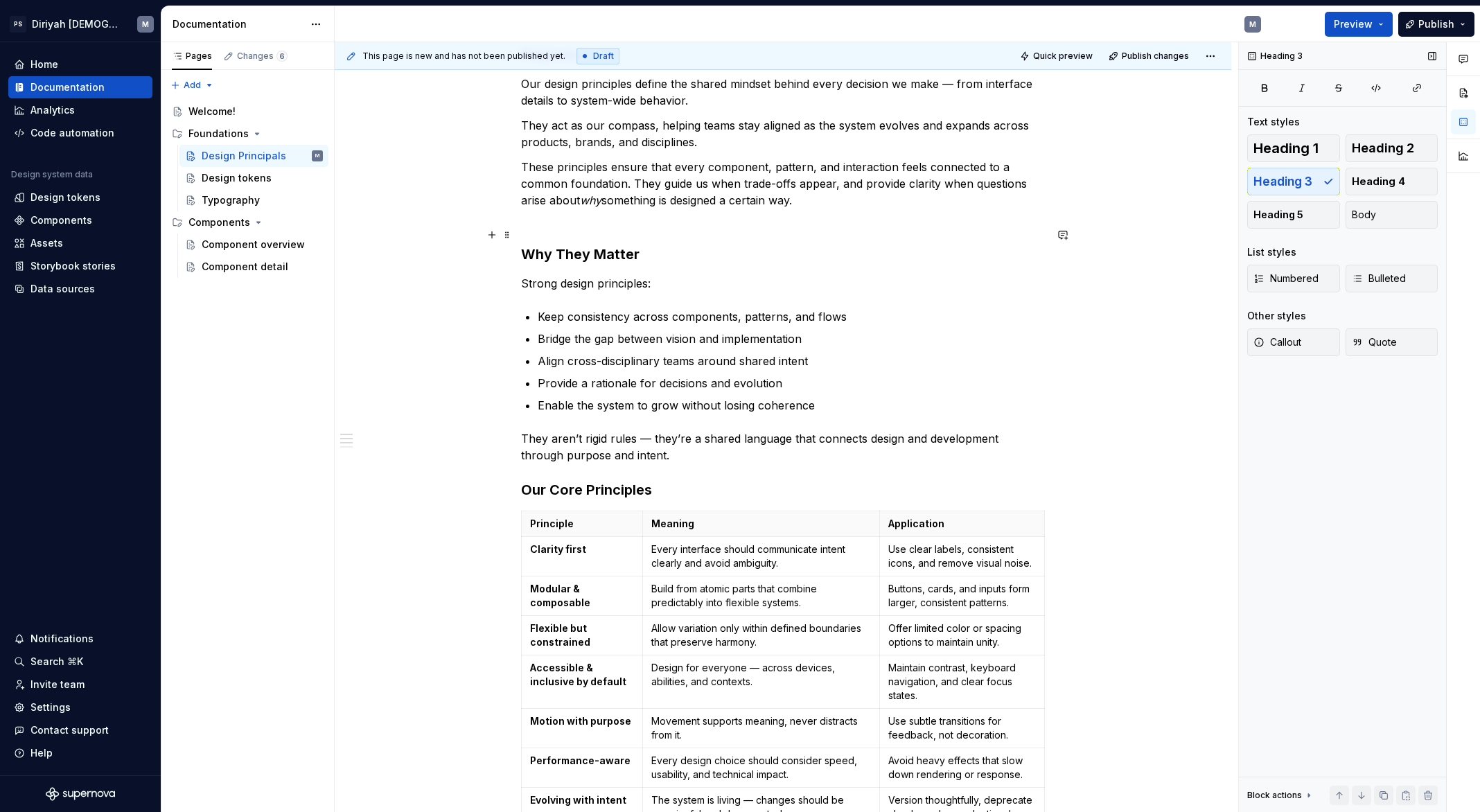
click at [539, 225] on h3 "Why They Matter" at bounding box center [782, 244] width 524 height 39
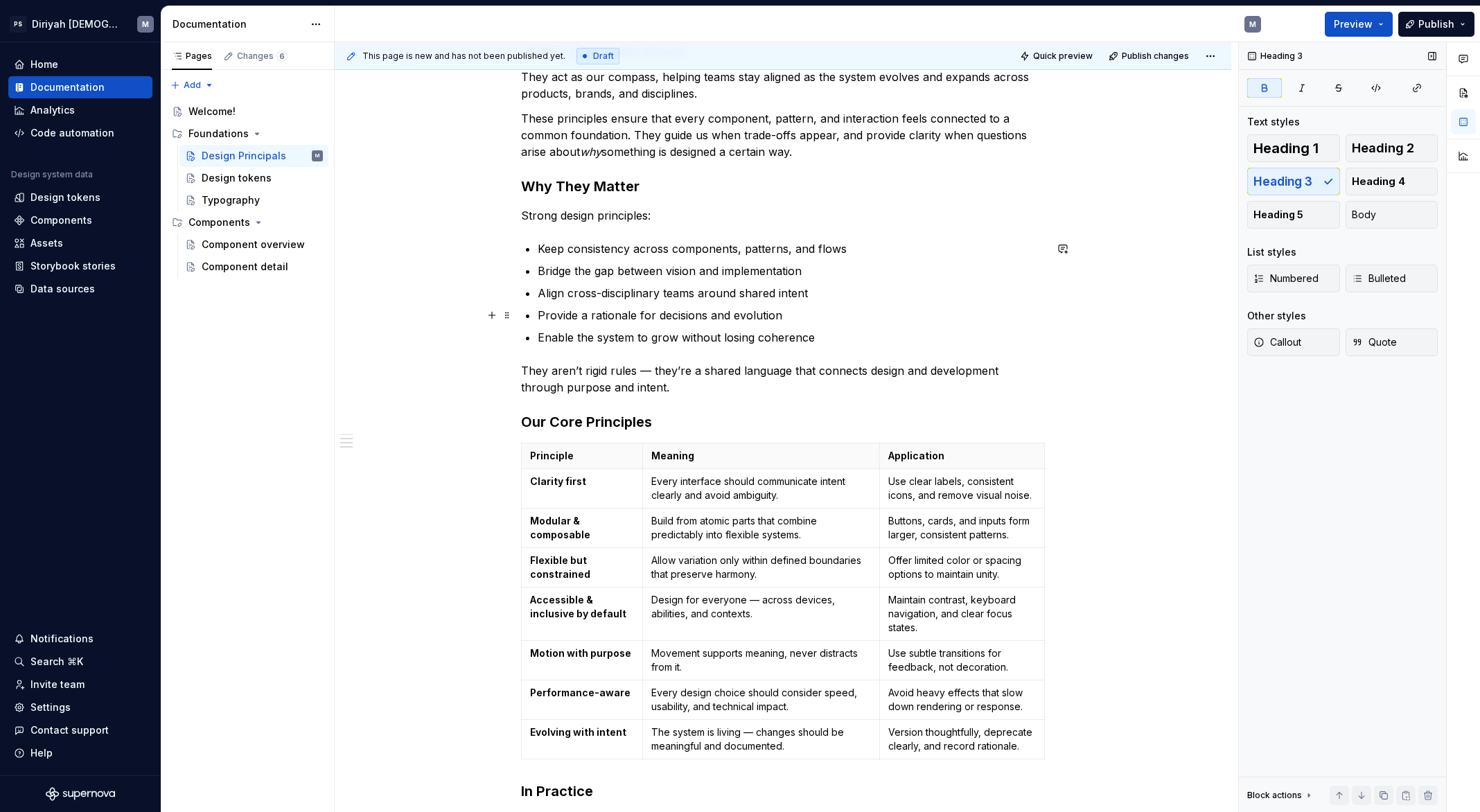
scroll to position [351, 0]
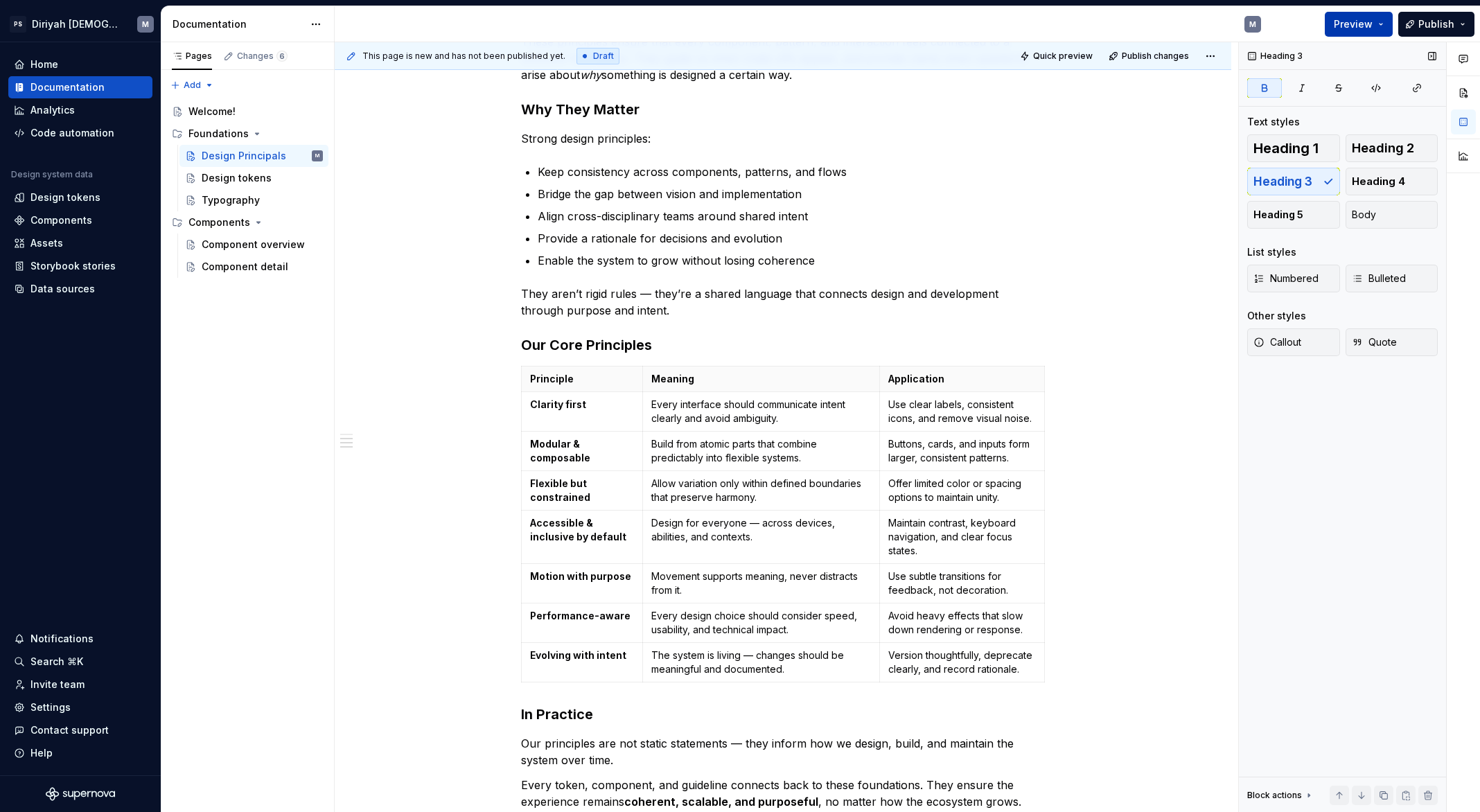
click at [1373, 30] on span "Preview" at bounding box center [1353, 24] width 39 height 14
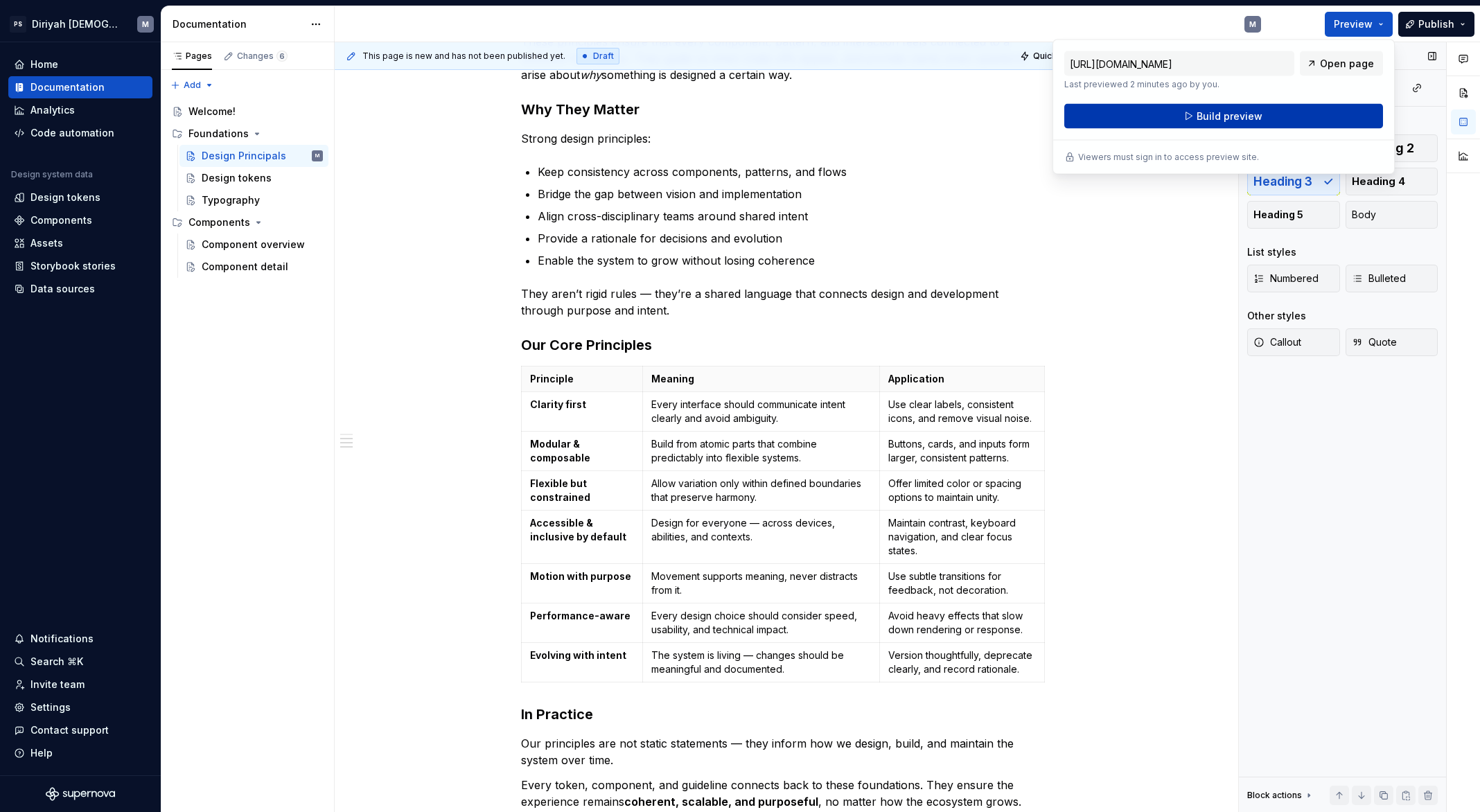
click at [1311, 112] on button "Build preview" at bounding box center [1223, 116] width 319 height 25
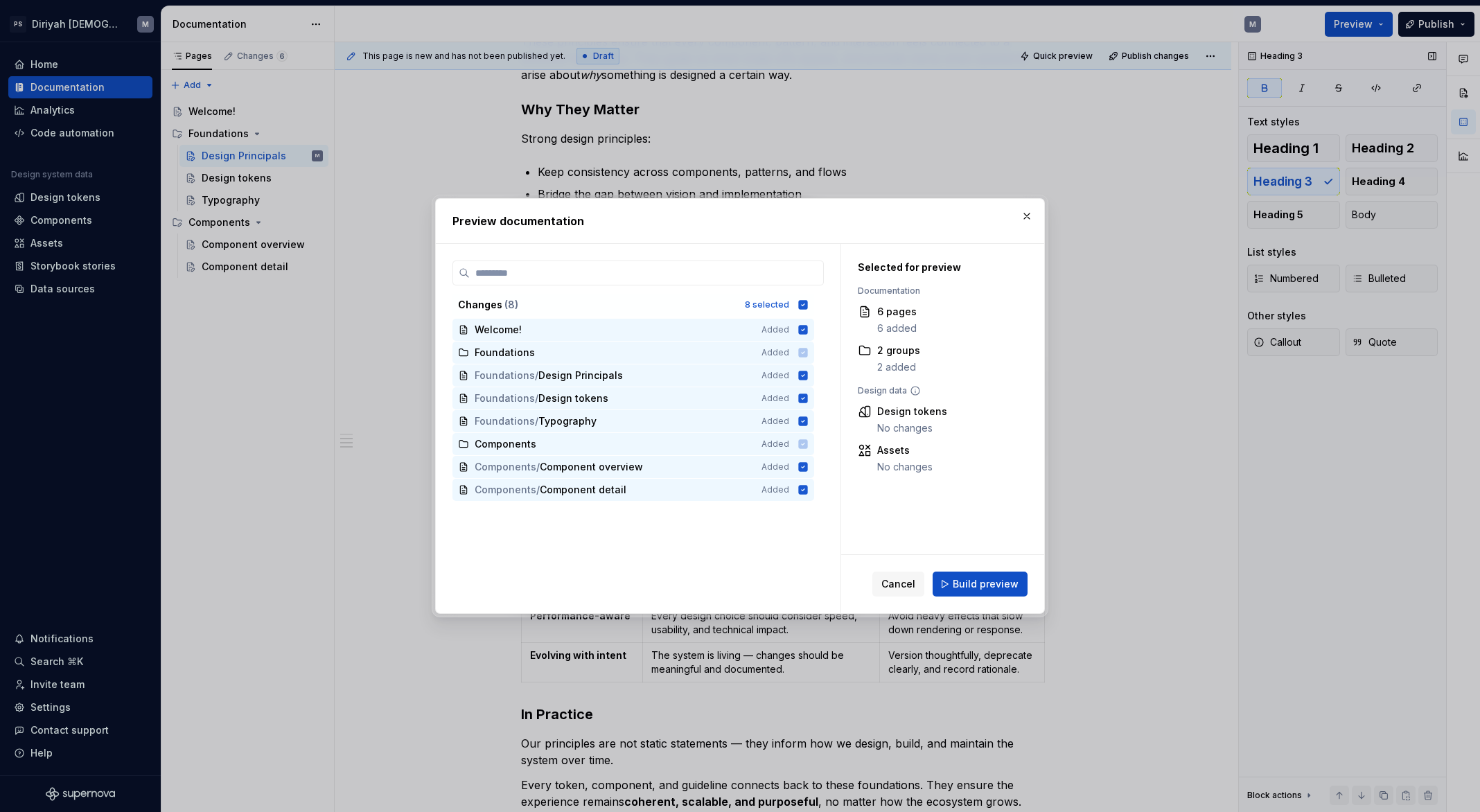
click at [1007, 574] on button "Build preview" at bounding box center [980, 584] width 95 height 25
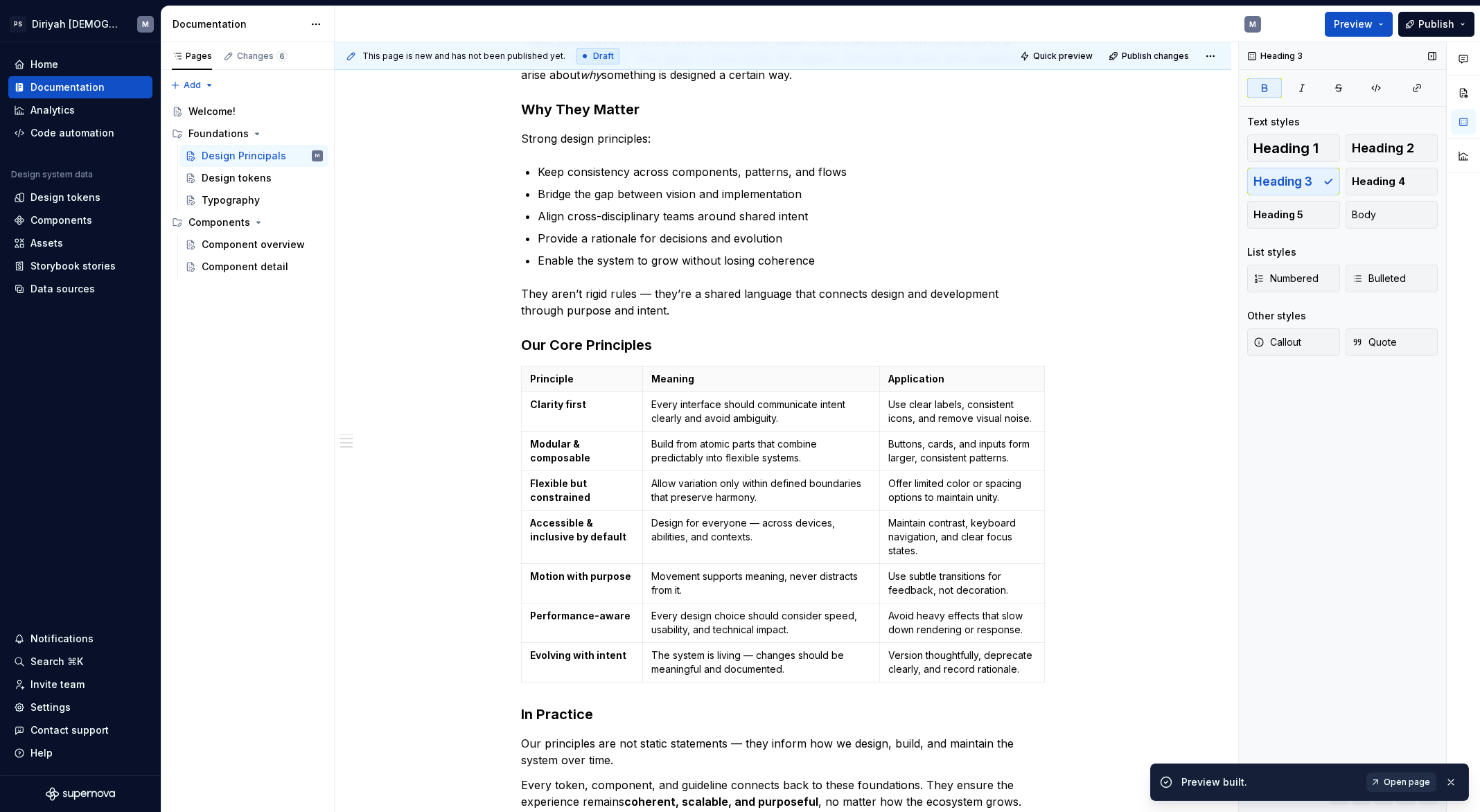
click at [1412, 773] on span "Open page" at bounding box center [1407, 782] width 47 height 11
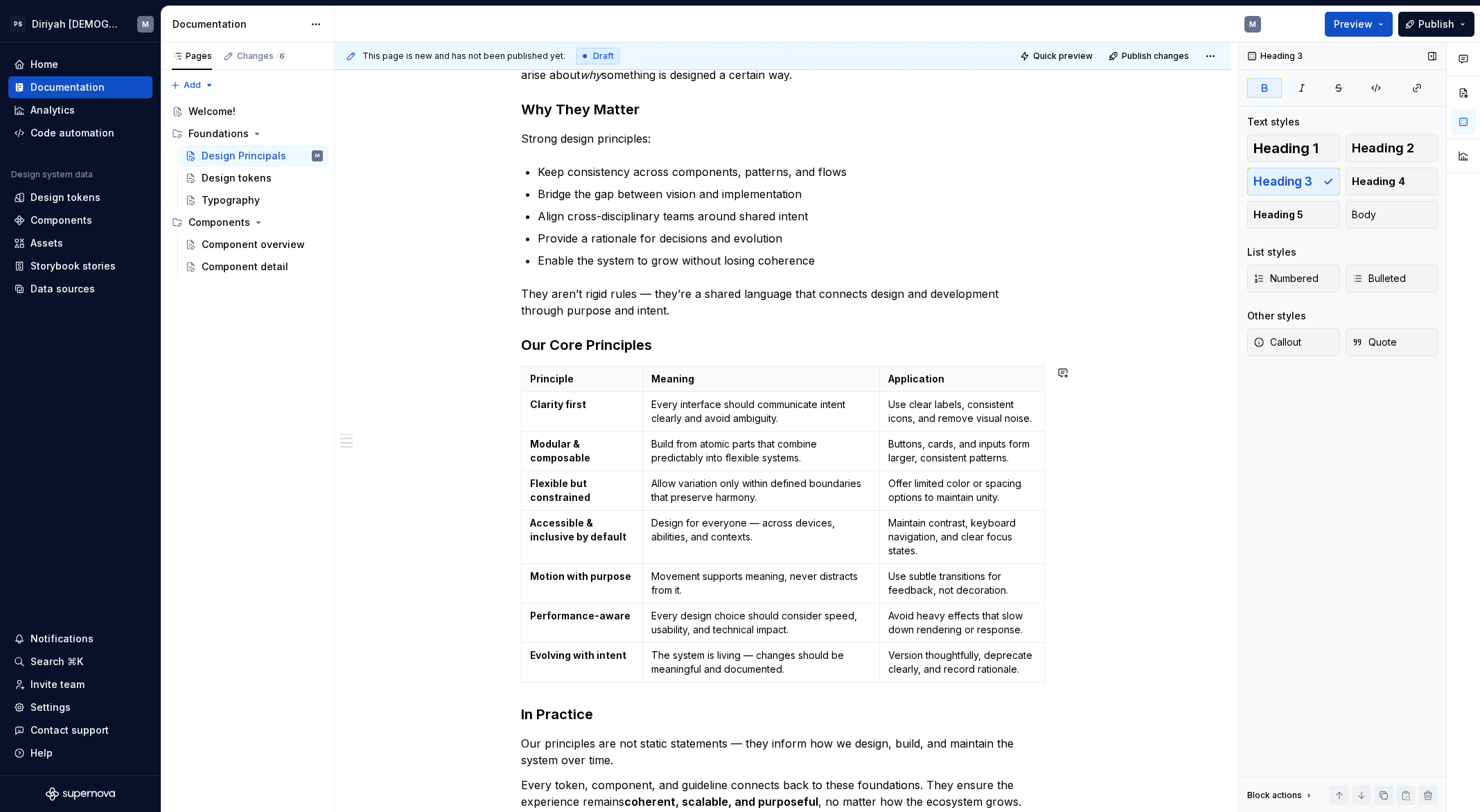
click at [766, 363] on div "Purpose Our design principles define the shared mindset behind every decision w…" at bounding box center [782, 365] width 524 height 890
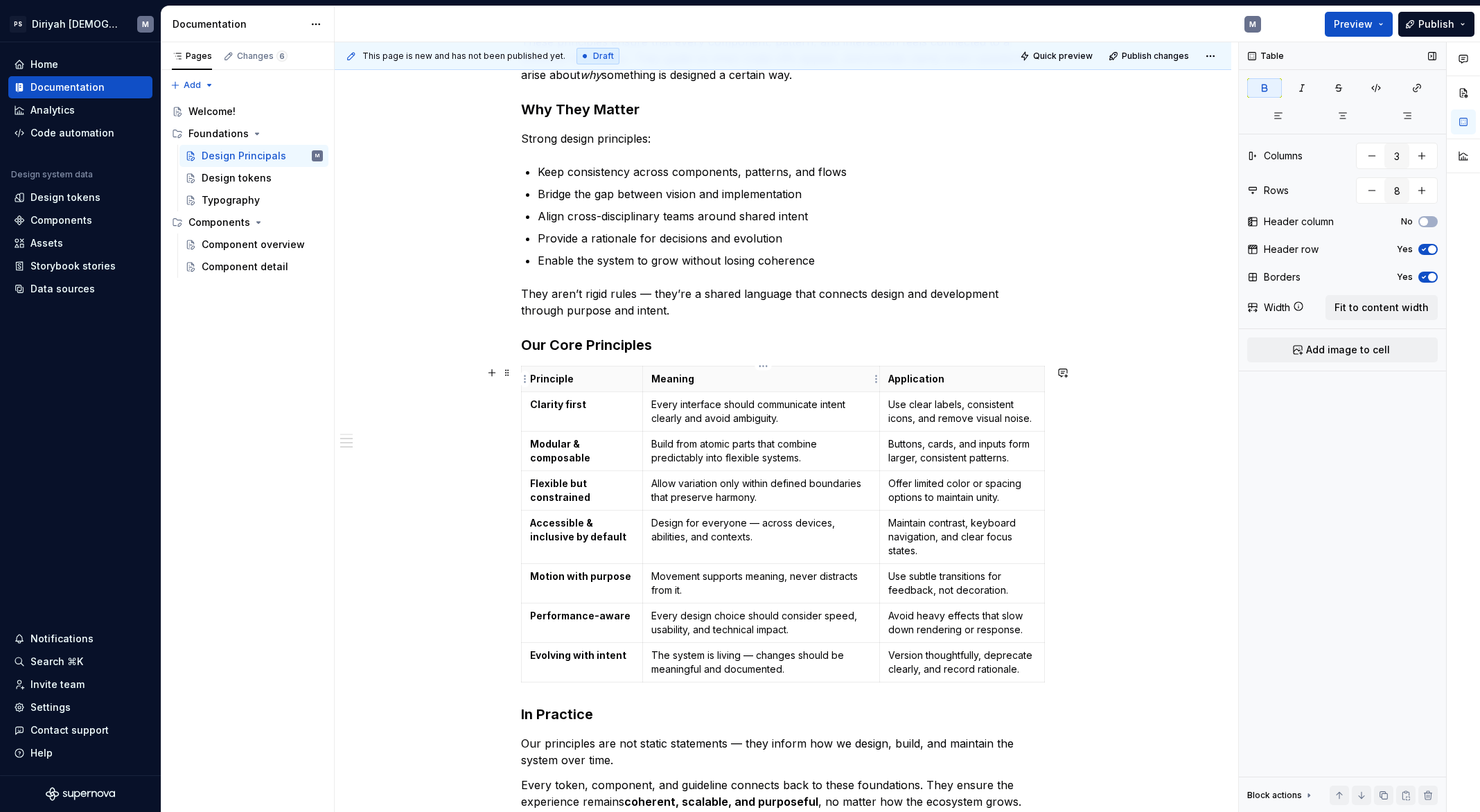
click at [762, 370] on html "PS Diriyah LDS M Home Documentation Analytics Code automation Design system dat…" at bounding box center [740, 406] width 1480 height 812
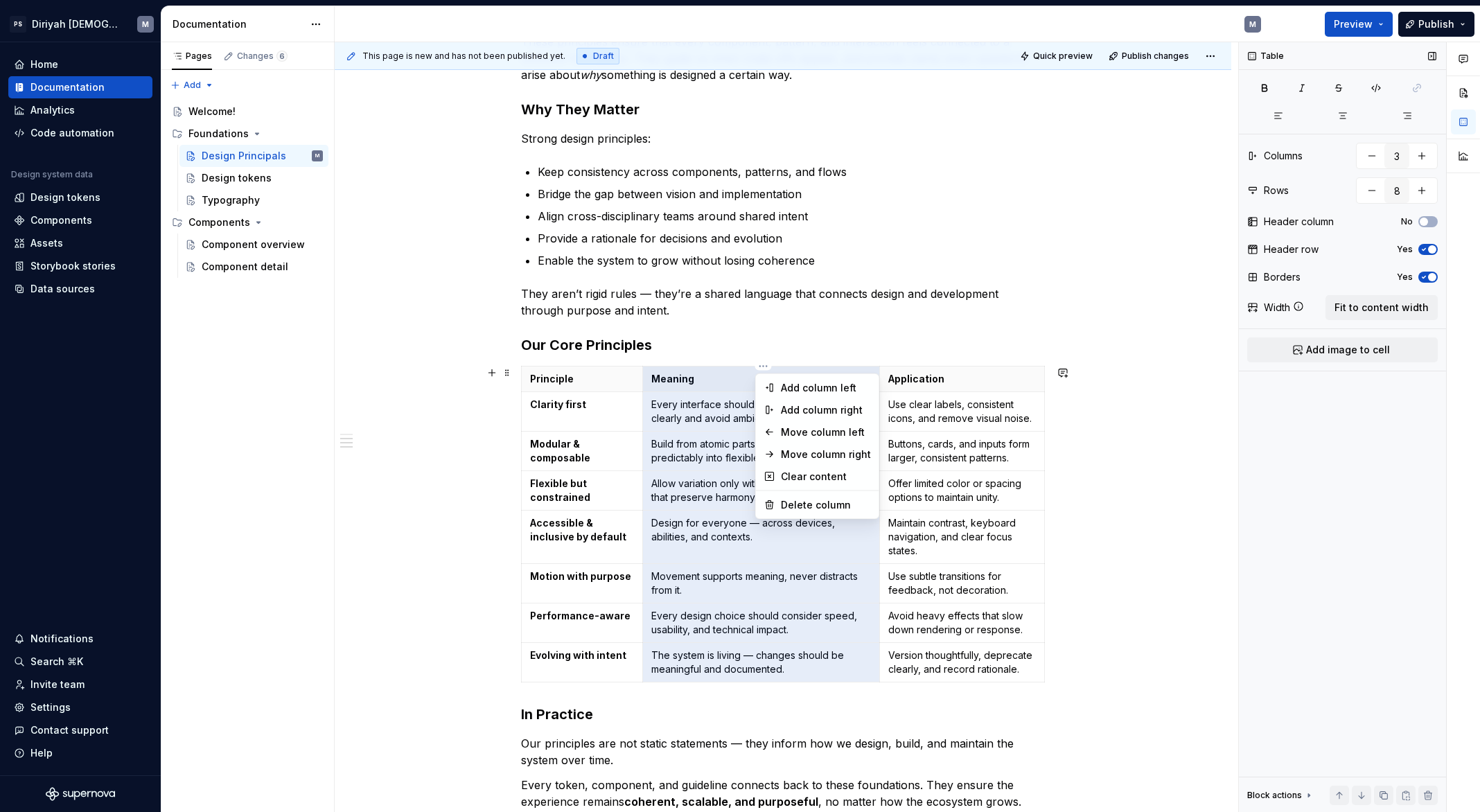
click at [1153, 527] on html "PS Diriyah LDS M Home Documentation Analytics Code automation Design system dat…" at bounding box center [740, 406] width 1480 height 812
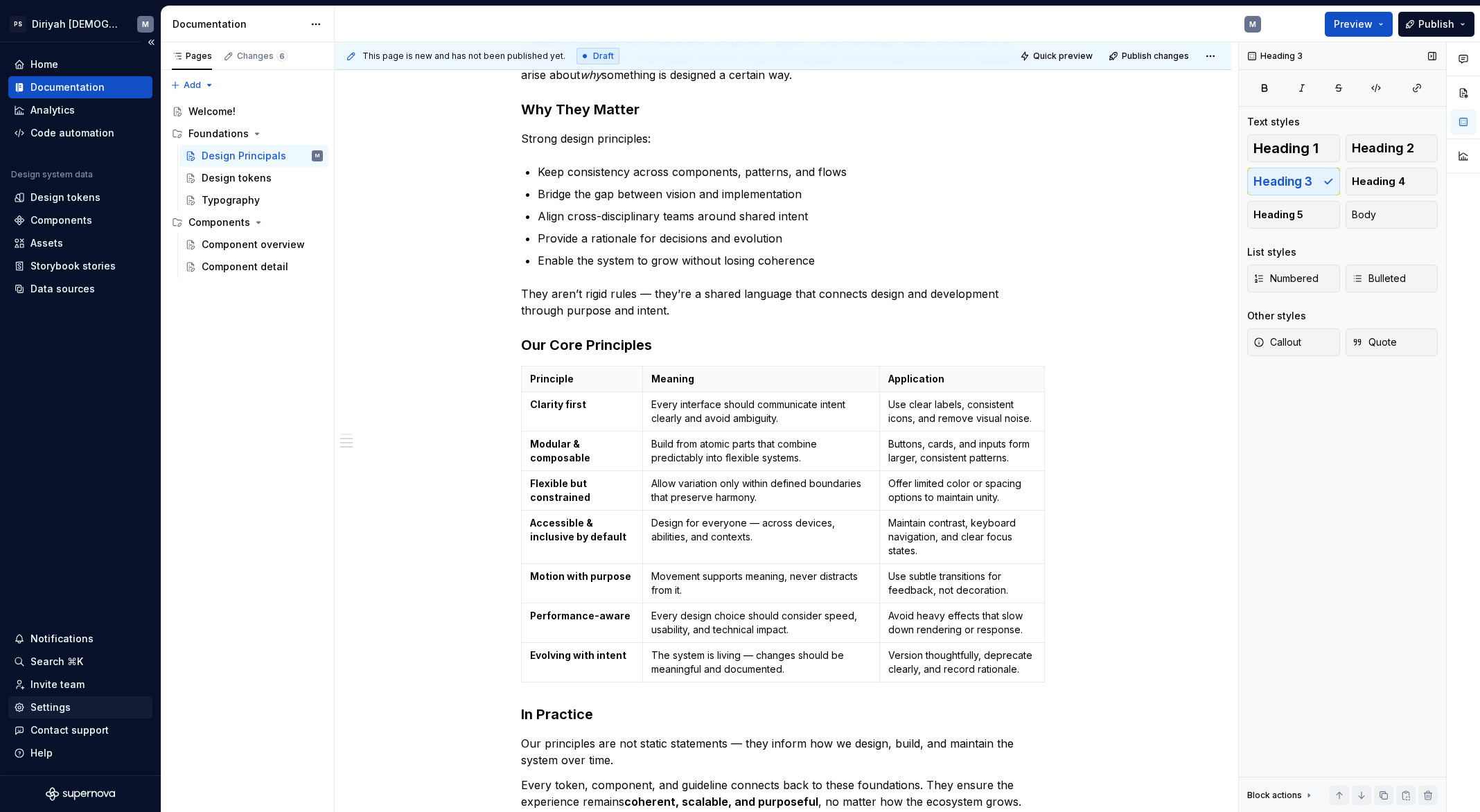
click at [99, 702] on div "Settings" at bounding box center [81, 707] width 134 height 14
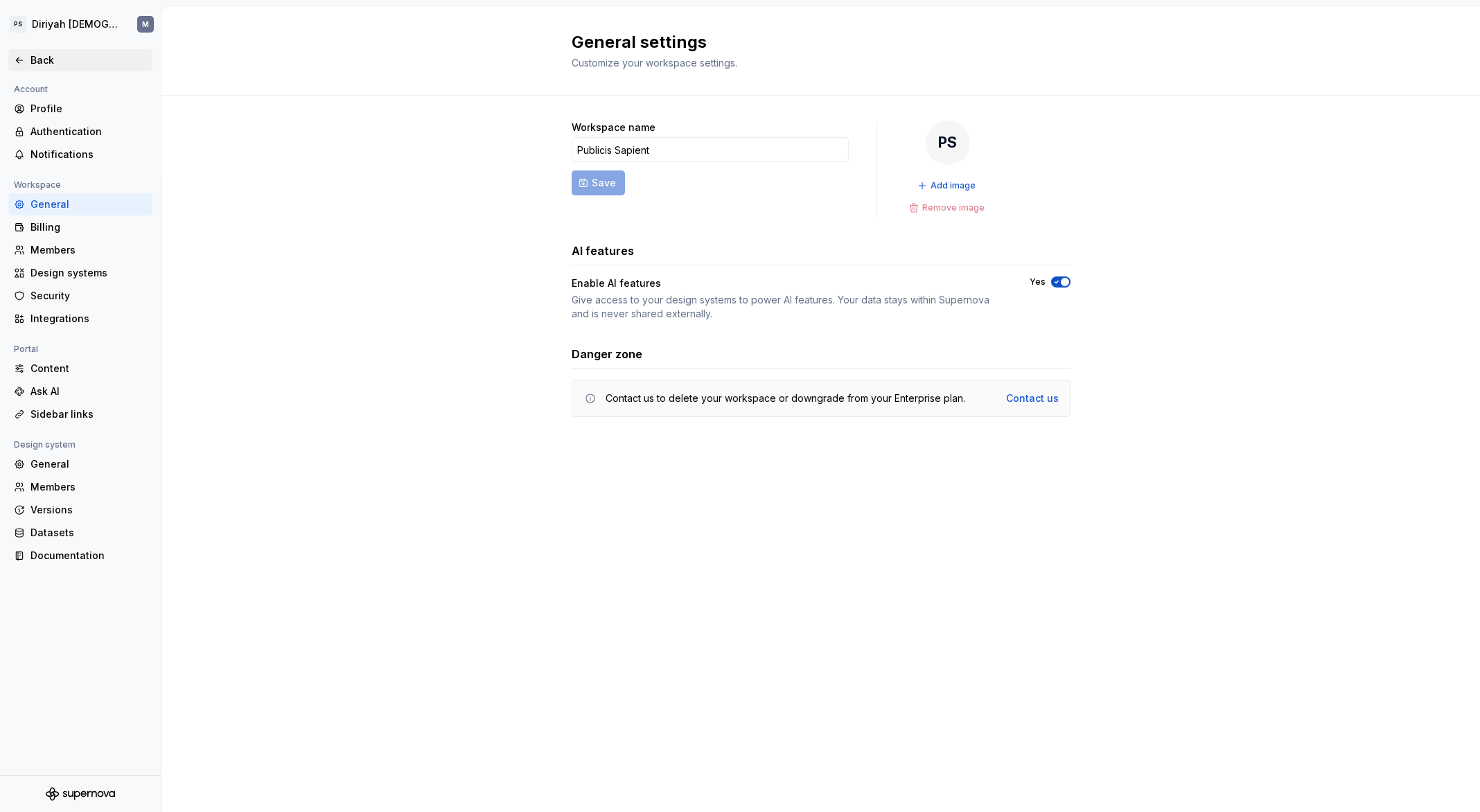
click at [61, 58] on div "Back" at bounding box center [89, 60] width 116 height 14
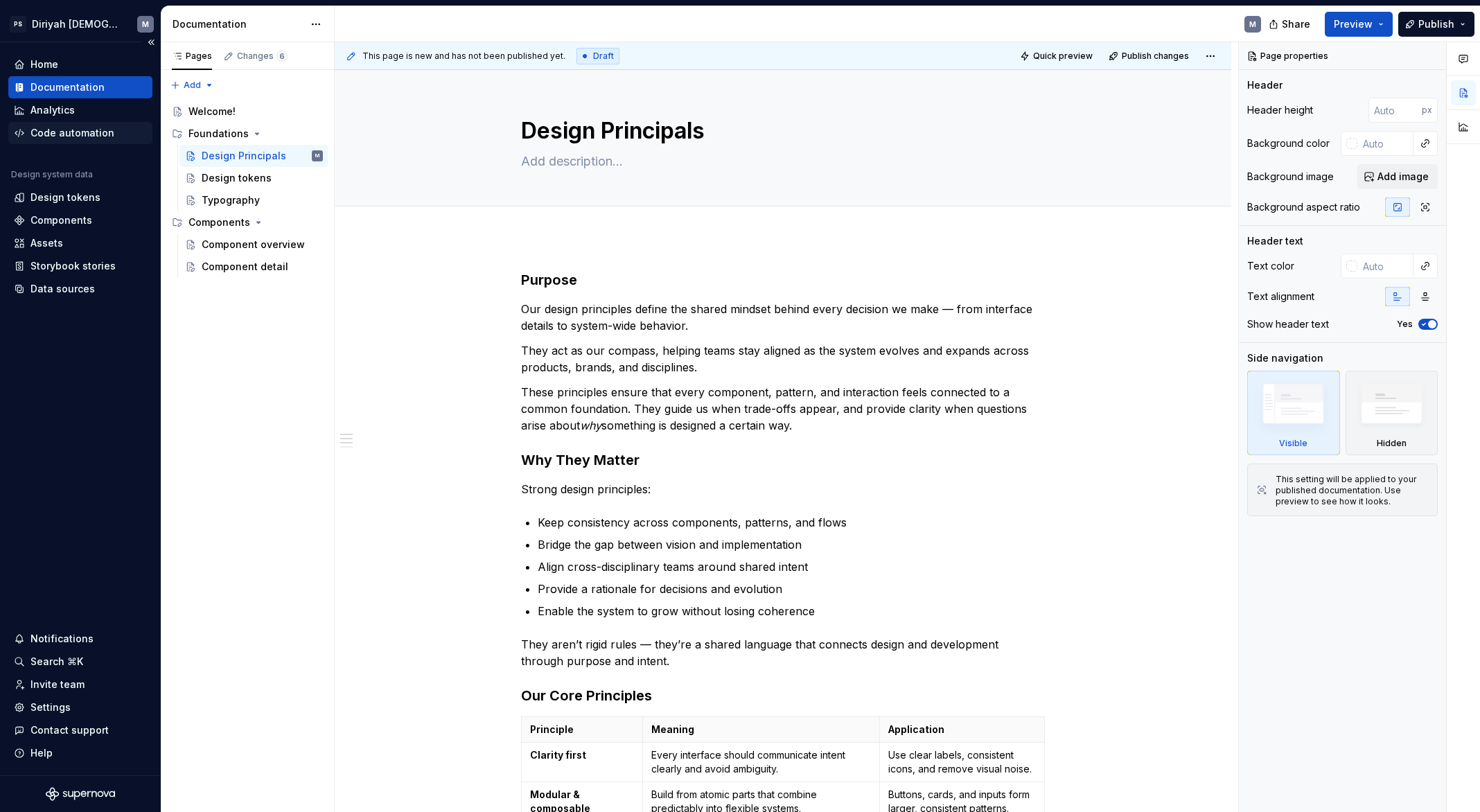
click at [101, 136] on div "Code automation" at bounding box center [72, 132] width 84 height 14
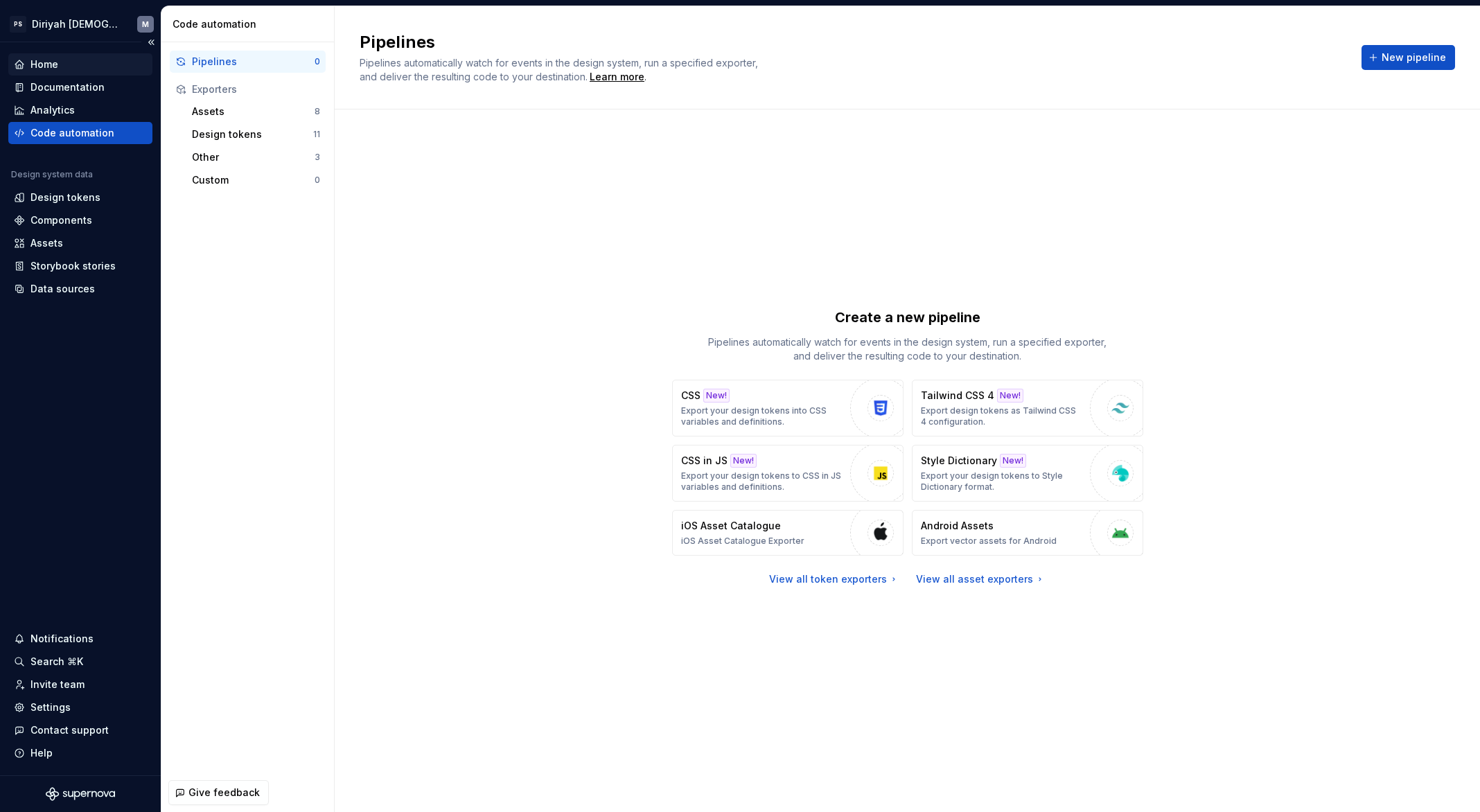
click at [74, 62] on div "Home" at bounding box center [81, 64] width 134 height 14
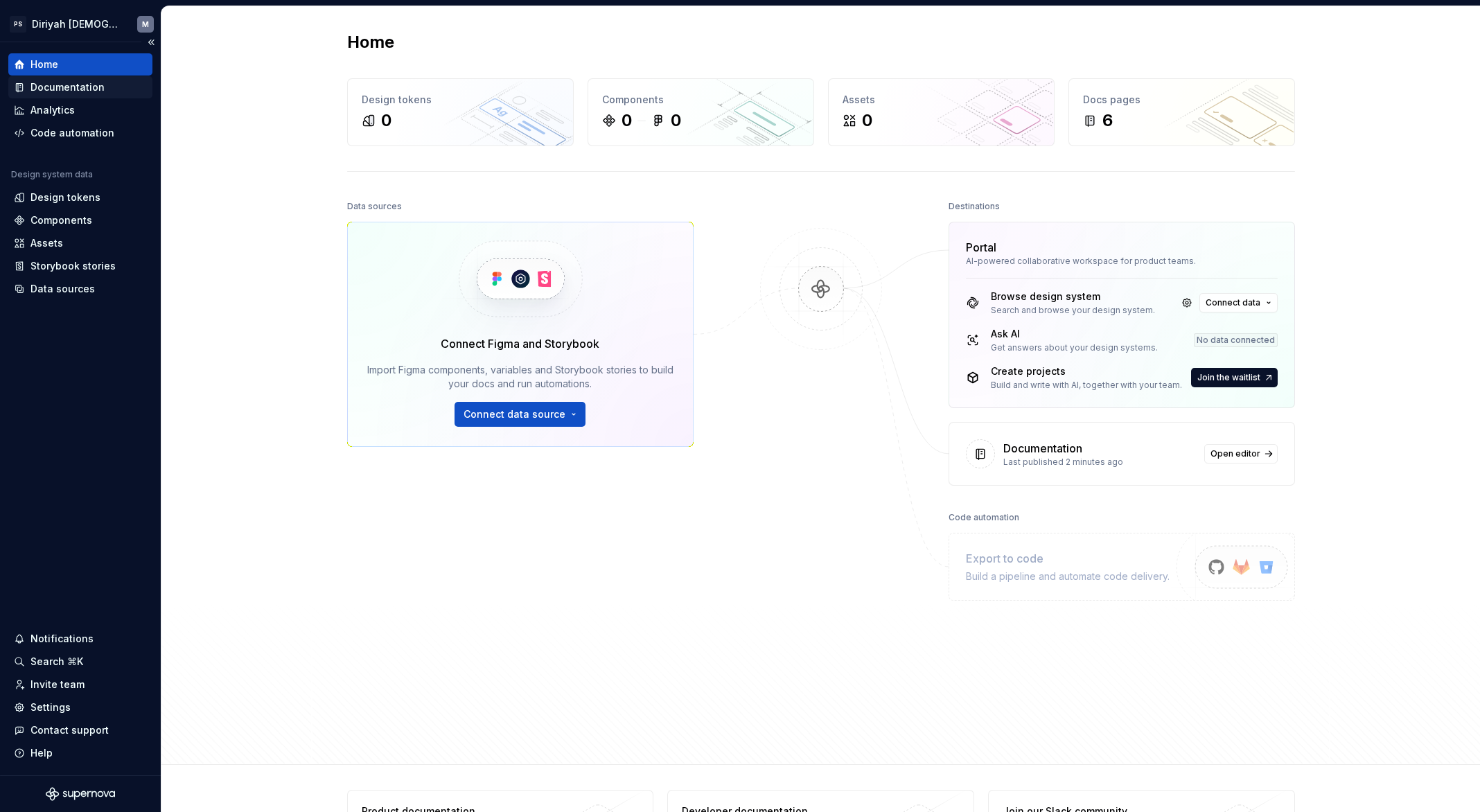
click at [79, 90] on div "Documentation" at bounding box center [68, 87] width 74 height 14
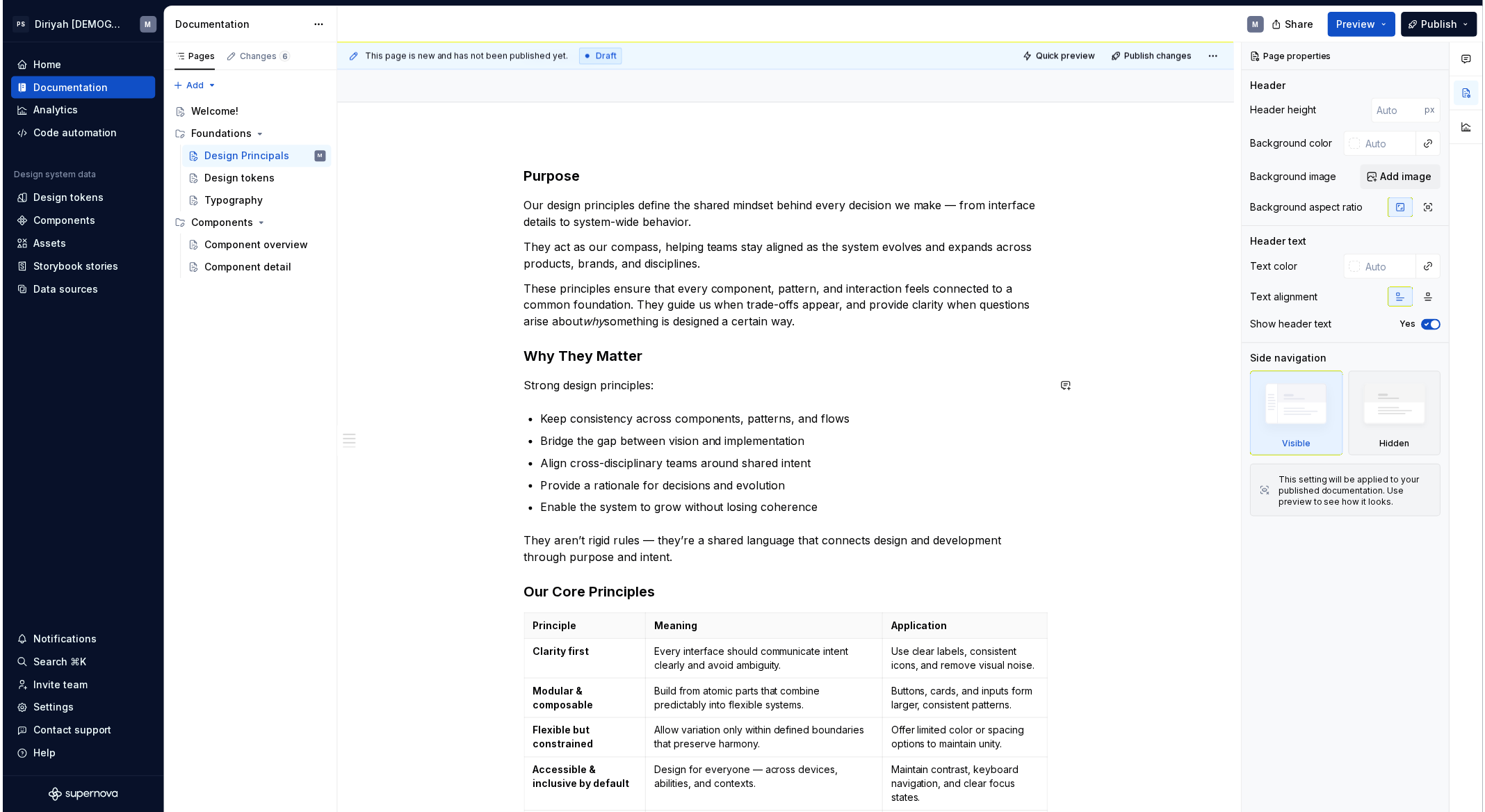
scroll to position [316, 0]
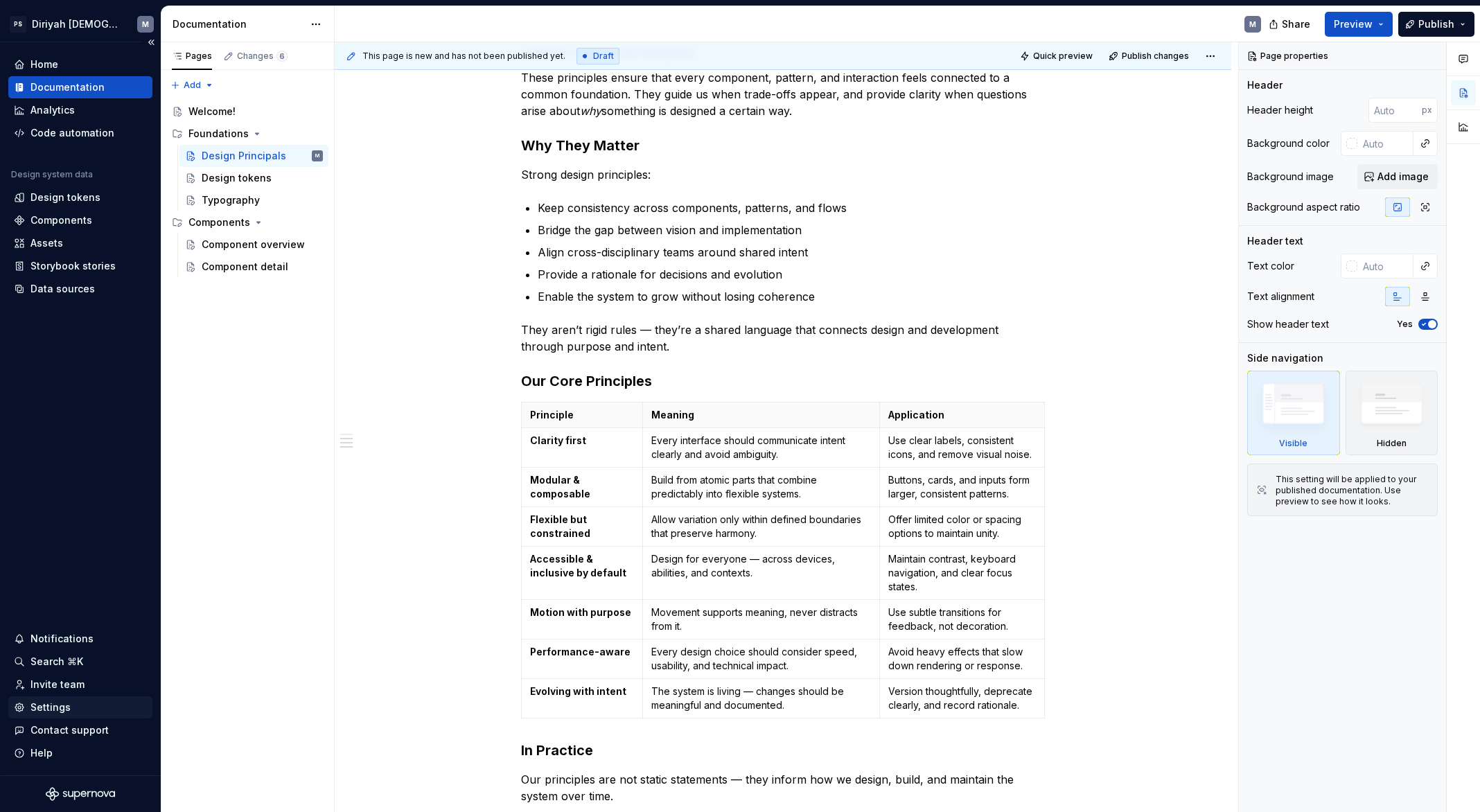
click at [82, 713] on div "Settings" at bounding box center [81, 707] width 134 height 14
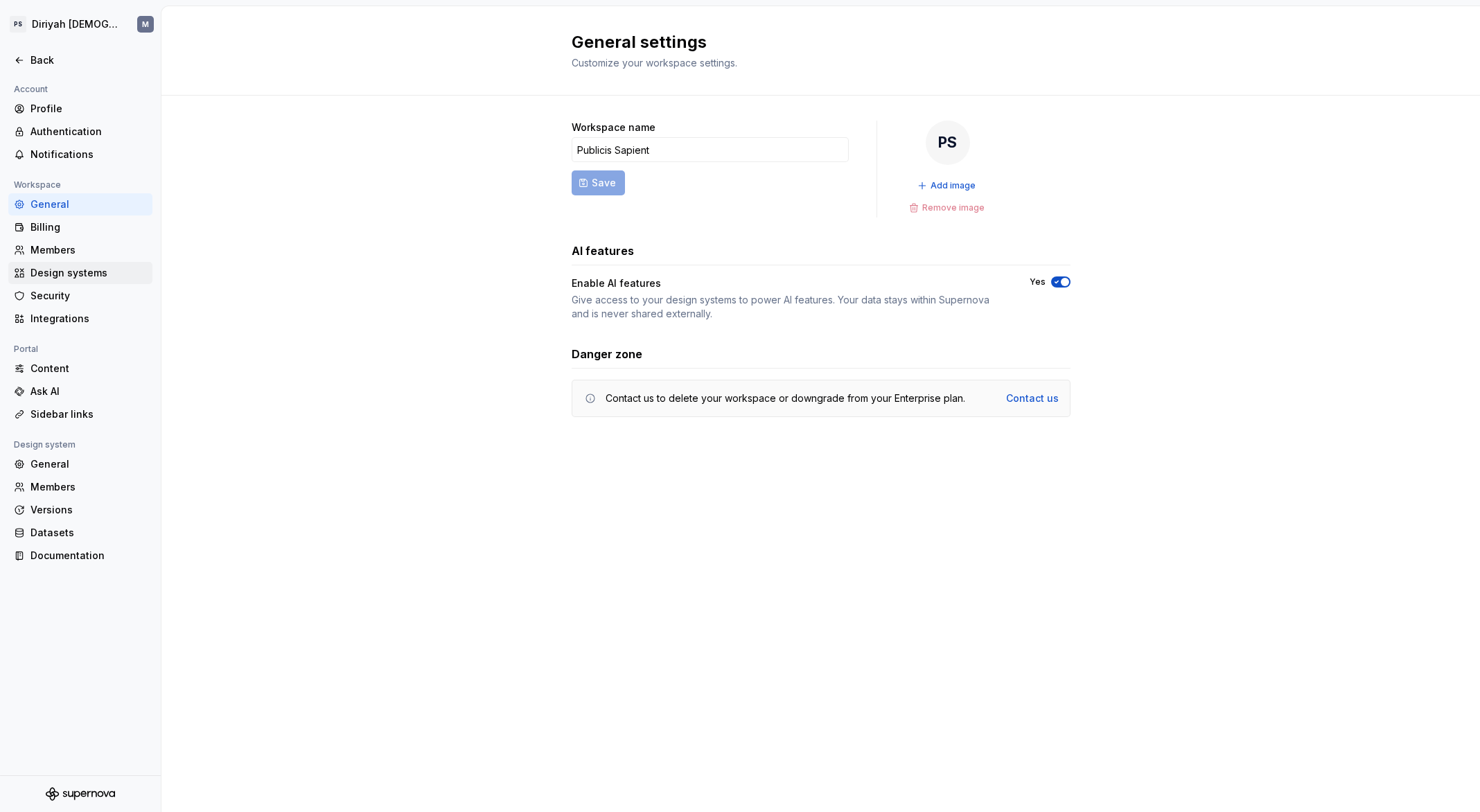
click at [85, 277] on div "Design systems" at bounding box center [89, 273] width 116 height 14
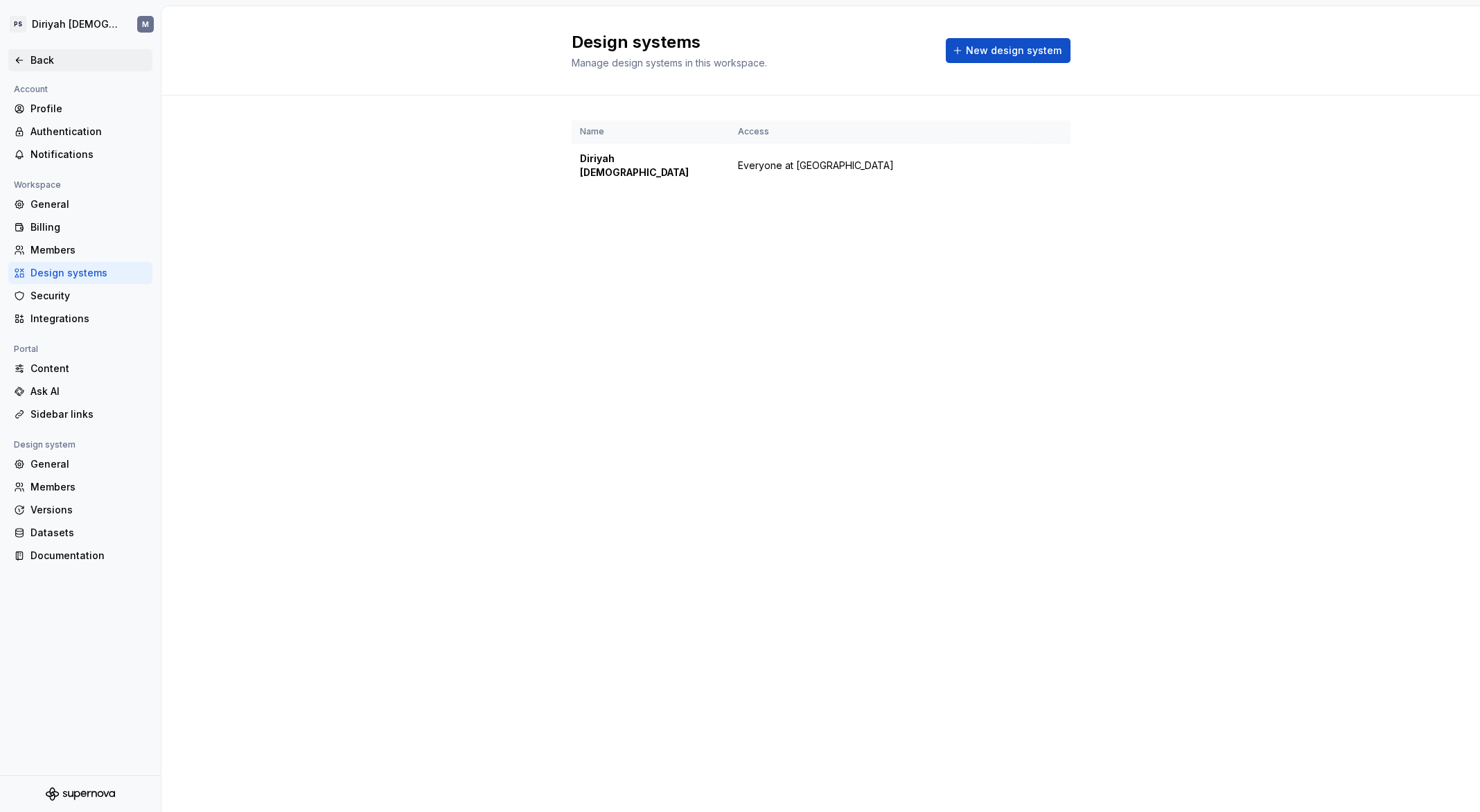
click at [19, 64] on icon at bounding box center [20, 60] width 11 height 11
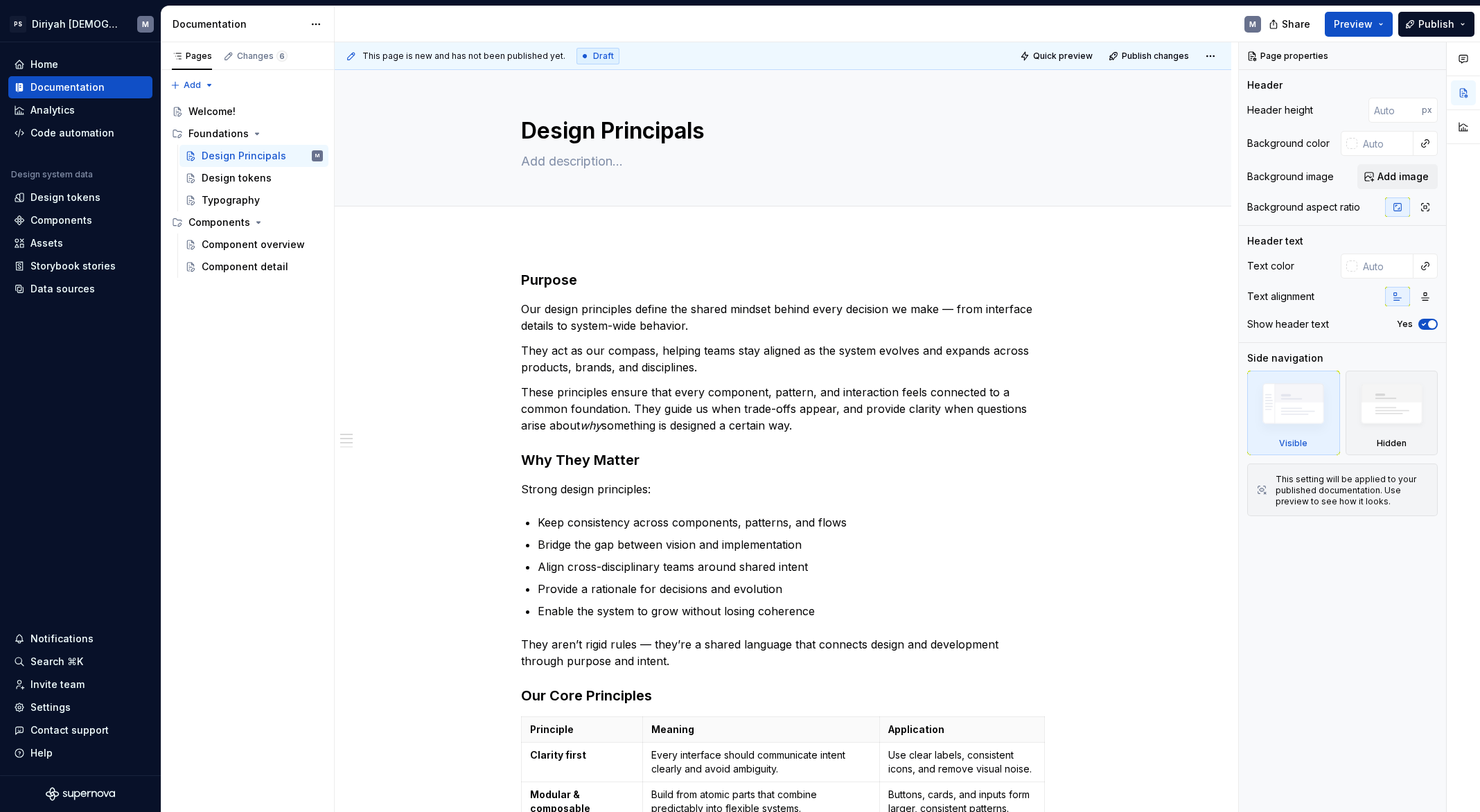
click at [593, 54] on span "Draft" at bounding box center [604, 56] width 21 height 11
click at [1449, 22] on span "Publish" at bounding box center [1437, 24] width 36 height 14
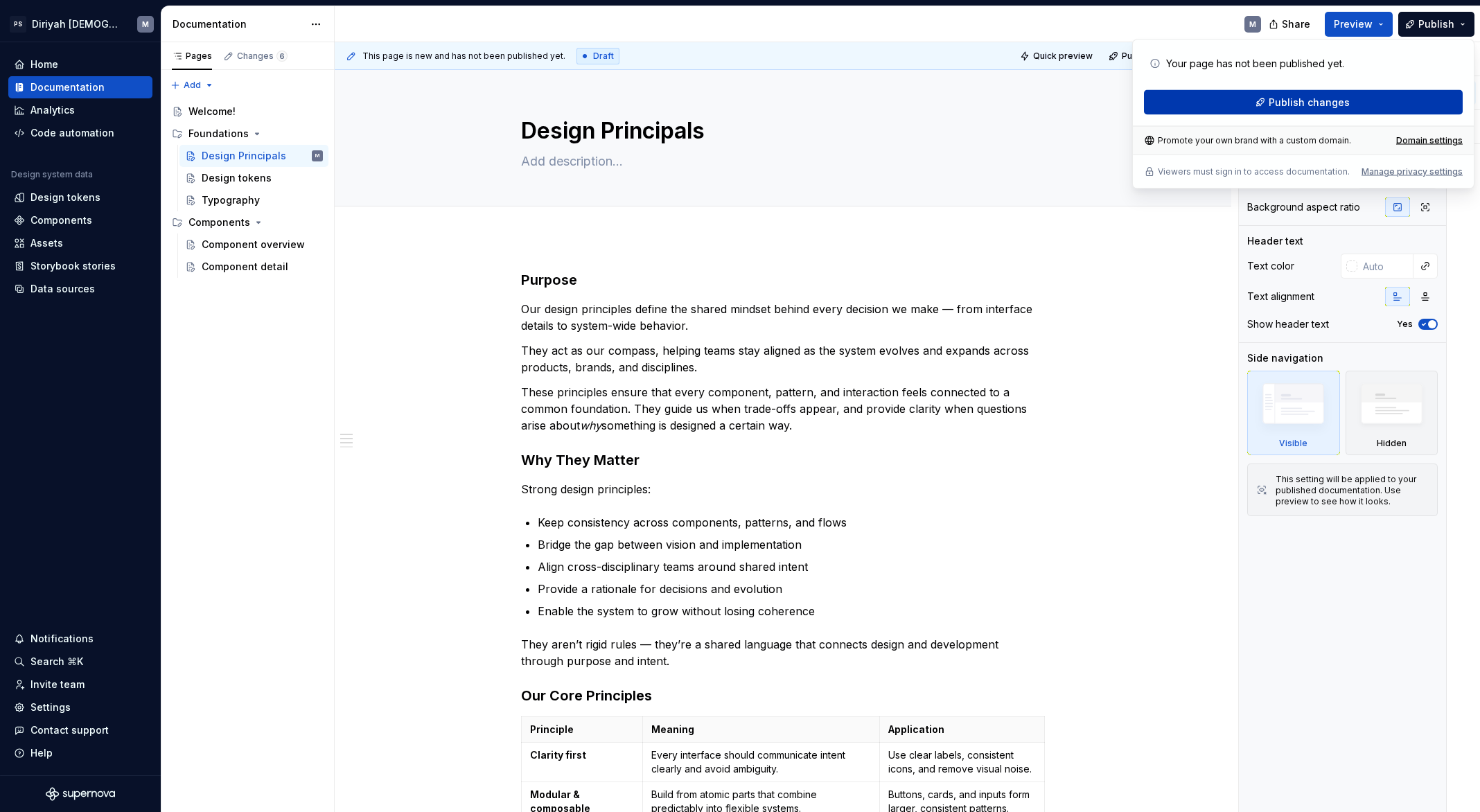
click at [1352, 98] on button "Publish changes" at bounding box center [1304, 102] width 319 height 25
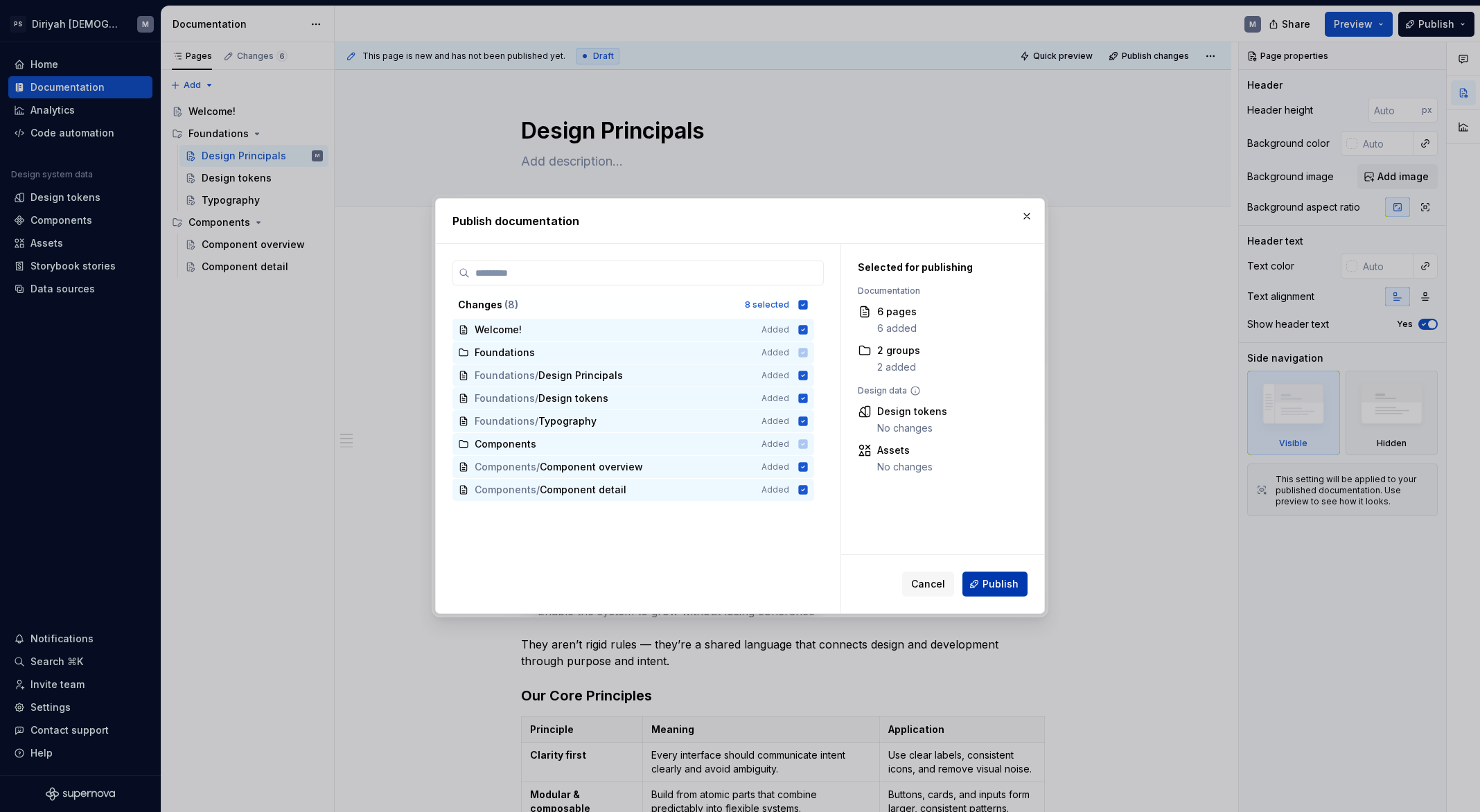
click at [1012, 586] on span "Publish" at bounding box center [1000, 583] width 36 height 14
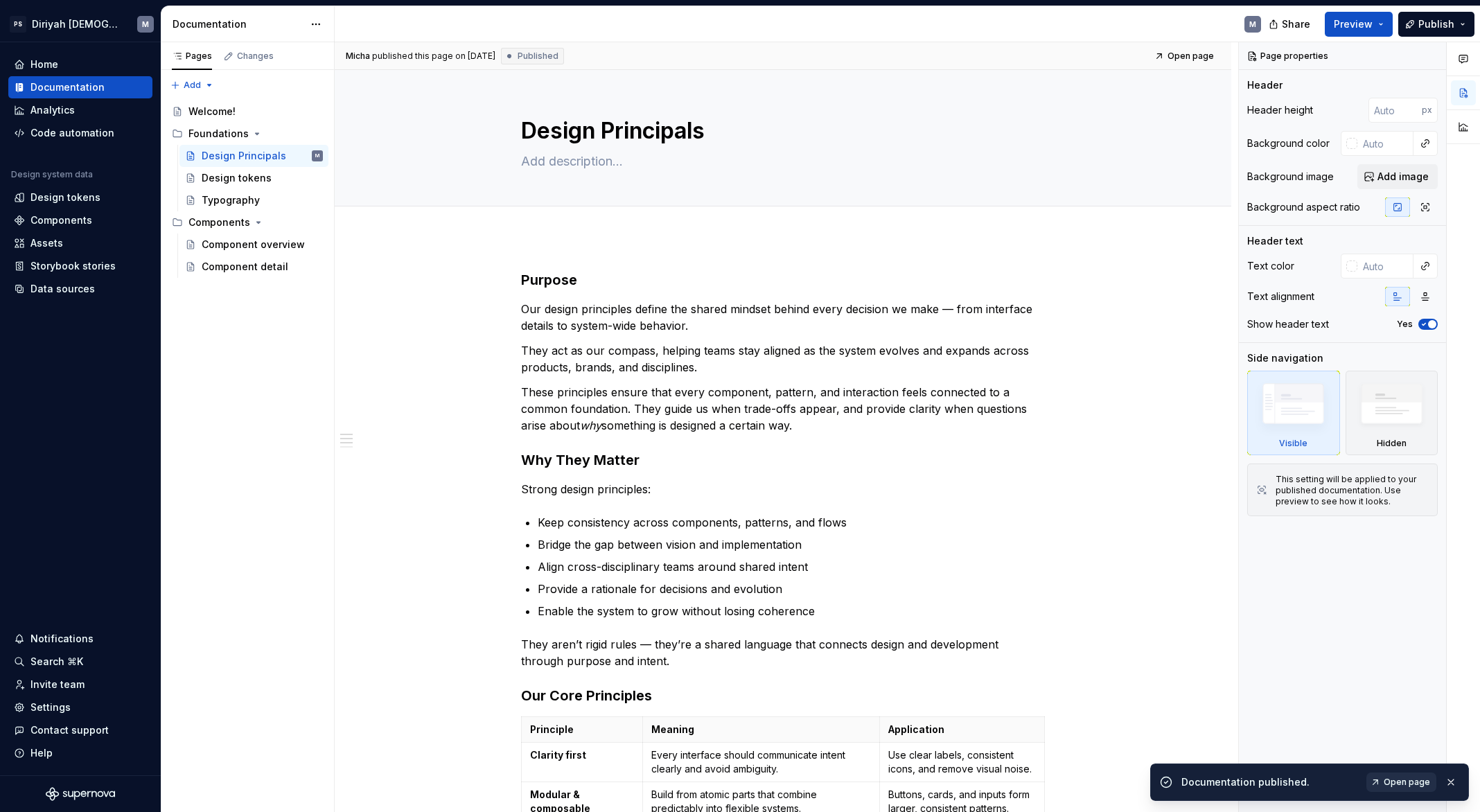
click at [1413, 773] on span "Open page" at bounding box center [1407, 782] width 47 height 11
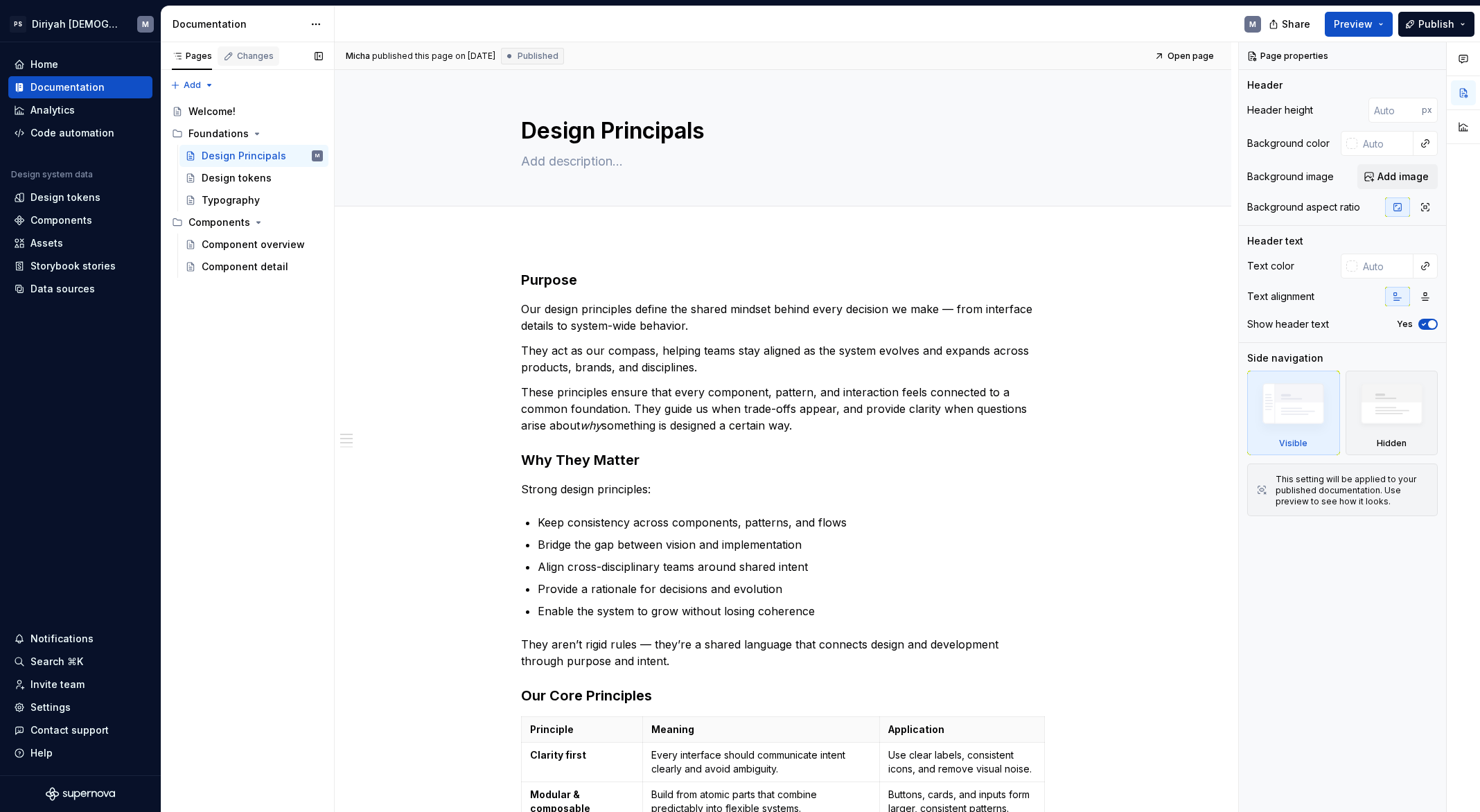
click at [247, 56] on div "Changes" at bounding box center [256, 56] width 37 height 11
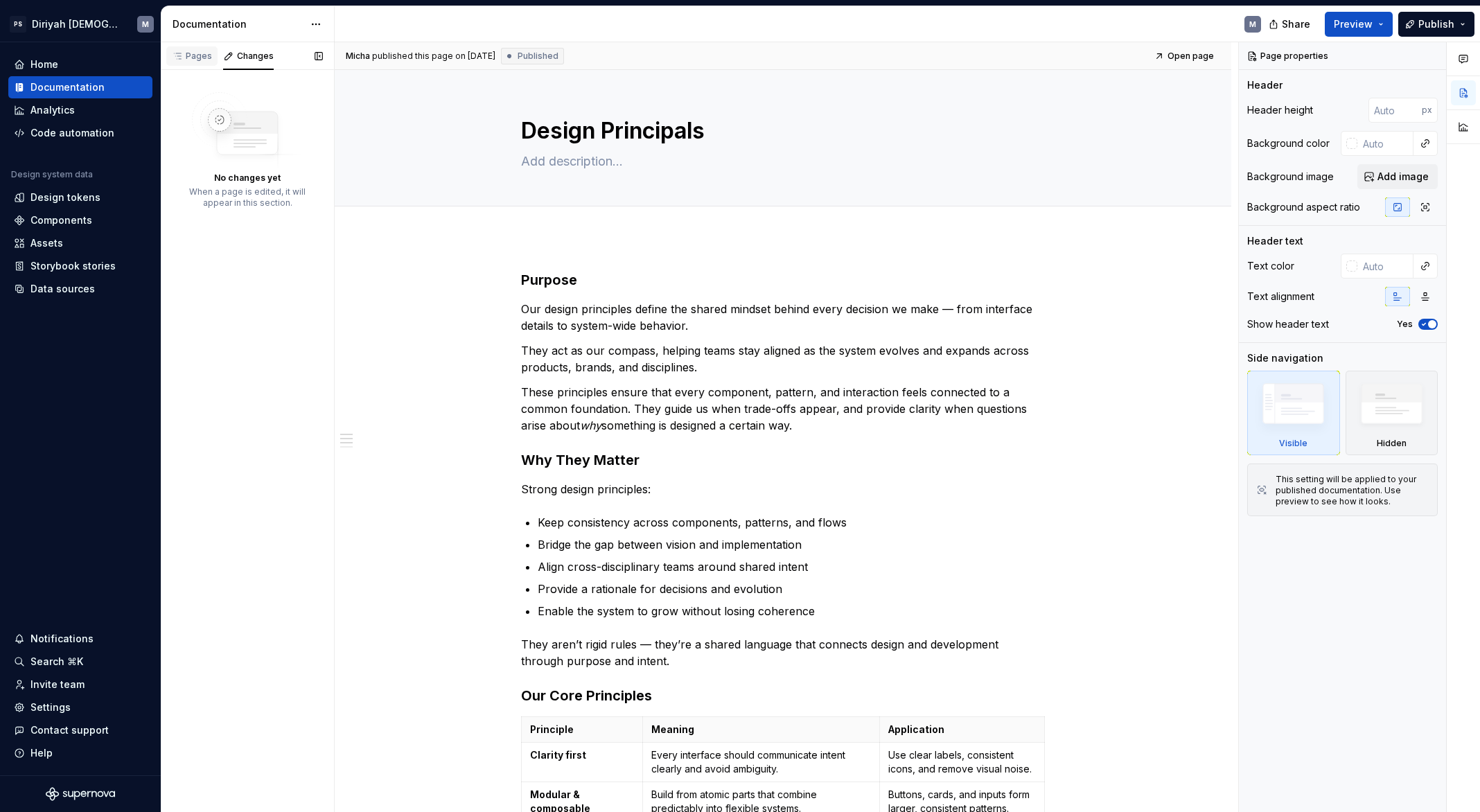
click at [176, 59] on icon "button" at bounding box center [176, 56] width 7 height 6
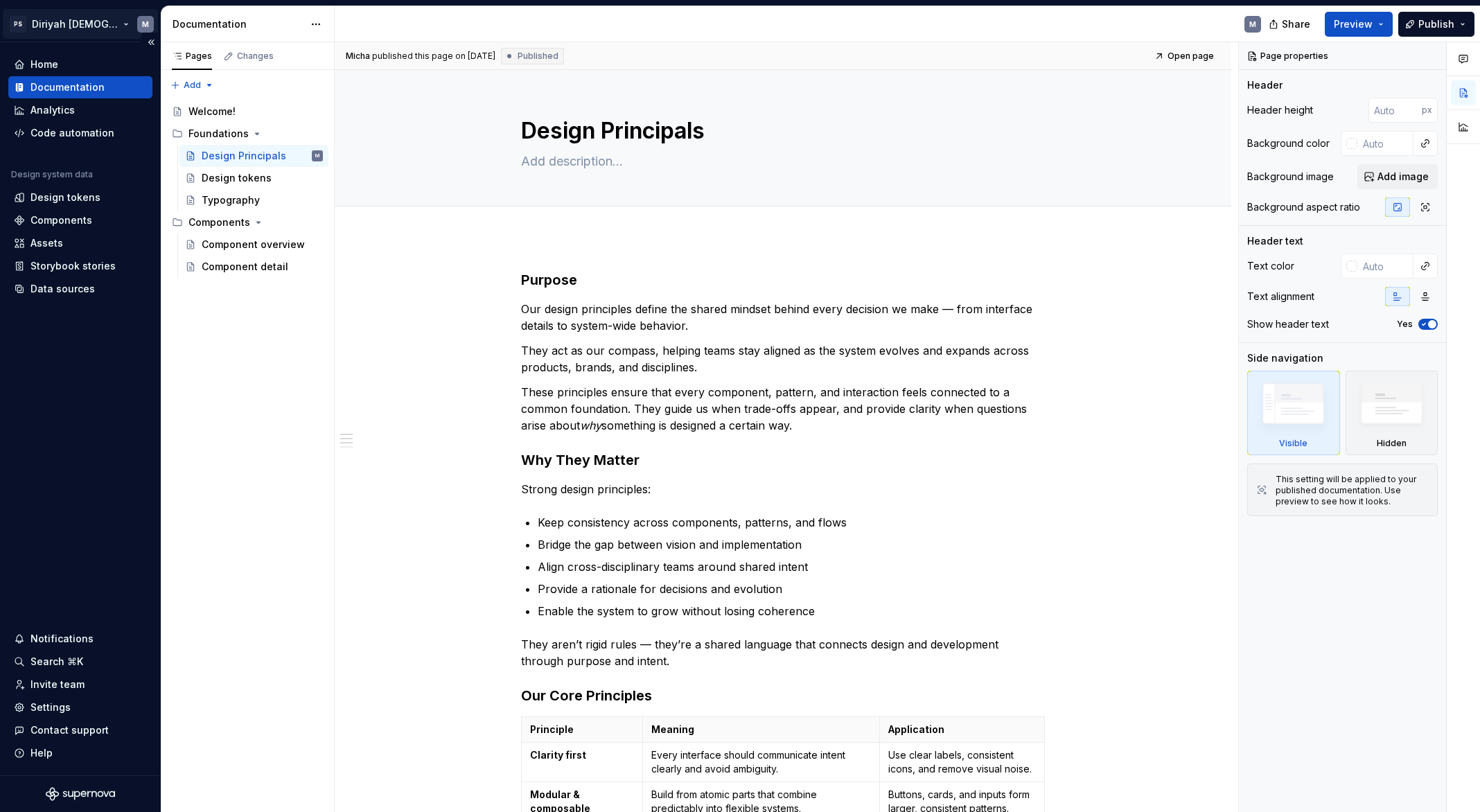
click at [86, 26] on html "PS Diriyah LDS M Home Documentation Analytics Code automation Design system dat…" at bounding box center [740, 406] width 1480 height 812
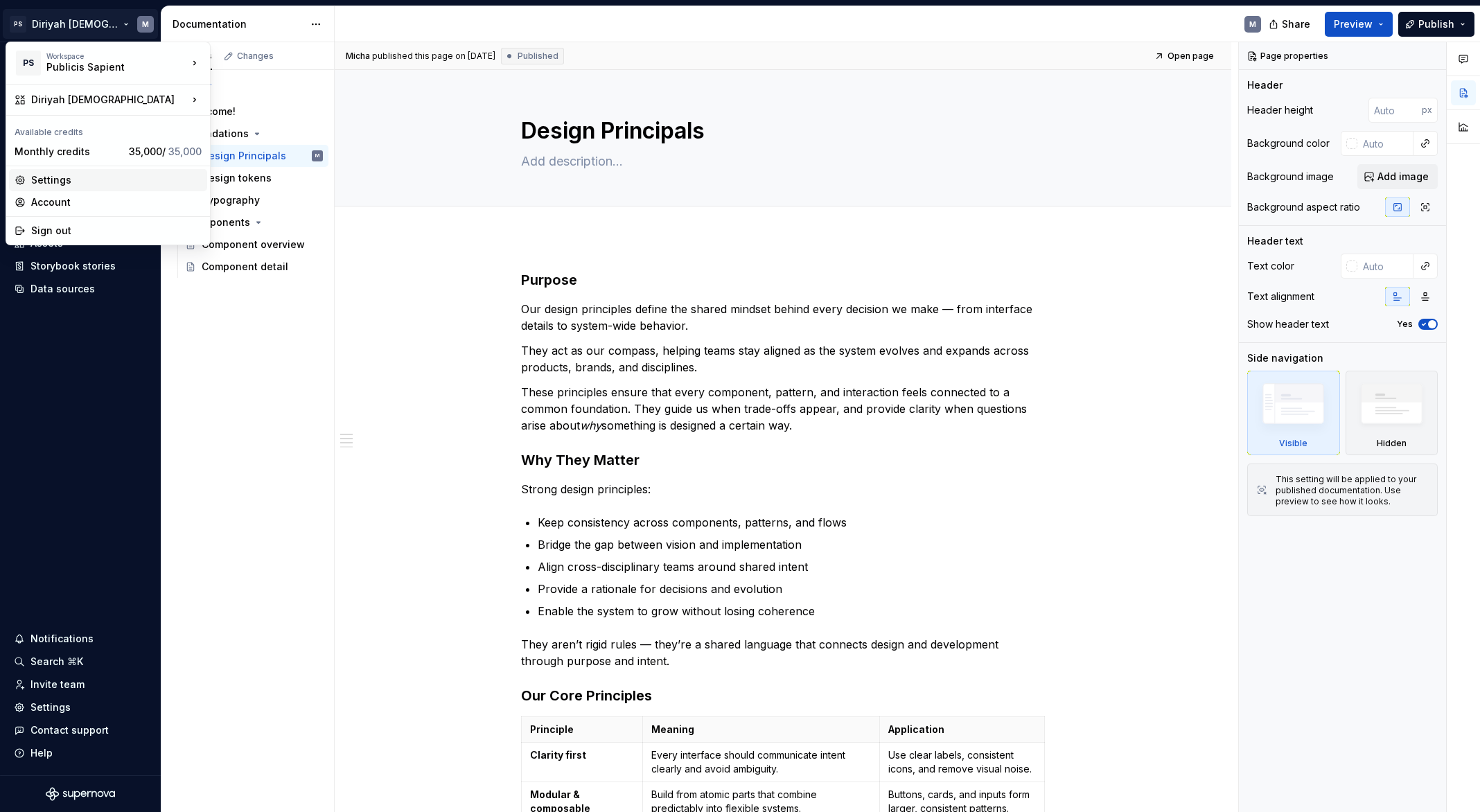
click at [99, 179] on div "Settings" at bounding box center [116, 180] width 171 height 14
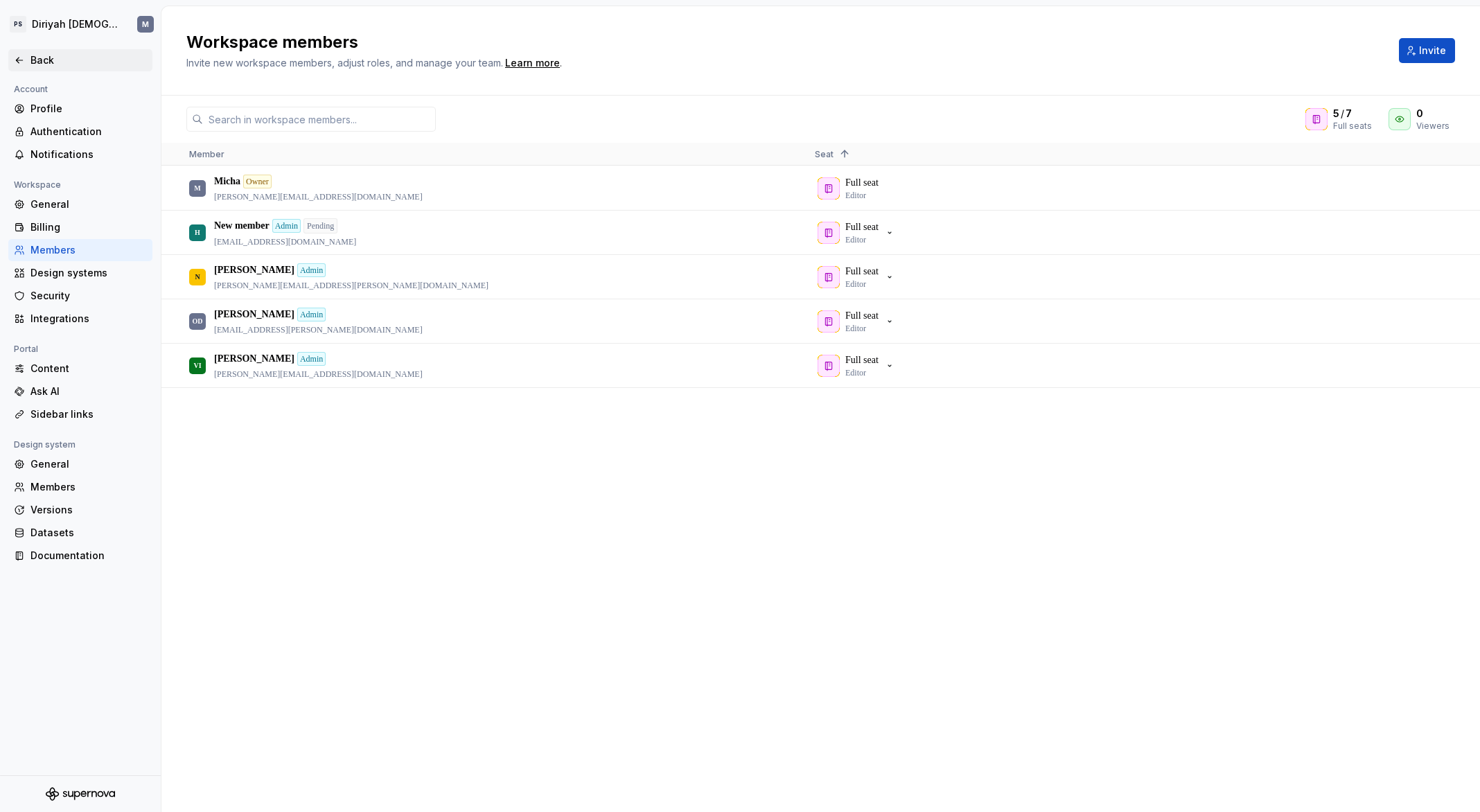
click at [17, 59] on icon at bounding box center [19, 60] width 7 height 6
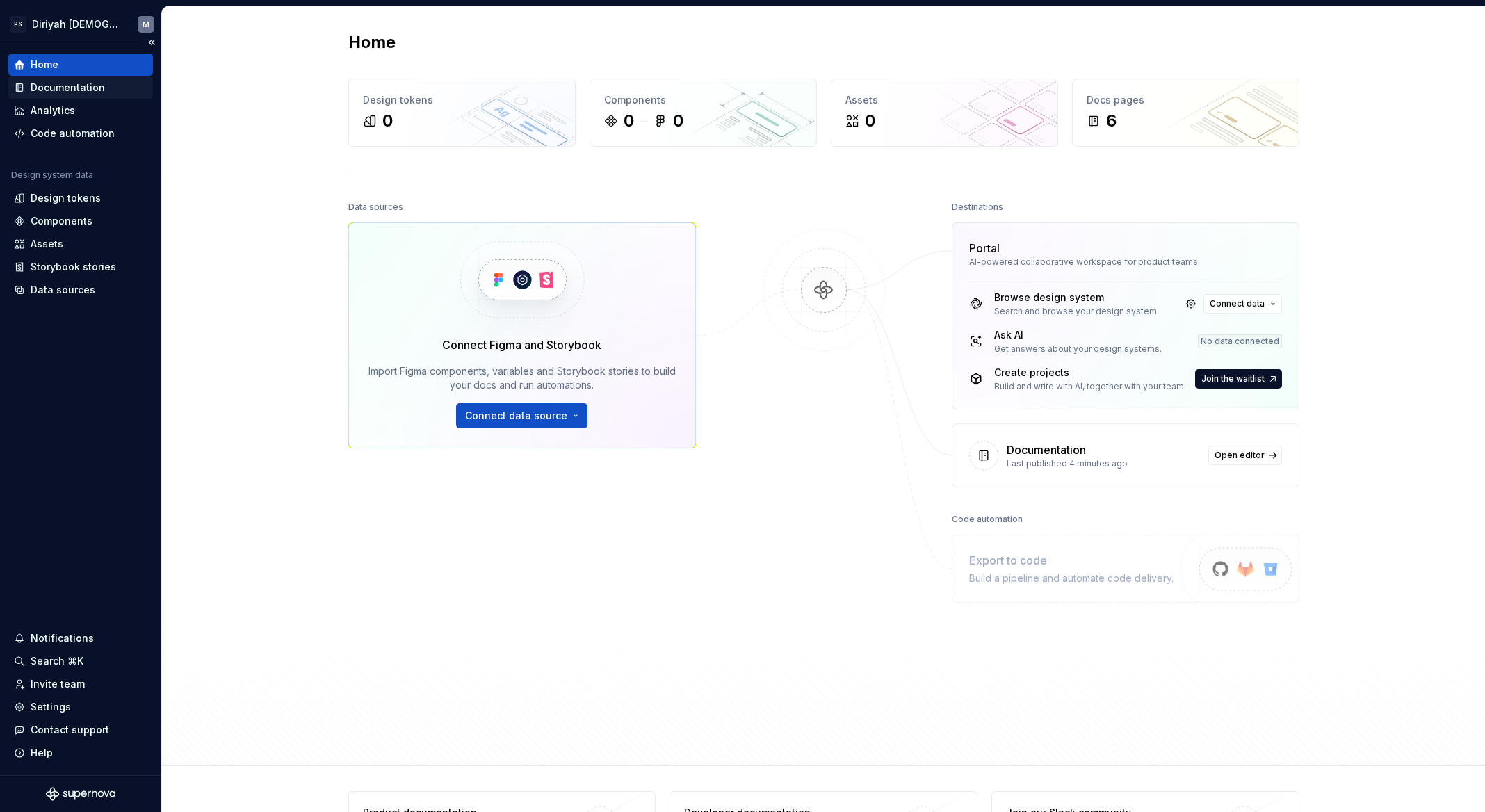
click at [88, 86] on div "Documentation" at bounding box center [68, 87] width 75 height 14
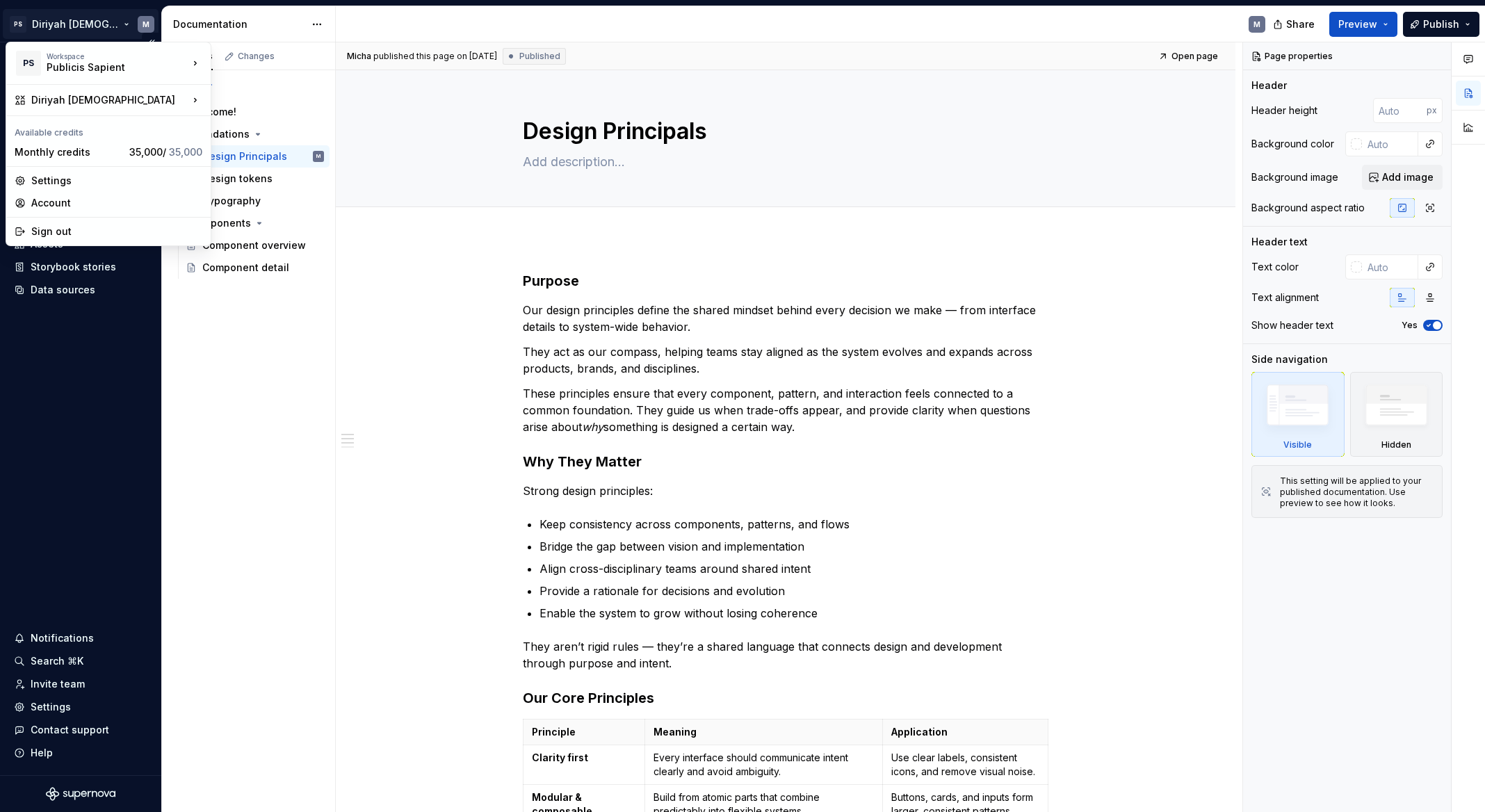
click at [86, 24] on html "PS Diriyah LDS M Home Documentation Analytics Code automation Design system dat…" at bounding box center [742, 406] width 1485 height 812
click at [107, 375] on html "PS Diriyah LDS M Home Documentation Analytics Code automation Design system dat…" at bounding box center [742, 406] width 1485 height 812
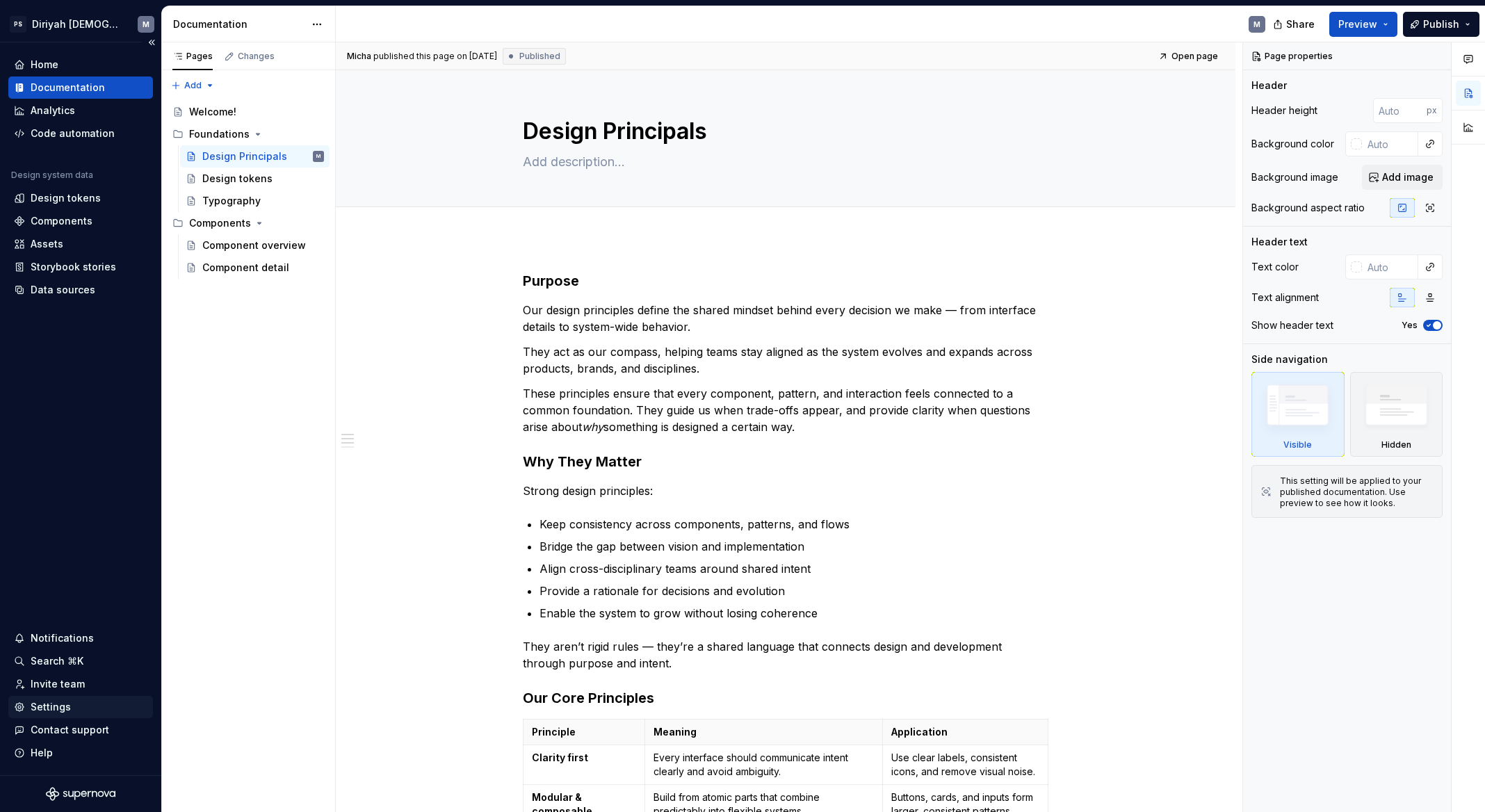
click at [55, 705] on div "Settings" at bounding box center [51, 707] width 40 height 14
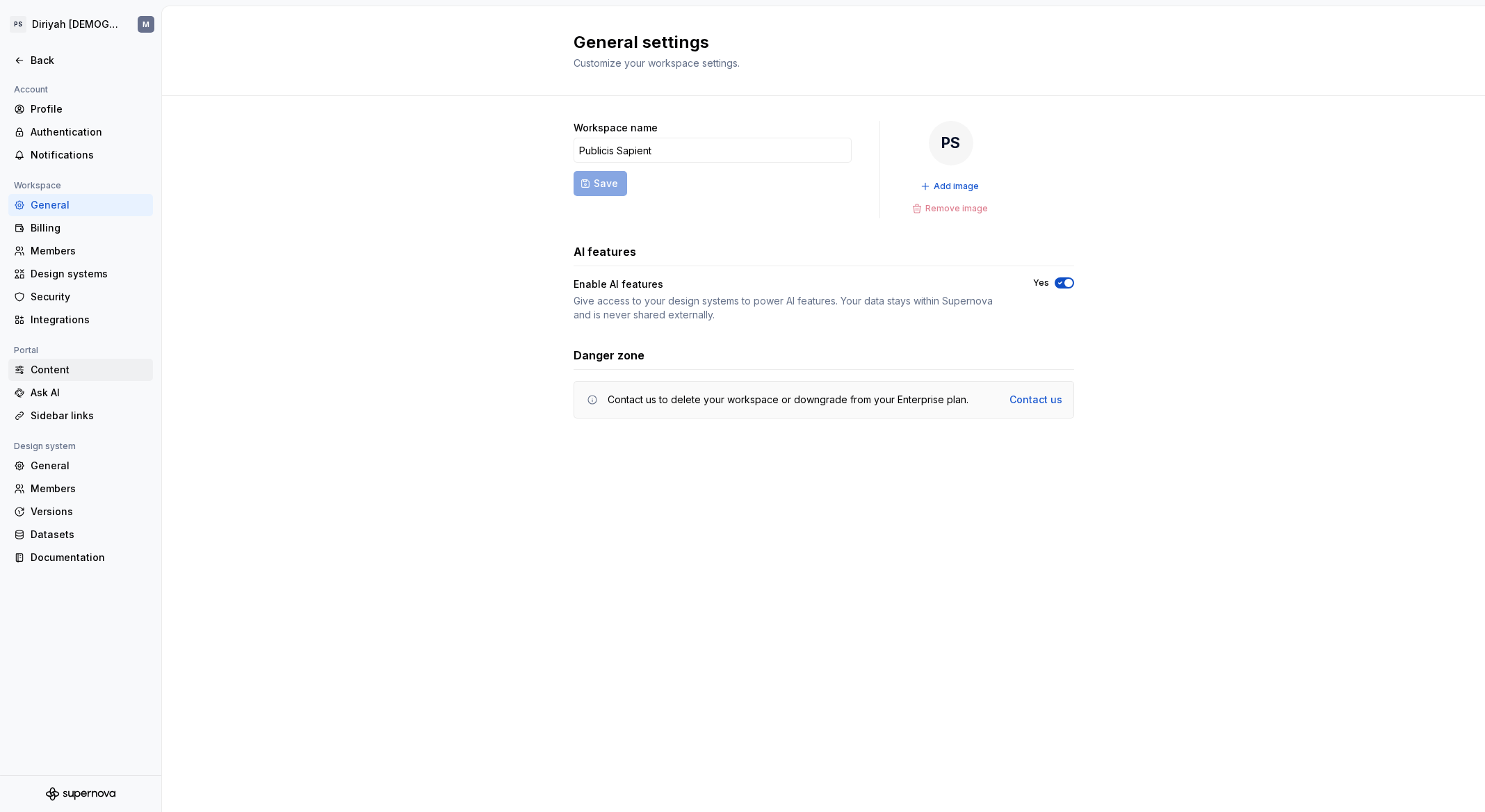
click at [57, 368] on div "Content" at bounding box center [89, 369] width 117 height 14
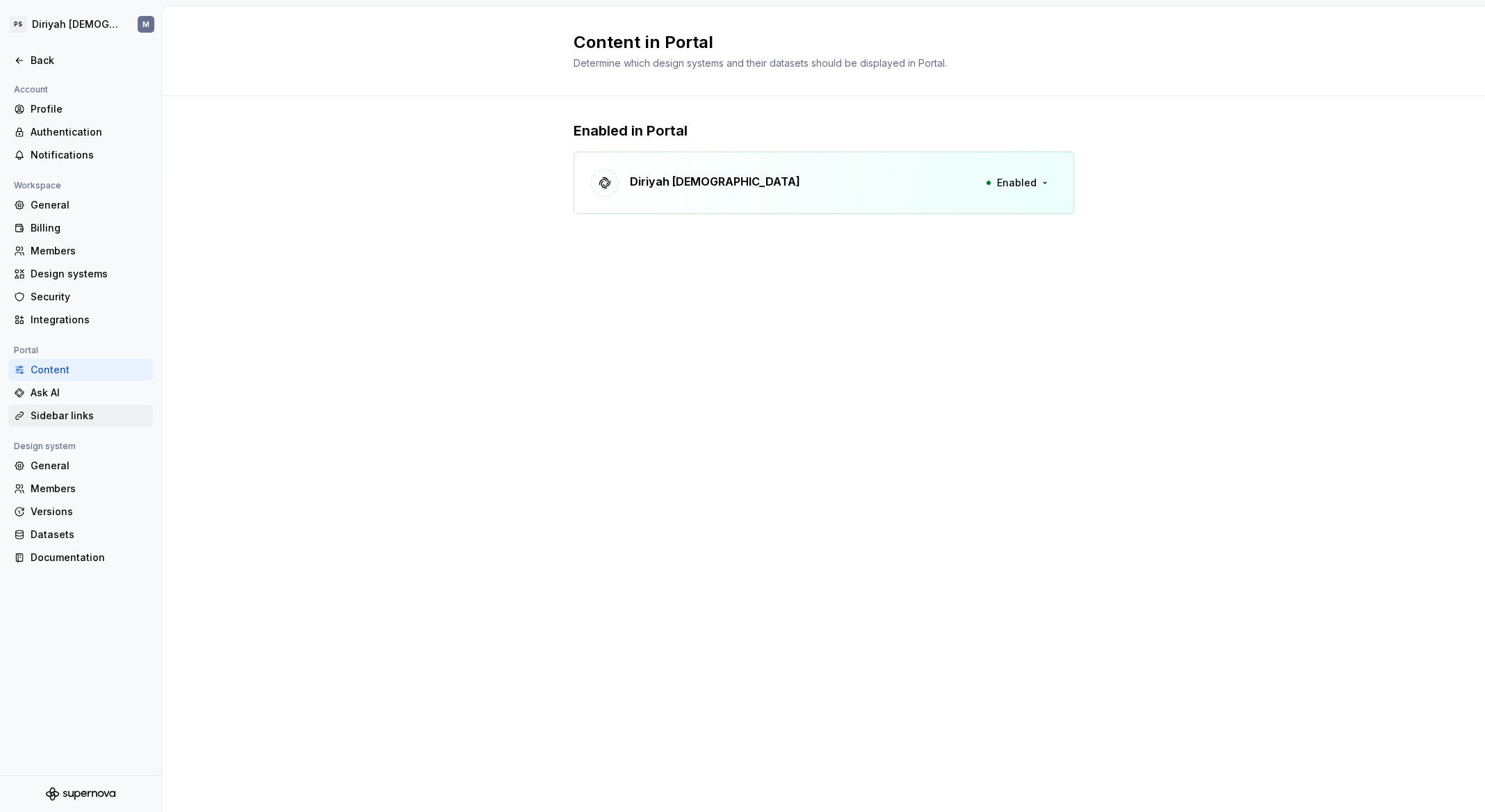
click at [57, 416] on div "Sidebar links" at bounding box center [89, 415] width 117 height 14
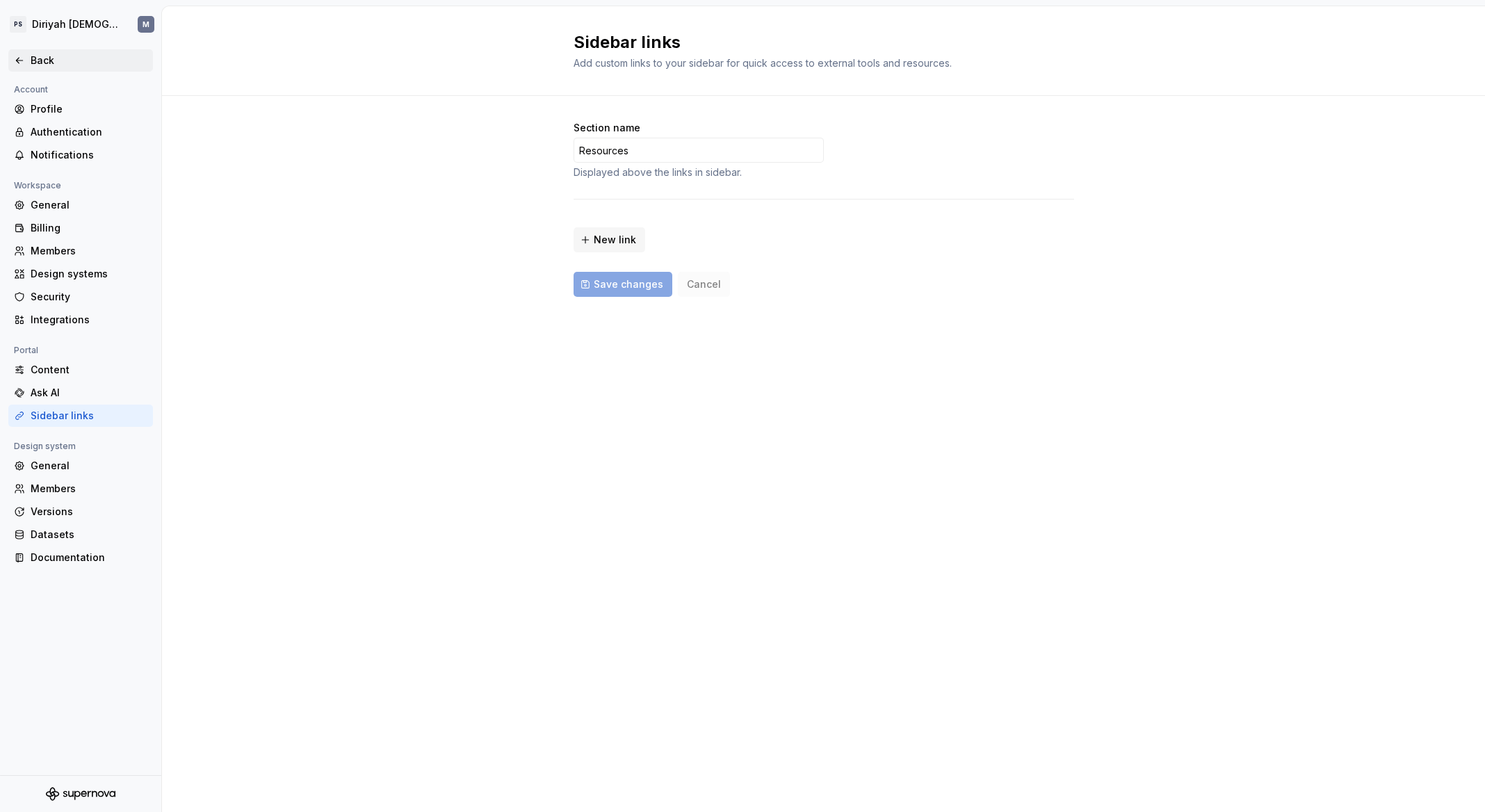
click at [21, 58] on icon at bounding box center [20, 60] width 11 height 11
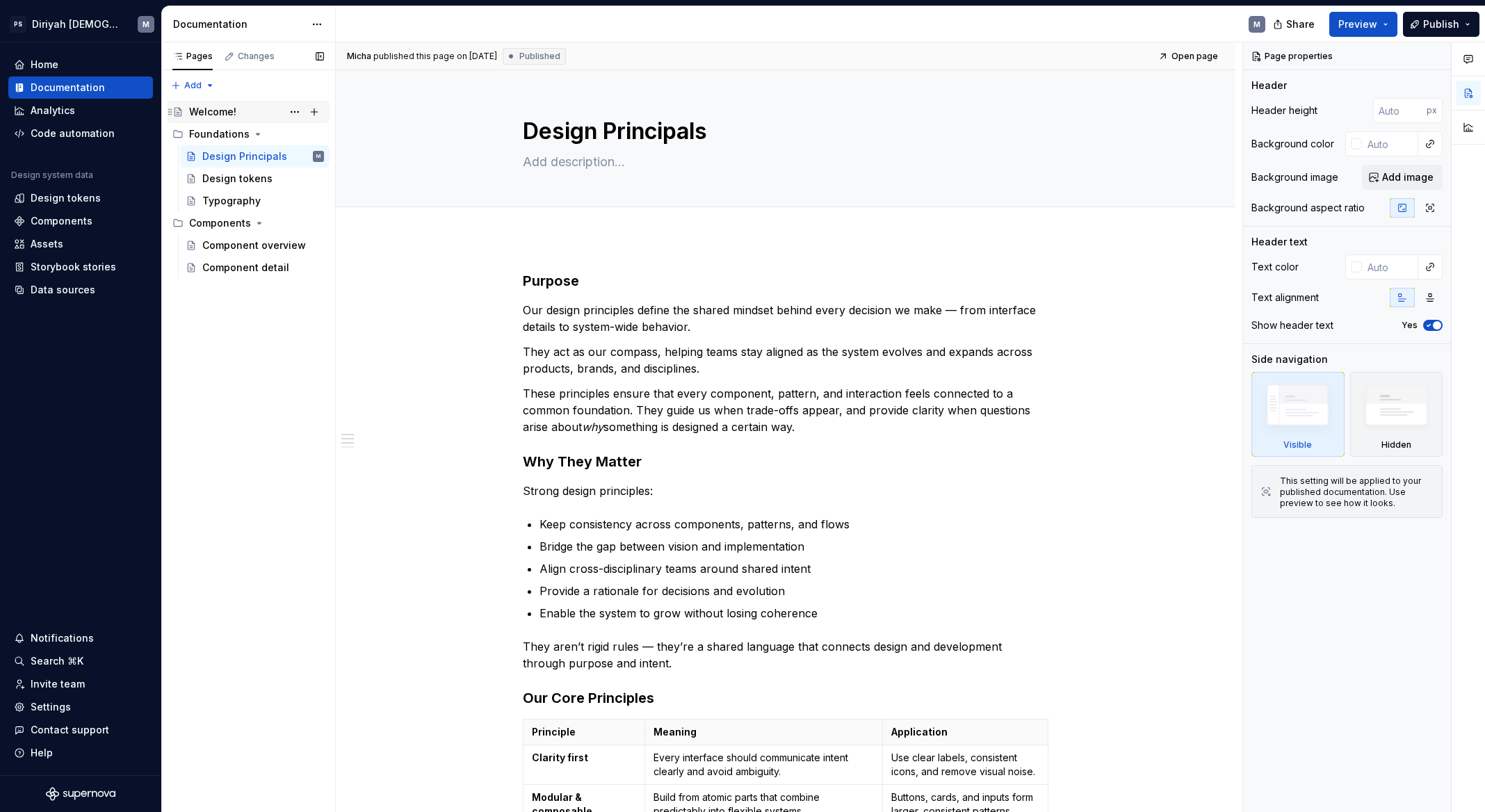
click at [278, 112] on div "Welcome!" at bounding box center [256, 112] width 135 height 19
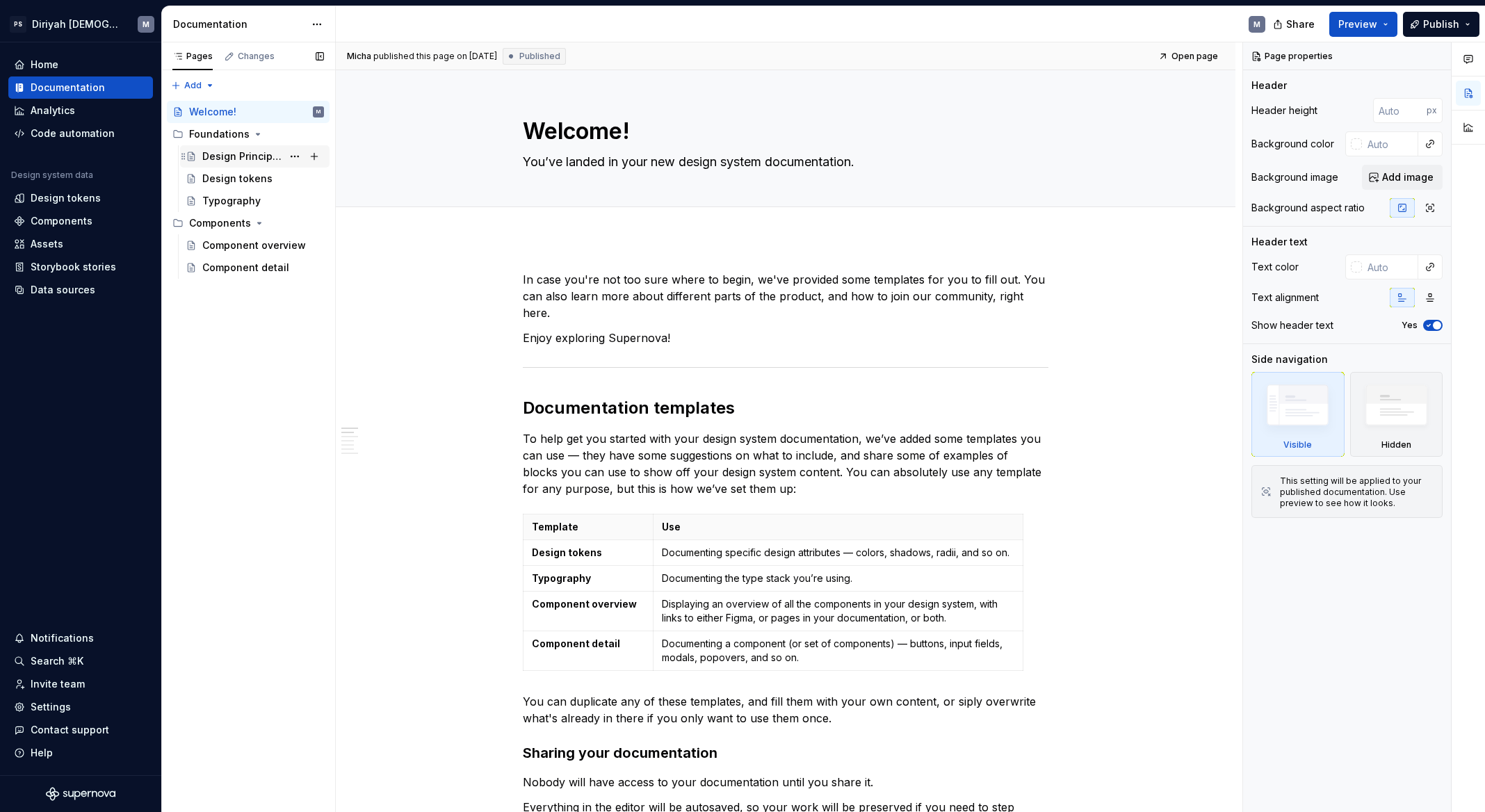
click at [228, 154] on div "Design Principals" at bounding box center [242, 156] width 80 height 14
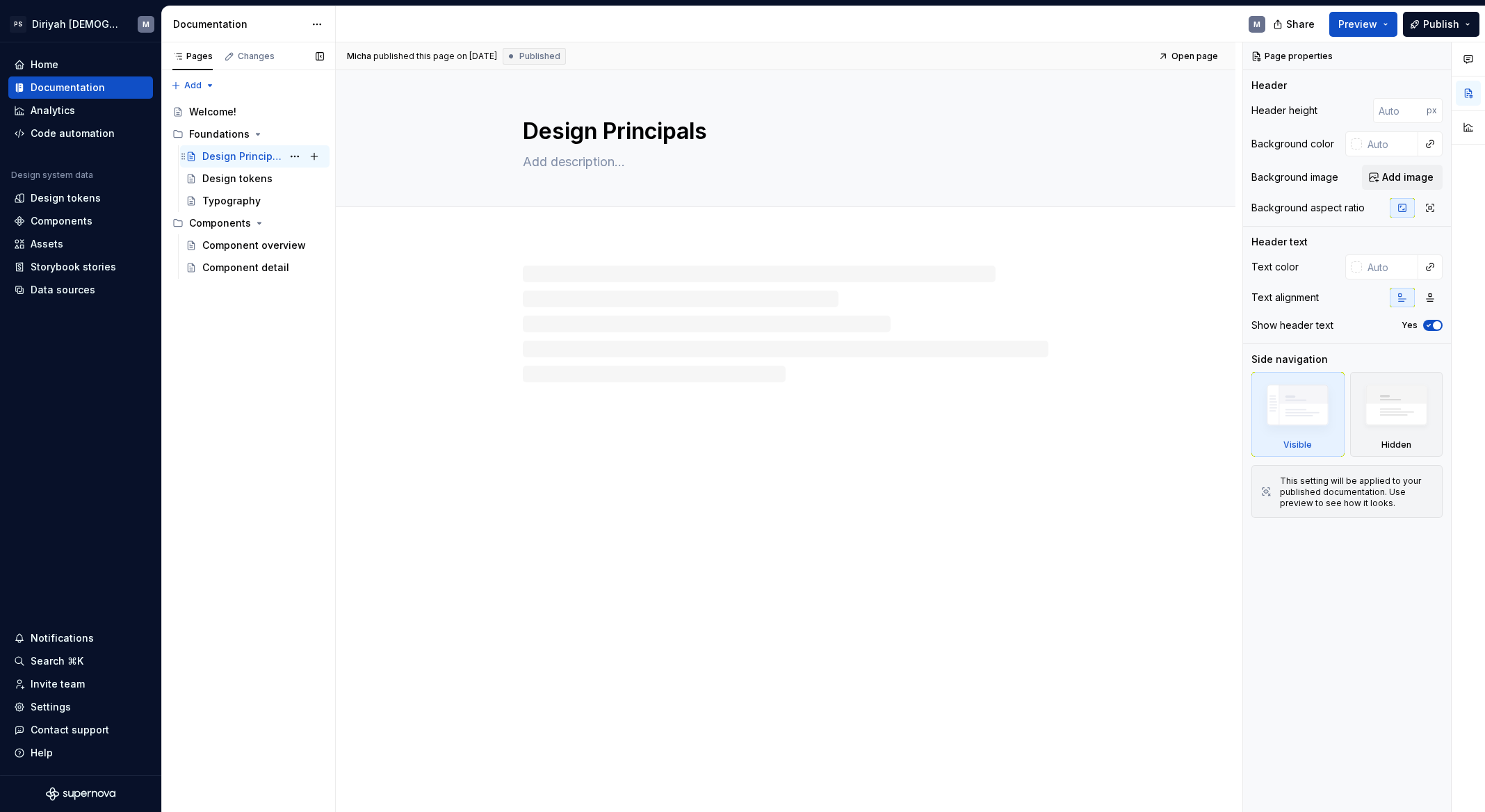
click at [208, 154] on div "Design Principals" at bounding box center [242, 156] width 80 height 14
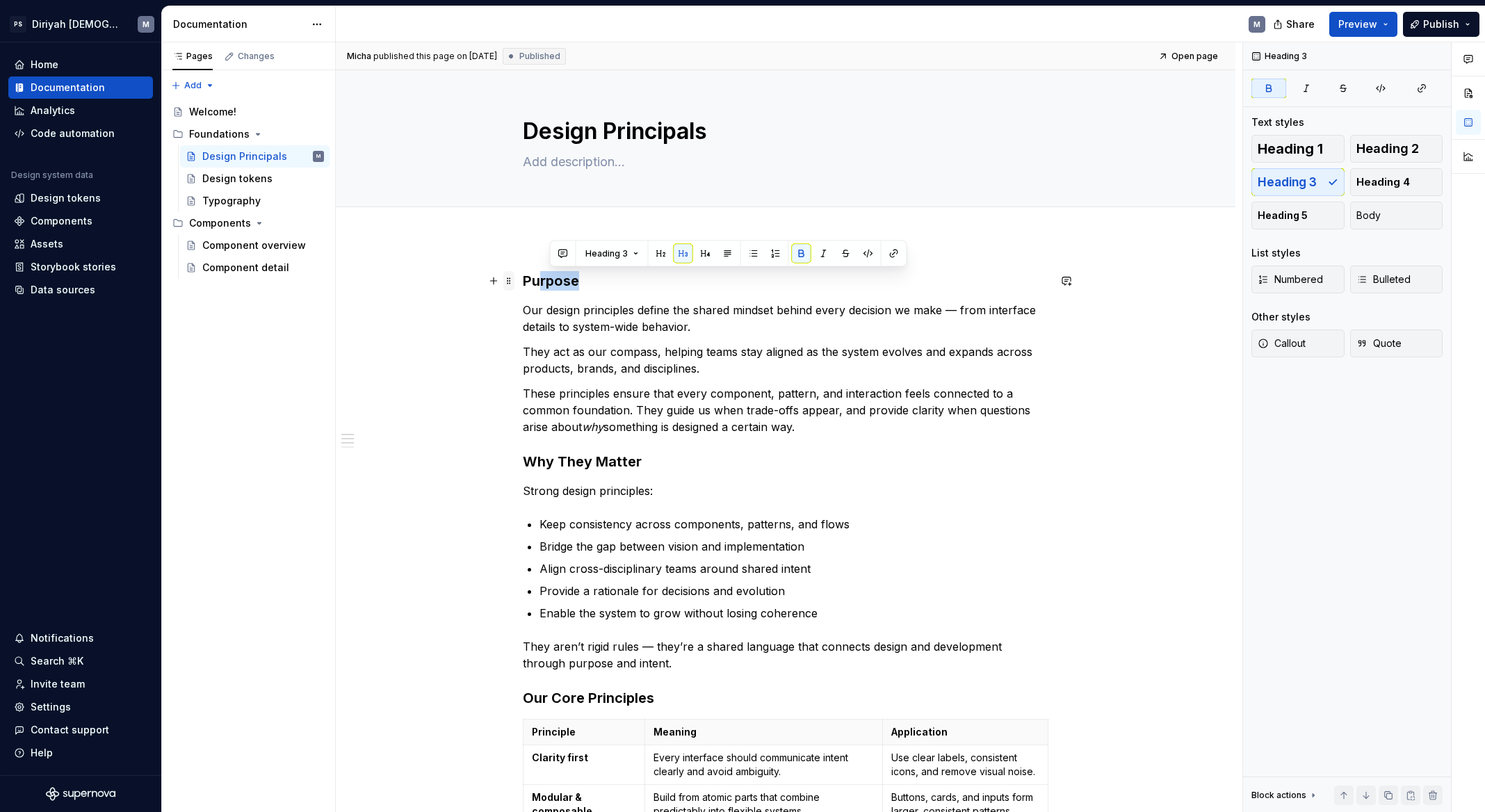
drag, startPoint x: 582, startPoint y: 280, endPoint x: 511, endPoint y: 276, distance: 71.1
click at [522, 276] on div "Purpose Our design principles define the shared mindset behind every decision w…" at bounding box center [785, 725] width 525 height 910
click at [561, 283] on strong "Purpose" at bounding box center [550, 280] width 56 height 16
click at [596, 253] on span "Heading 3" at bounding box center [583, 253] width 42 height 11
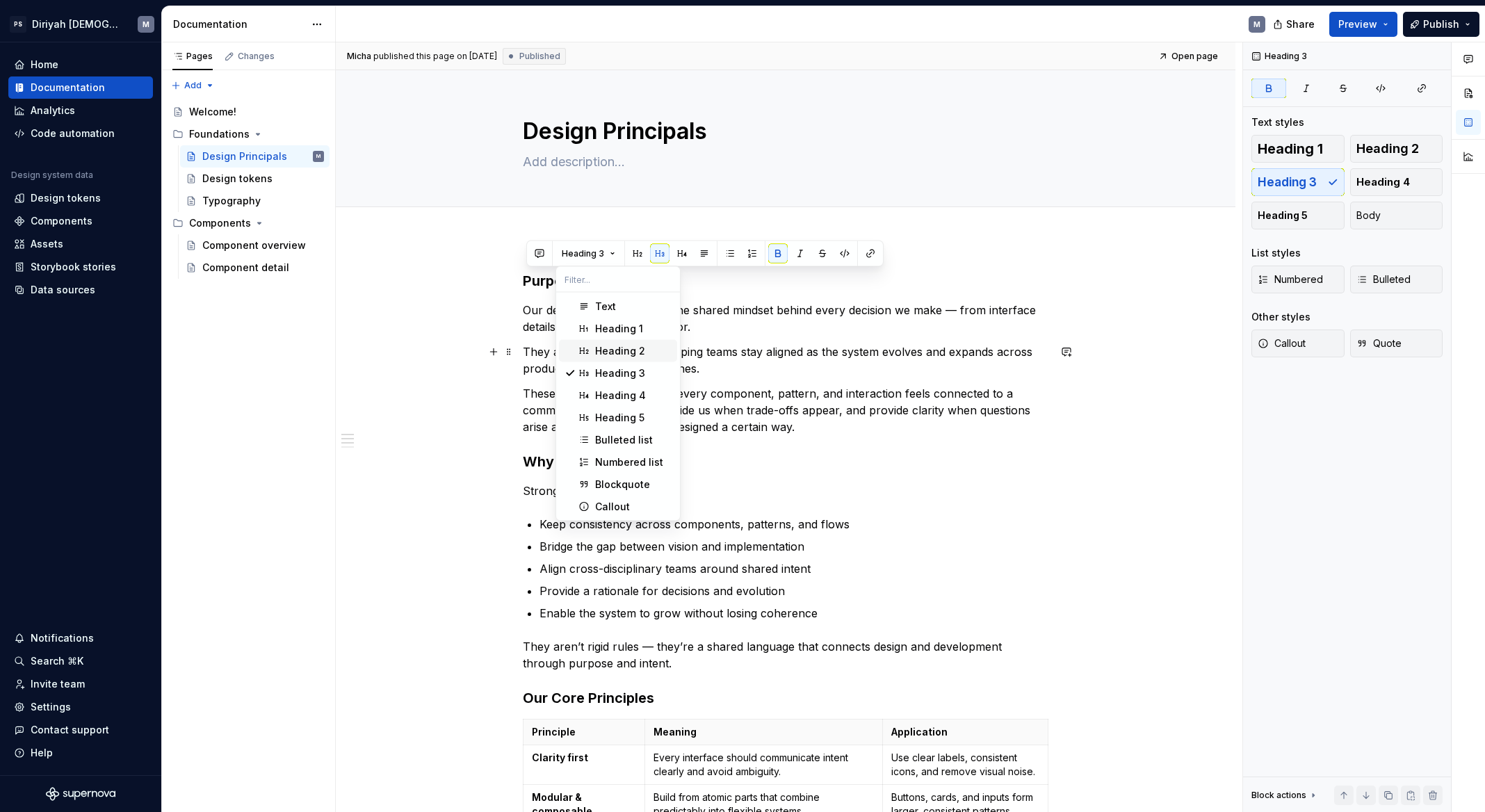
click at [622, 348] on div "Heading 2" at bounding box center [620, 351] width 50 height 14
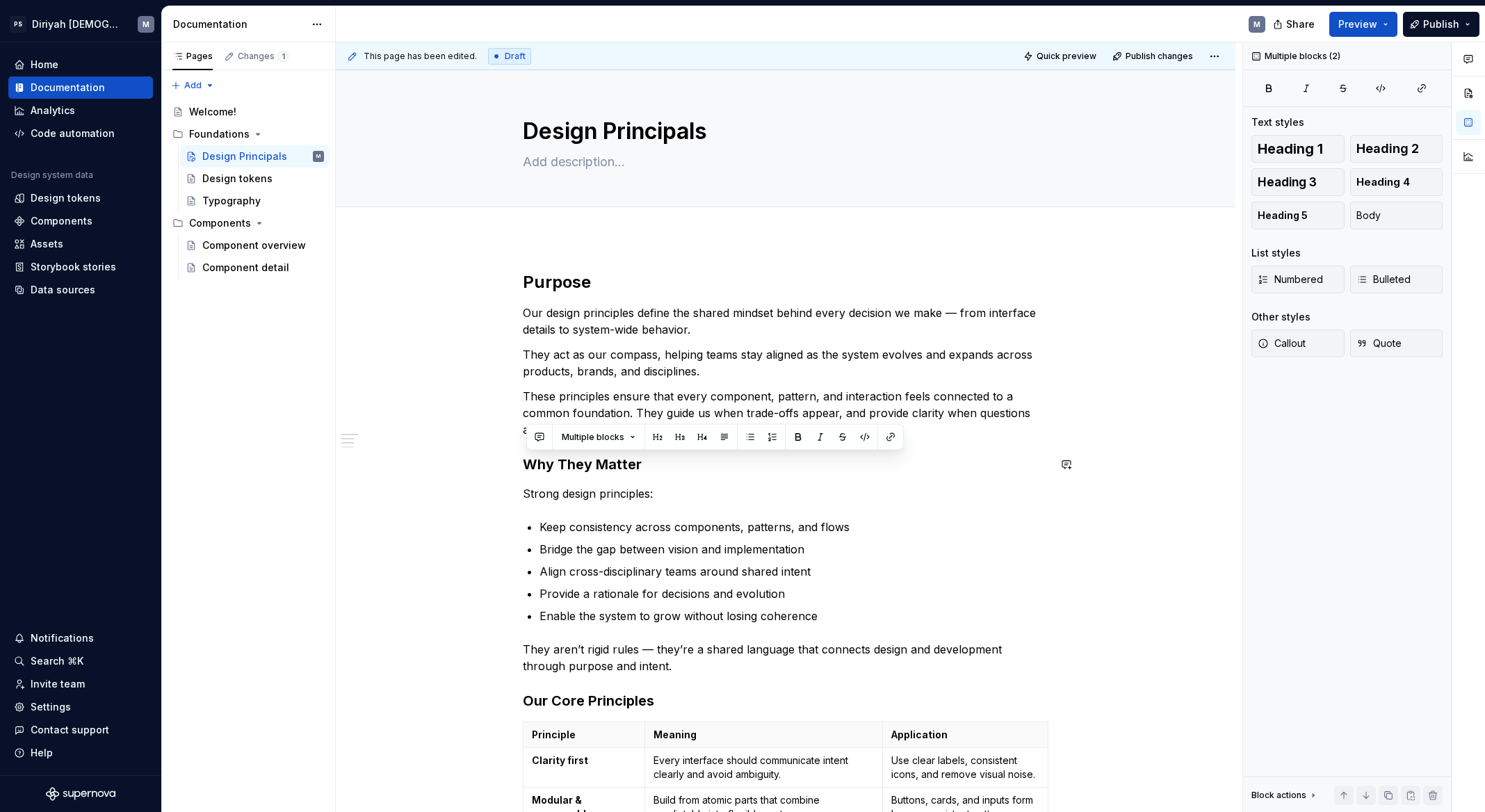
drag, startPoint x: 651, startPoint y: 468, endPoint x: 515, endPoint y: 478, distance: 136.4
click at [553, 465] on strong "Why They Matter" at bounding box center [582, 464] width 119 height 16
click at [553, 464] on strong "Why They Matter" at bounding box center [582, 464] width 119 height 16
click at [553, 465] on strong "Why They Matter" at bounding box center [582, 464] width 119 height 16
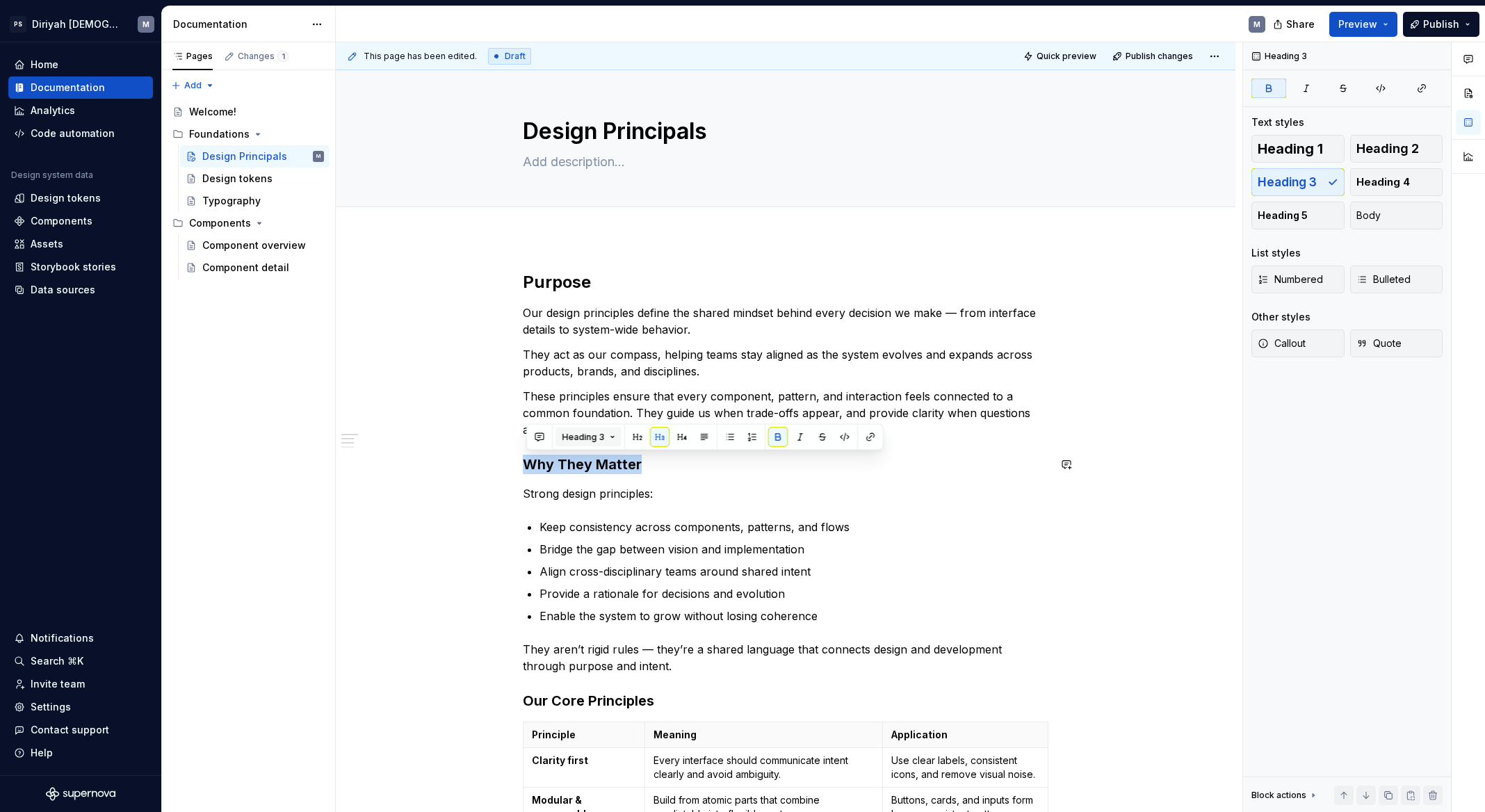
click at [583, 440] on span "Heading 3" at bounding box center [583, 437] width 42 height 11
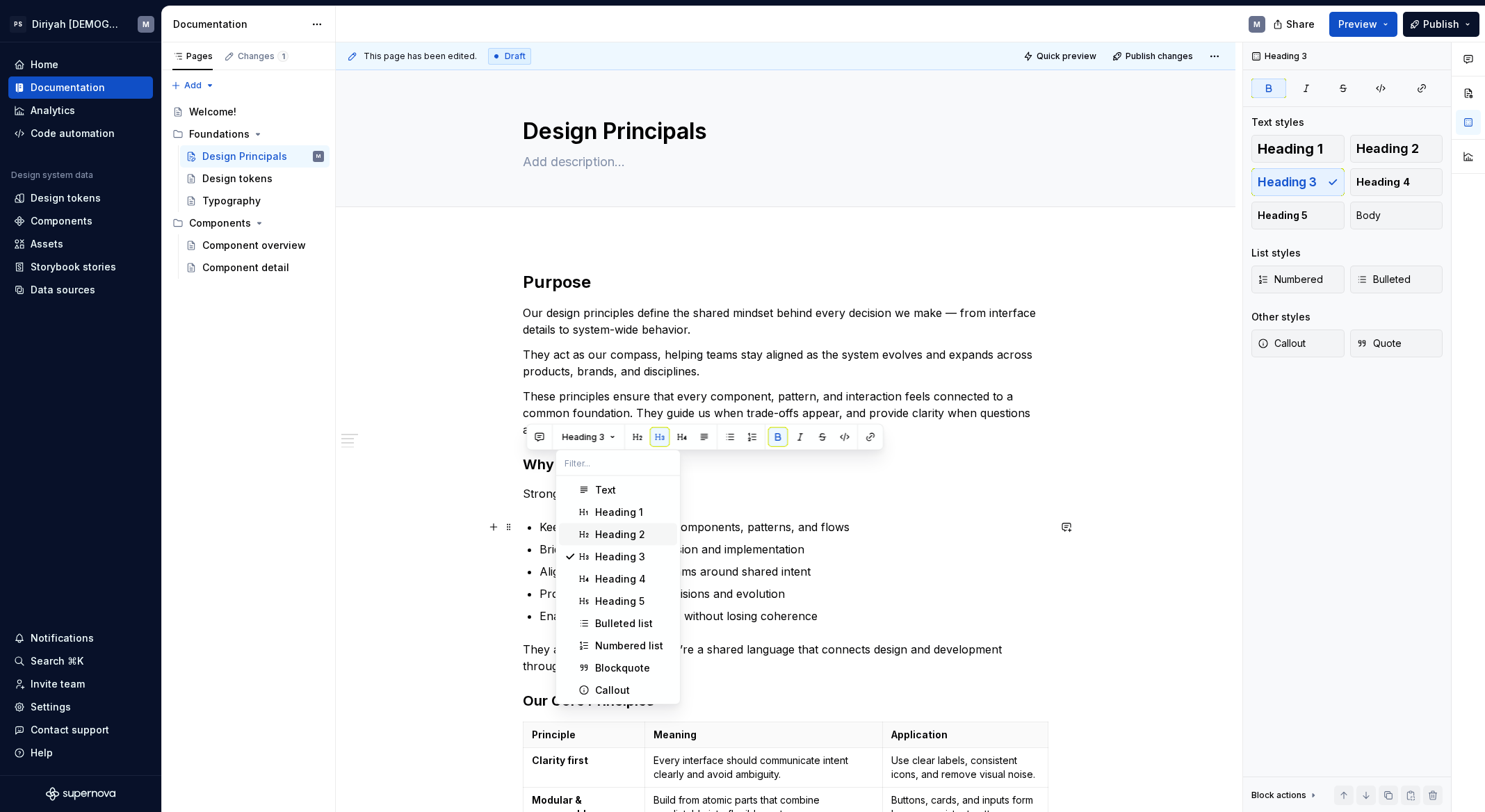
click at [621, 526] on span "Heading 2" at bounding box center [618, 534] width 119 height 22
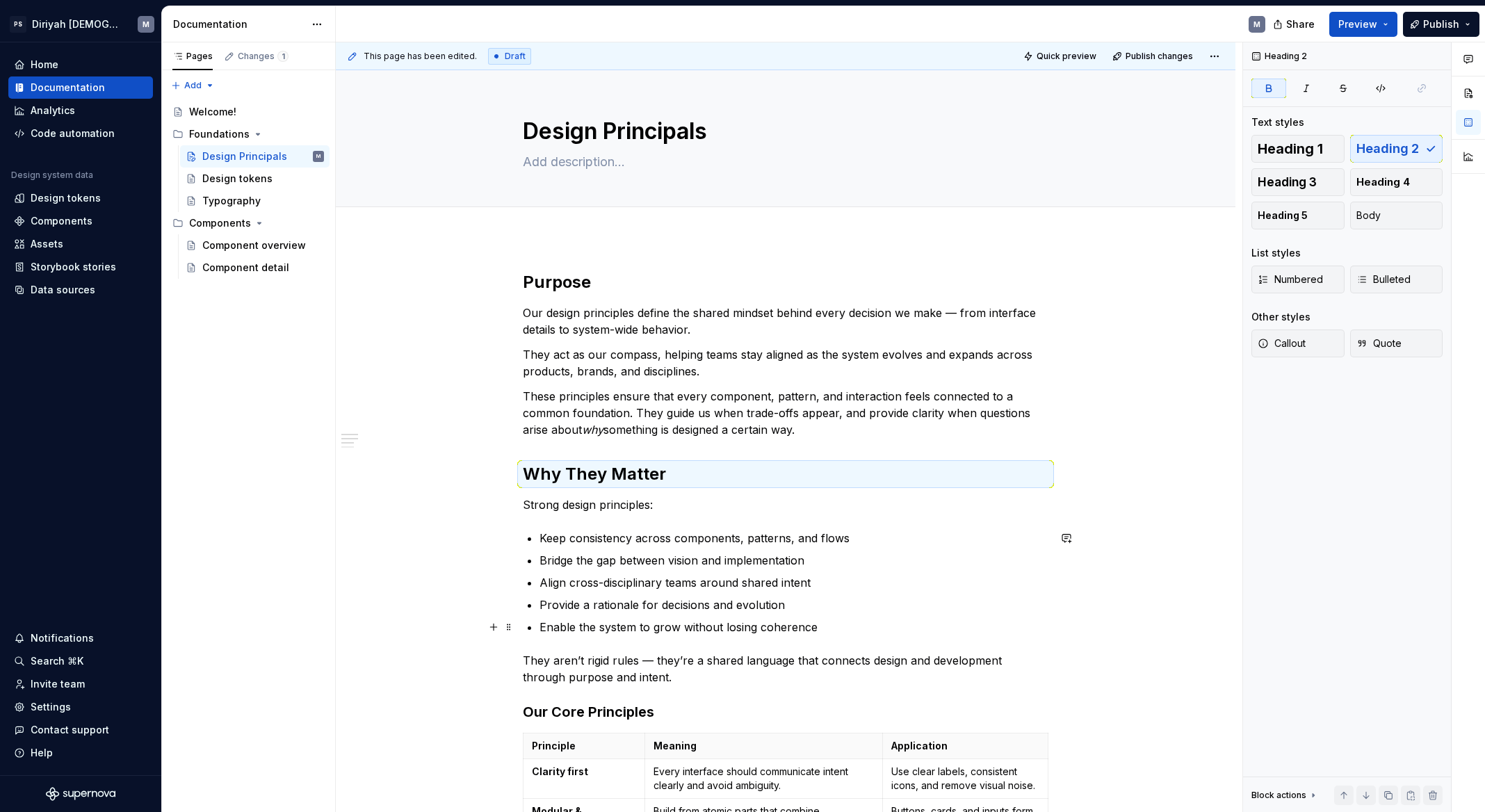
scroll to position [39, 0]
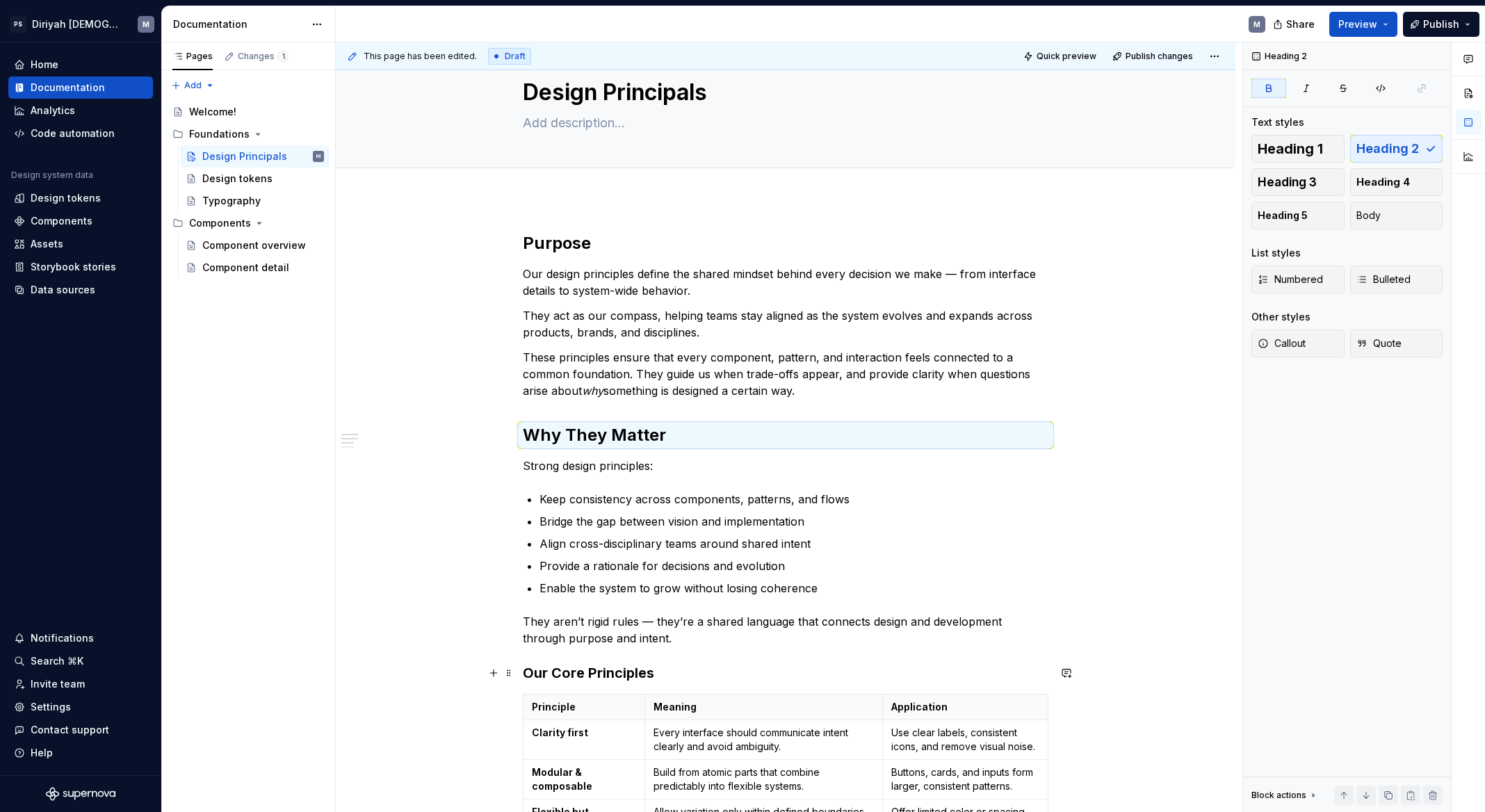
click at [621, 670] on h3 "Our Core Principles" at bounding box center [785, 672] width 525 height 19
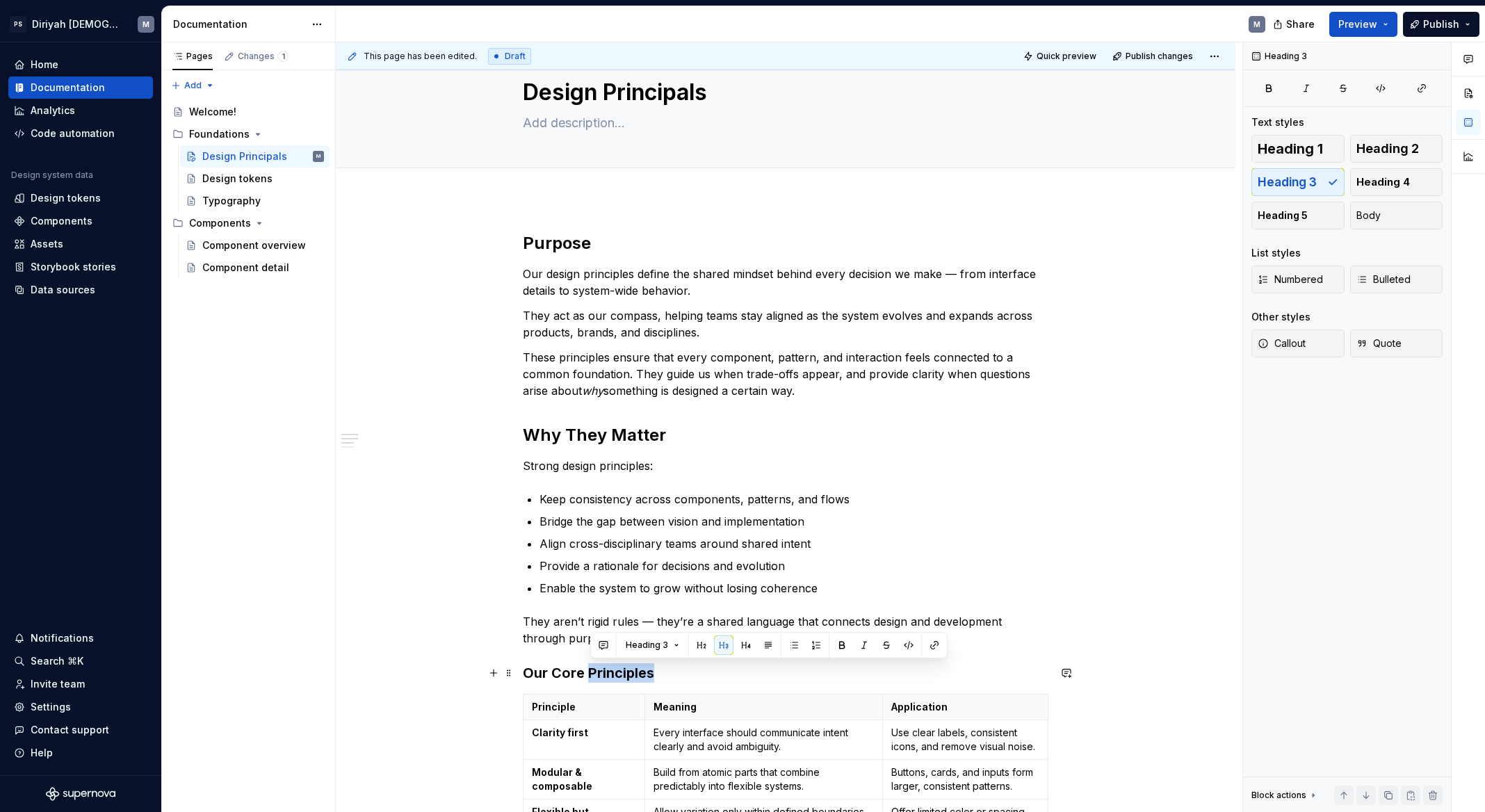
click at [621, 670] on h3 "Our Core Principles" at bounding box center [785, 672] width 525 height 19
click at [601, 648] on span "Heading 3" at bounding box center [583, 646] width 42 height 11
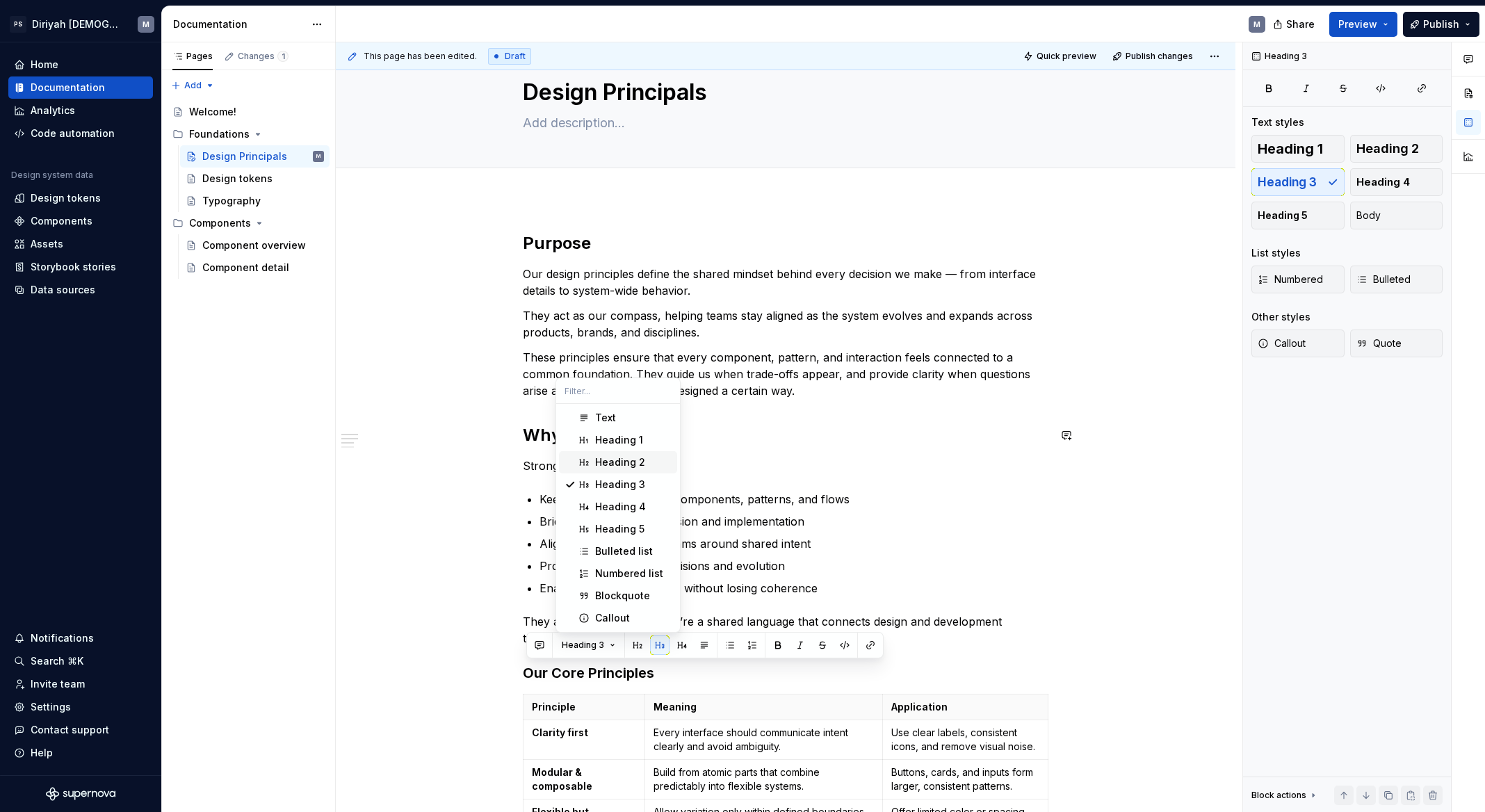
click at [627, 460] on div "Heading 2" at bounding box center [620, 462] width 50 height 14
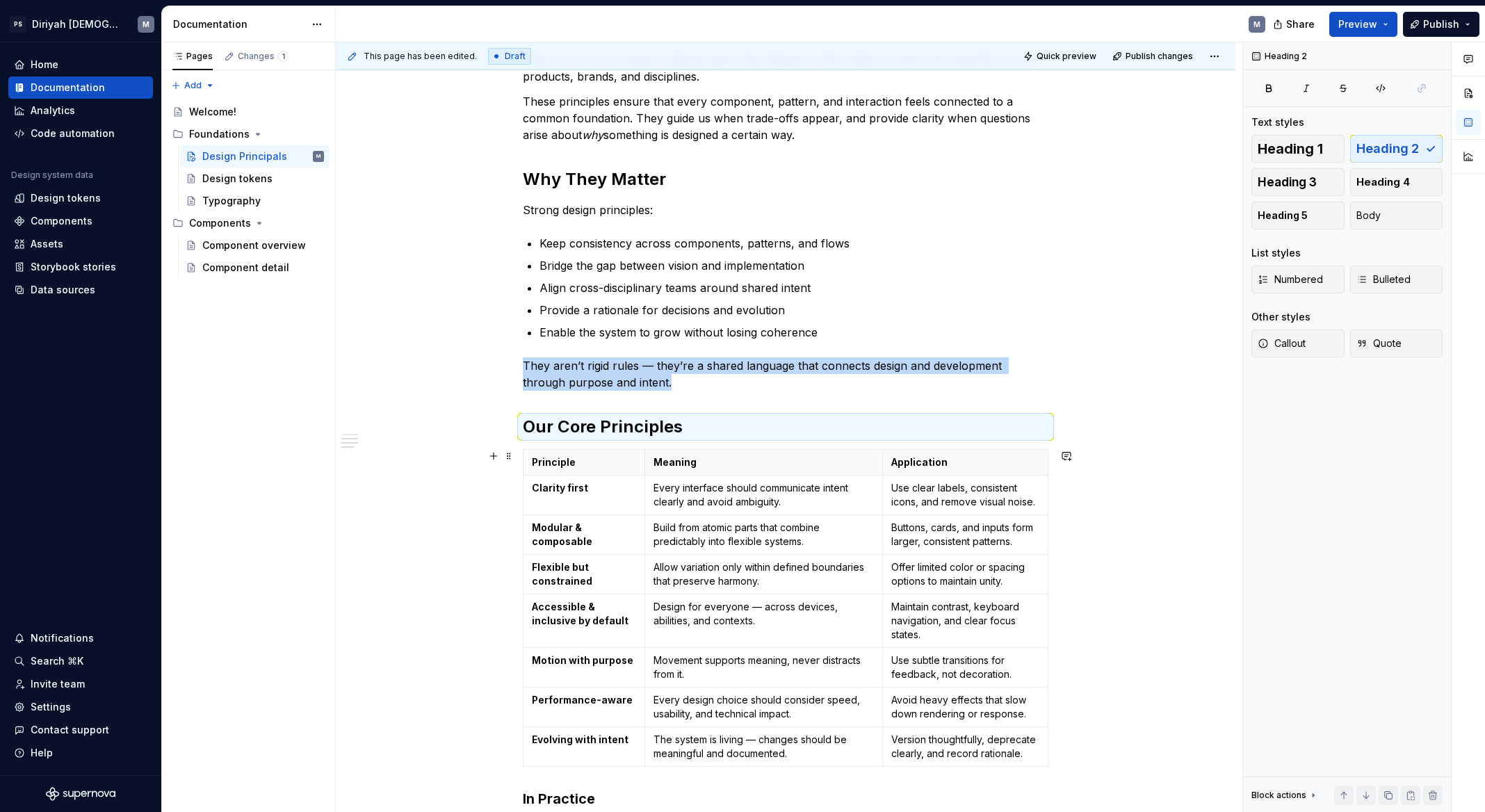
scroll to position [324, 0]
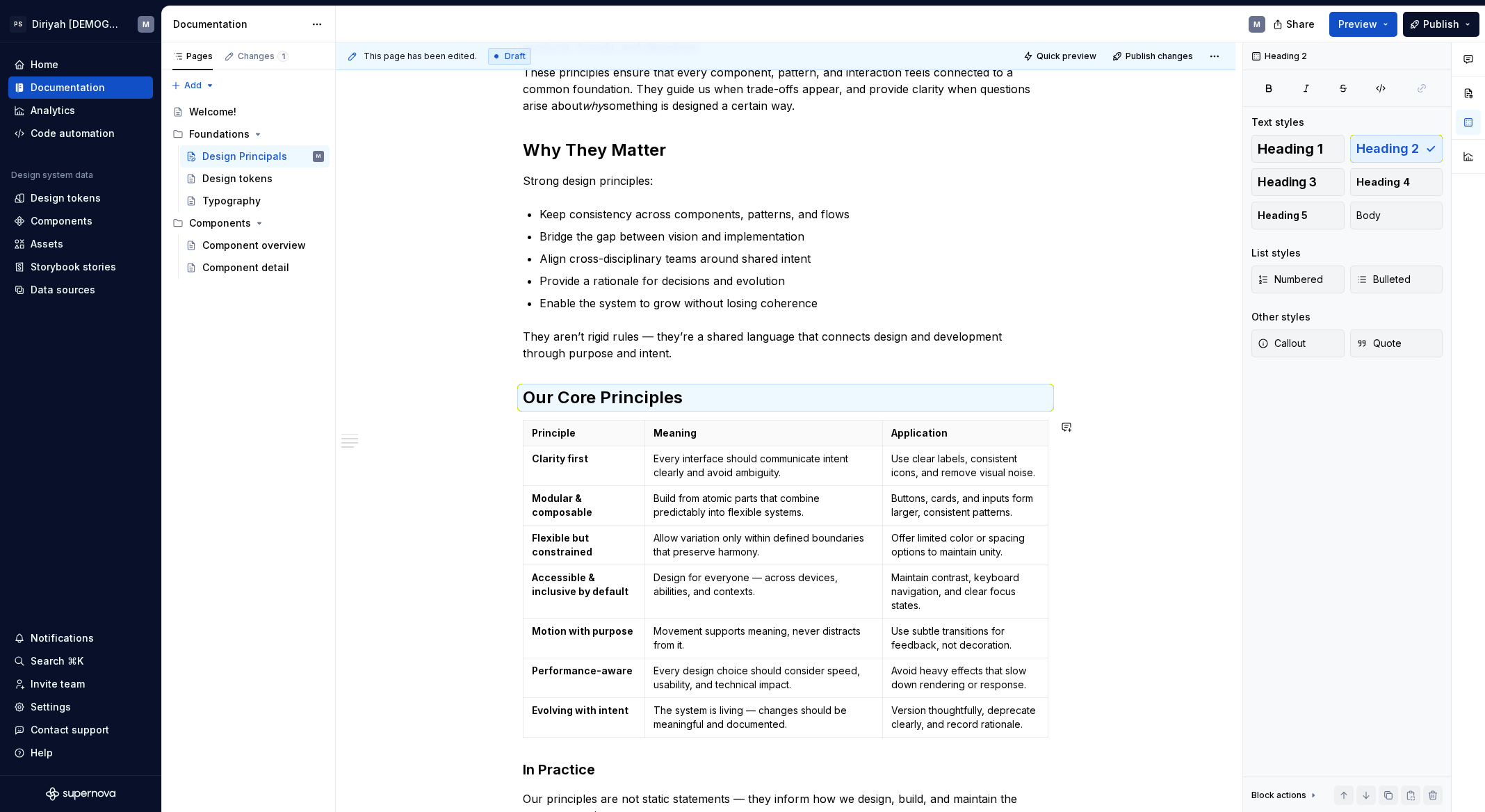
click at [552, 761] on strong "In Practice" at bounding box center [559, 769] width 73 height 16
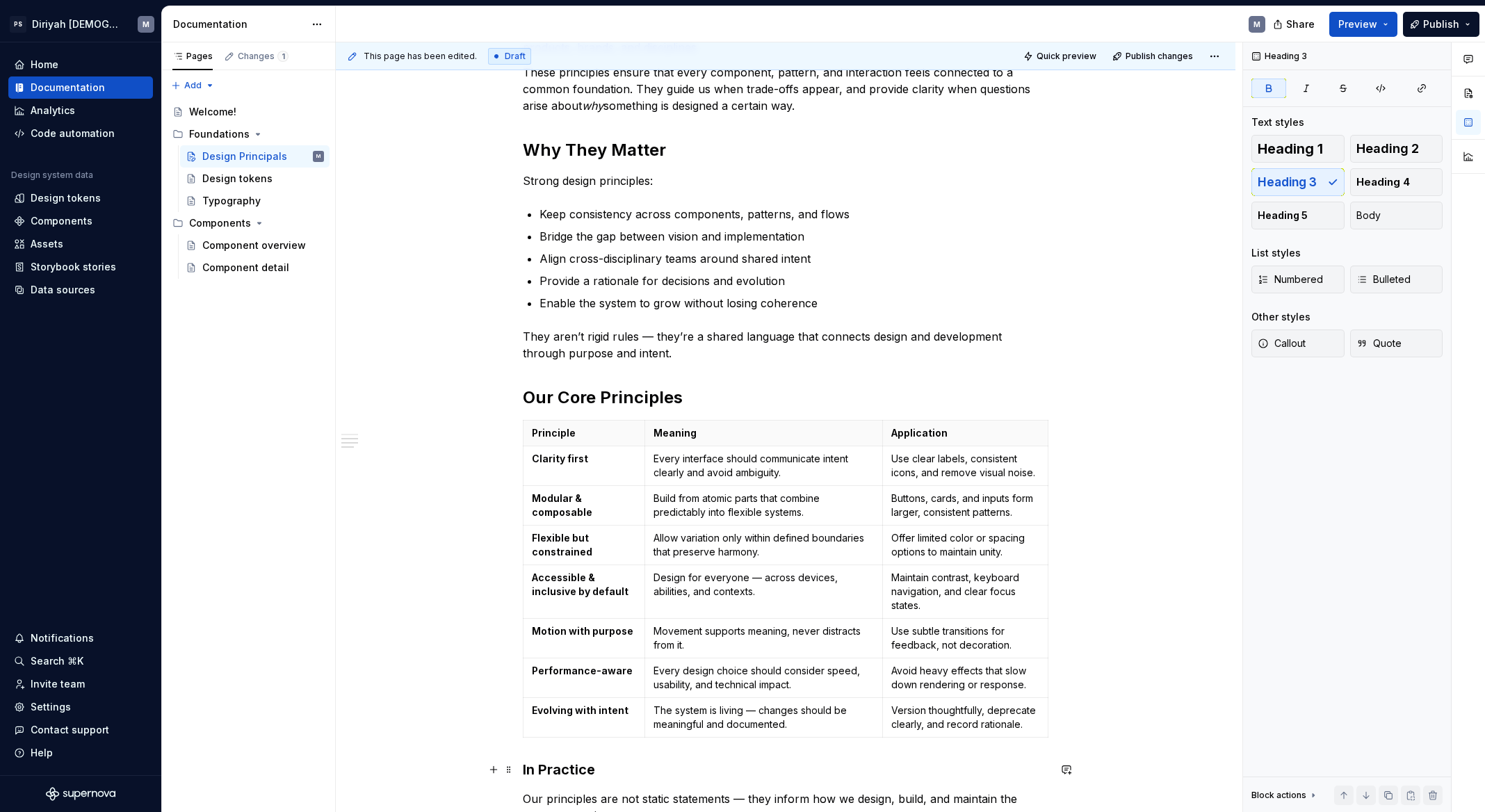
click at [552, 761] on strong "In Practice" at bounding box center [559, 769] width 73 height 16
click at [588, 737] on span "Heading 3" at bounding box center [583, 742] width 42 height 11
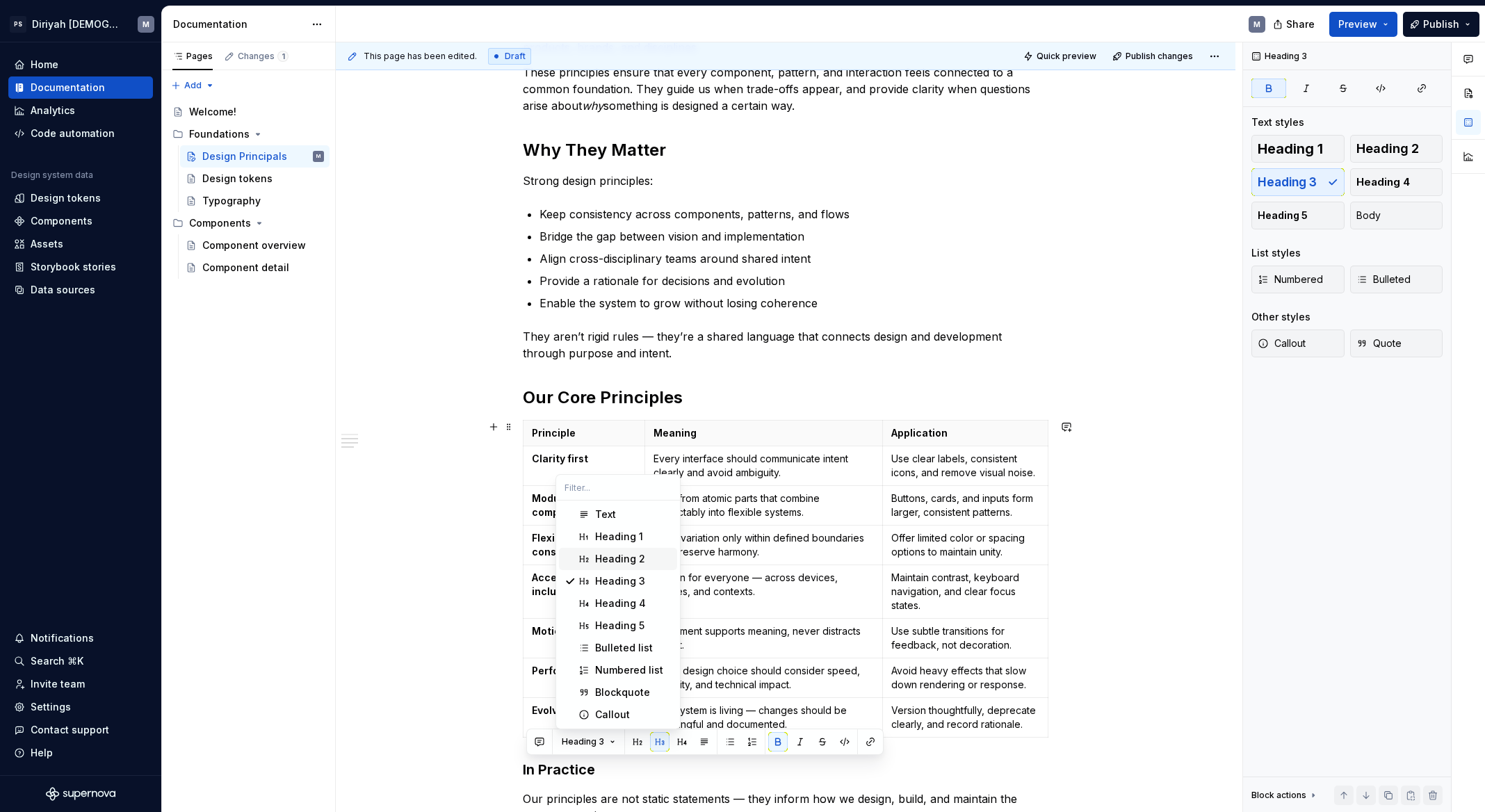
click at [645, 557] on div "Heading 2" at bounding box center [633, 559] width 77 height 14
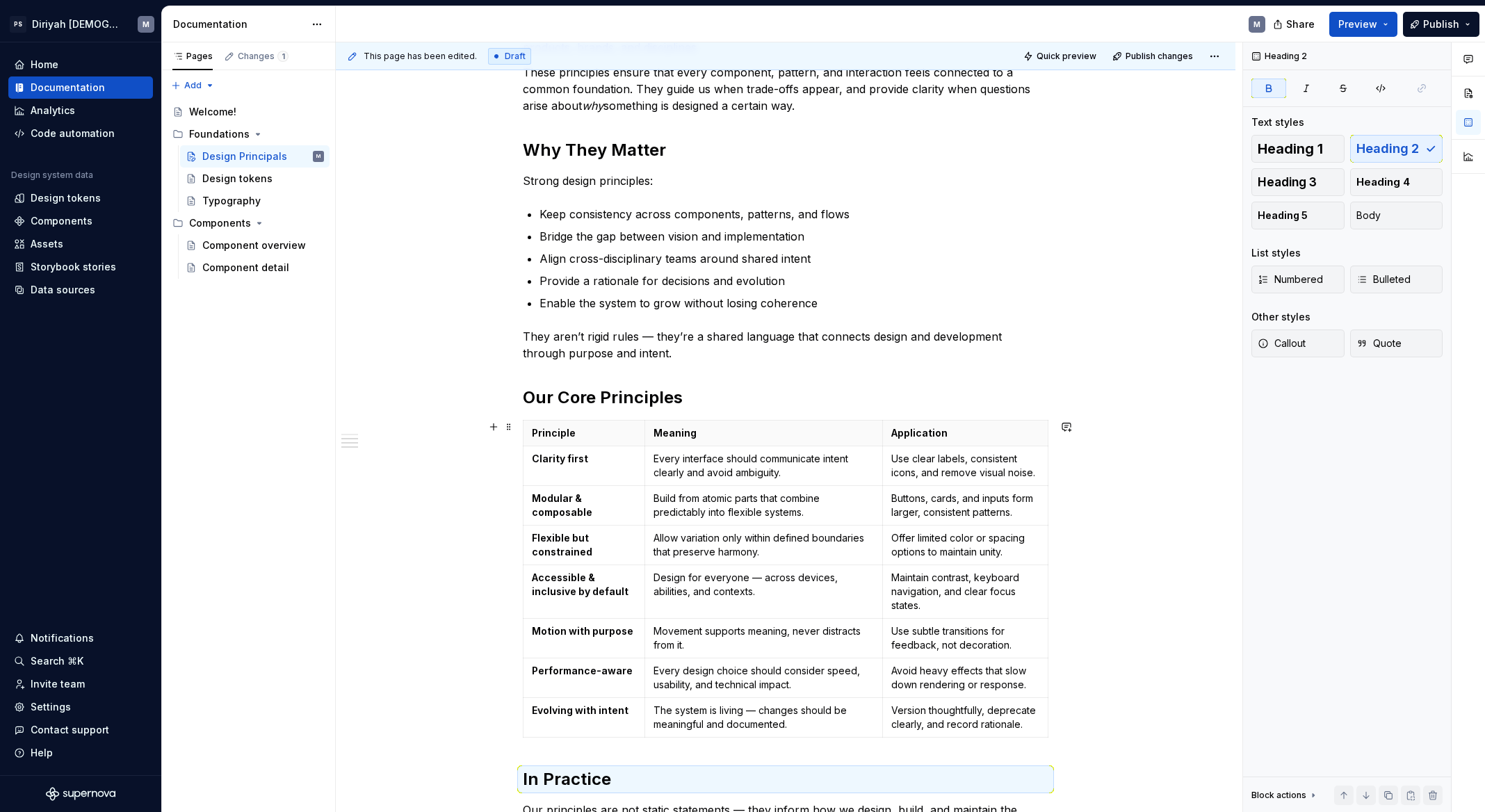
scroll to position [647, 0]
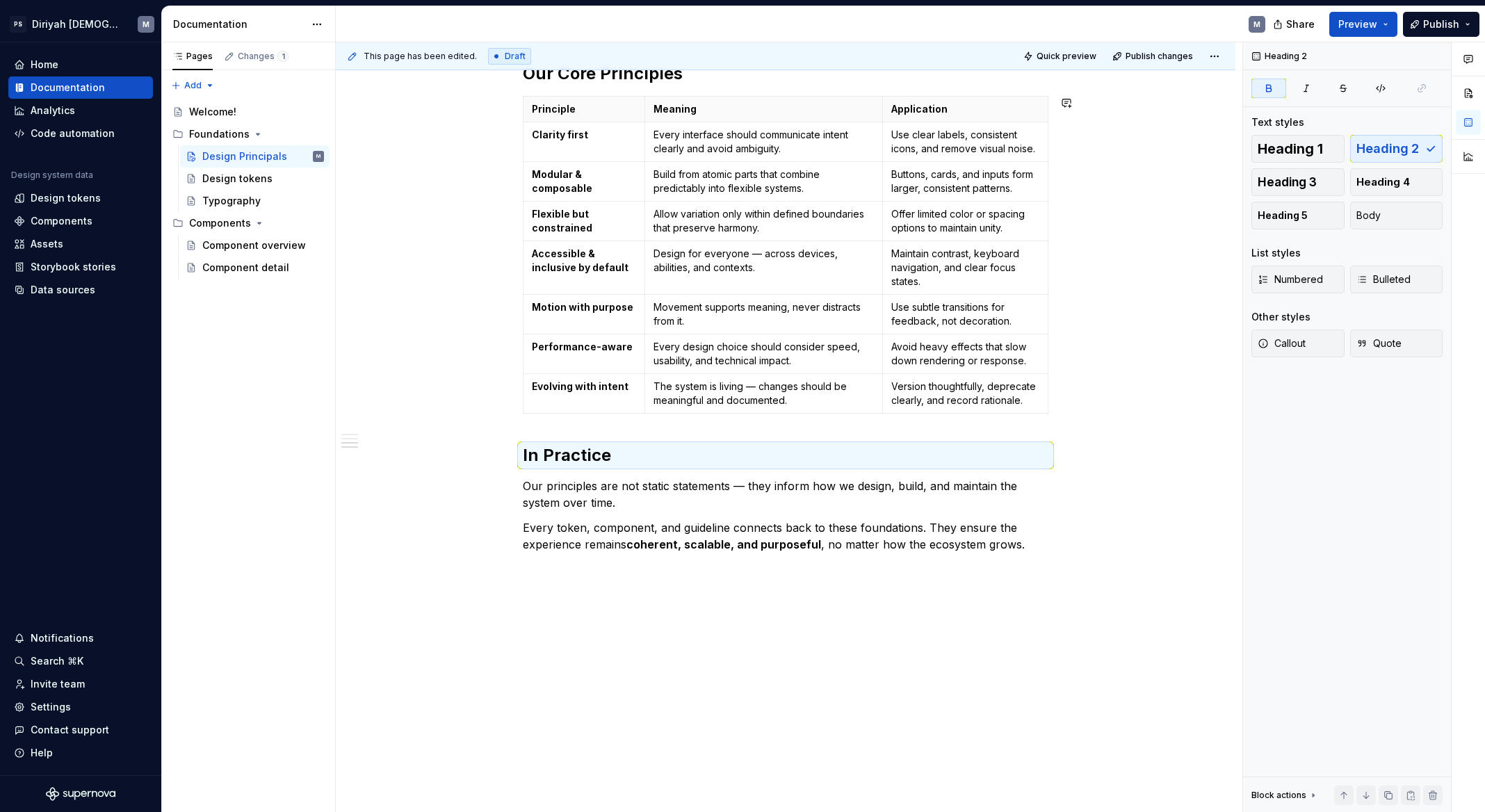
click at [1177, 618] on div "Purpose Our design principles define the shared mindset behind every decision w…" at bounding box center [786, 201] width 899 height 1222
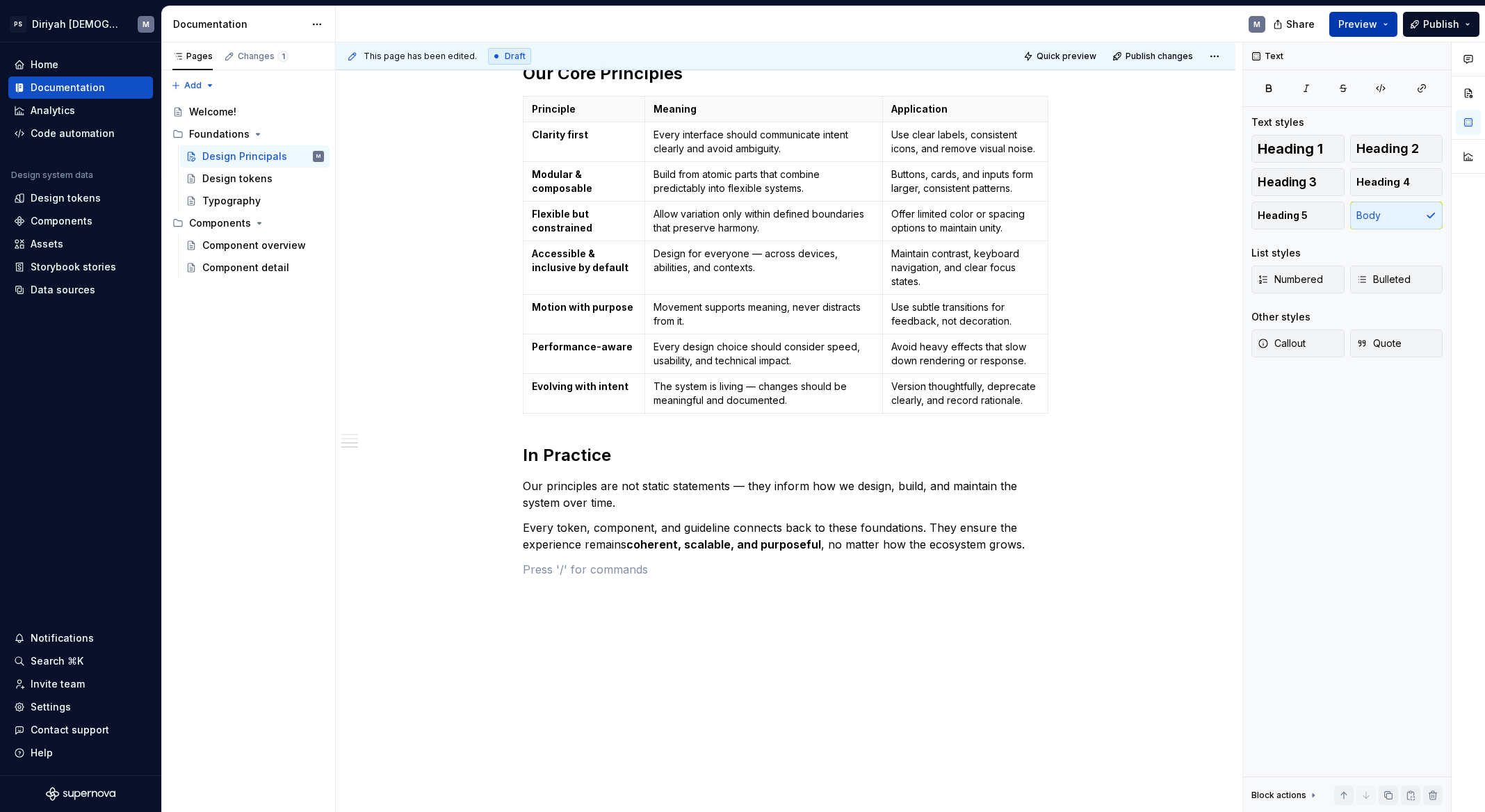
click at [1379, 24] on button "Preview" at bounding box center [1363, 24] width 68 height 25
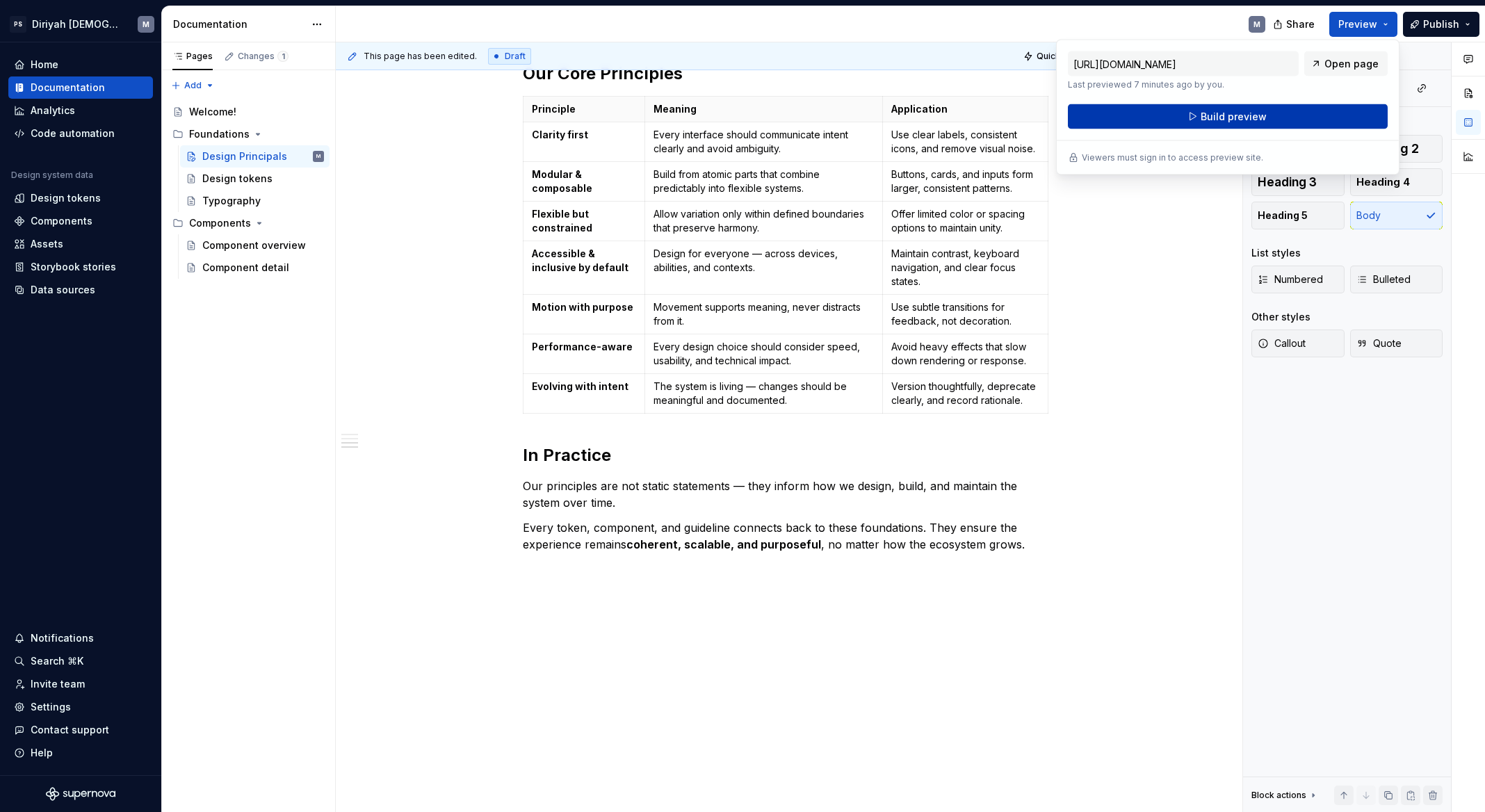
click at [1286, 116] on button "Build preview" at bounding box center [1228, 117] width 320 height 25
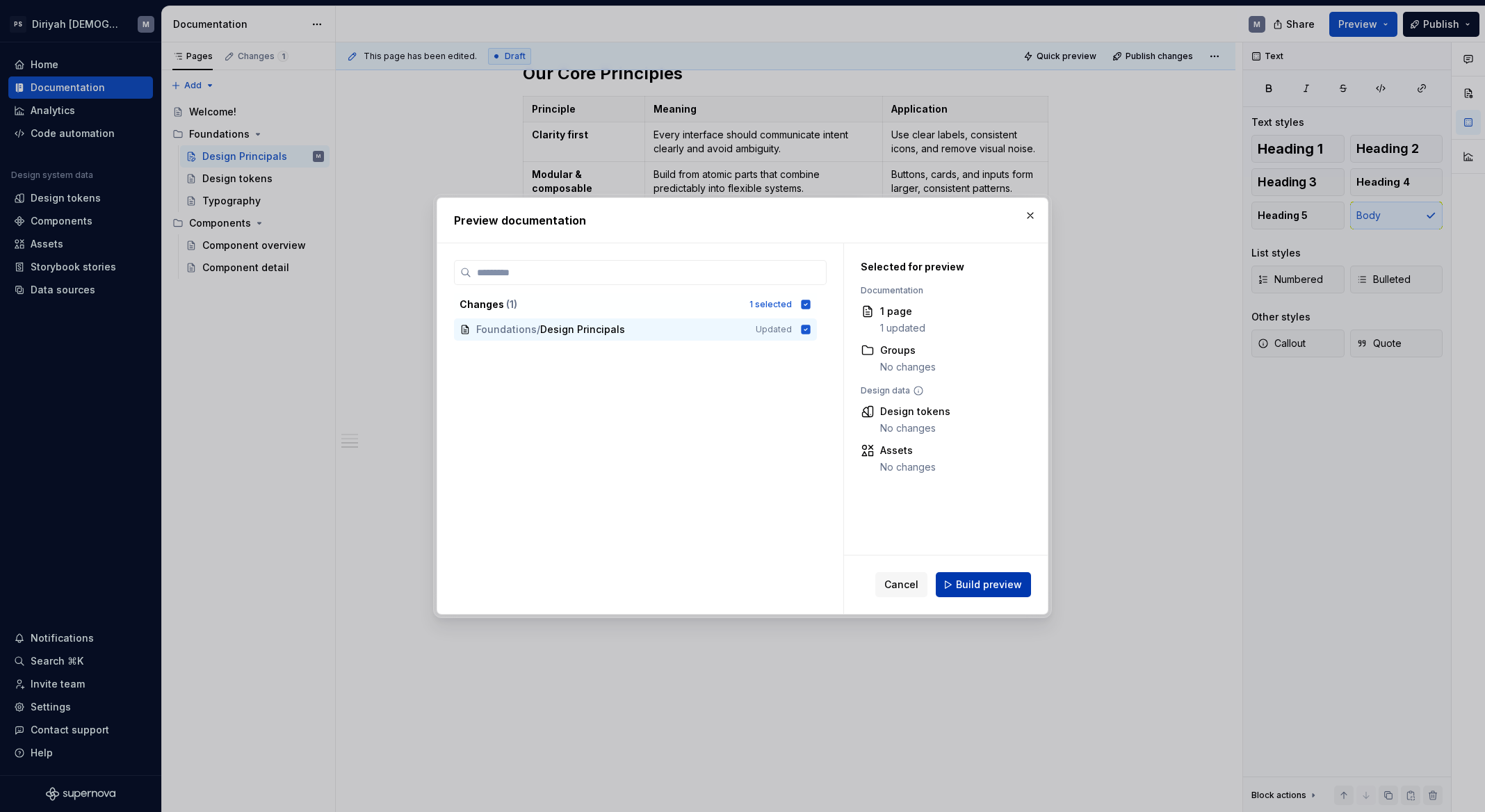
click at [1001, 582] on span "Build preview" at bounding box center [988, 584] width 66 height 14
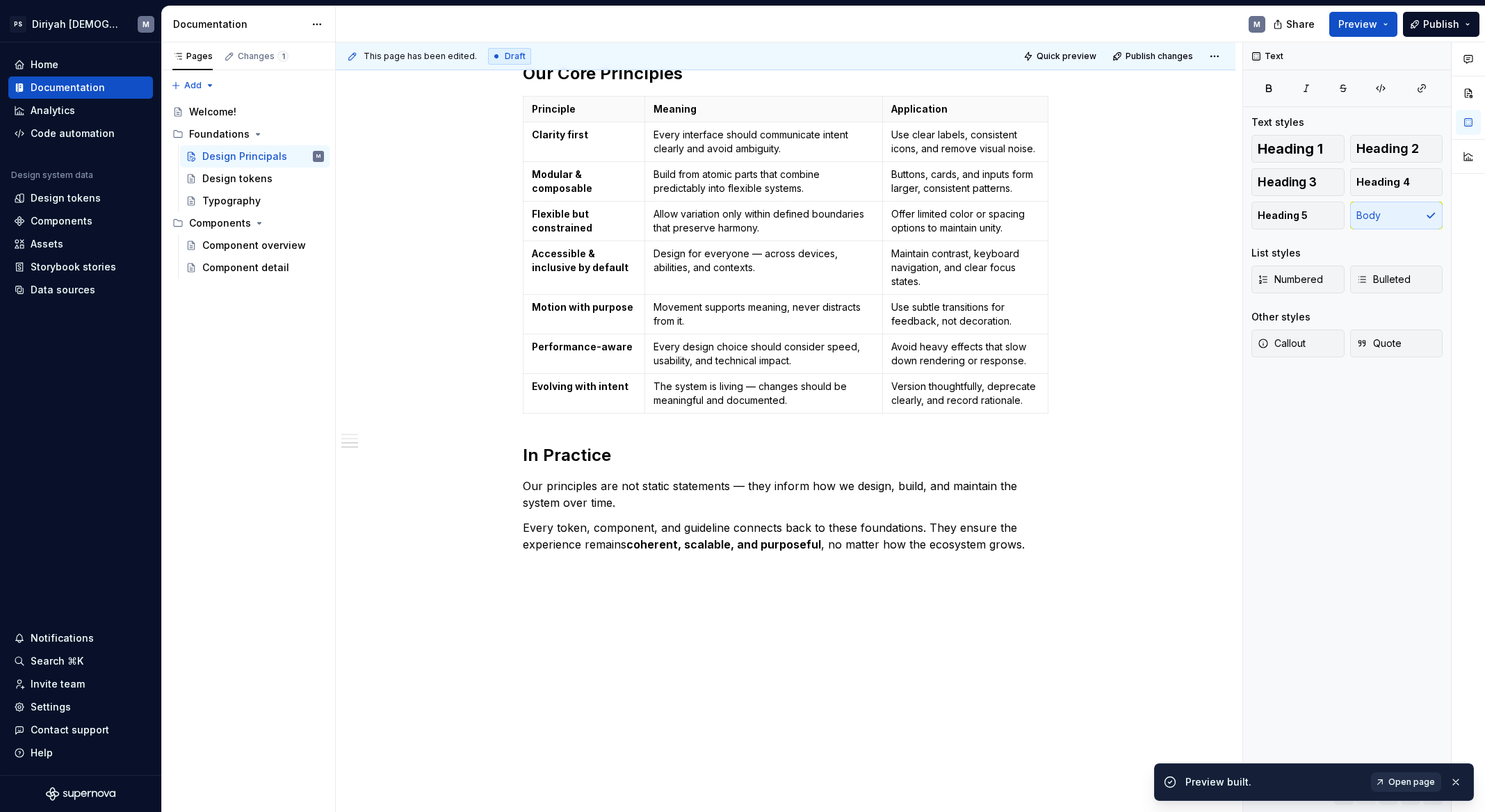
click at [1426, 776] on span "Open page" at bounding box center [1411, 782] width 47 height 11
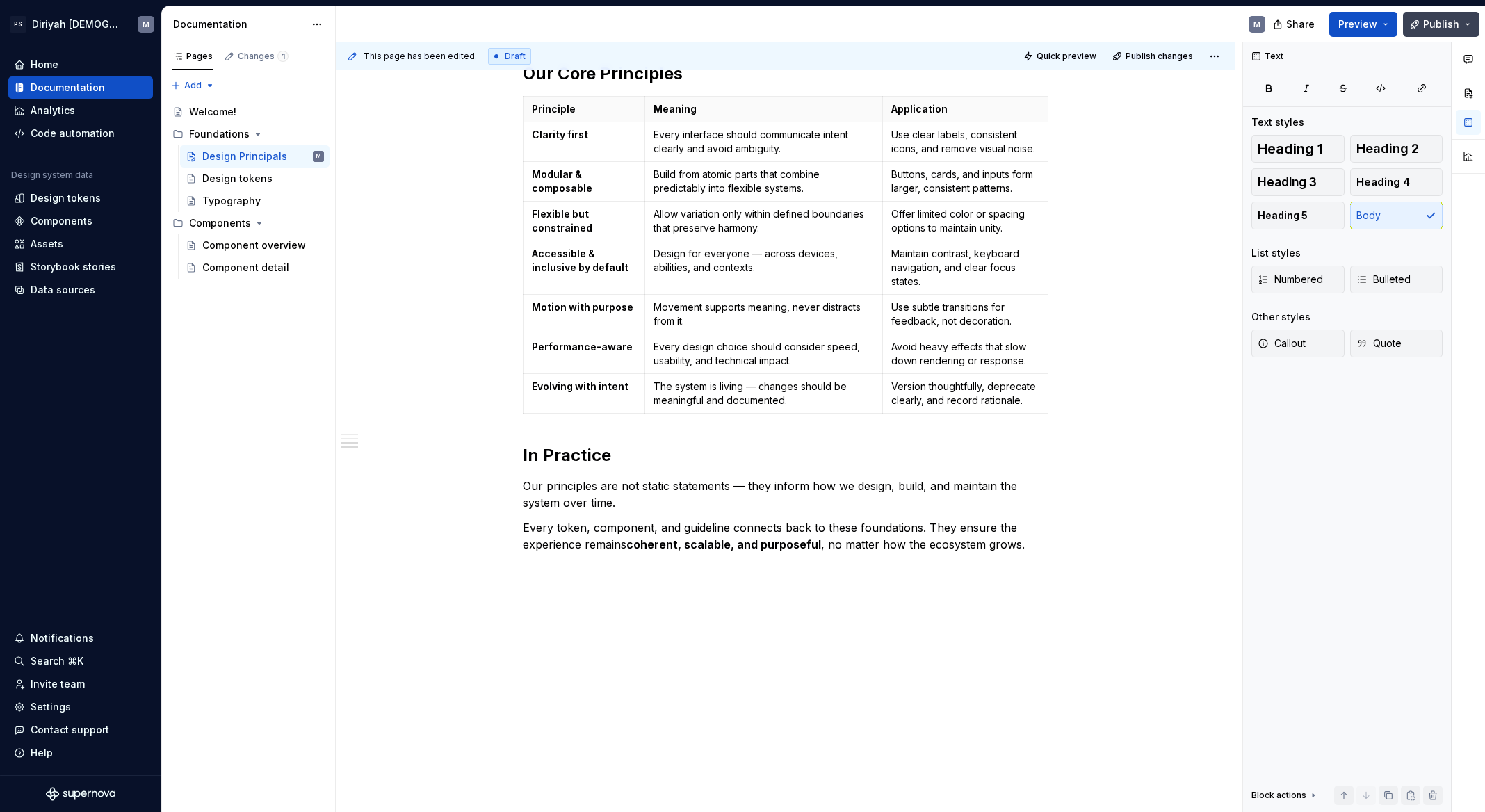
click at [1459, 21] on button "Publish" at bounding box center [1441, 24] width 77 height 25
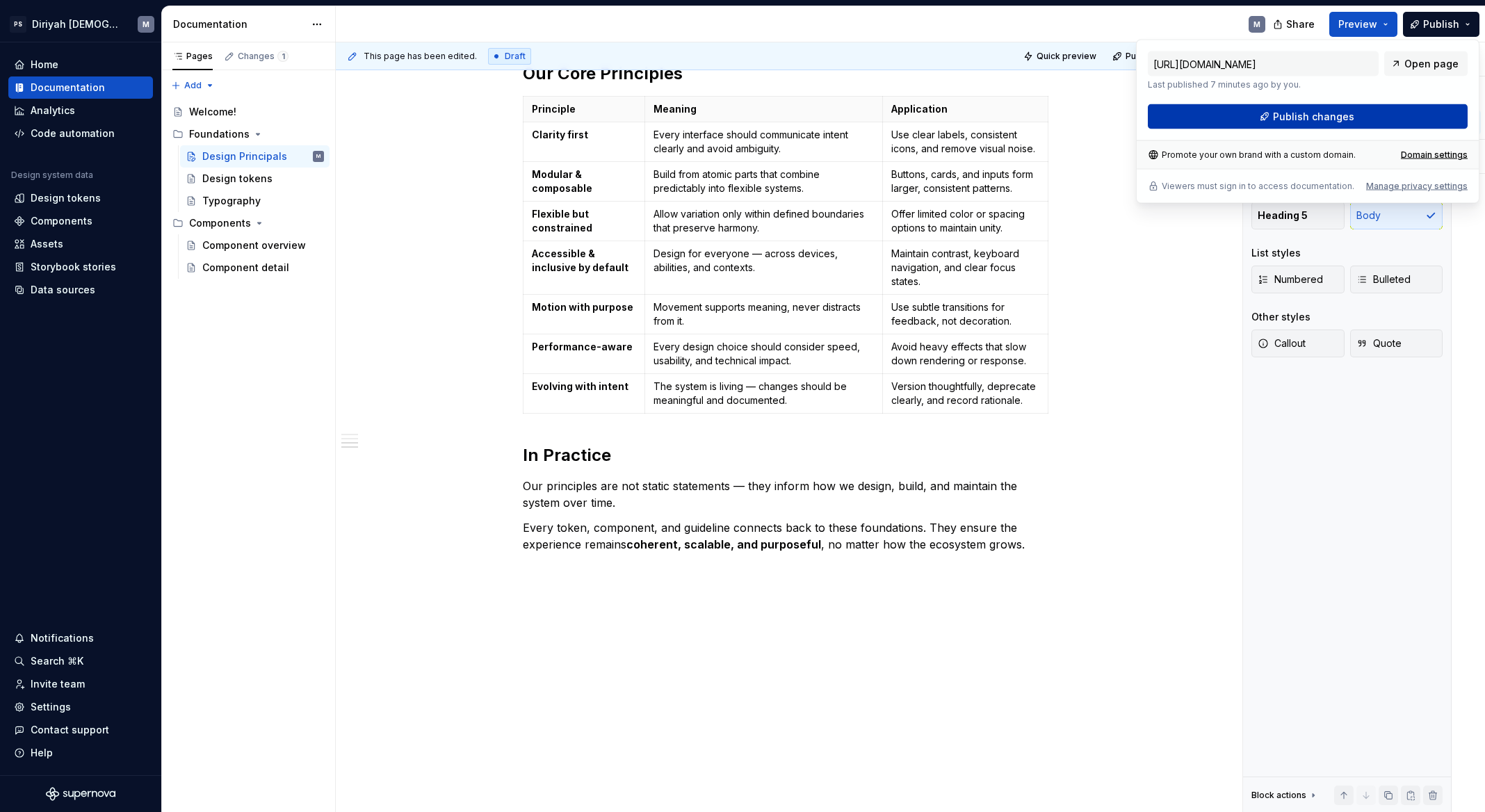
click at [1371, 113] on button "Publish changes" at bounding box center [1308, 117] width 320 height 25
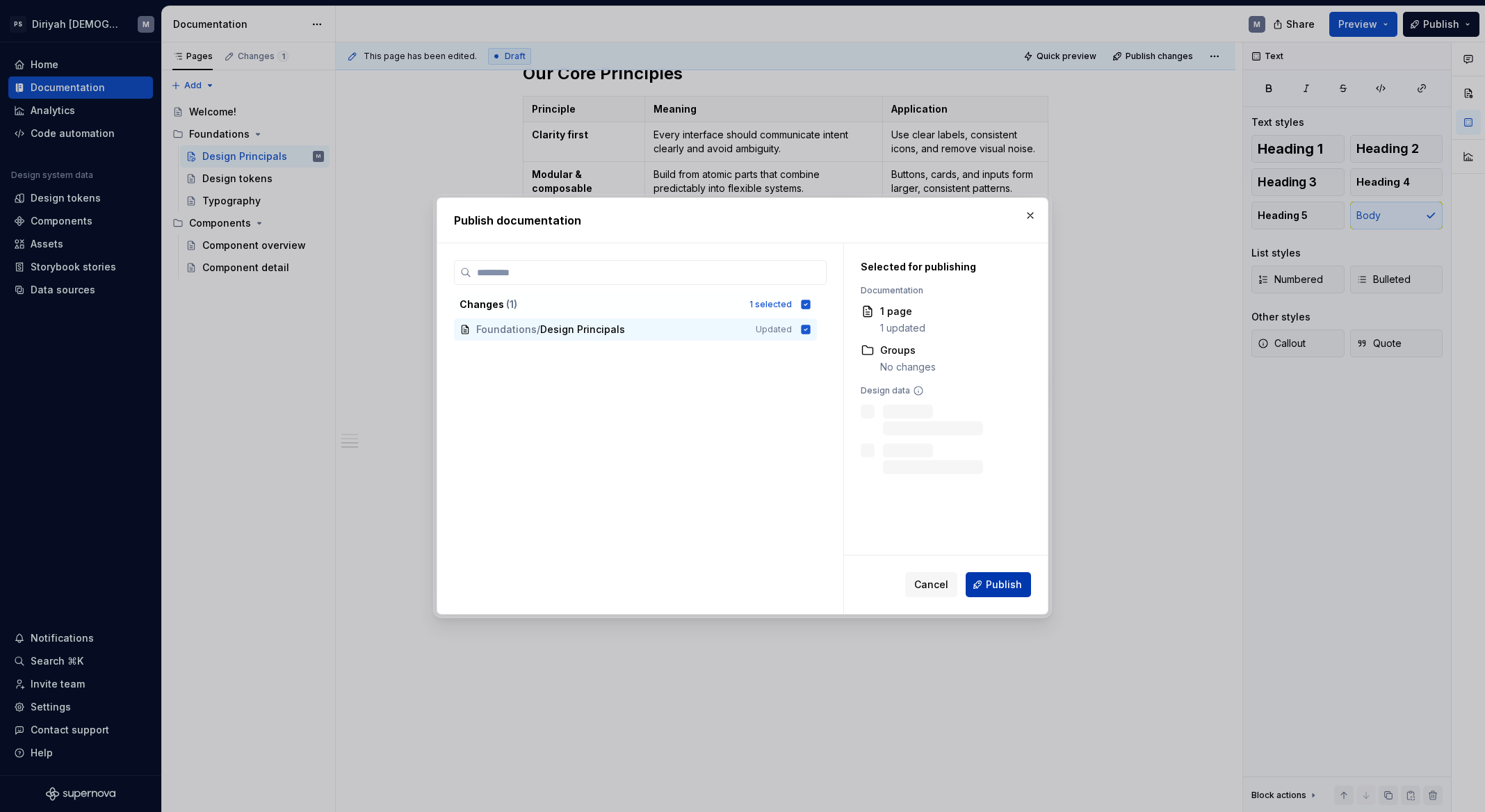
click at [1013, 591] on button "Publish" at bounding box center [998, 584] width 65 height 25
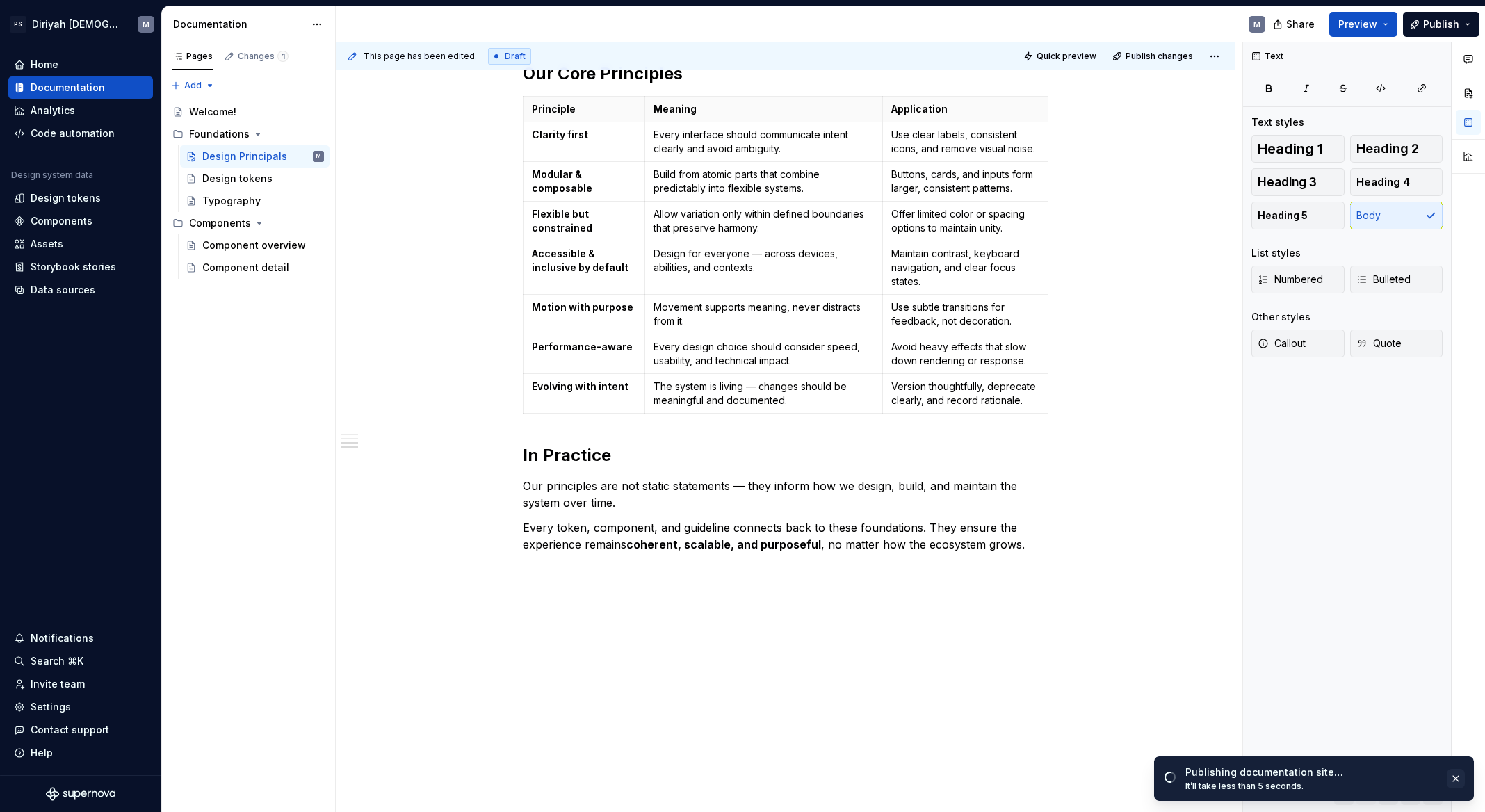
click at [1457, 776] on button "button" at bounding box center [1455, 779] width 18 height 19
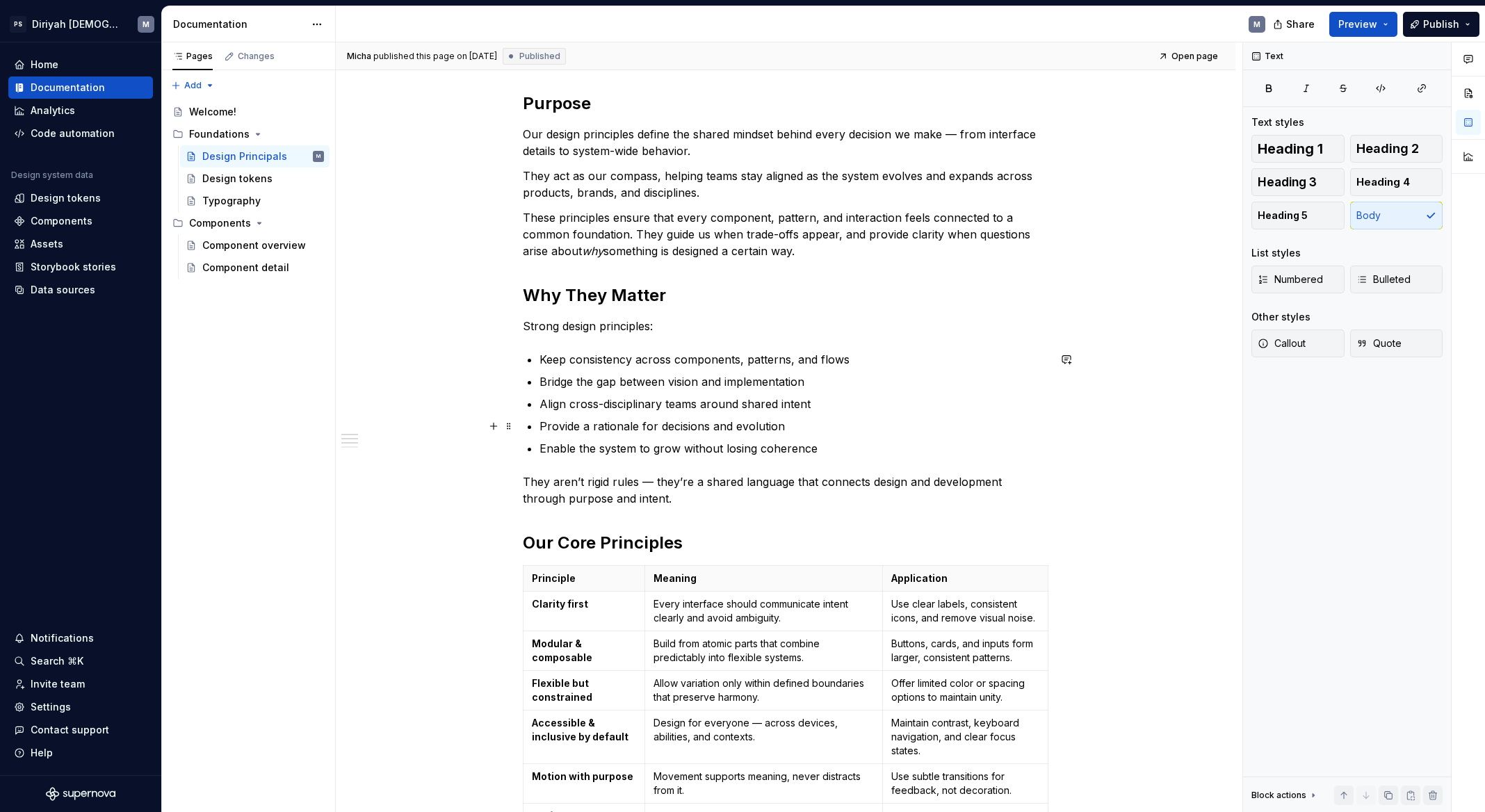
scroll to position [96, 0]
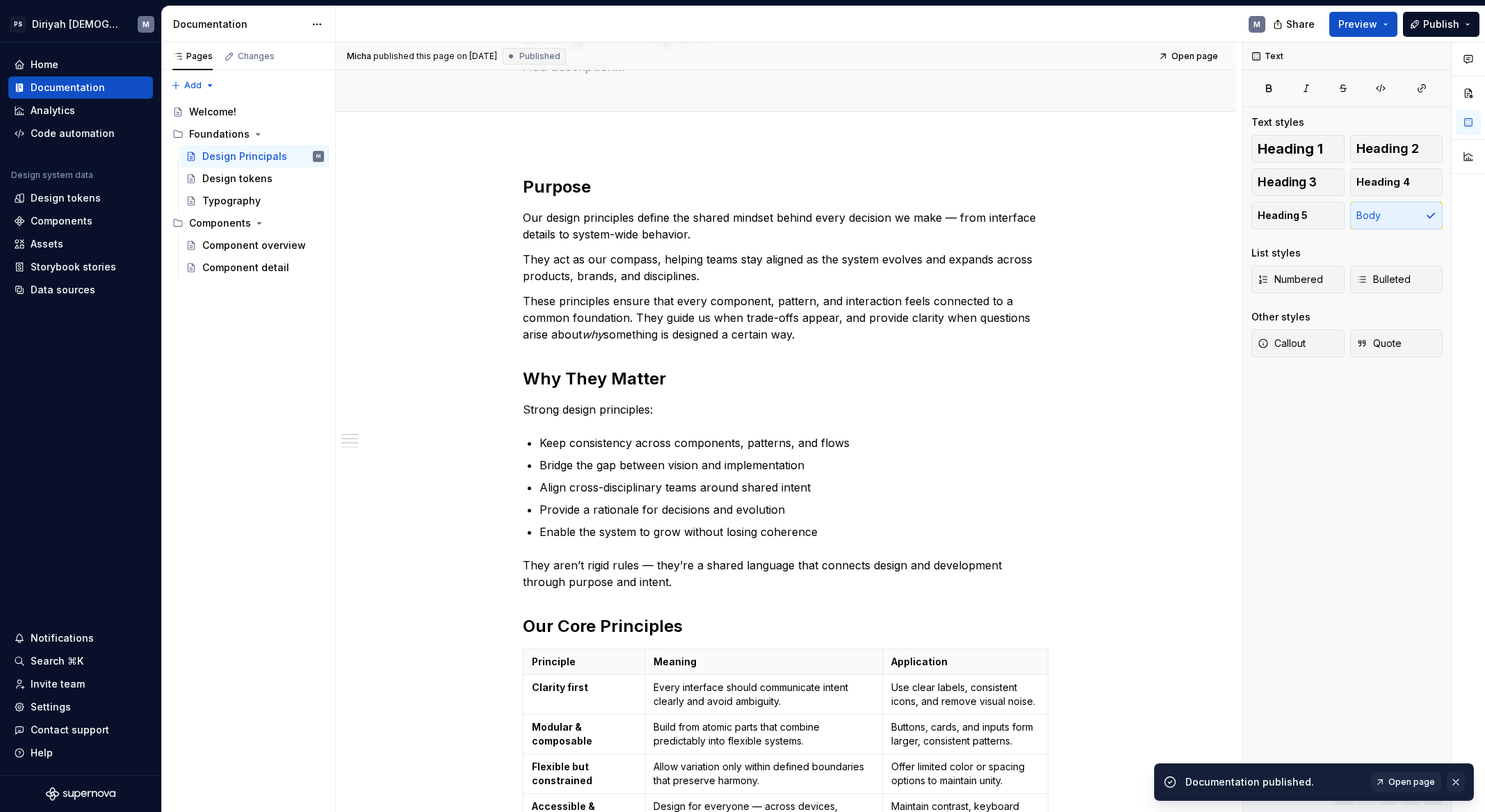
click at [1456, 776] on button "button" at bounding box center [1455, 781] width 18 height 19
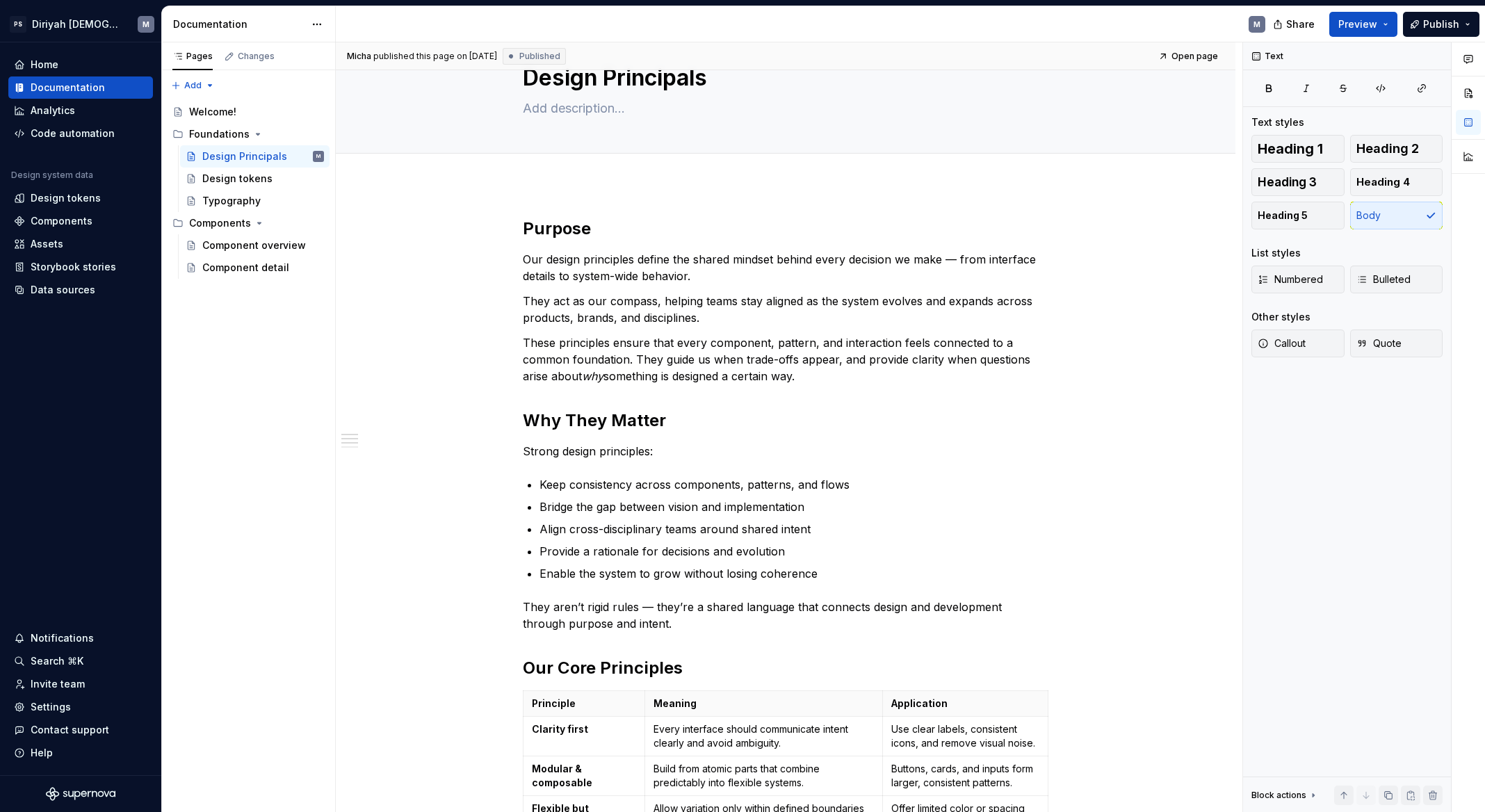
scroll to position [0, 0]
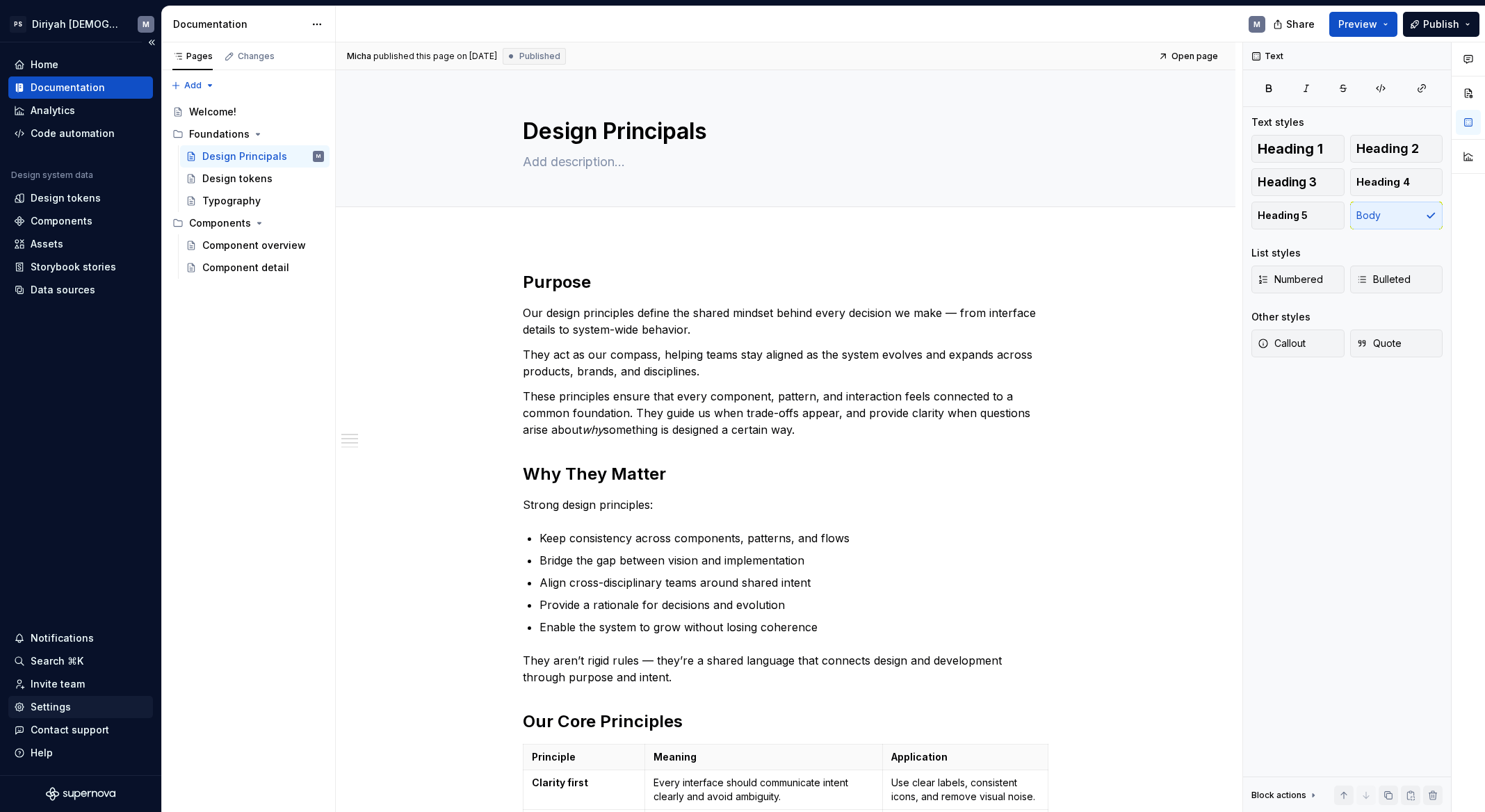
click at [48, 706] on div "Settings" at bounding box center [51, 707] width 40 height 14
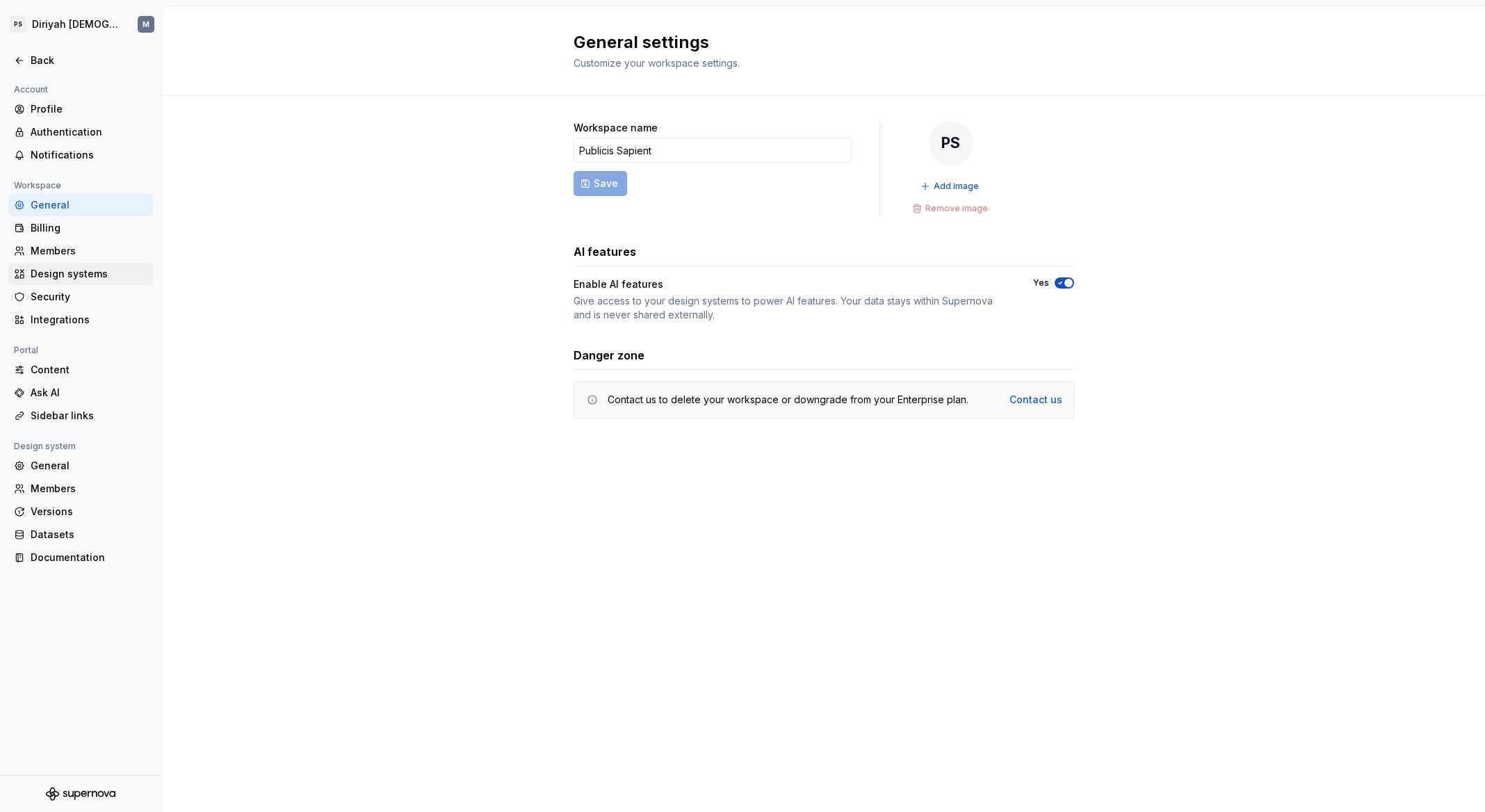
click at [75, 271] on div "Design systems" at bounding box center [89, 274] width 117 height 14
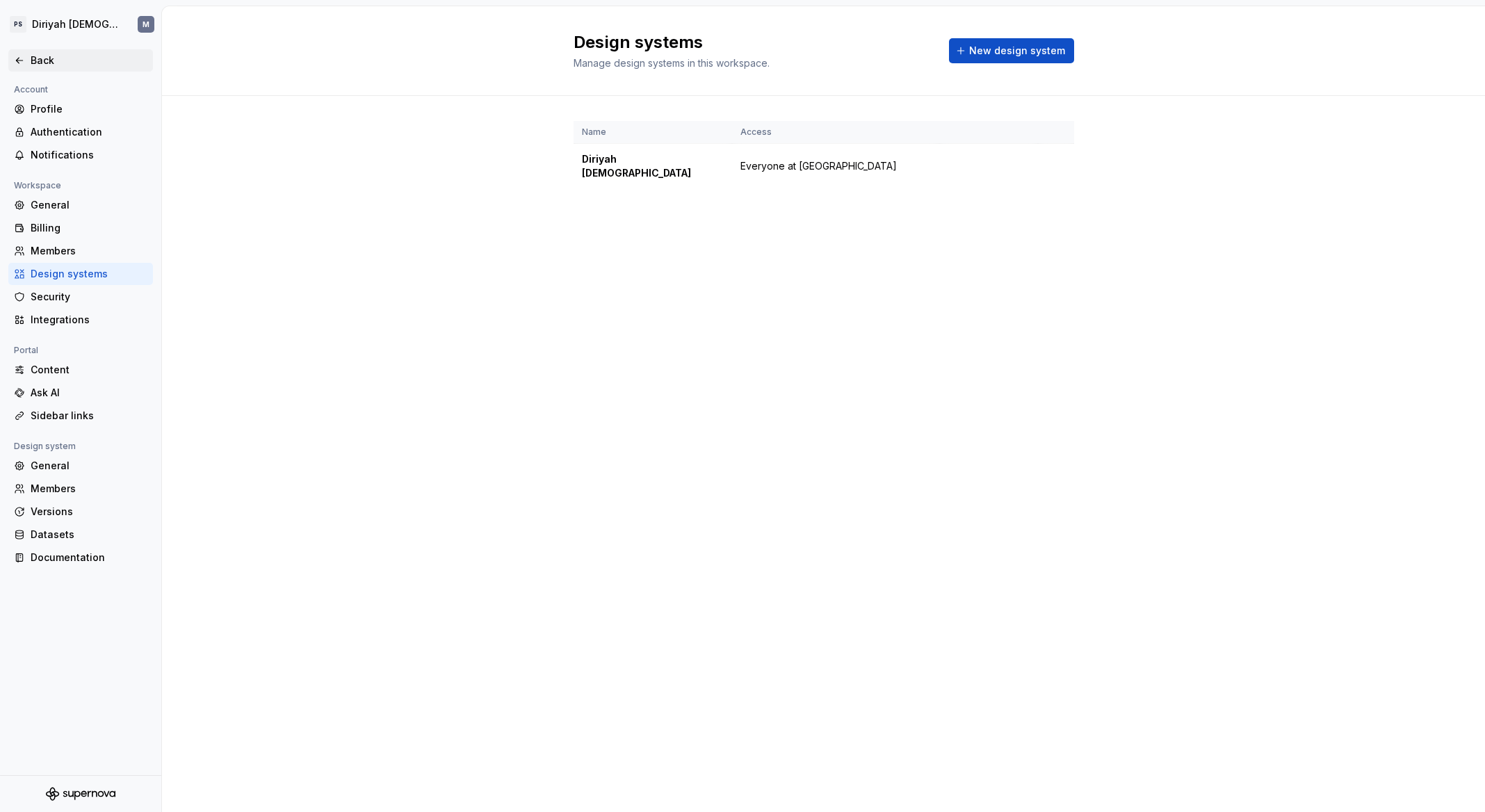
click at [27, 60] on div "Back" at bounding box center [81, 60] width 134 height 14
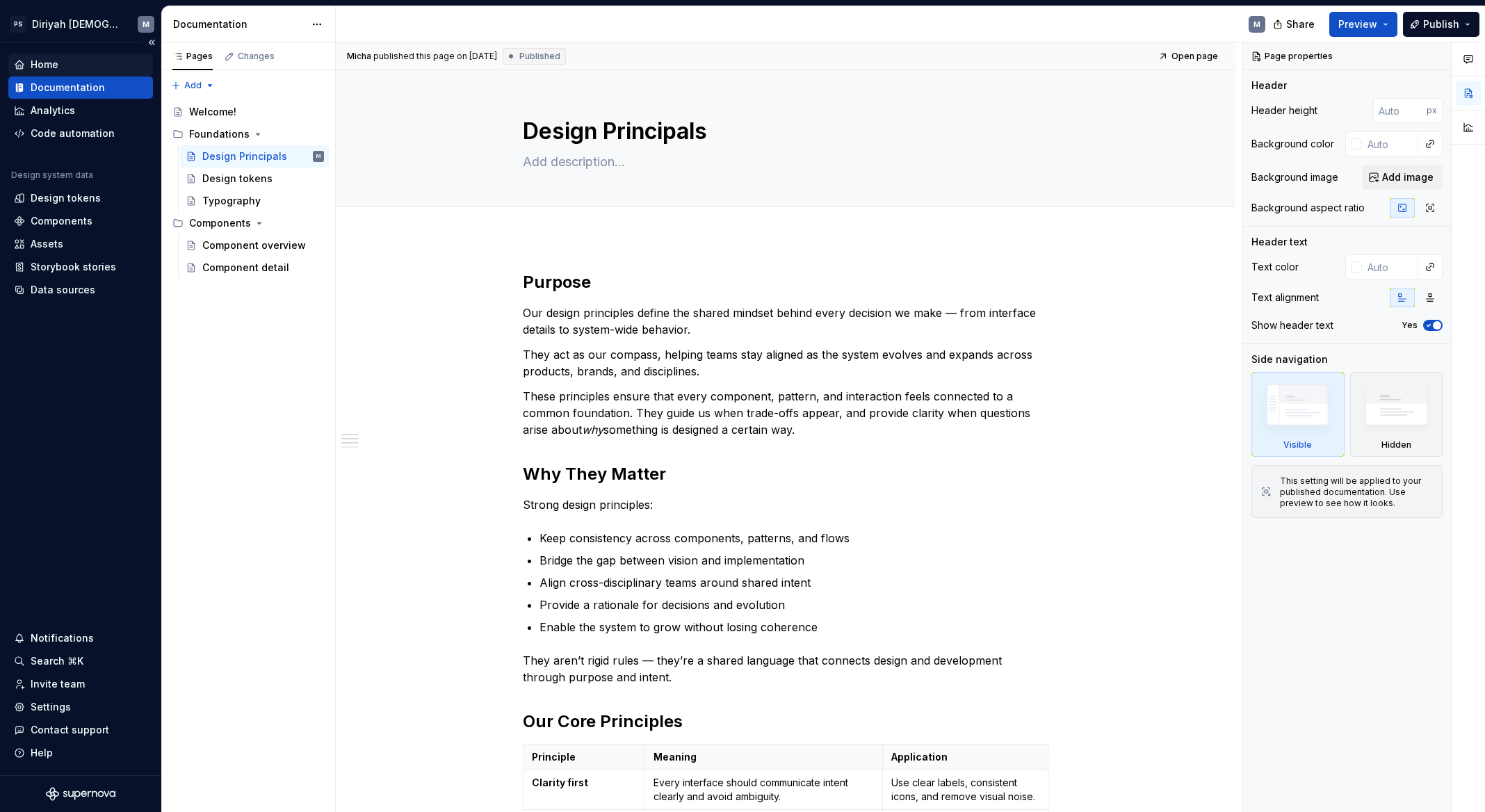
click at [69, 66] on div "Home" at bounding box center [81, 64] width 134 height 14
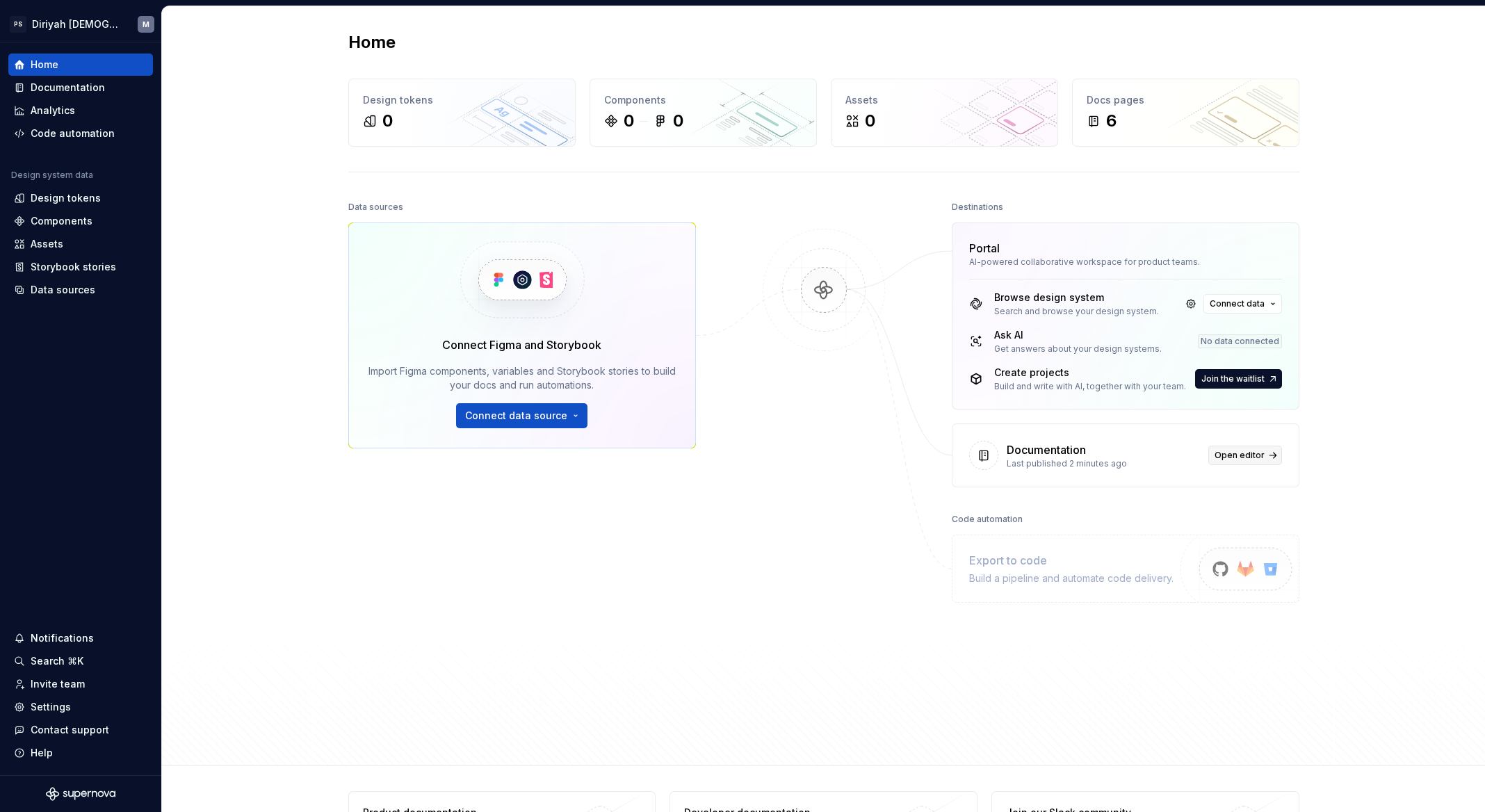
click at [1248, 455] on span "Open editor" at bounding box center [1240, 455] width 50 height 11
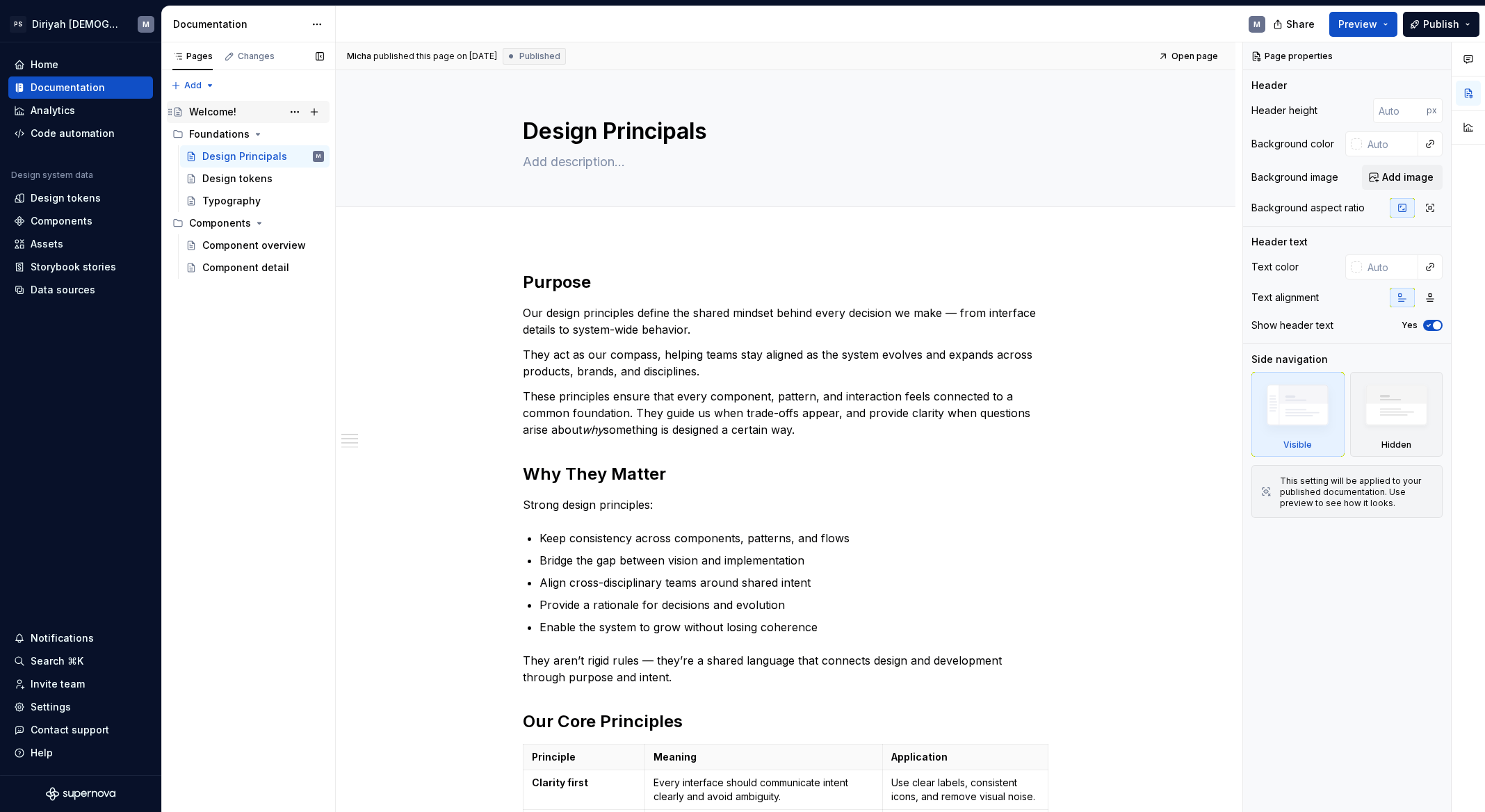
click at [228, 110] on div "Welcome!" at bounding box center [212, 112] width 47 height 14
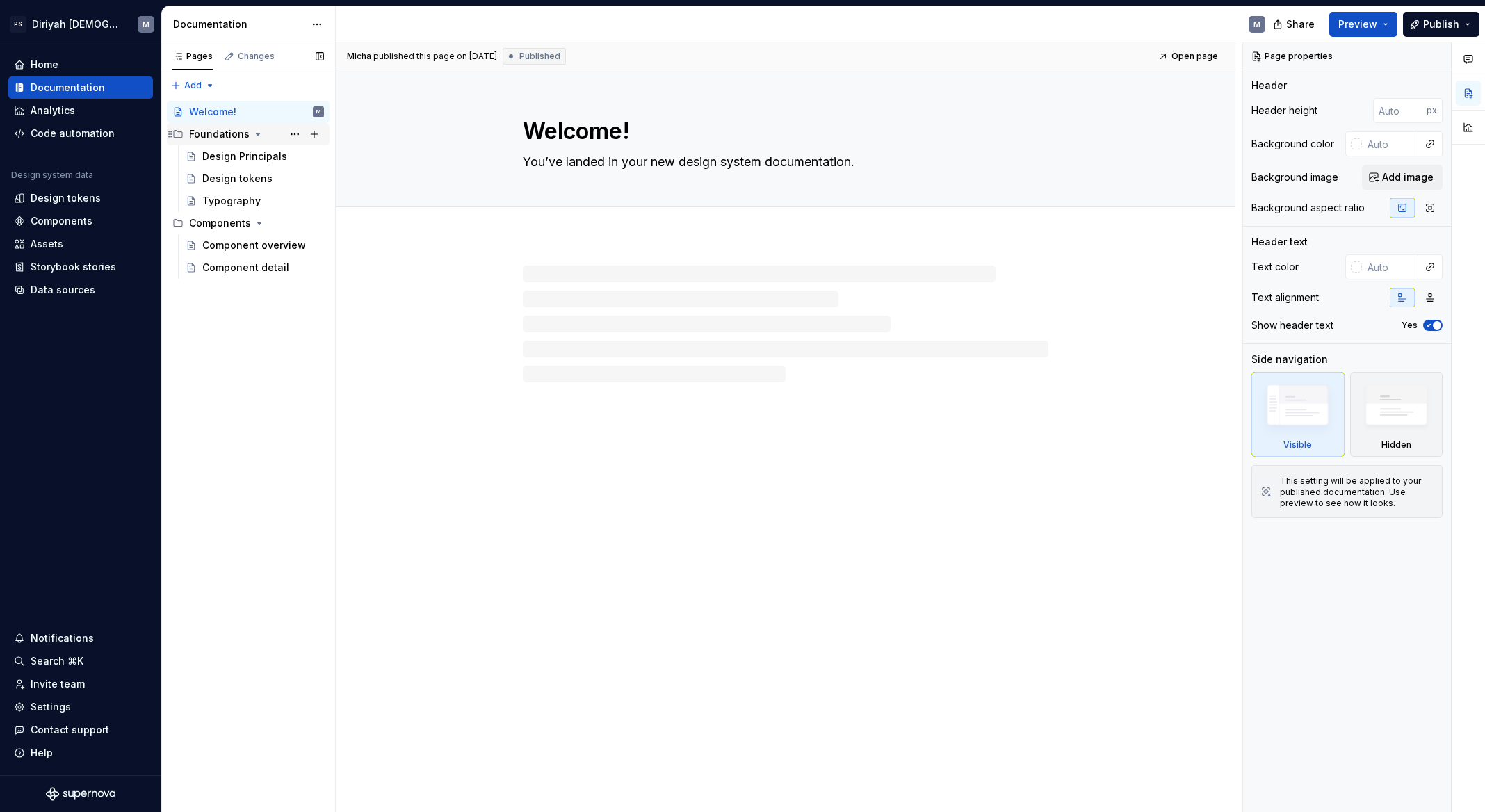
click at [242, 142] on div "Foundations" at bounding box center [256, 134] width 135 height 19
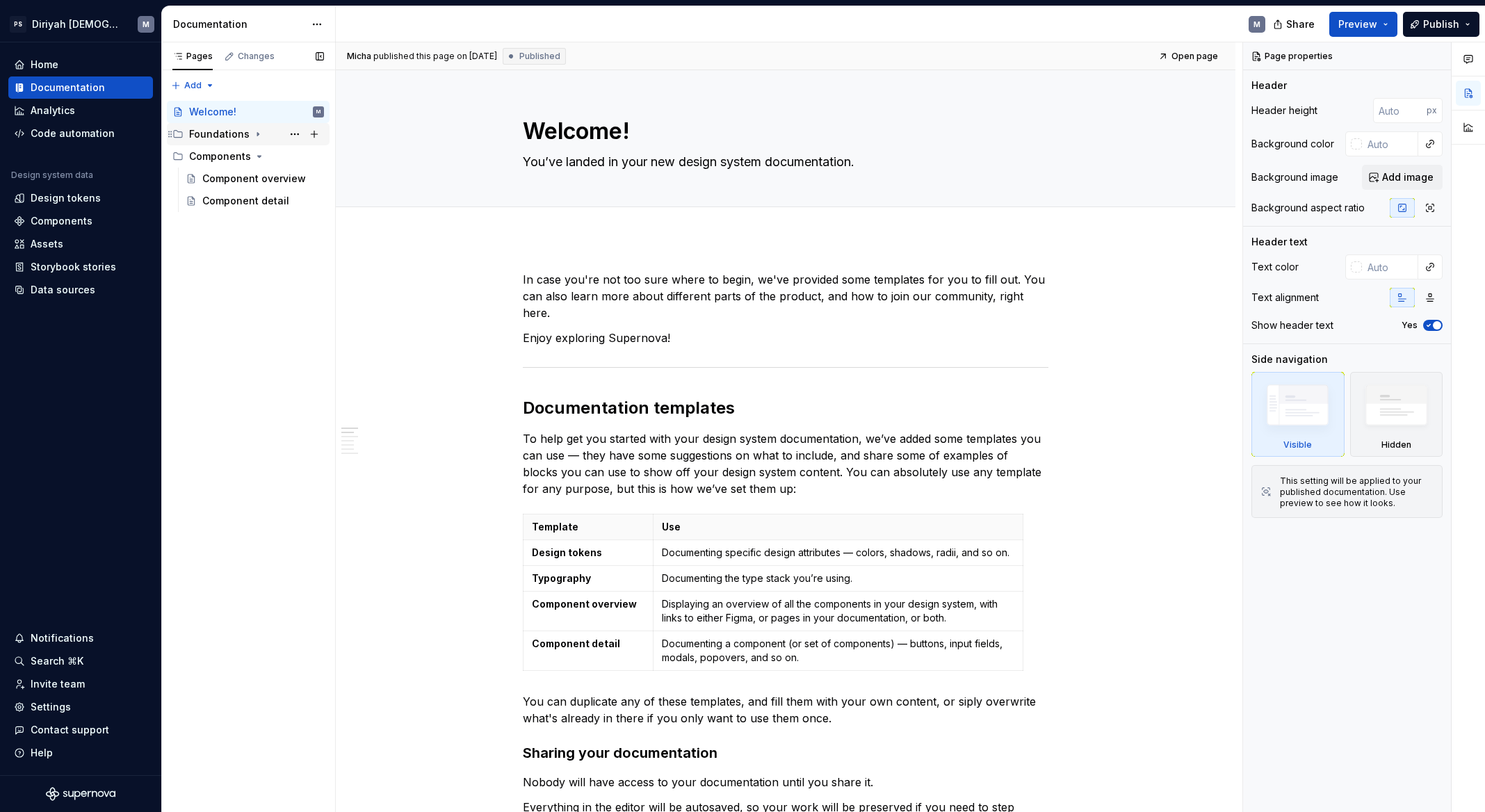
click at [229, 131] on div "Foundations" at bounding box center [219, 134] width 60 height 14
click at [266, 154] on div "Design Principals" at bounding box center [242, 156] width 80 height 14
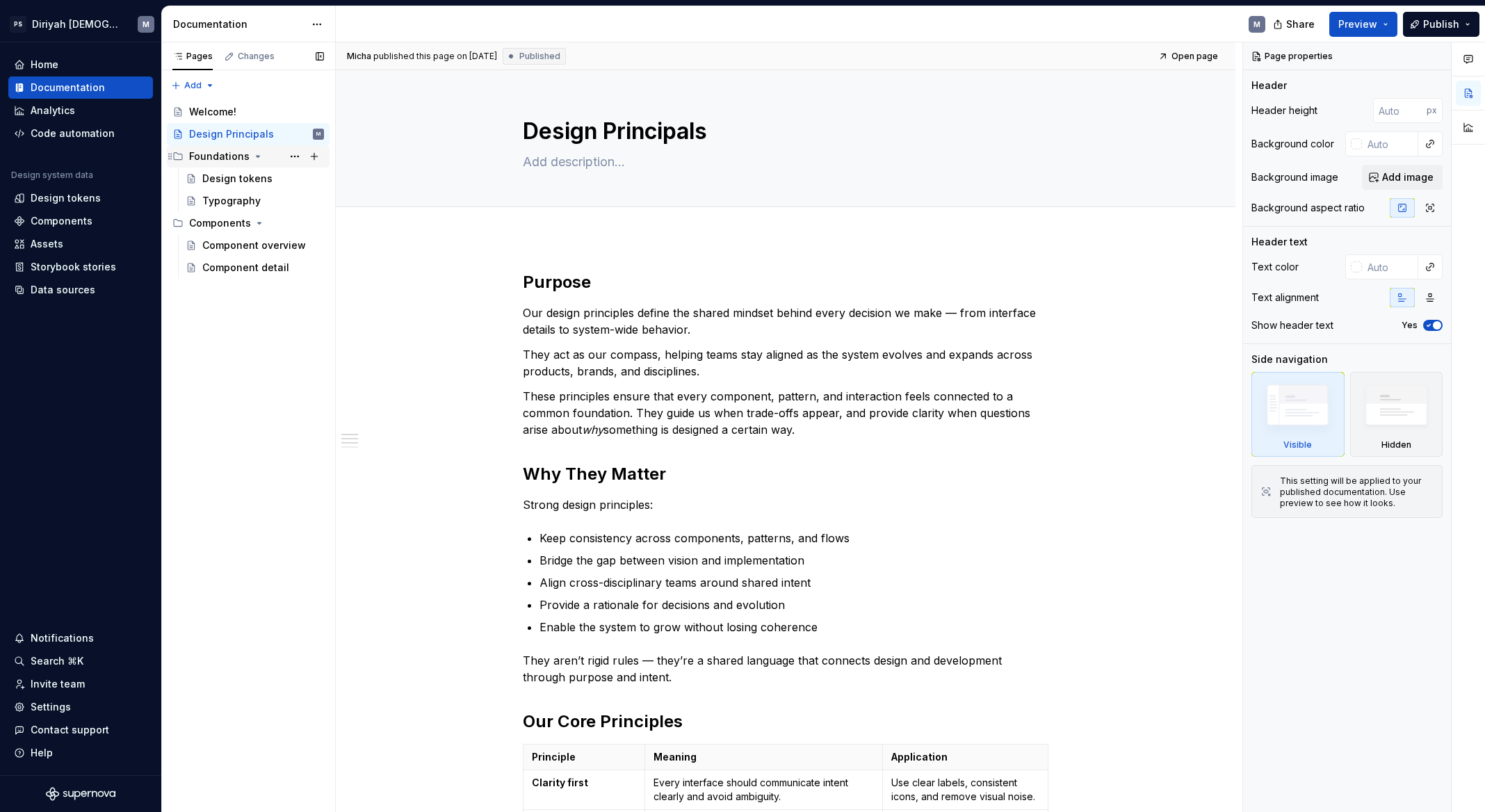
click at [254, 157] on icon "Page tree" at bounding box center [258, 157] width 11 height 11
click at [258, 179] on icon "Page tree" at bounding box center [259, 179] width 11 height 11
click at [1437, 25] on span "Publish" at bounding box center [1442, 24] width 36 height 14
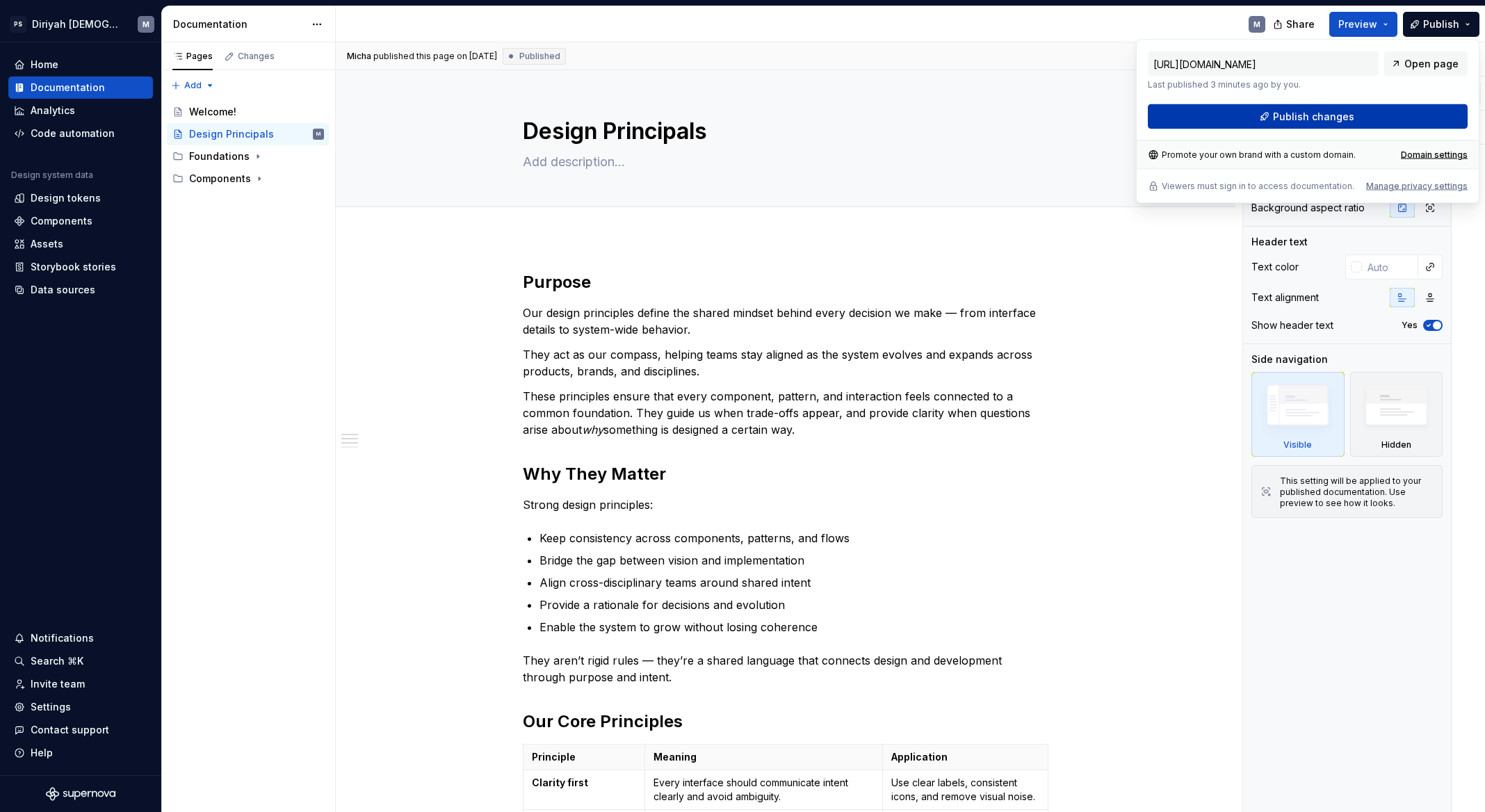
click at [1422, 121] on button "Publish changes" at bounding box center [1308, 117] width 320 height 25
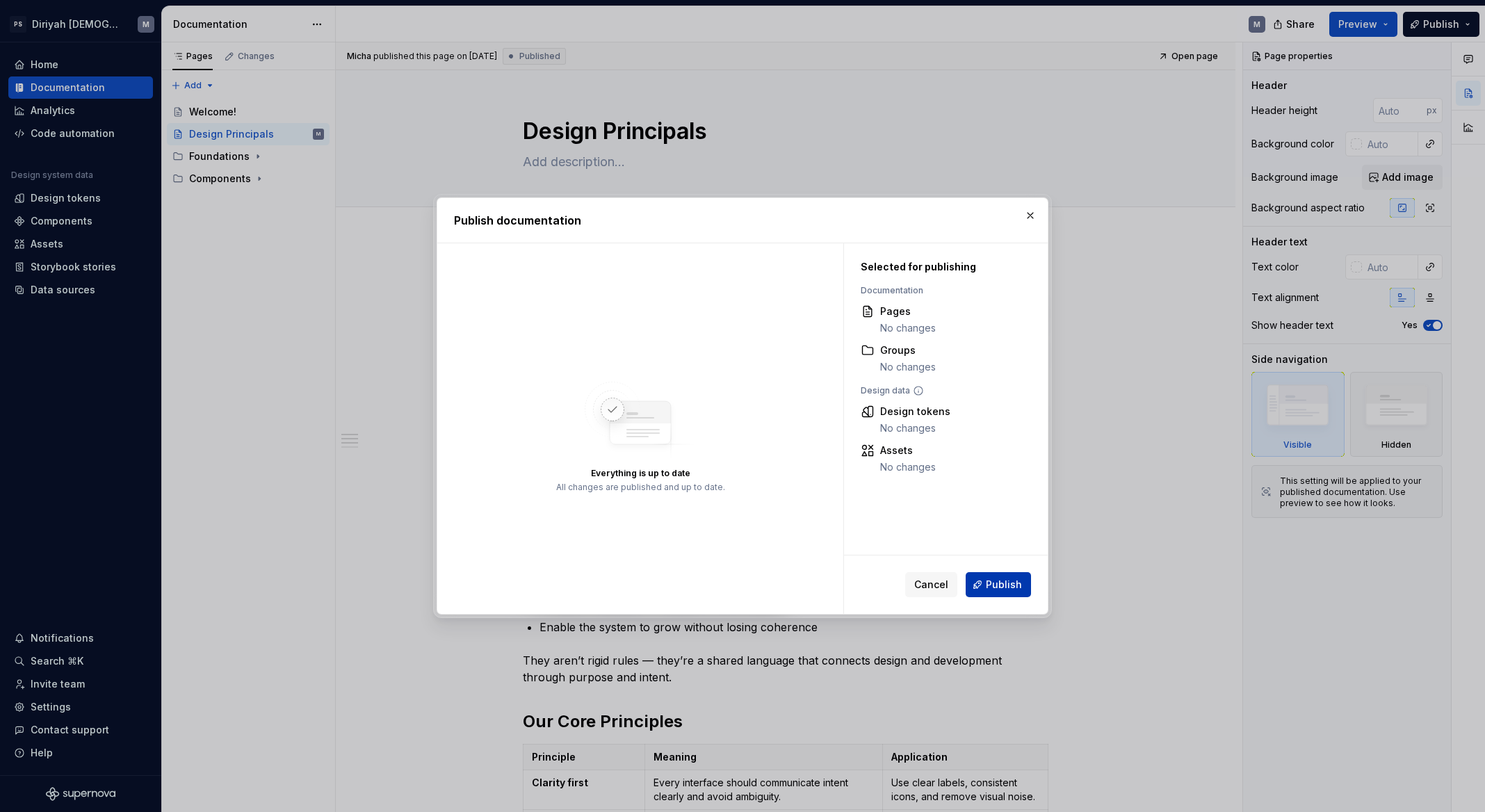
click at [982, 582] on button "Publish" at bounding box center [998, 584] width 65 height 25
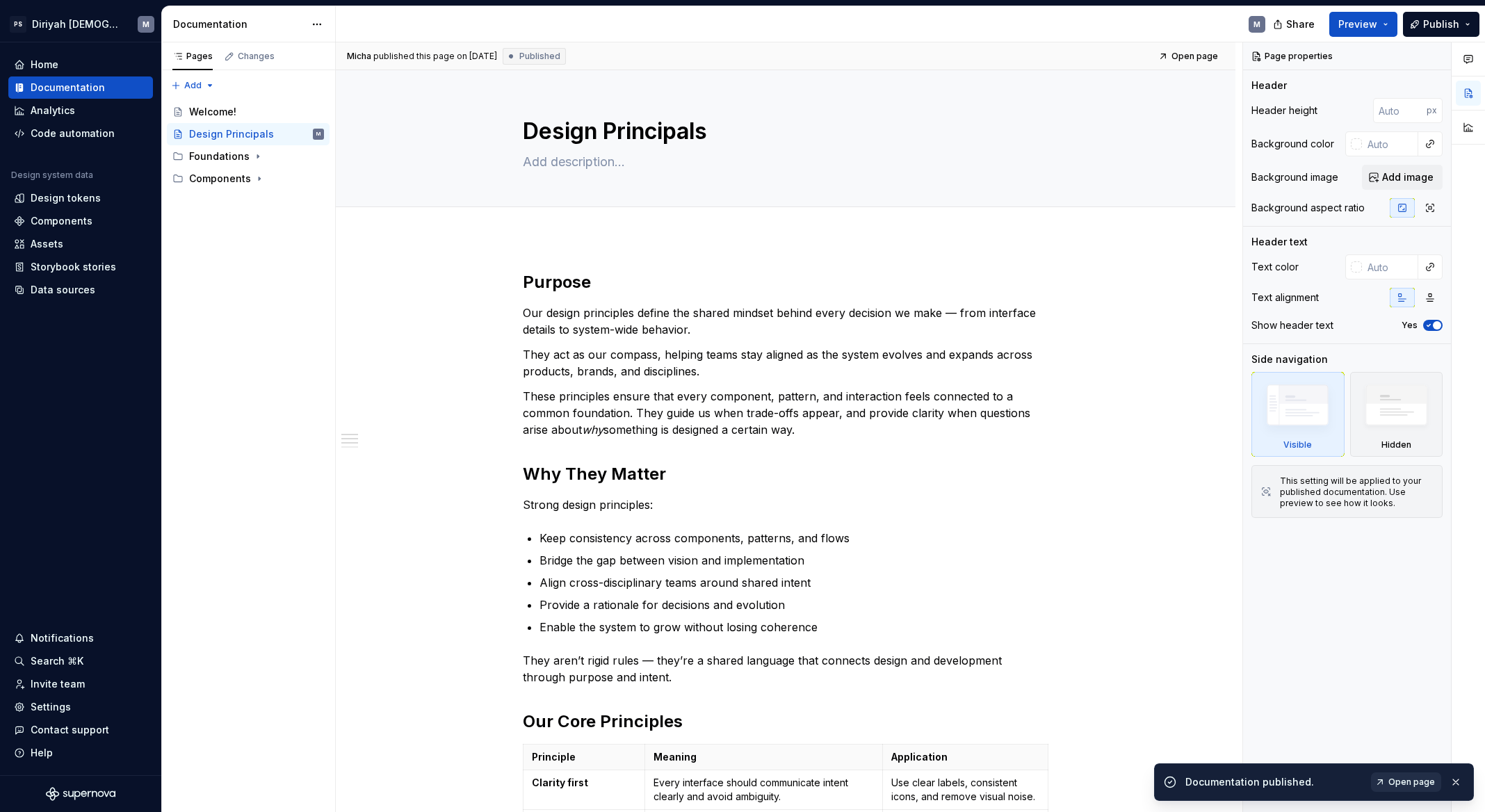
click at [1399, 776] on span "Open page" at bounding box center [1411, 782] width 47 height 11
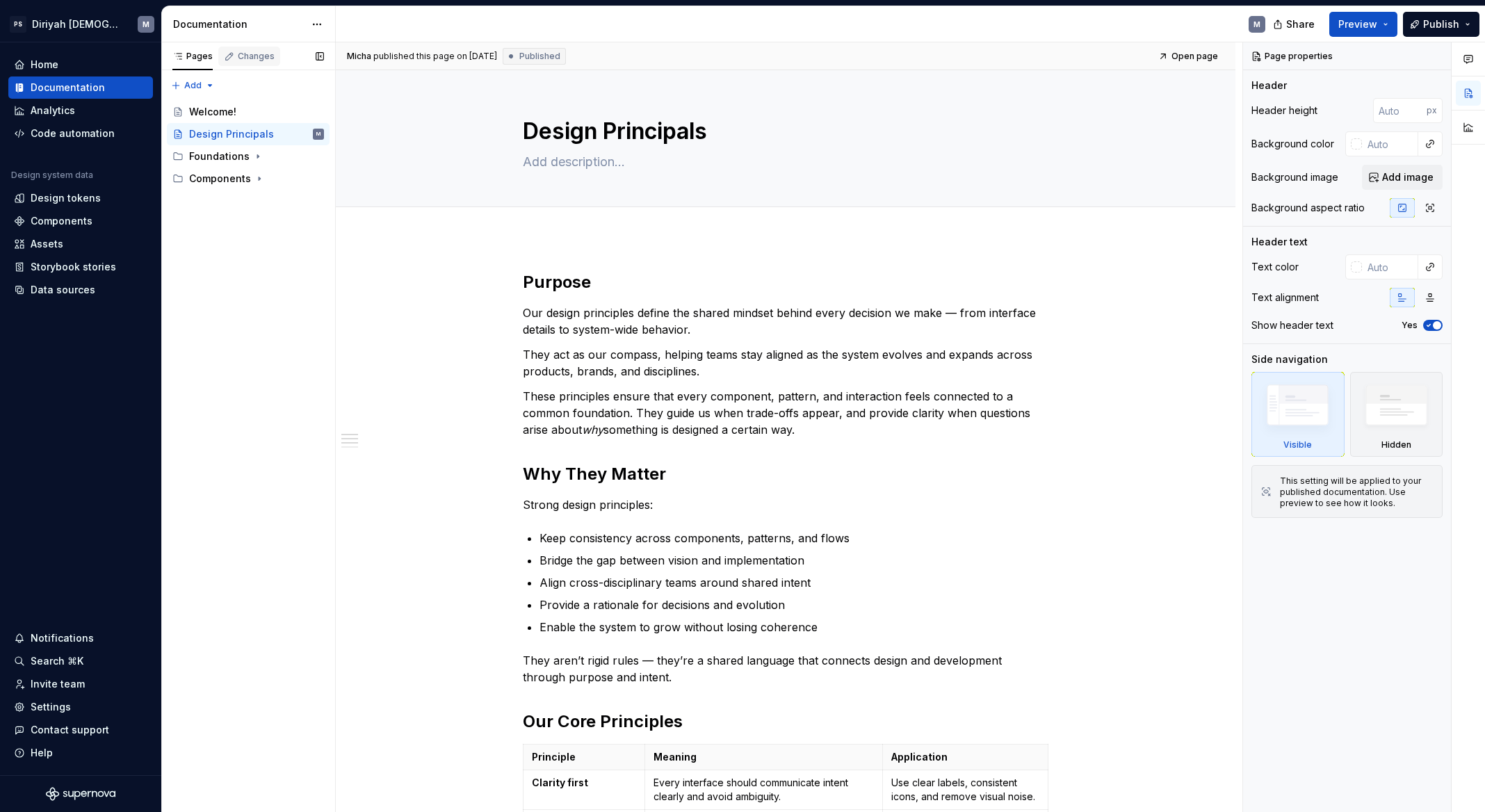
click at [264, 54] on div "Changes" at bounding box center [256, 56] width 37 height 11
click at [202, 57] on div "Pages" at bounding box center [192, 56] width 40 height 11
click at [59, 708] on div "Settings" at bounding box center [51, 707] width 40 height 14
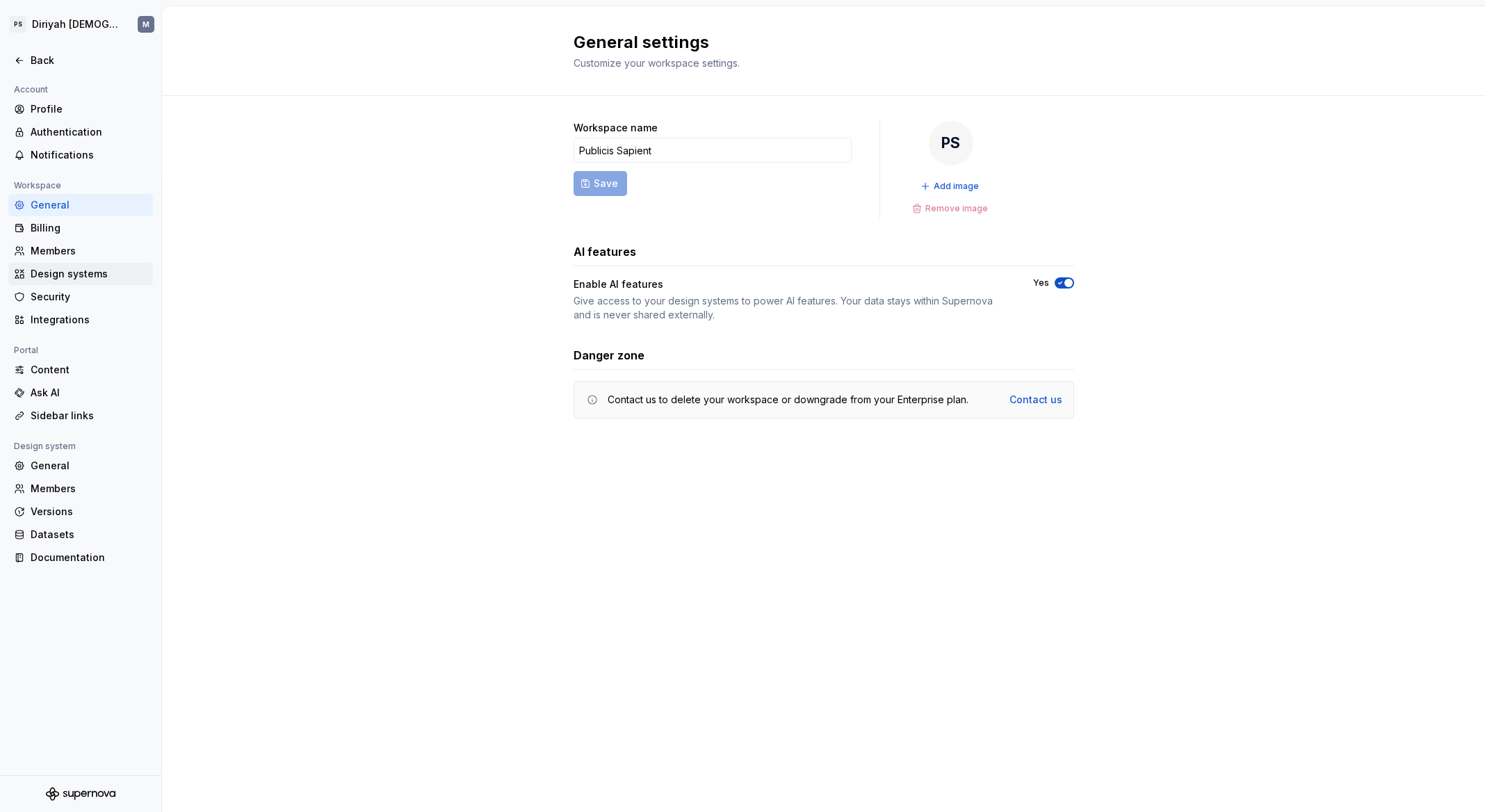
click at [90, 267] on div "Design systems" at bounding box center [89, 274] width 117 height 14
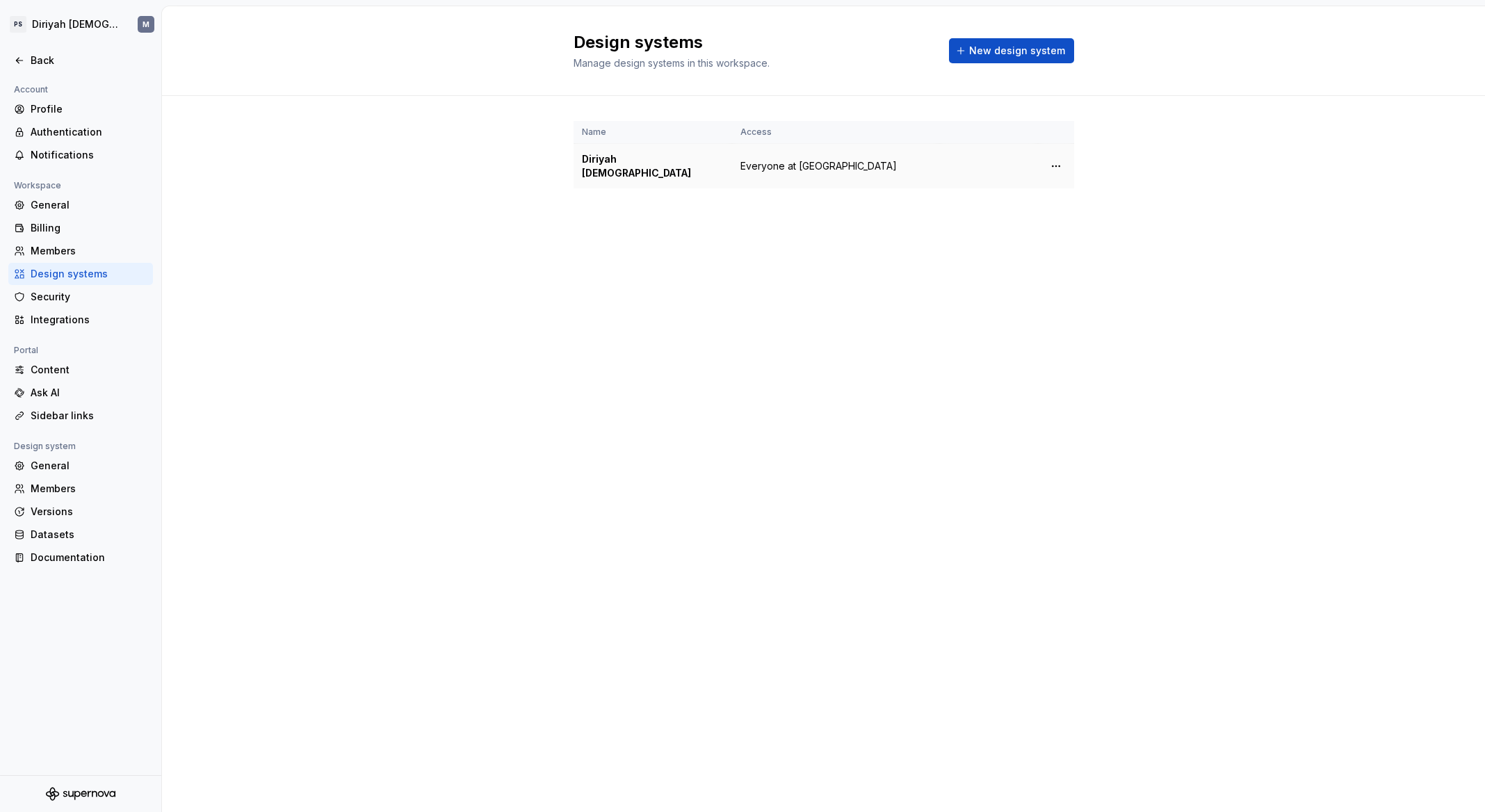
click at [674, 155] on div "Diriyah LDS" at bounding box center [653, 165] width 142 height 28
click at [1059, 161] on html "PS Diriyah LDS M Back Account Profile Authentication Notifications Workspace Ge…" at bounding box center [742, 406] width 1485 height 812
click at [1138, 205] on div "Design system settings" at bounding box center [1139, 208] width 132 height 14
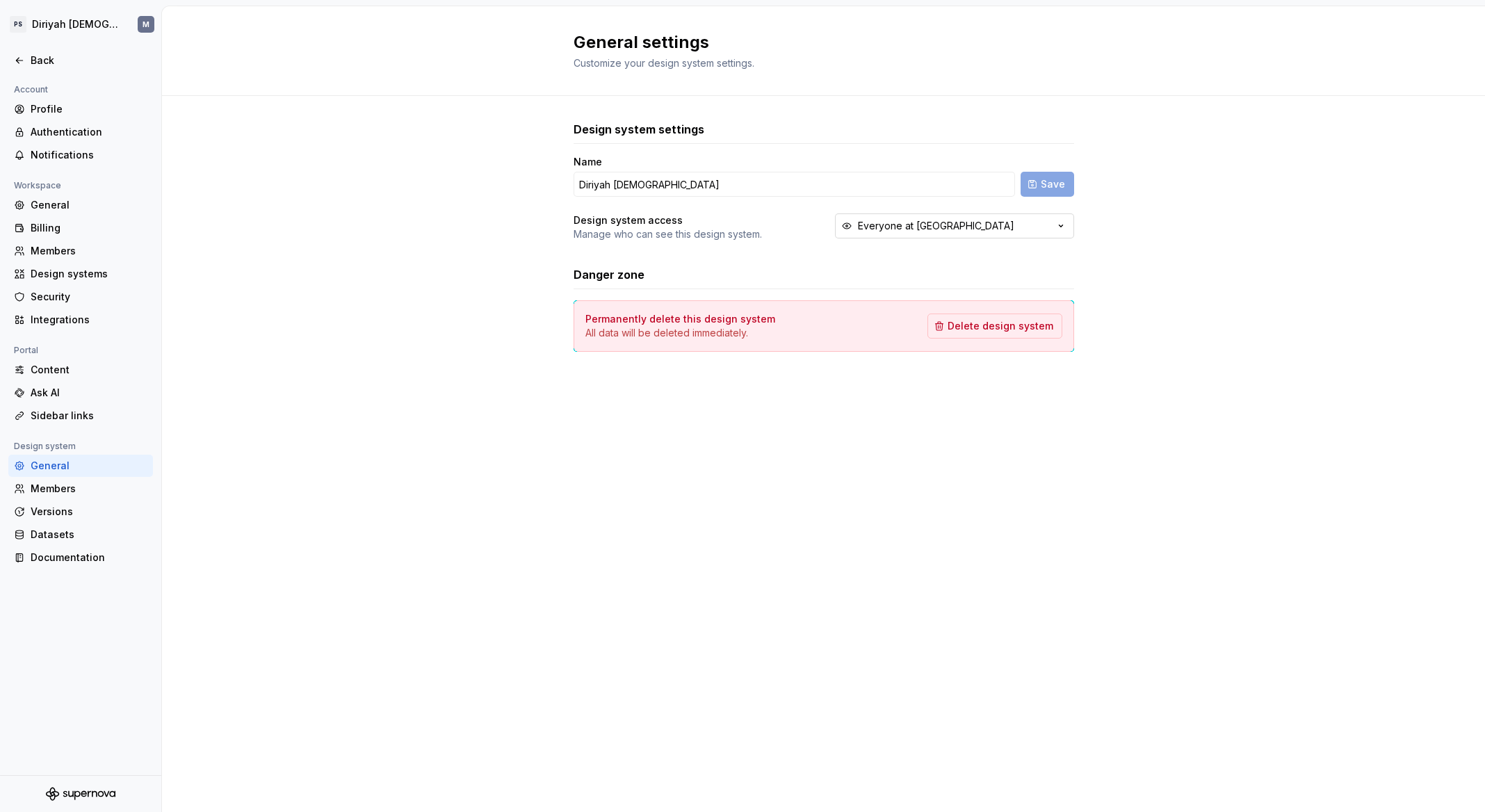
click at [1056, 228] on icon "button" at bounding box center [1061, 226] width 14 height 14
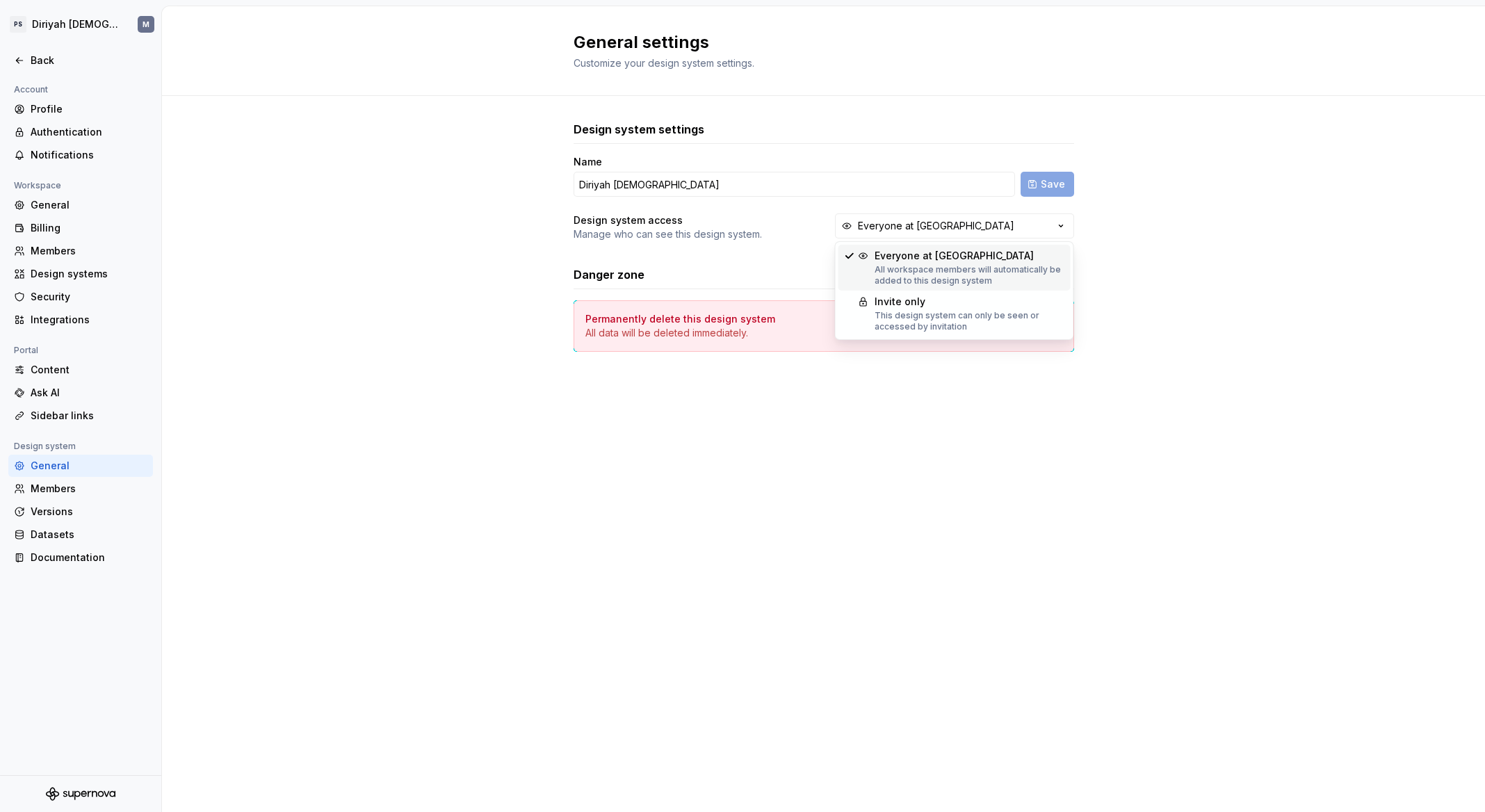
click at [572, 229] on div "Design system settings Name Diriyah LDS Save Design system access Manage who ca…" at bounding box center [823, 250] width 1323 height 309
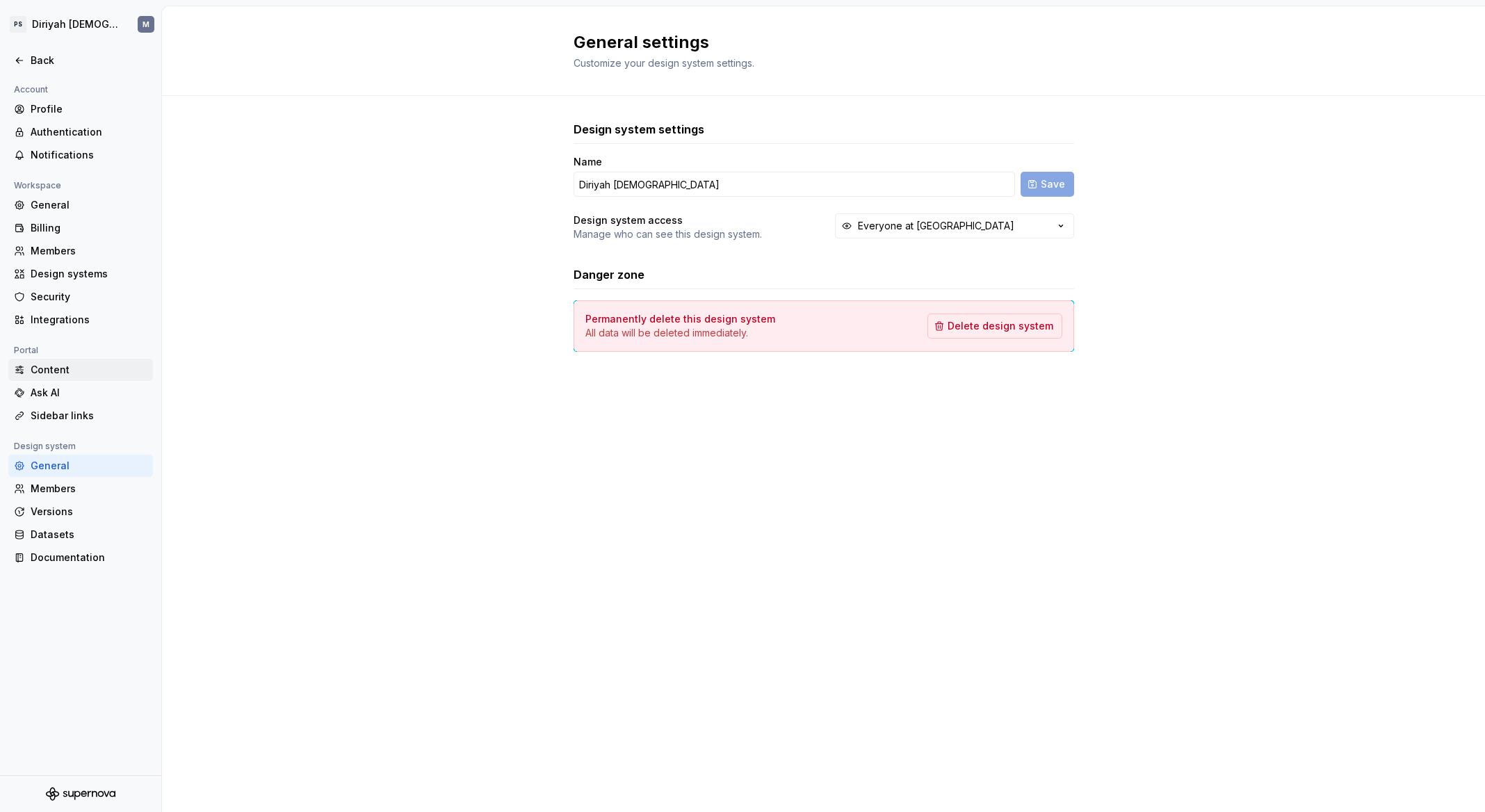
click at [94, 362] on div "Content" at bounding box center [89, 369] width 117 height 14
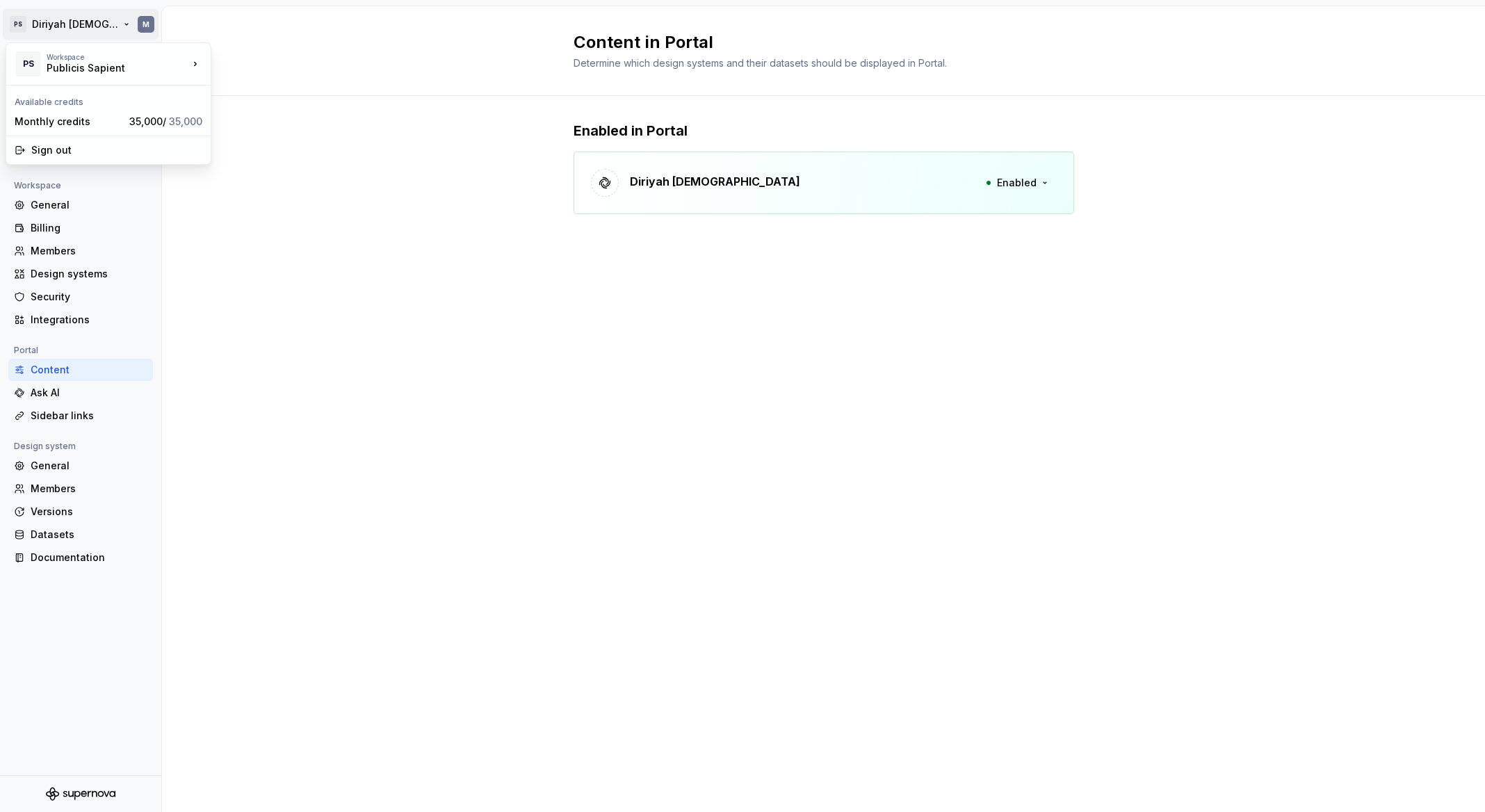
click at [14, 31] on html "PS Diriyah LDS M Back Account Profile Authentication Notifications Workspace Ge…" at bounding box center [742, 406] width 1485 height 812
click at [34, 64] on div "PS" at bounding box center [29, 64] width 25 height 25
click at [286, 61] on div "Publicis Sapient" at bounding box center [278, 60] width 90 height 14
click at [49, 205] on div "General" at bounding box center [89, 205] width 117 height 14
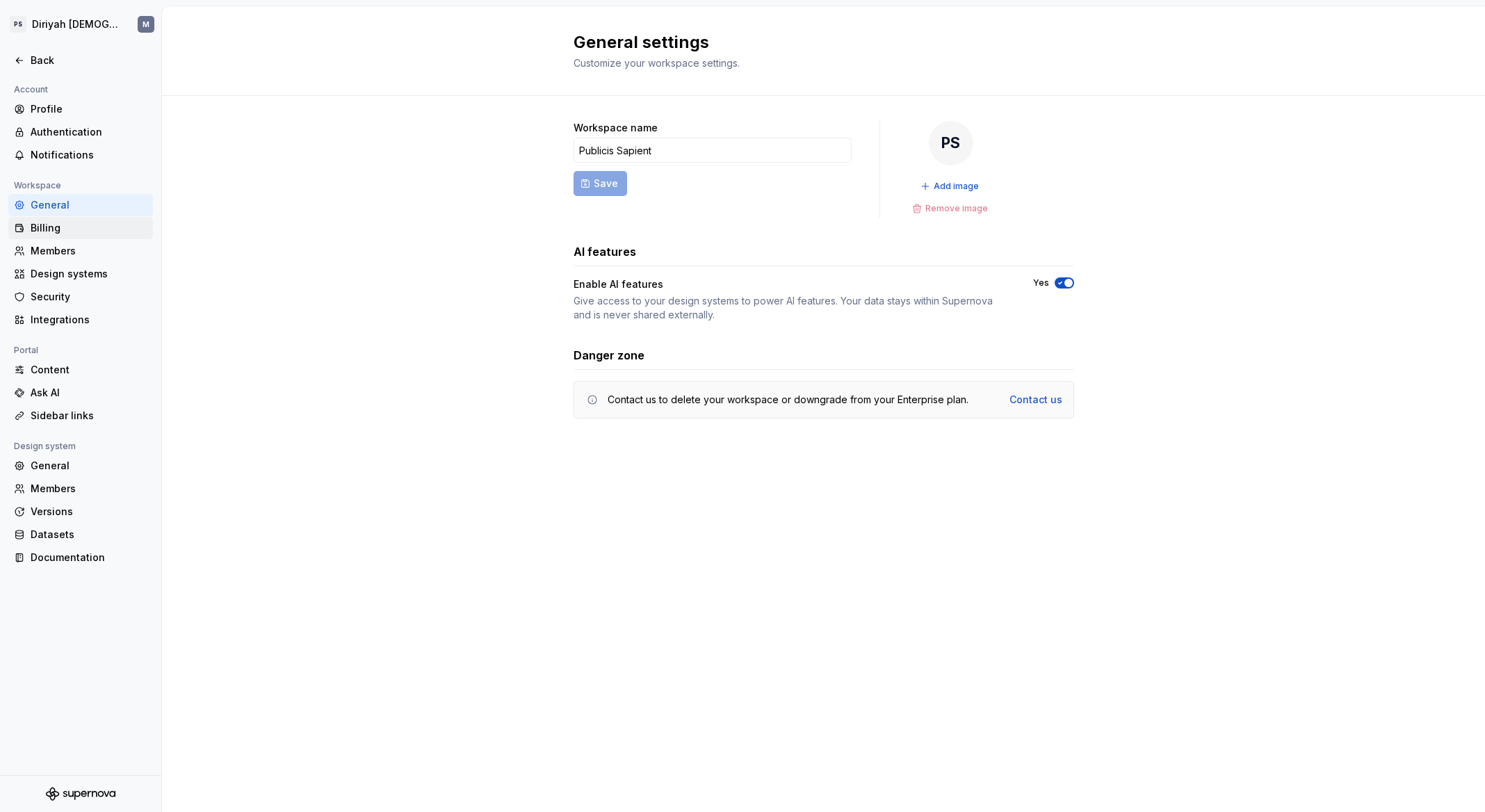
click at [48, 225] on div "Billing" at bounding box center [89, 228] width 117 height 14
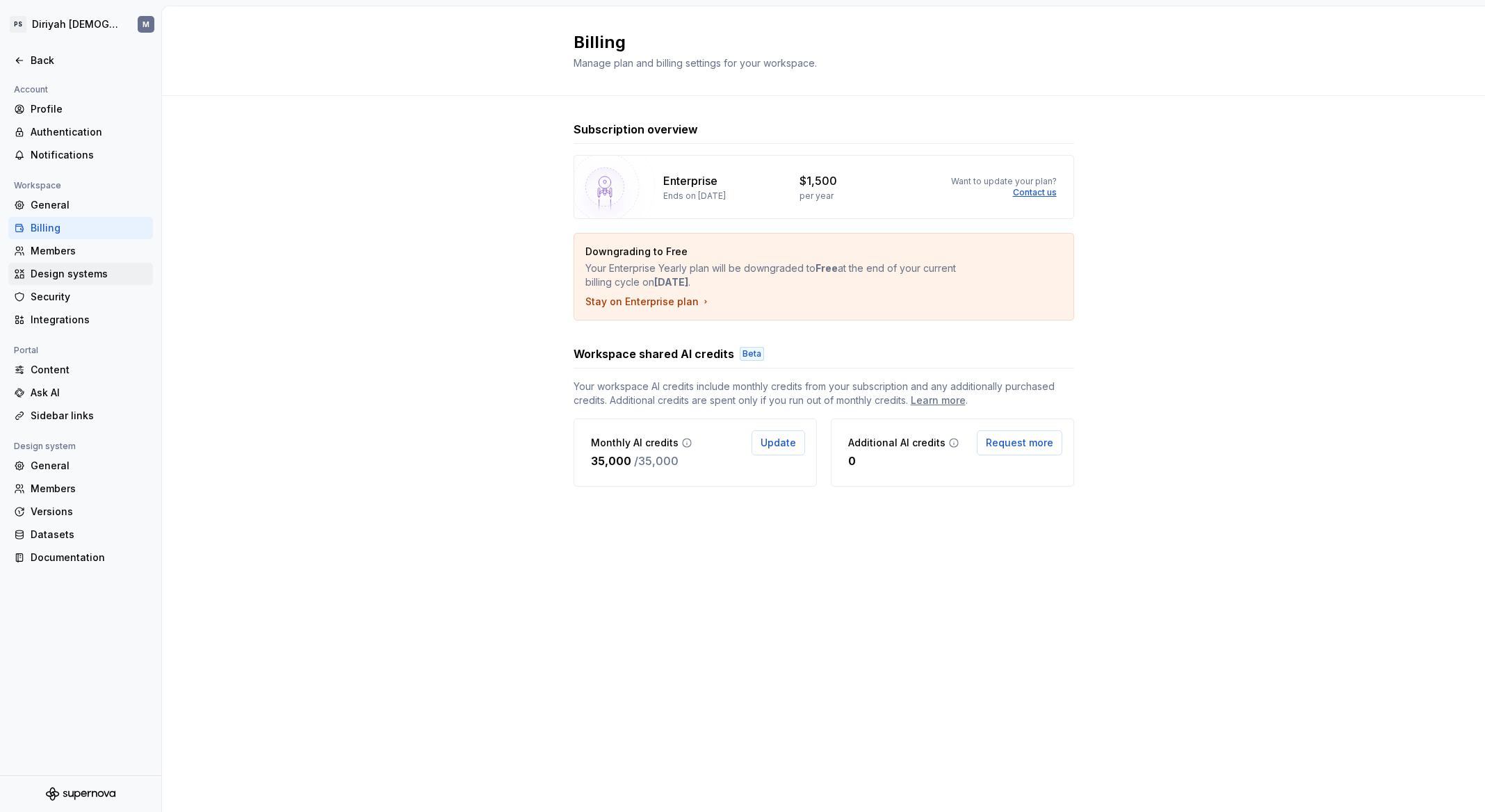
click at [62, 275] on div "Design systems" at bounding box center [89, 274] width 117 height 14
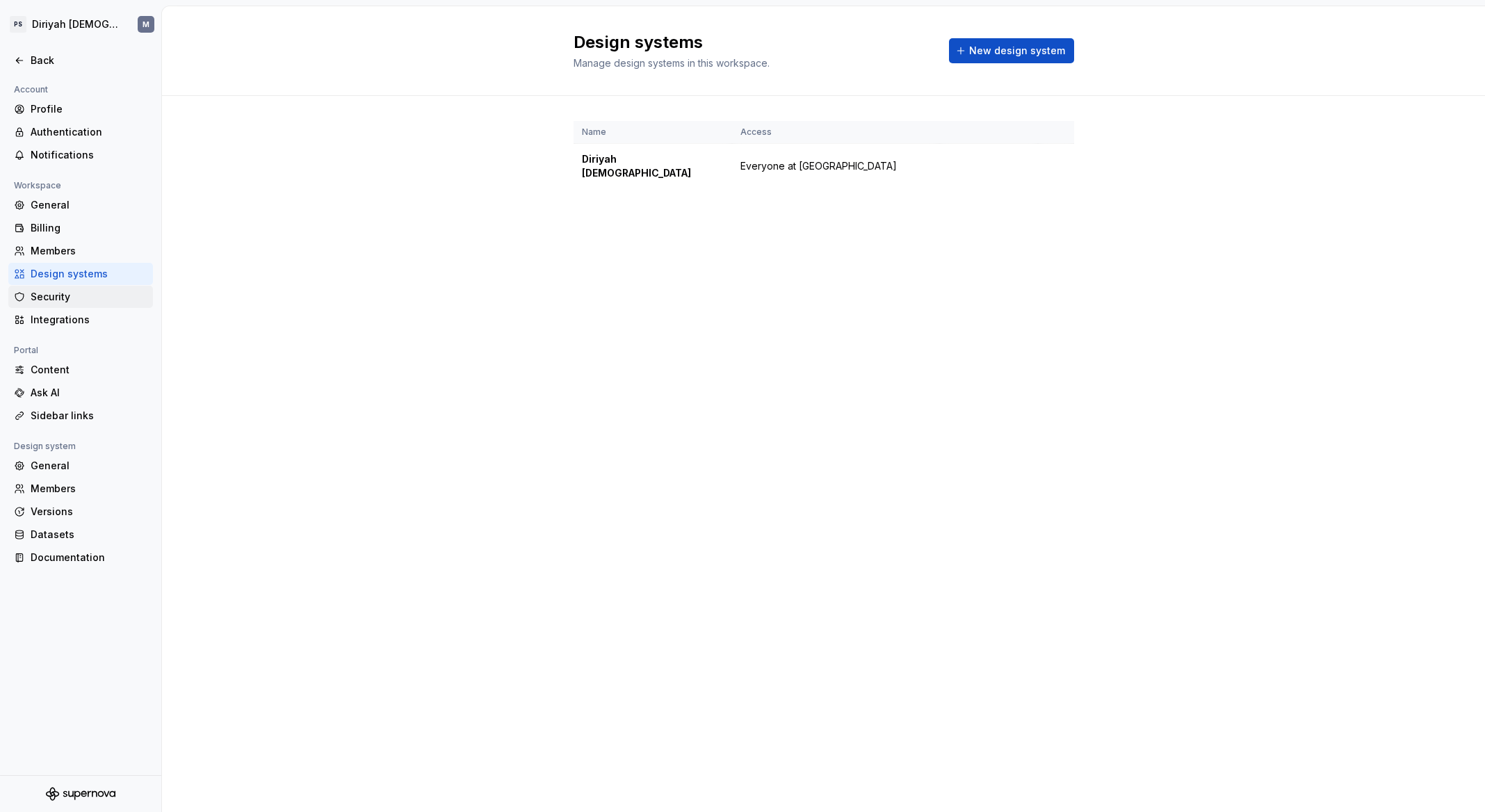
click at [62, 306] on div "Security" at bounding box center [80, 296] width 144 height 22
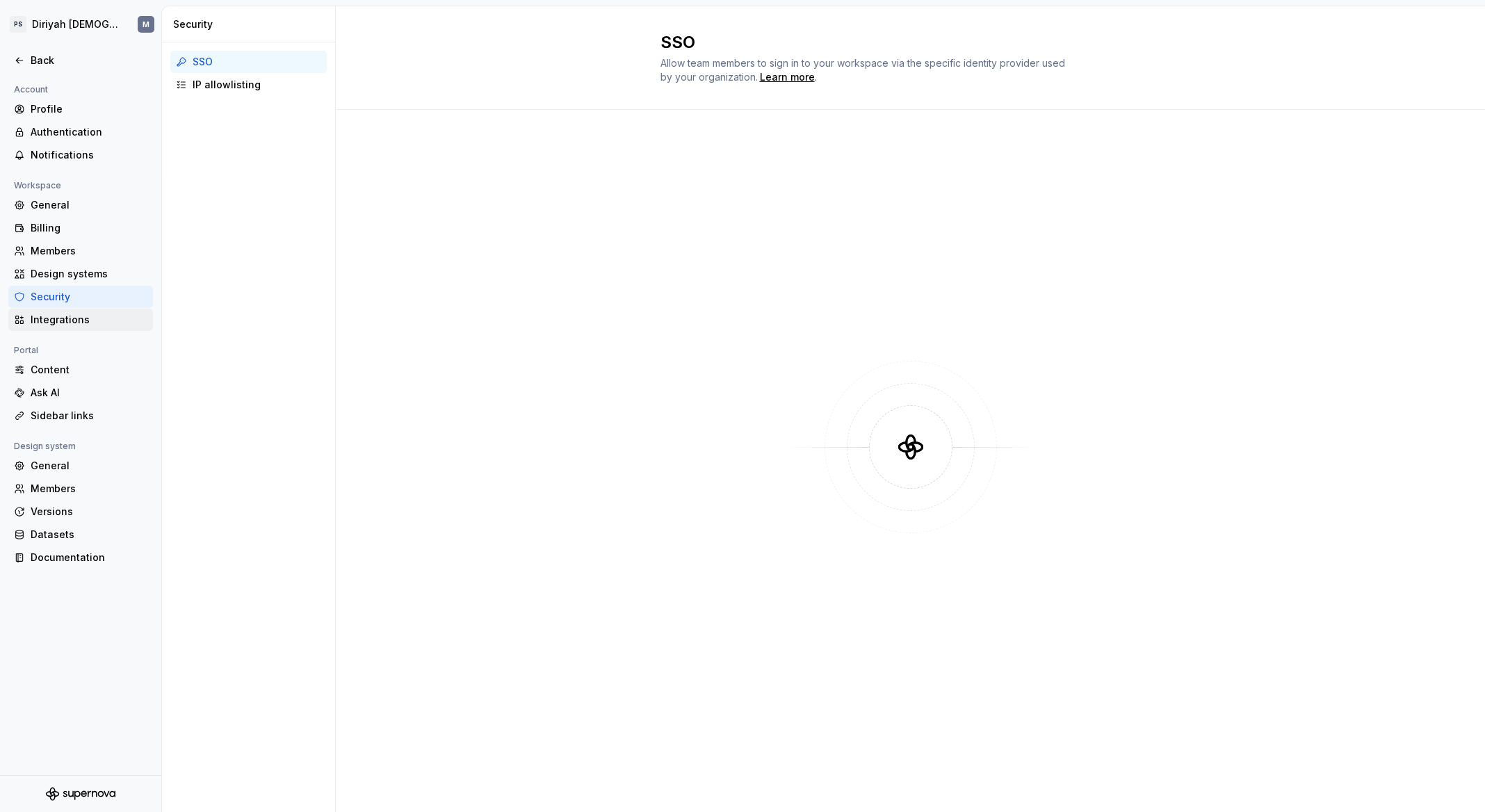
click at [64, 317] on div "Integrations" at bounding box center [89, 319] width 117 height 14
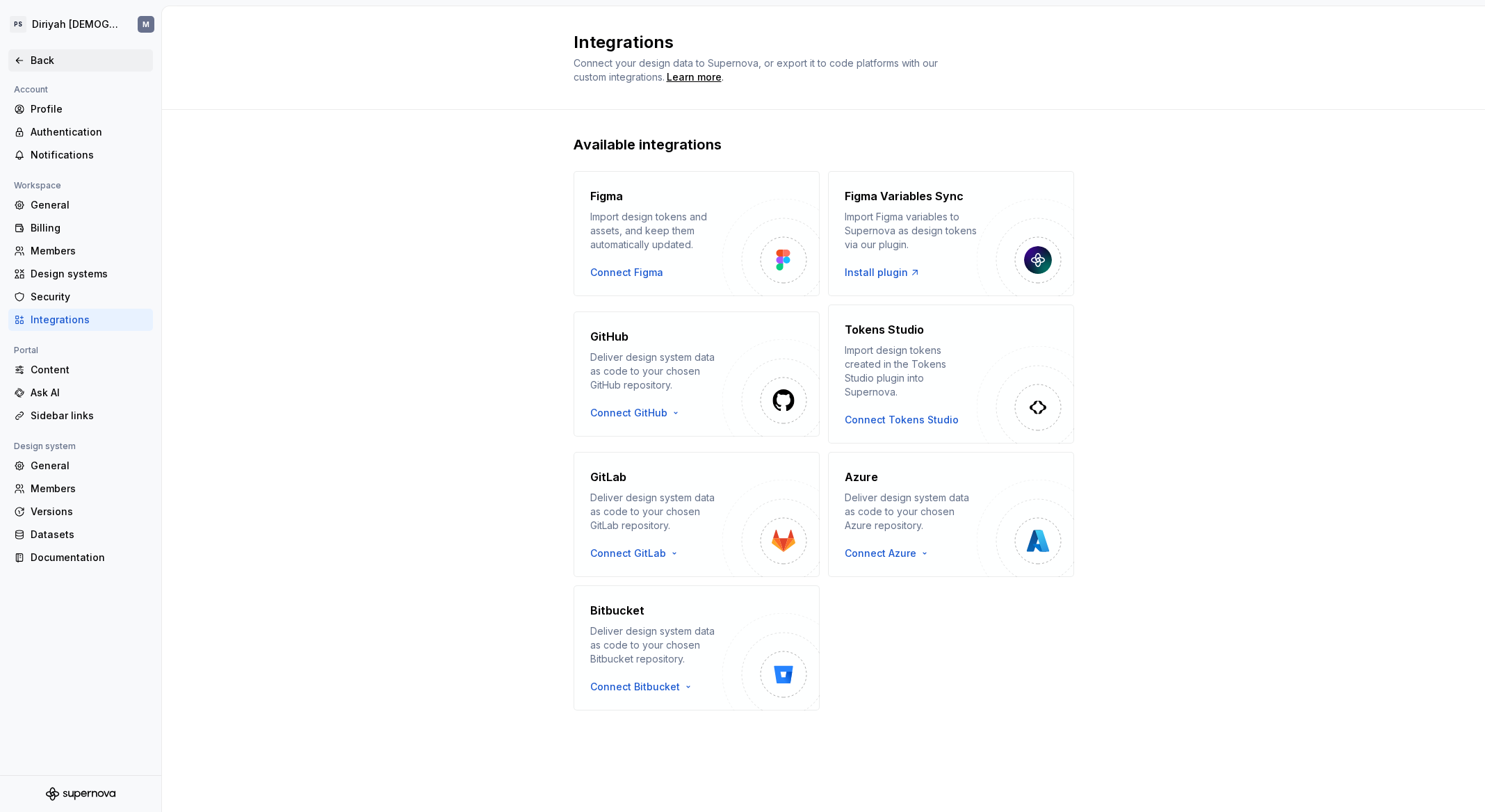
click at [22, 62] on icon at bounding box center [20, 60] width 11 height 11
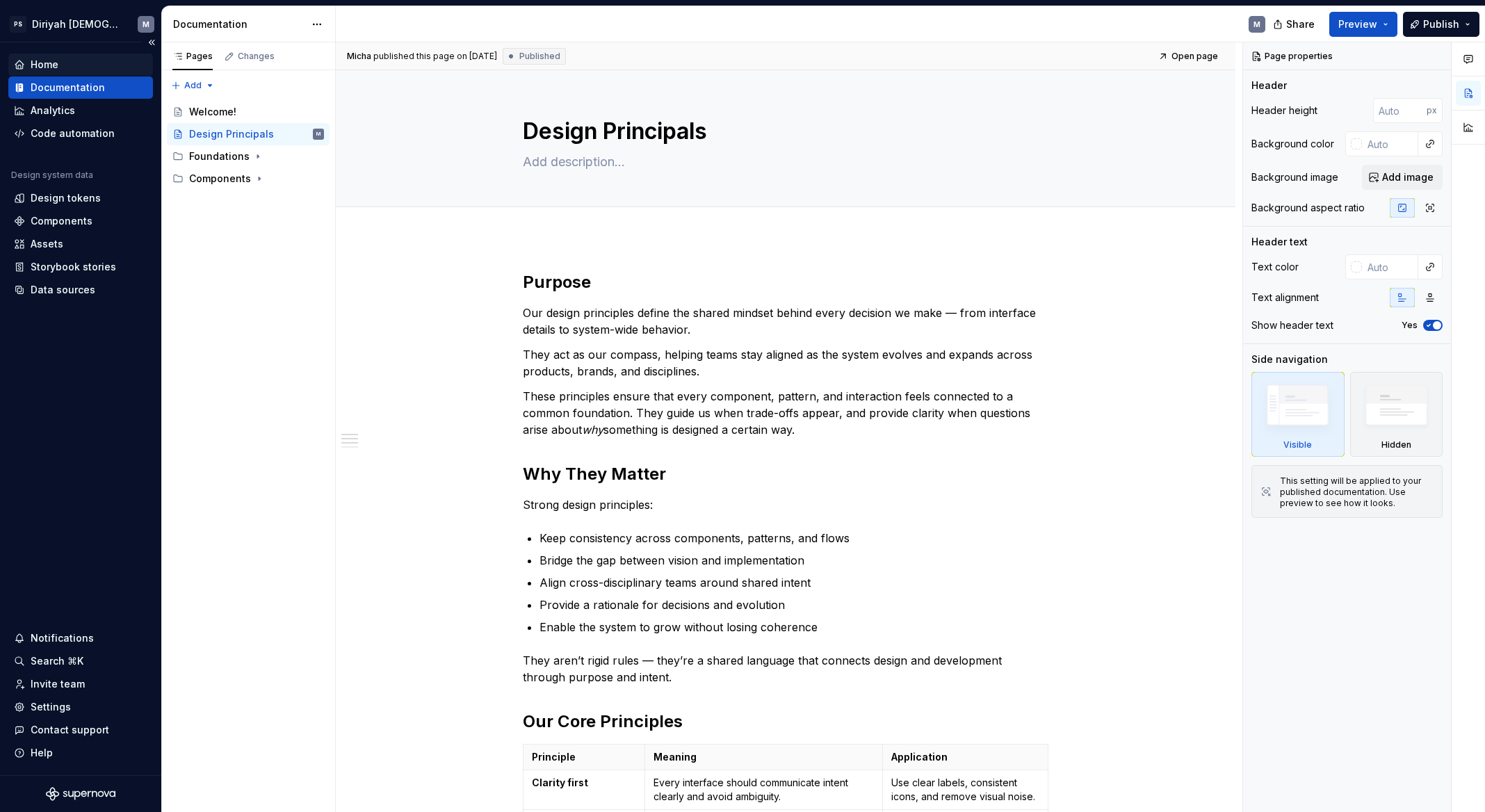
click at [80, 67] on div "Home" at bounding box center [81, 64] width 134 height 14
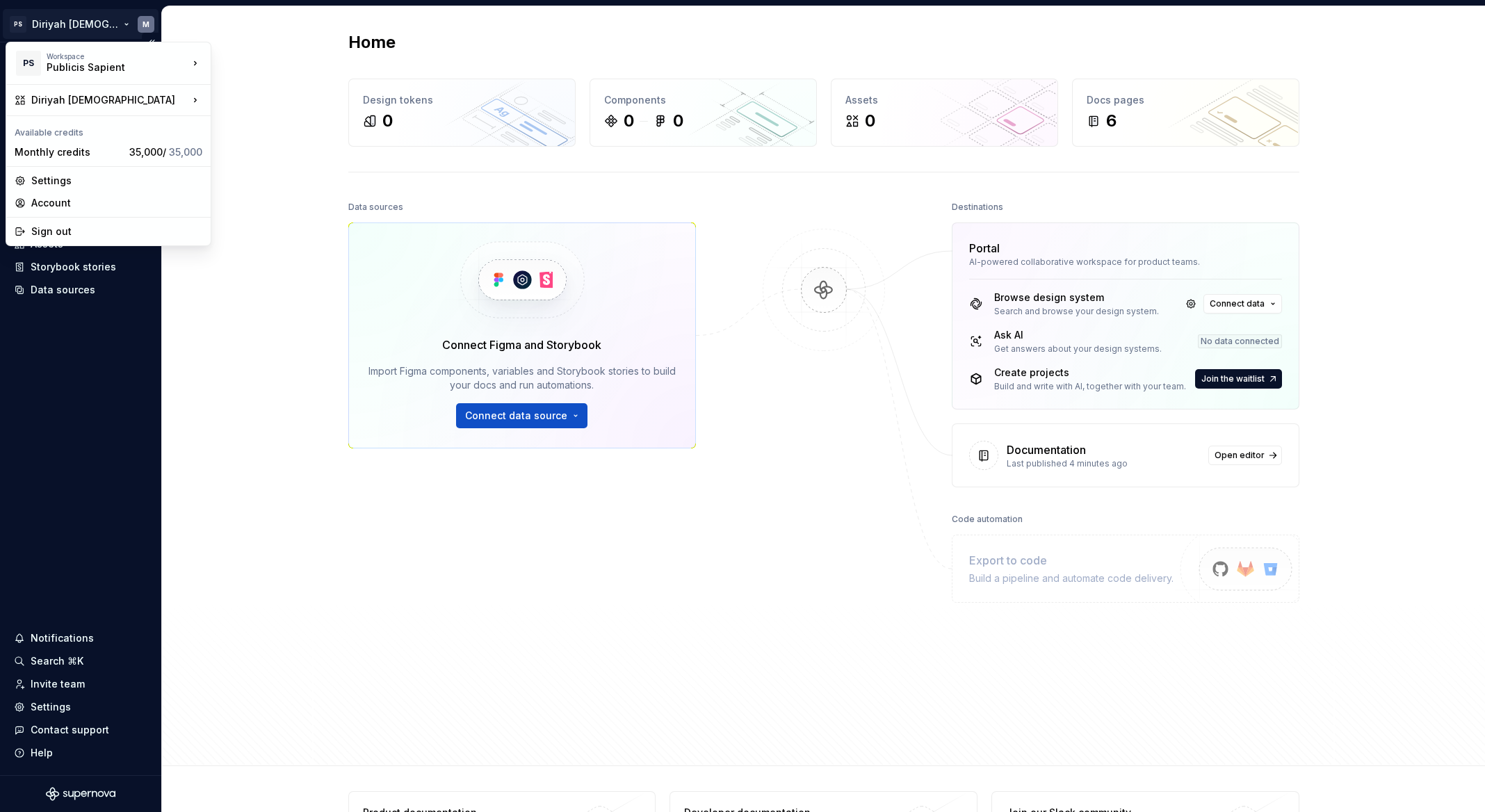
click at [93, 27] on html "PS Diriyah LDS M Home Documentation Analytics Code automation Design system dat…" at bounding box center [742, 406] width 1485 height 812
click at [88, 182] on div "Settings" at bounding box center [117, 181] width 171 height 14
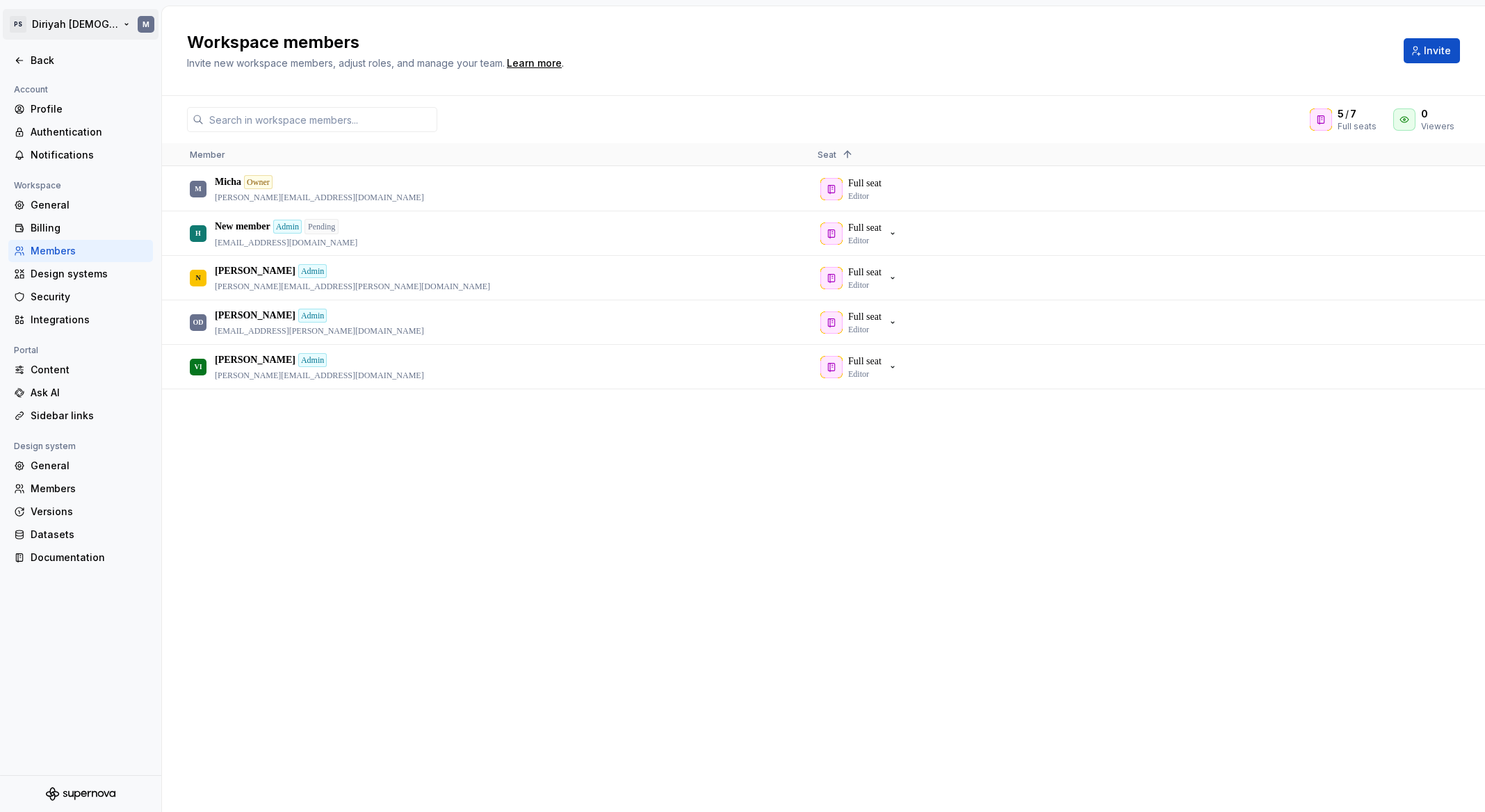
click at [90, 24] on html "PS Diriyah LDS M Back Account Profile Authentication Notifications Workspace Ge…" at bounding box center [742, 406] width 1485 height 812
click at [366, 411] on html "PS Diriyah LDS M Back Account Profile Authentication Notifications Workspace Ge…" at bounding box center [742, 406] width 1485 height 812
click at [44, 55] on div "Back" at bounding box center [89, 60] width 117 height 14
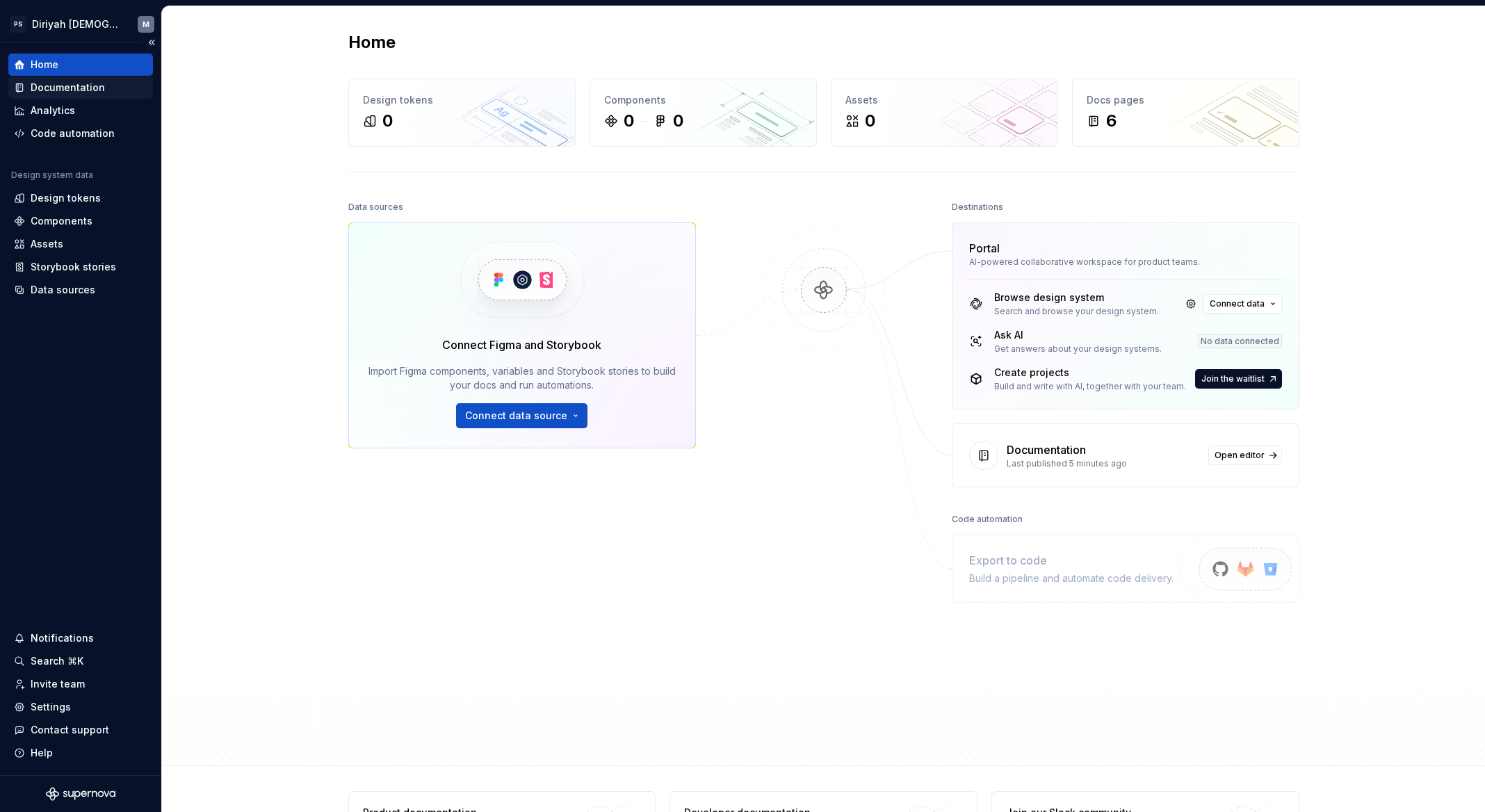
click at [91, 84] on div "Documentation" at bounding box center [68, 87] width 75 height 14
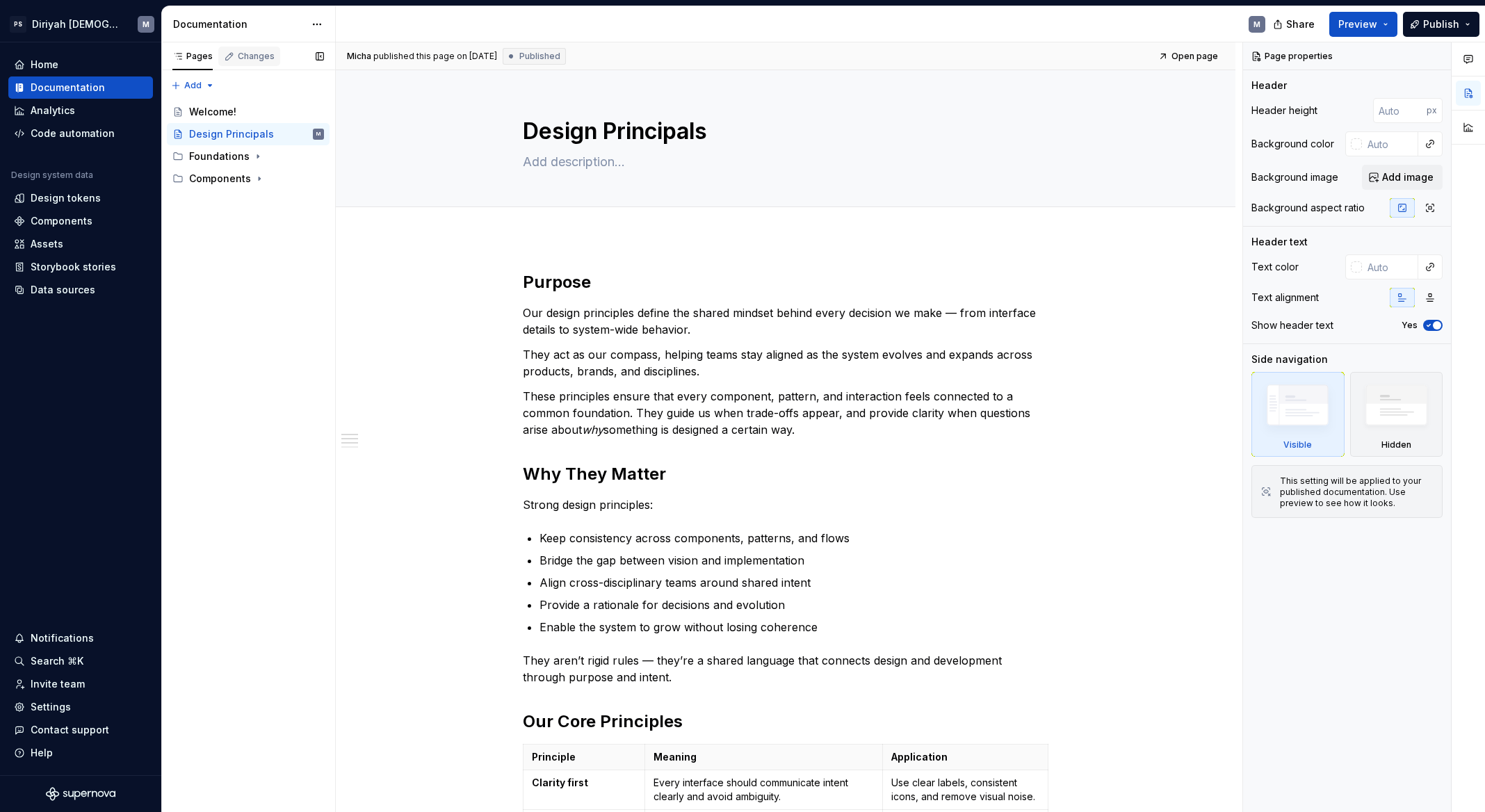
click at [240, 54] on div "Changes" at bounding box center [256, 56] width 37 height 11
click at [196, 58] on div "Pages" at bounding box center [192, 56] width 40 height 11
type textarea "*"
click at [57, 704] on div "Settings" at bounding box center [51, 707] width 40 height 14
